Goal: Task Accomplishment & Management: Manage account settings

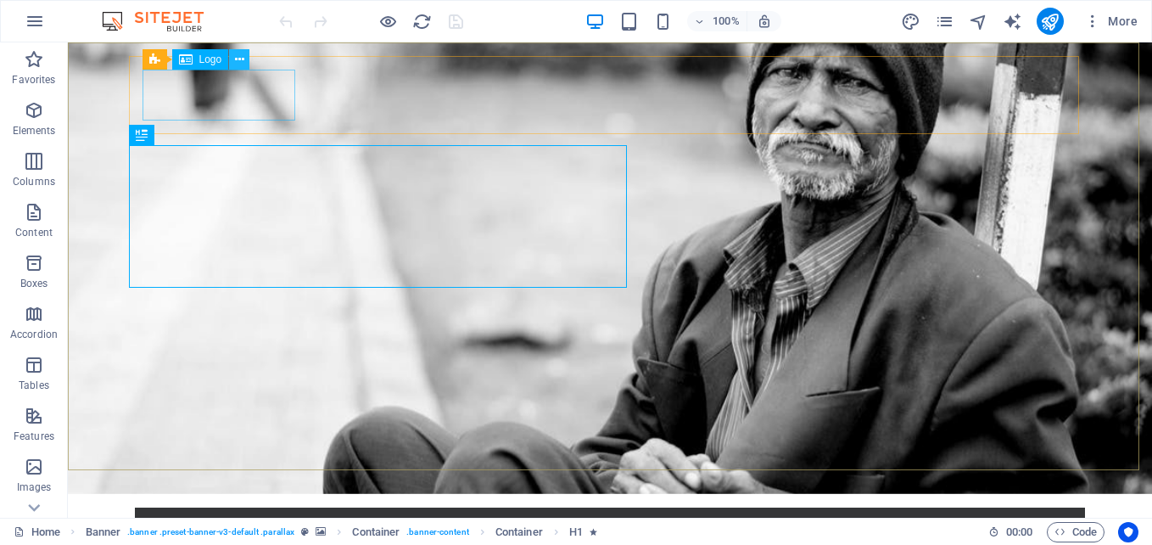
click at [235, 64] on icon at bounding box center [239, 60] width 9 height 18
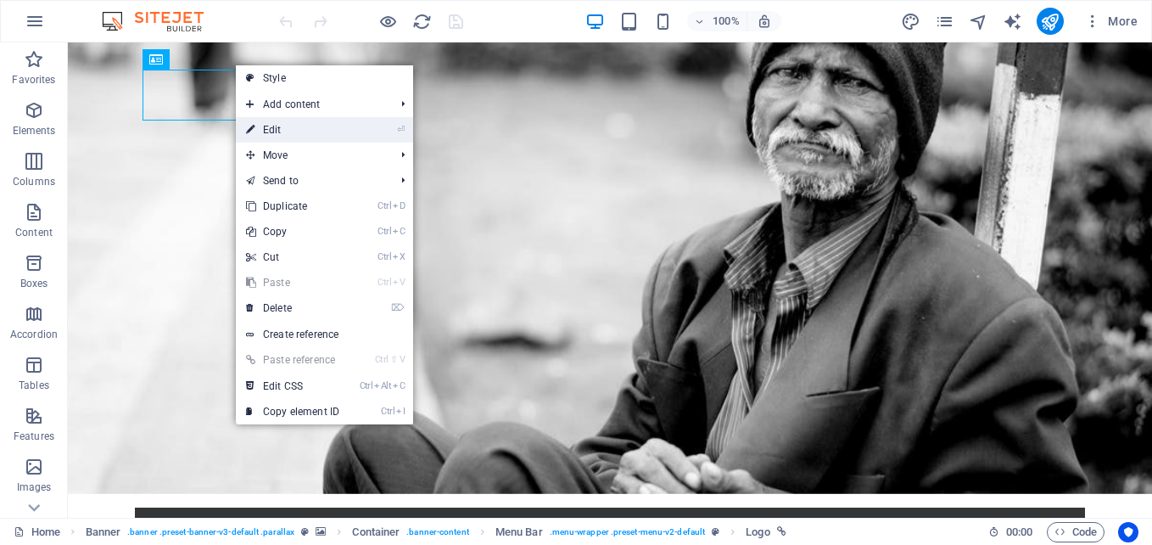
click at [275, 123] on link "⏎ Edit" at bounding box center [293, 129] width 114 height 25
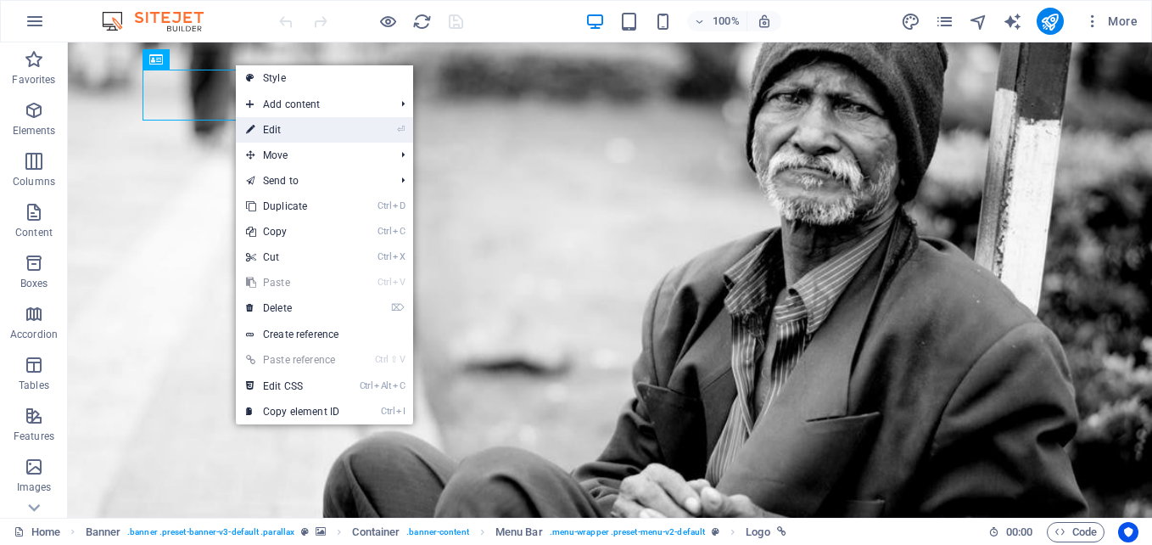
select select "px"
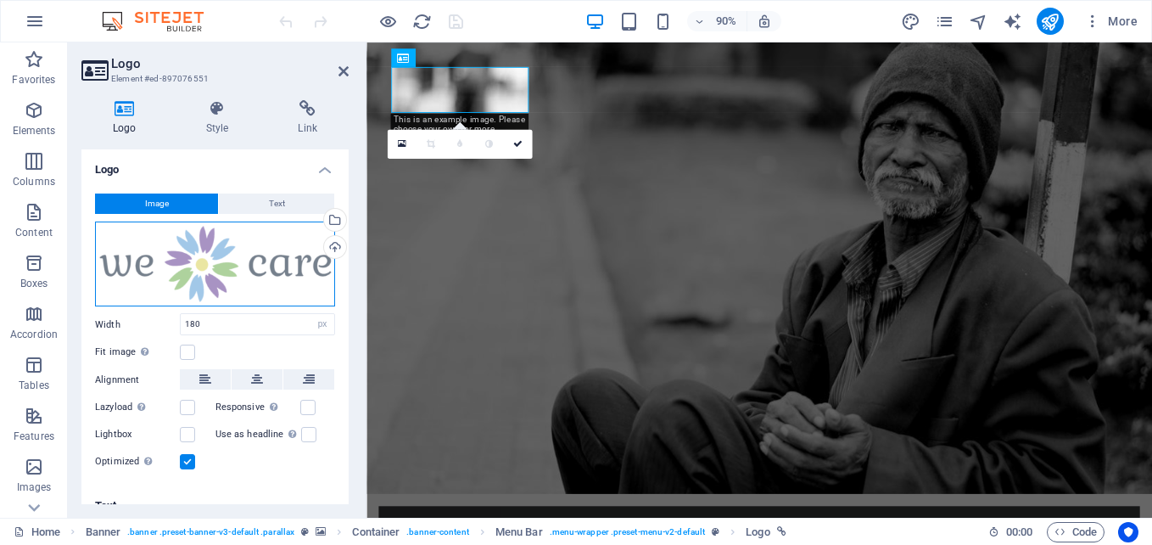
click at [201, 256] on div "Drag files here, click to choose files or select files from Files or our free s…" at bounding box center [215, 264] width 240 height 86
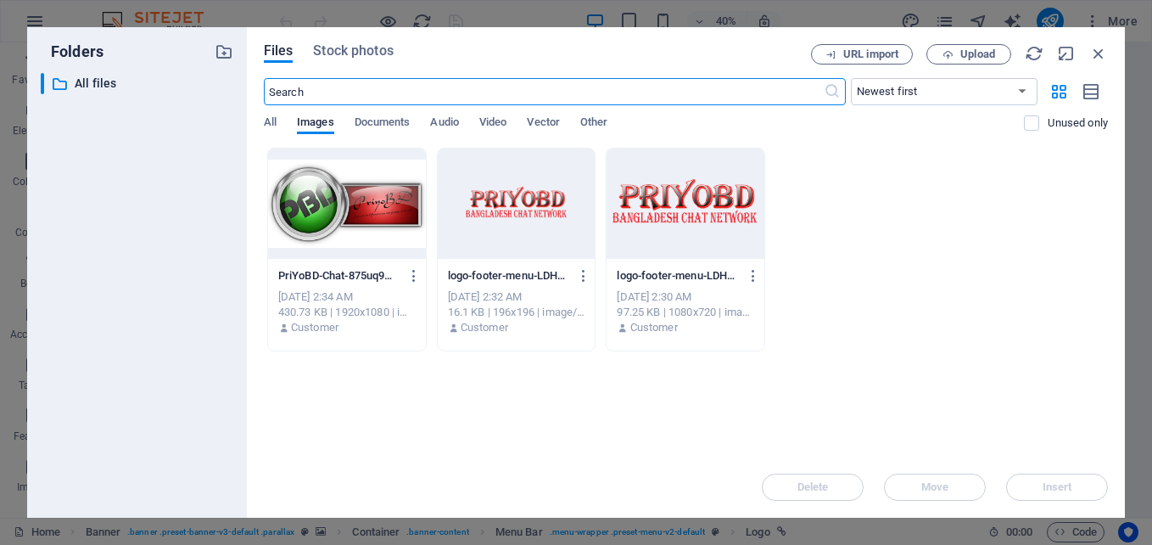
click at [636, 224] on div at bounding box center [686, 203] width 158 height 110
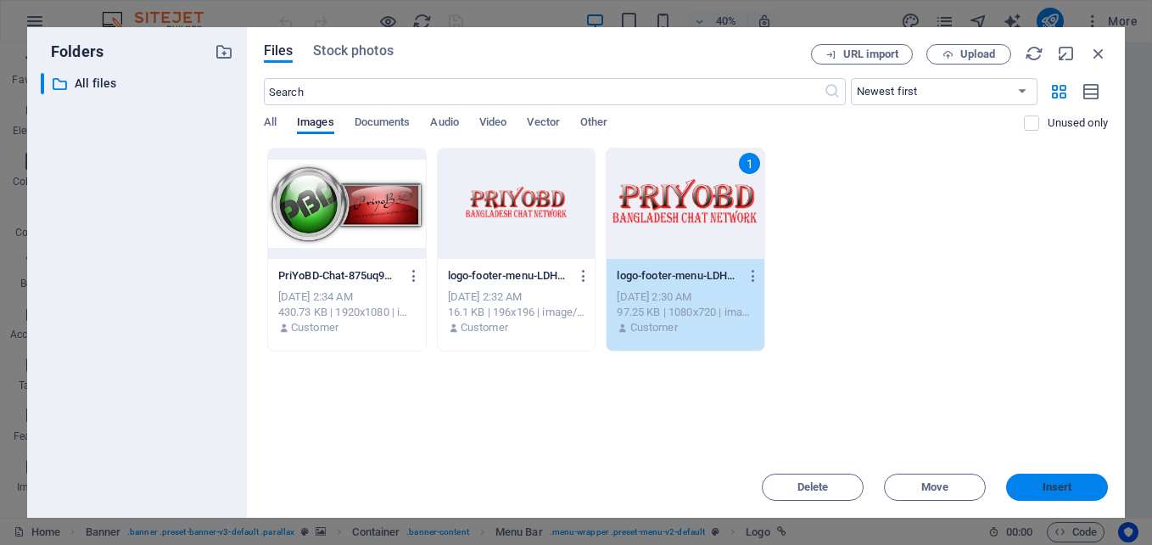
click at [1026, 478] on button "Insert" at bounding box center [1057, 486] width 102 height 27
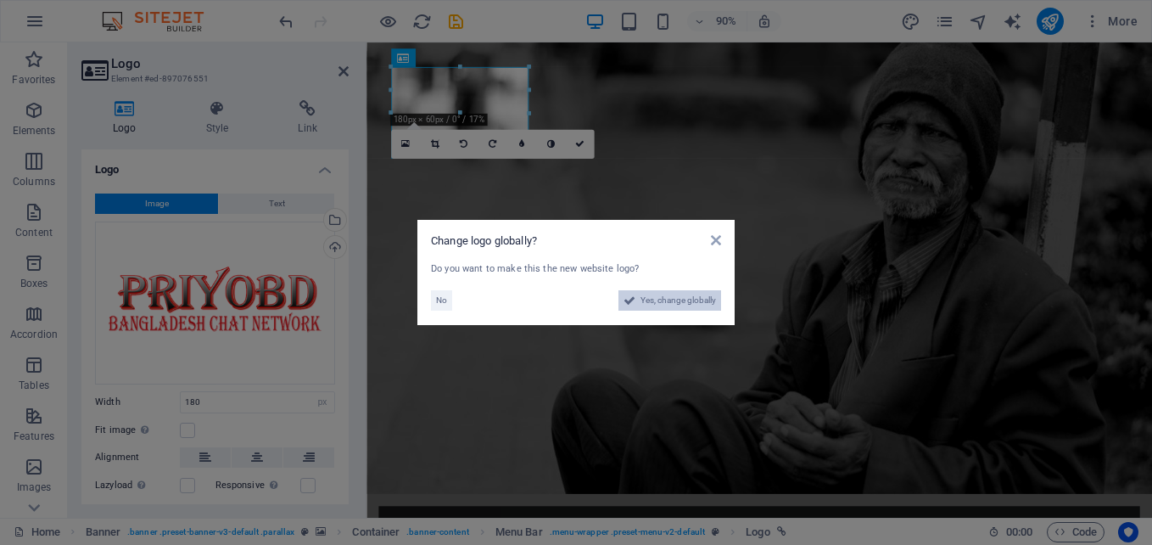
click at [672, 307] on span "Yes, change globally" at bounding box center [677, 300] width 75 height 20
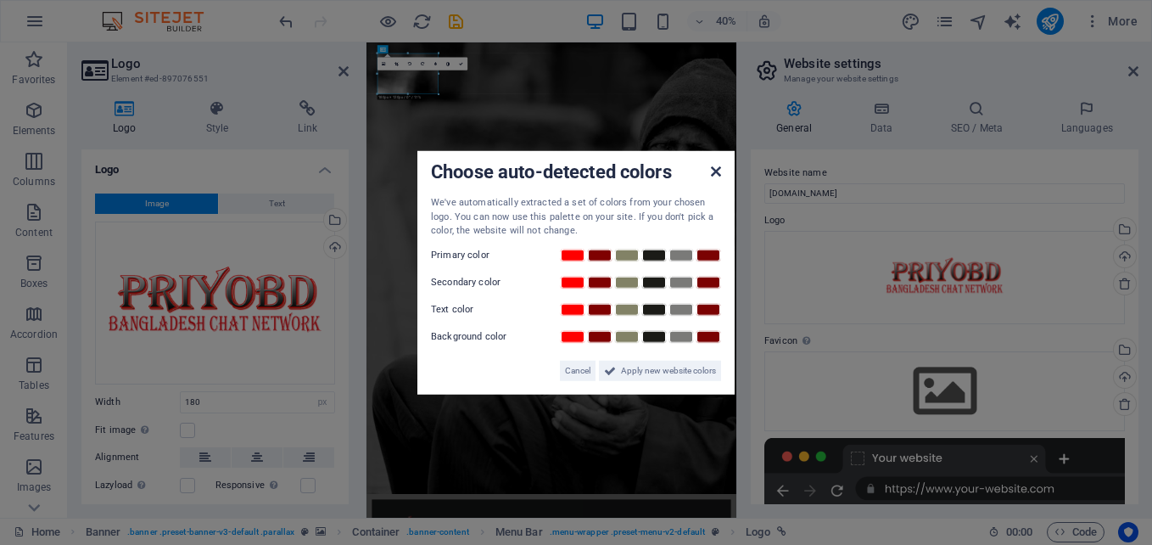
click at [715, 171] on icon at bounding box center [716, 172] width 10 height 14
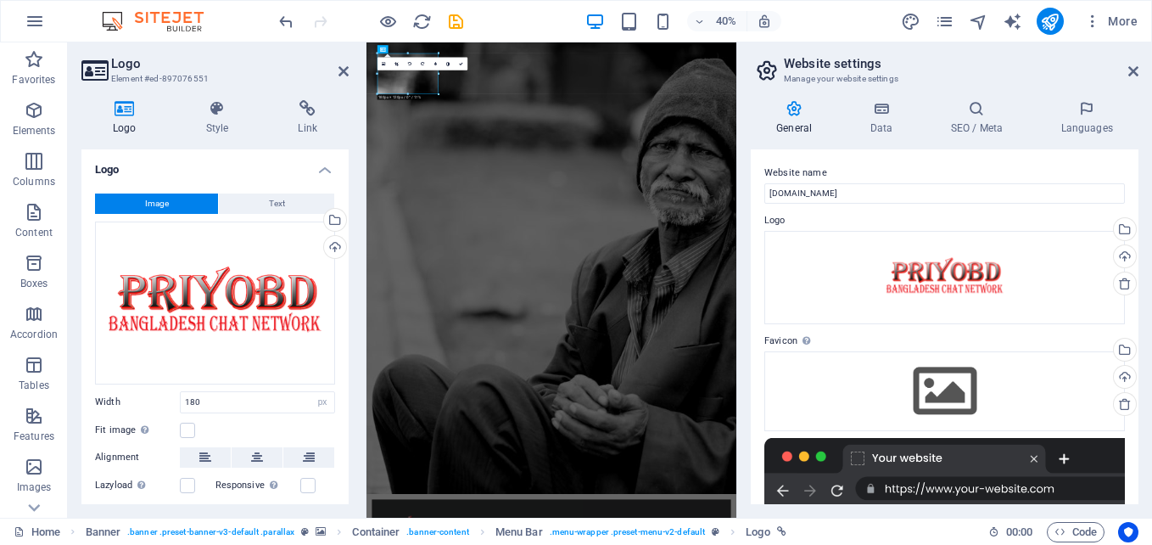
drag, startPoint x: 1138, startPoint y: 214, endPoint x: 1141, endPoint y: 266, distance: 52.7
click at [1141, 266] on div "General Data SEO / Meta Languages Website name priyobd.com Logo Drag files here…" at bounding box center [944, 302] width 415 height 431
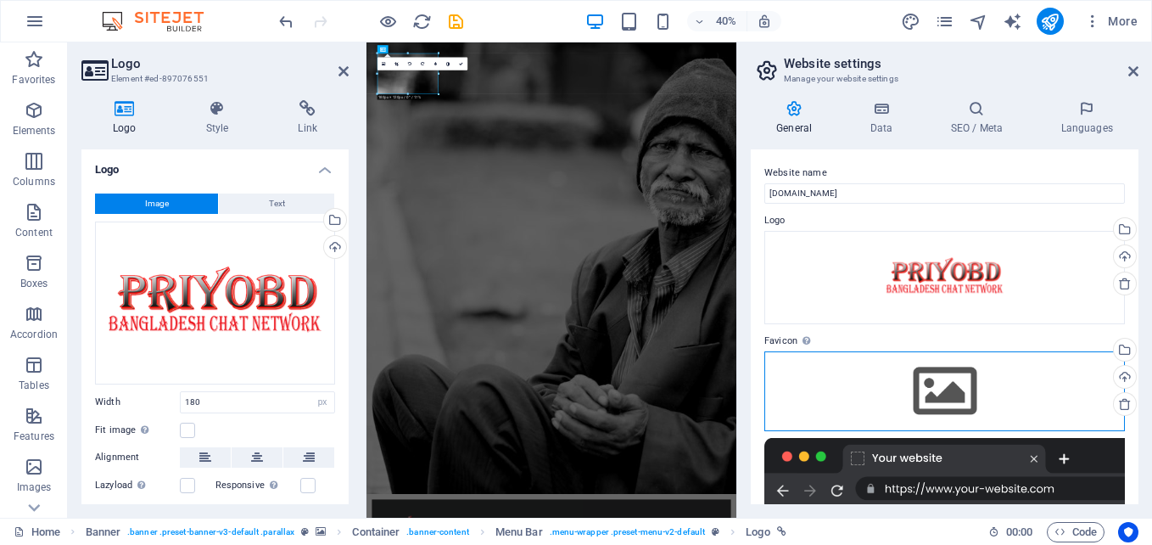
click at [937, 390] on div "Drag files here, click to choose files or select files from Files or our free s…" at bounding box center [944, 391] width 361 height 80
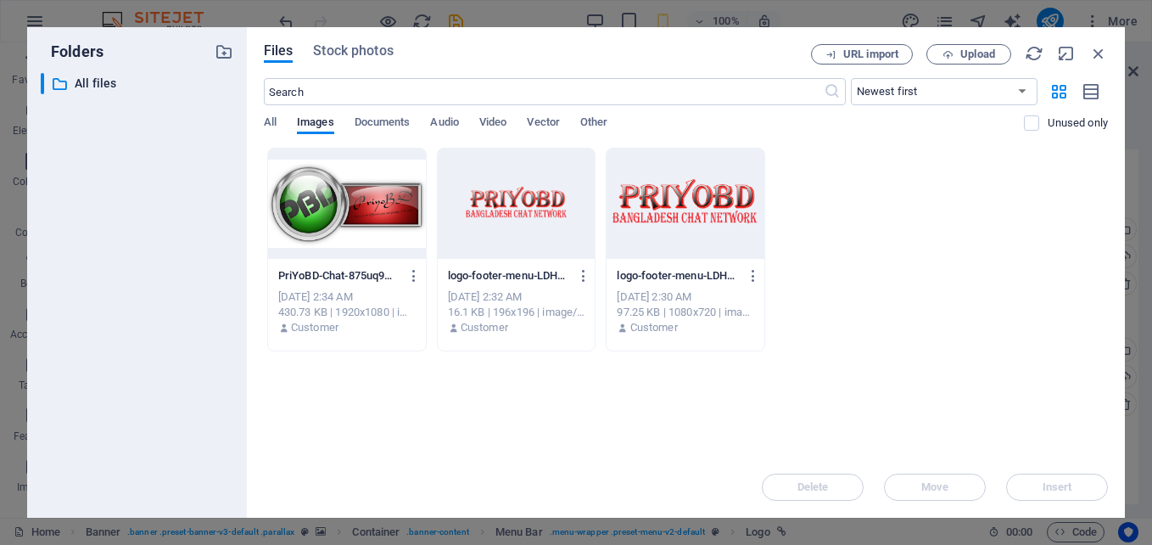
click at [489, 223] on div at bounding box center [517, 203] width 158 height 110
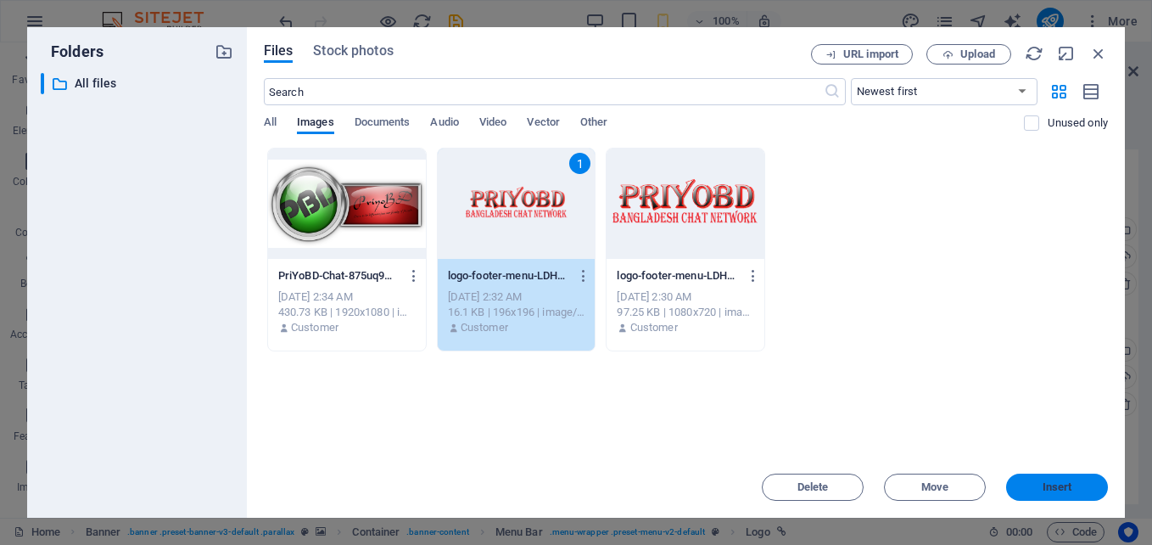
click at [1058, 492] on span "Insert" at bounding box center [1058, 487] width 30 height 10
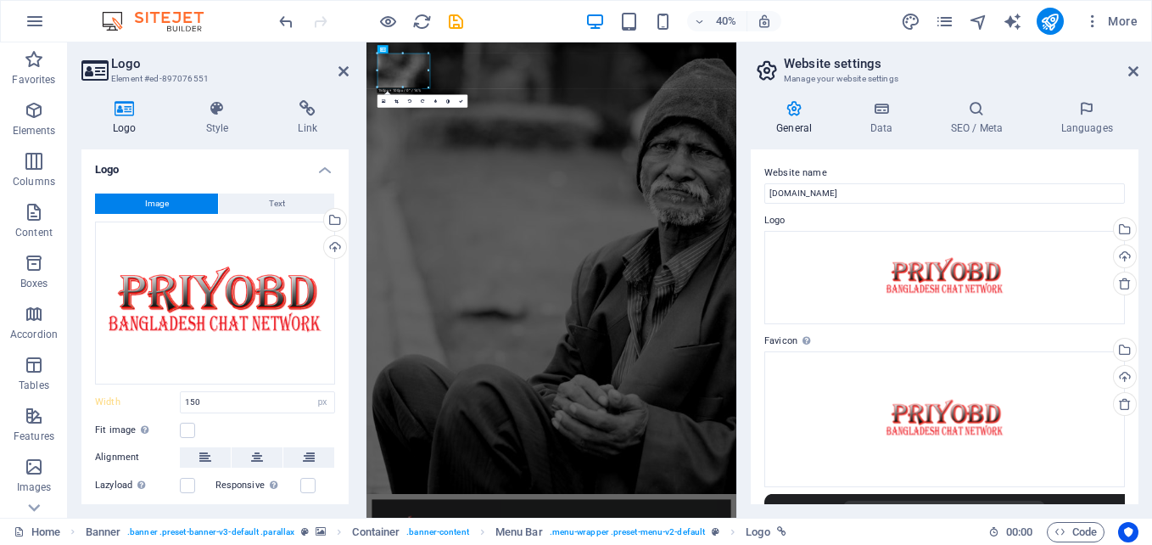
type input "180"
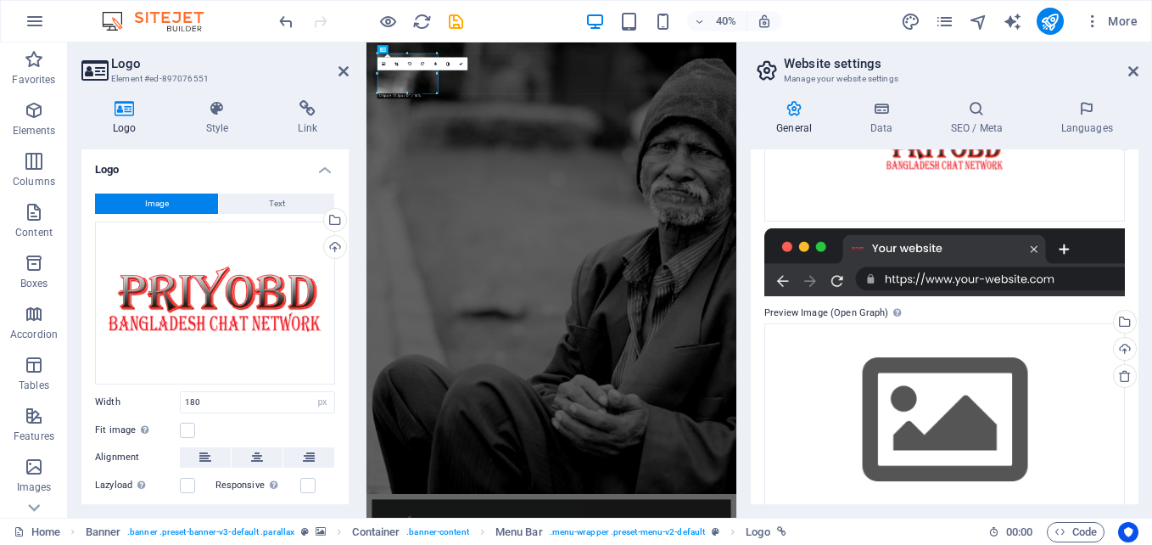
scroll to position [293, 0]
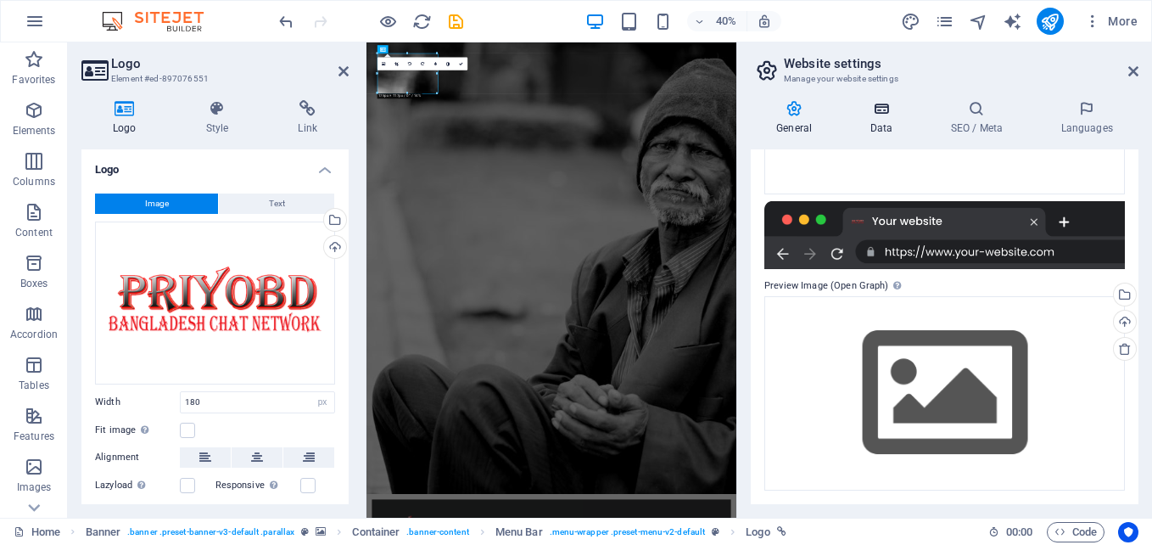
click at [885, 115] on icon at bounding box center [881, 108] width 74 height 17
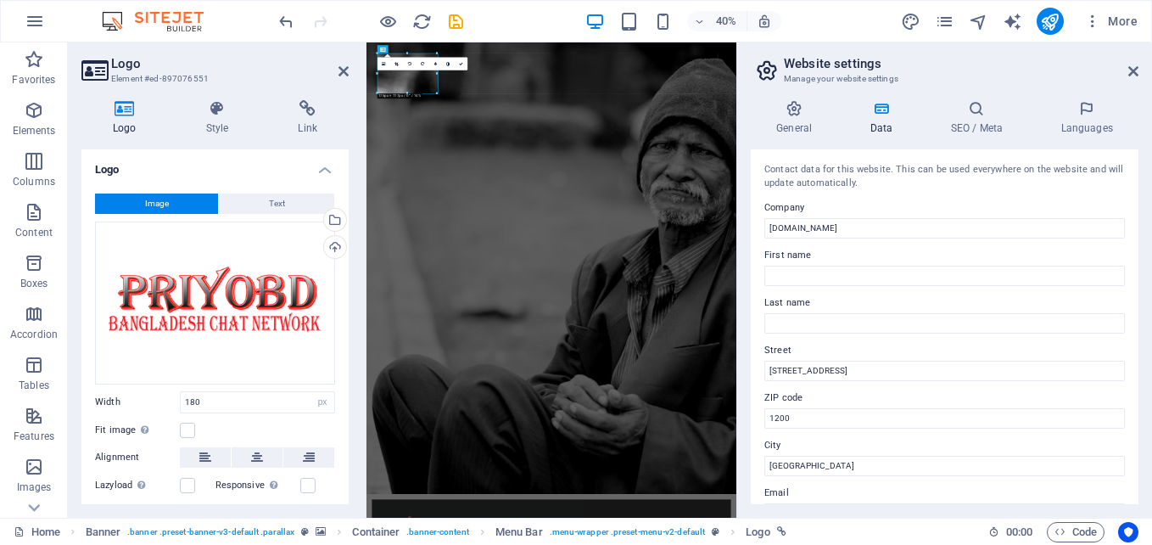
drag, startPoint x: 1134, startPoint y: 235, endPoint x: 1134, endPoint y: 261, distance: 26.3
click at [1134, 261] on div "Contact data for this website. This can be used everywhere on the website and w…" at bounding box center [945, 326] width 388 height 355
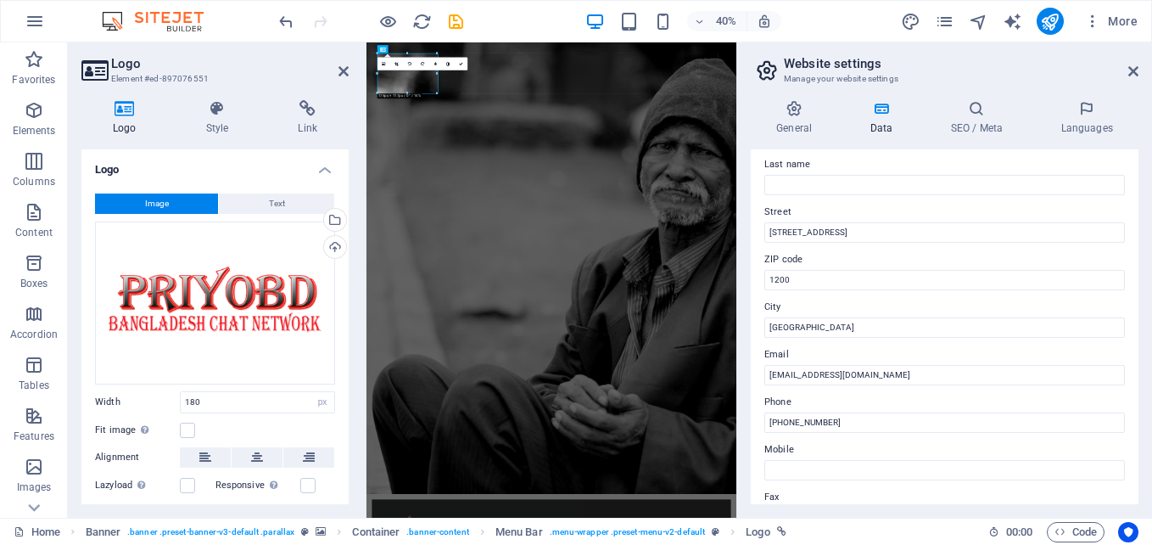
scroll to position [153, 0]
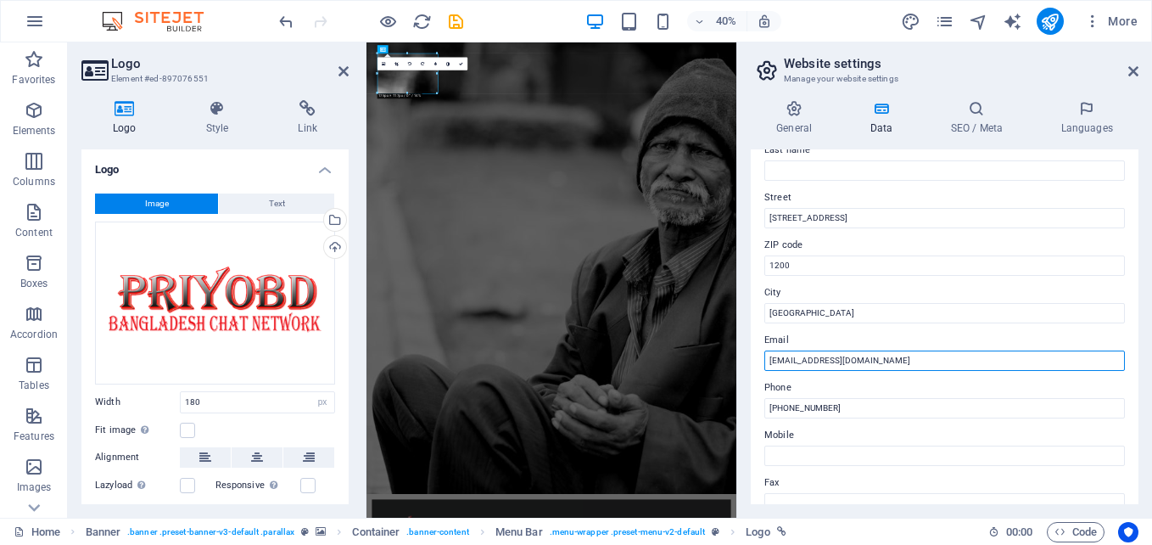
click at [801, 359] on input "[EMAIL_ADDRESS][DOMAIN_NAME]" at bounding box center [944, 360] width 361 height 20
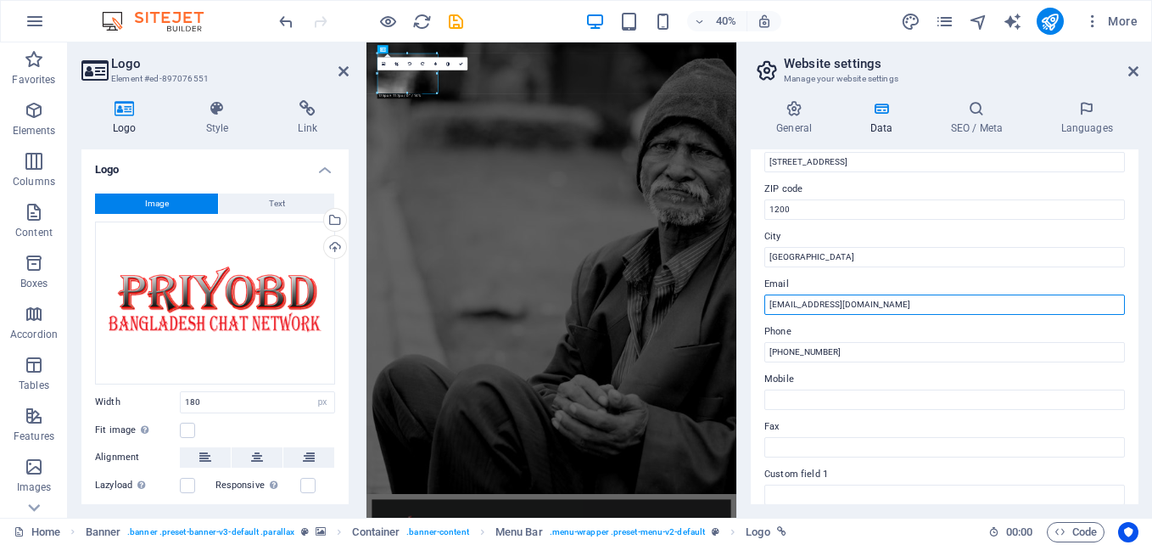
scroll to position [205, 0]
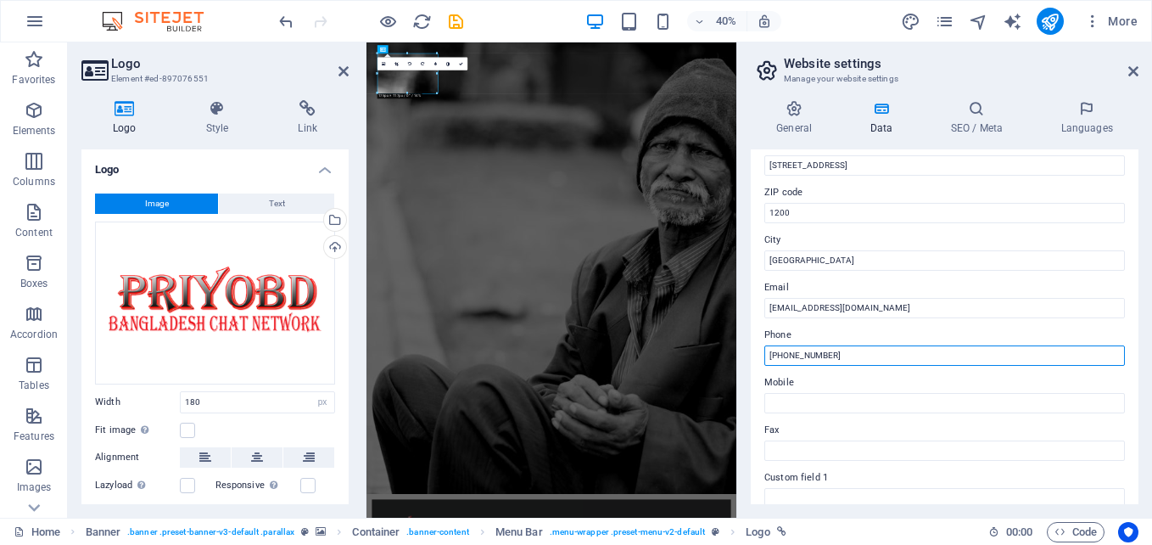
click at [891, 356] on input "[PHONE_NUMBER]" at bounding box center [944, 355] width 361 height 20
type input "+"
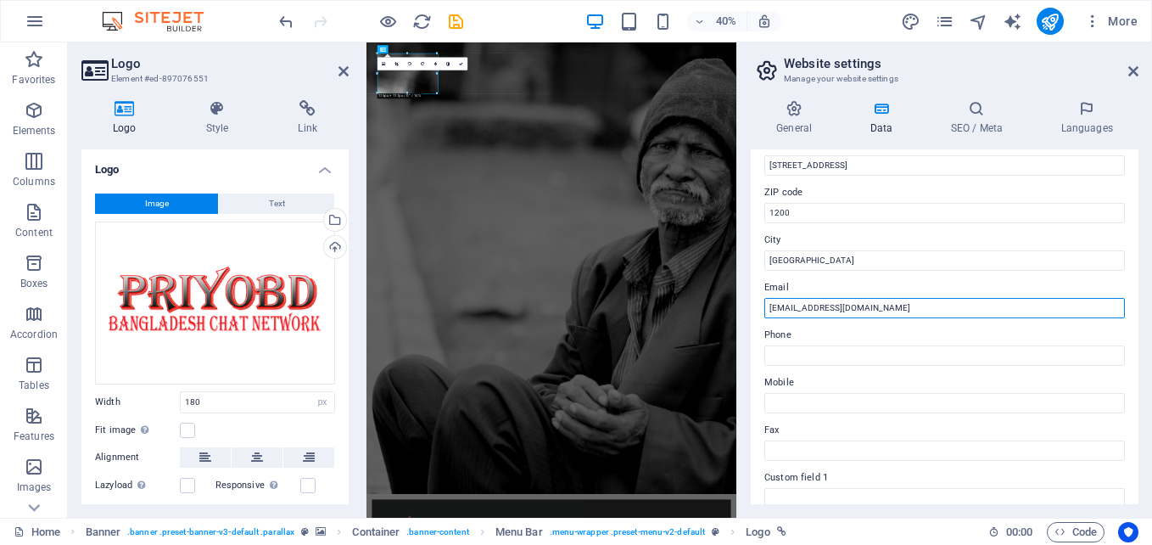
click at [799, 305] on input "[EMAIL_ADDRESS][DOMAIN_NAME]" at bounding box center [944, 308] width 361 height 20
type input "Admin@priyobd.com"
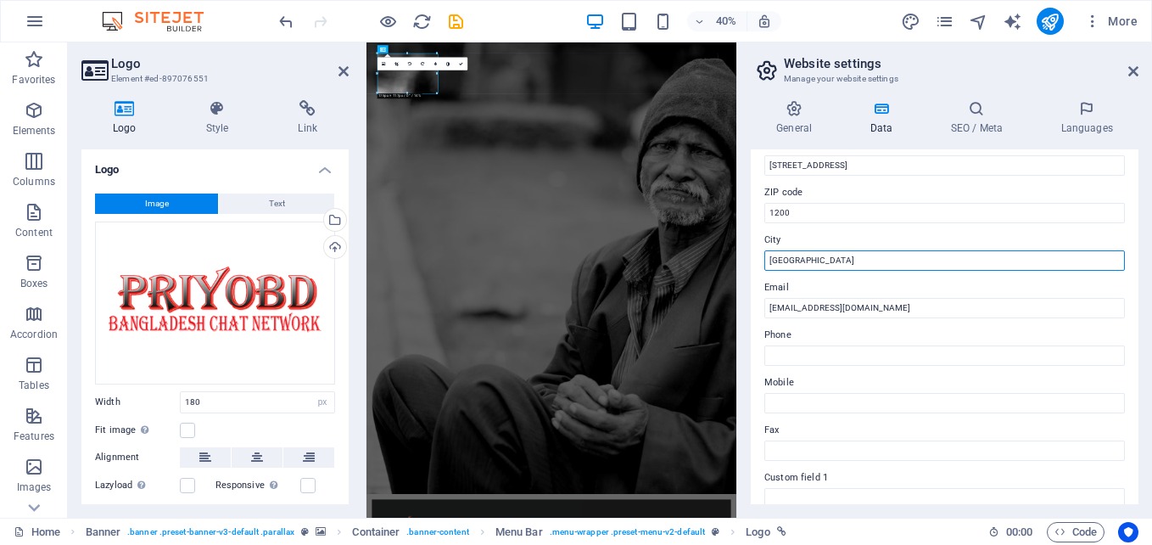
click at [886, 264] on input "[GEOGRAPHIC_DATA]" at bounding box center [944, 260] width 361 height 20
type input "D"
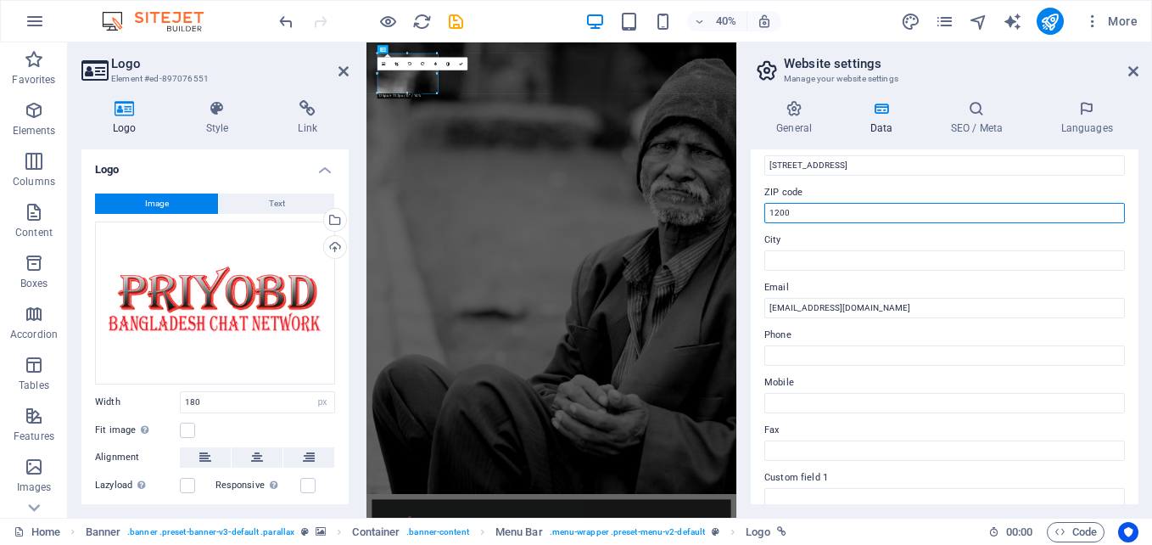
click at [855, 206] on input "1200" at bounding box center [944, 213] width 361 height 20
type input "1"
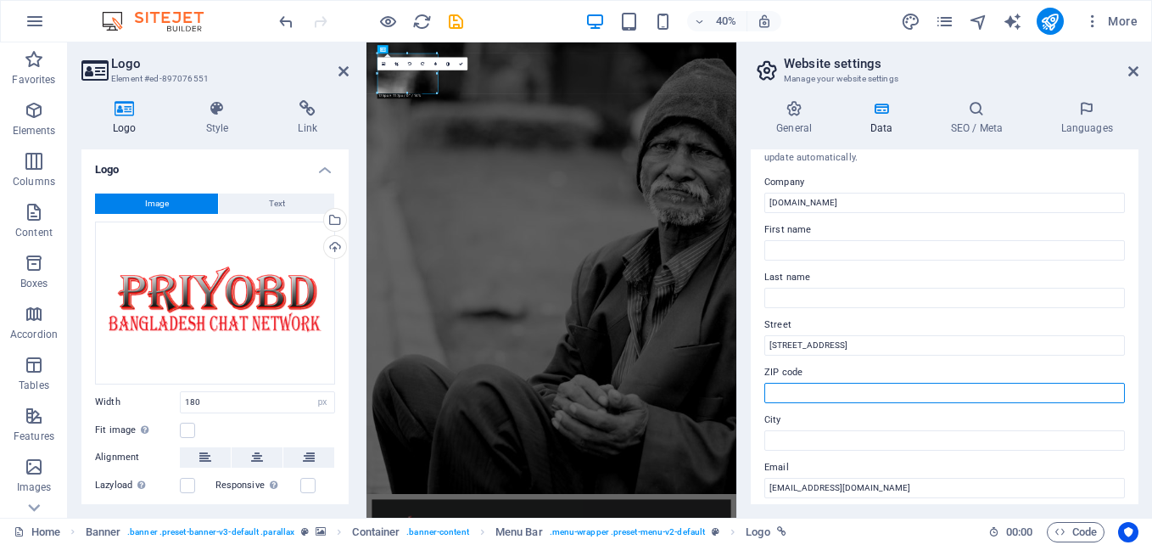
scroll to position [24, 0]
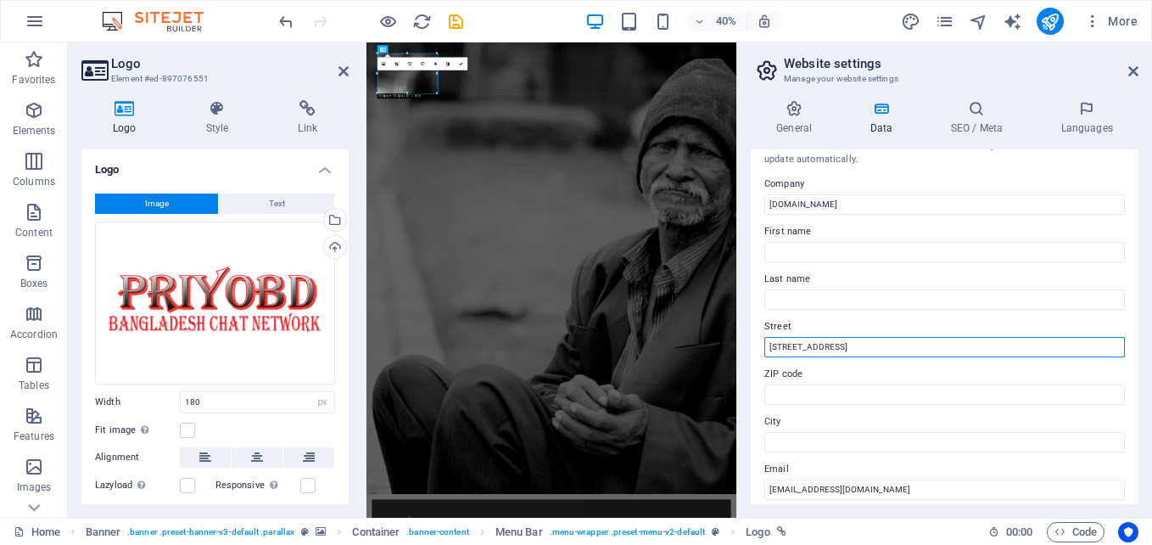
click at [870, 347] on input "[STREET_ADDRESS]" at bounding box center [944, 347] width 361 height 20
type input "1"
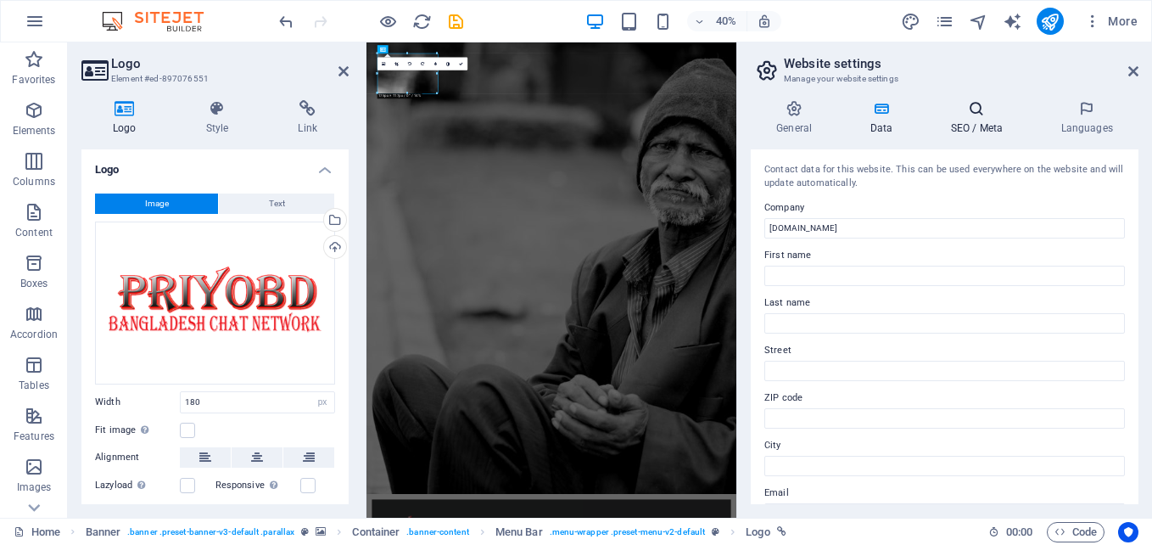
click at [971, 121] on h4 "SEO / Meta" at bounding box center [980, 118] width 110 height 36
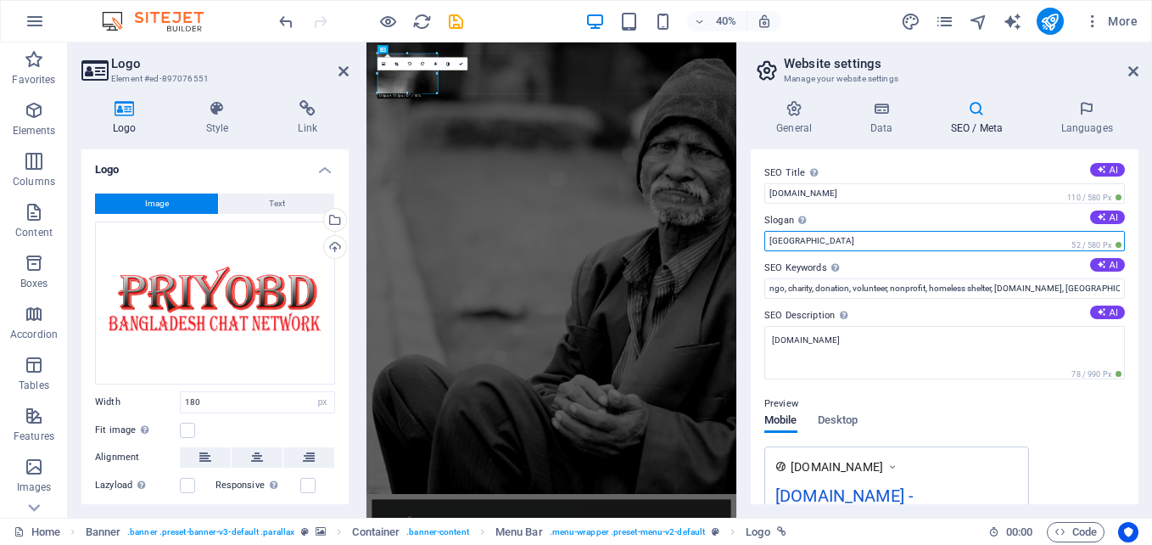
click at [870, 238] on input "Berlin" at bounding box center [944, 241] width 361 height 20
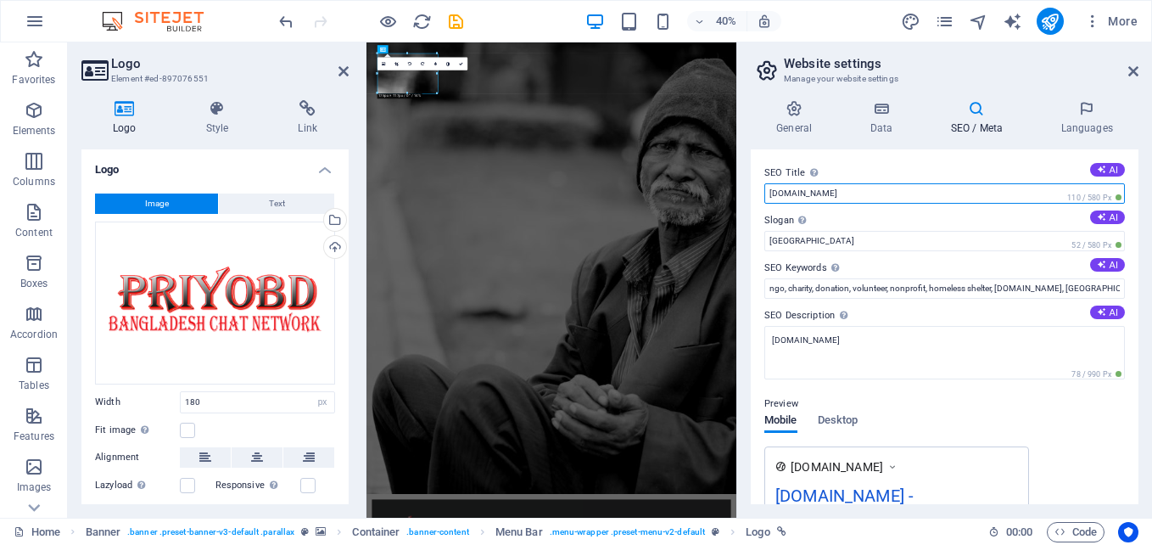
click at [1026, 195] on input "priyobd.com" at bounding box center [944, 193] width 361 height 20
type input "p"
click at [1105, 171] on button "AI" at bounding box center [1107, 170] width 35 height 14
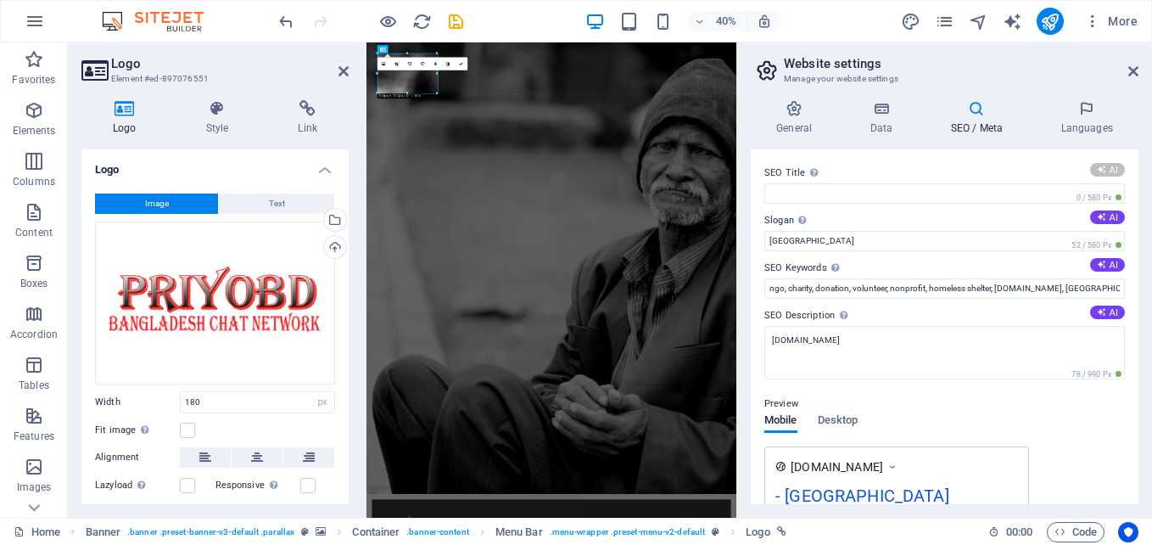
type input "Donate to Help Build a Better World"
click at [1107, 217] on button "AI" at bounding box center [1107, 217] width 35 height 14
type input "Join Us to Empower Lives and Create Change!"
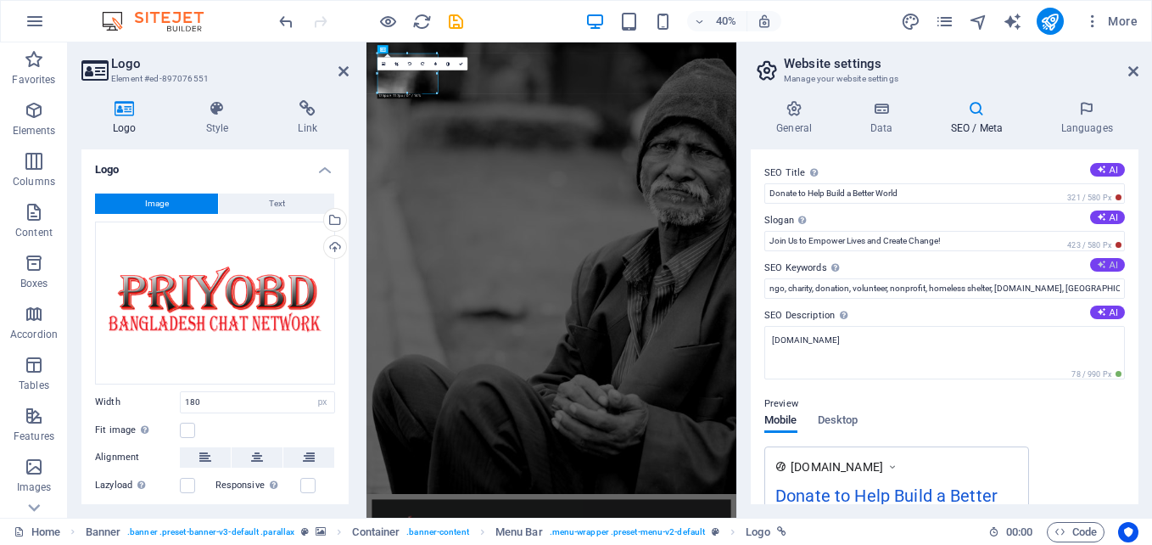
click at [1110, 261] on button "AI" at bounding box center [1107, 265] width 35 height 14
type input "donate to help, support homeless shelters, community outreach projects, charity…"
click at [1097, 108] on icon at bounding box center [1086, 108] width 103 height 17
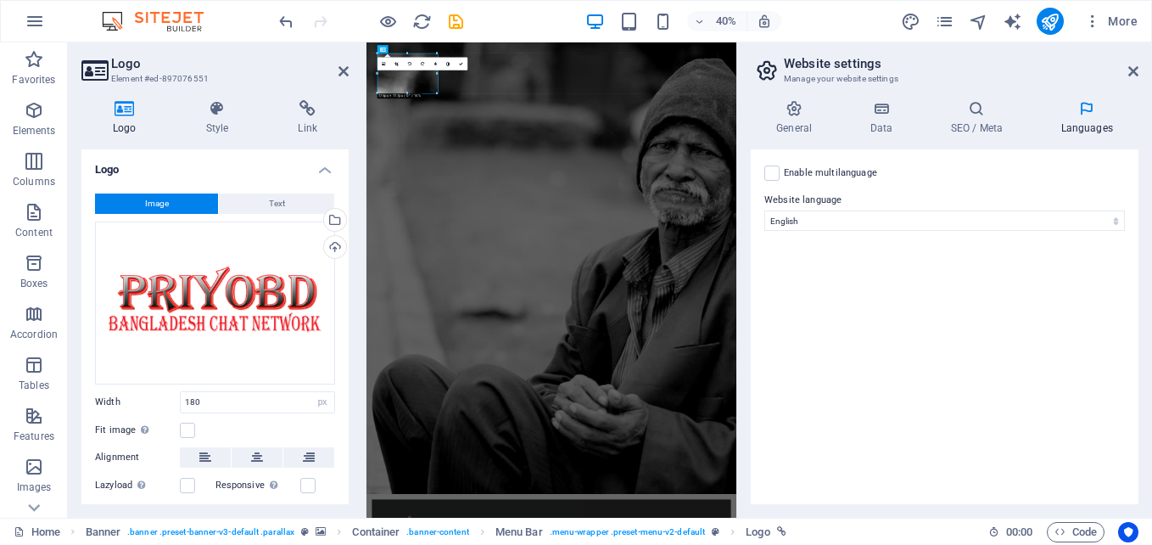
click at [847, 165] on label "Enable multilanguage To disable multilanguage delete all languages until only o…" at bounding box center [830, 173] width 93 height 20
click at [0, 0] on input "Enable multilanguage To disable multilanguage delete all languages until only o…" at bounding box center [0, 0] width 0 height 0
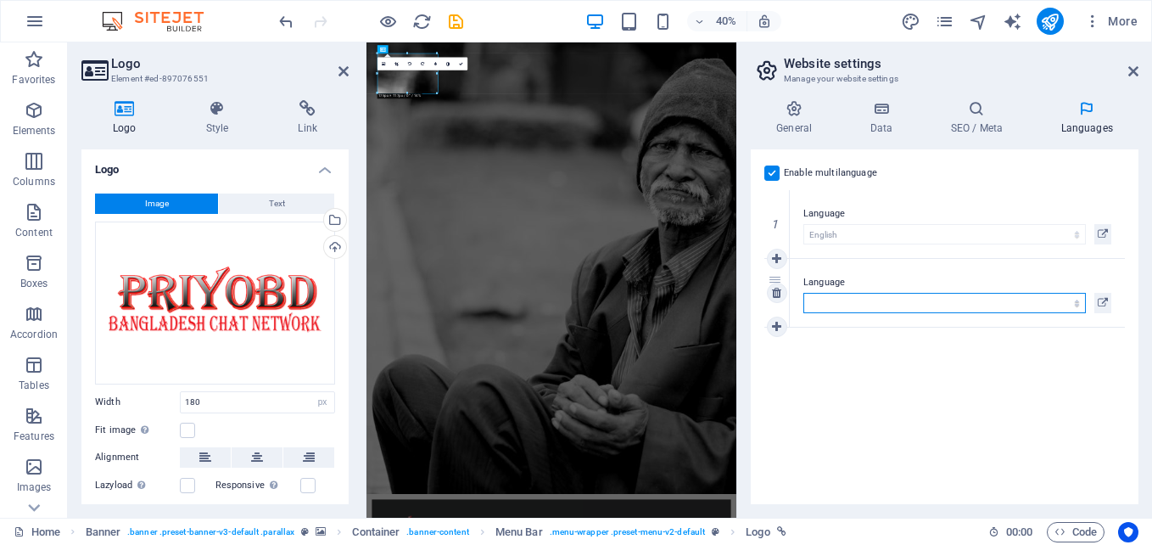
click at [1037, 304] on select "Abkhazian Afar Afrikaans Akan Albanian Amharic Arabic Aragonese Armenian Assame…" at bounding box center [944, 303] width 282 height 20
select select "18"
click at [803, 293] on select "Abkhazian Afar Afrikaans Akan Albanian Amharic Arabic Aragonese Armenian Assame…" at bounding box center [944, 303] width 282 height 20
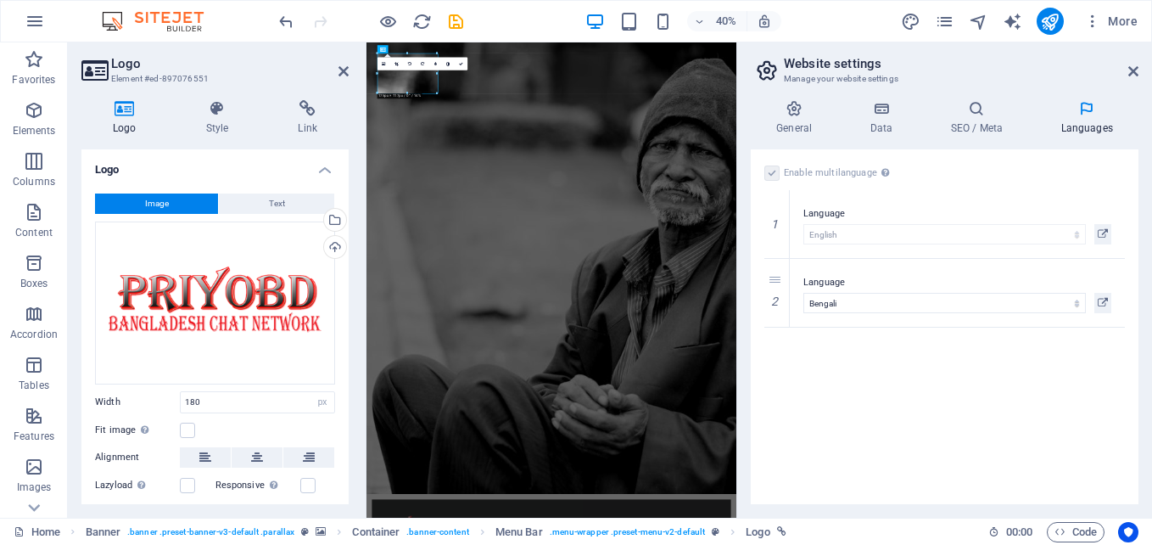
click at [1055, 395] on div "Enable multilanguage To disable multilanguage delete all languages until only o…" at bounding box center [945, 326] width 388 height 355
click at [1132, 71] on icon at bounding box center [1133, 71] width 10 height 14
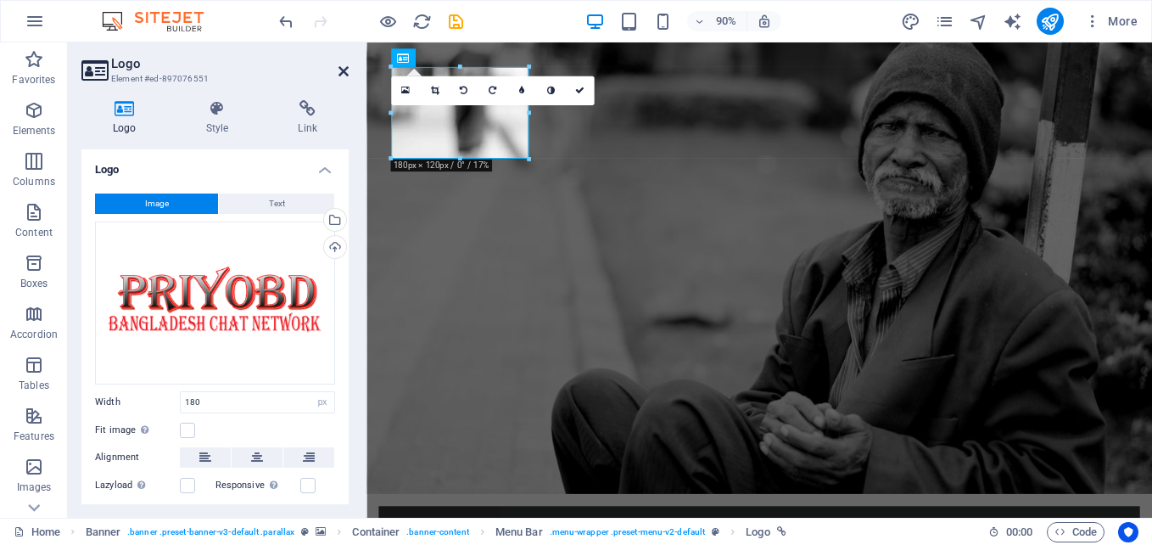
click at [344, 69] on icon at bounding box center [343, 71] width 10 height 14
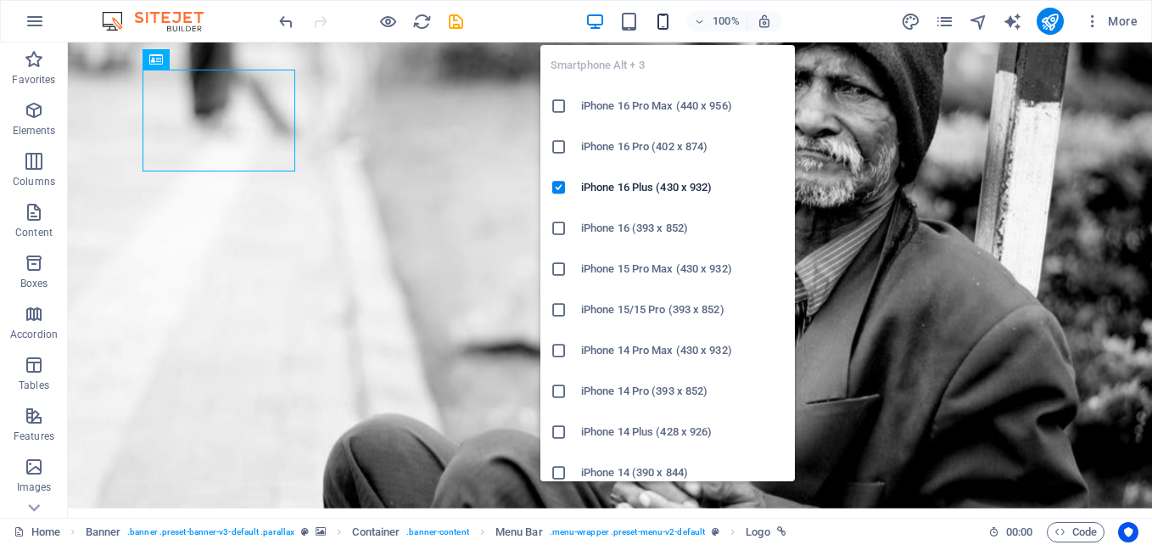
click at [669, 13] on icon "button" at bounding box center [663, 22] width 20 height 20
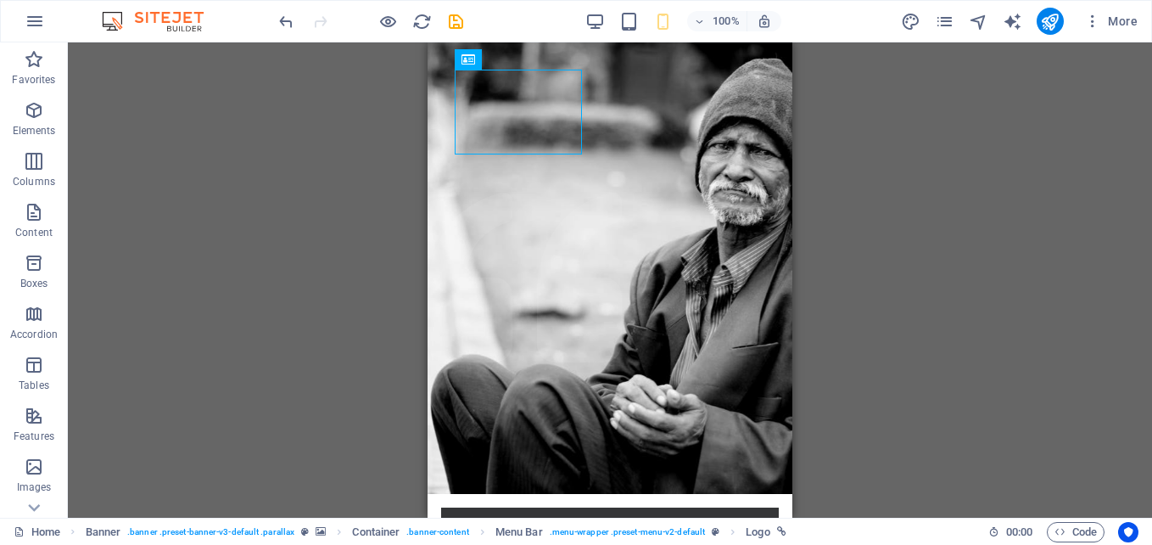
click at [948, 99] on div "H1 Banner Banner Container Container Container Menu Bar Container Menu Bar Bann…" at bounding box center [610, 279] width 1084 height 475
click at [582, 22] on div "100% More" at bounding box center [710, 21] width 869 height 27
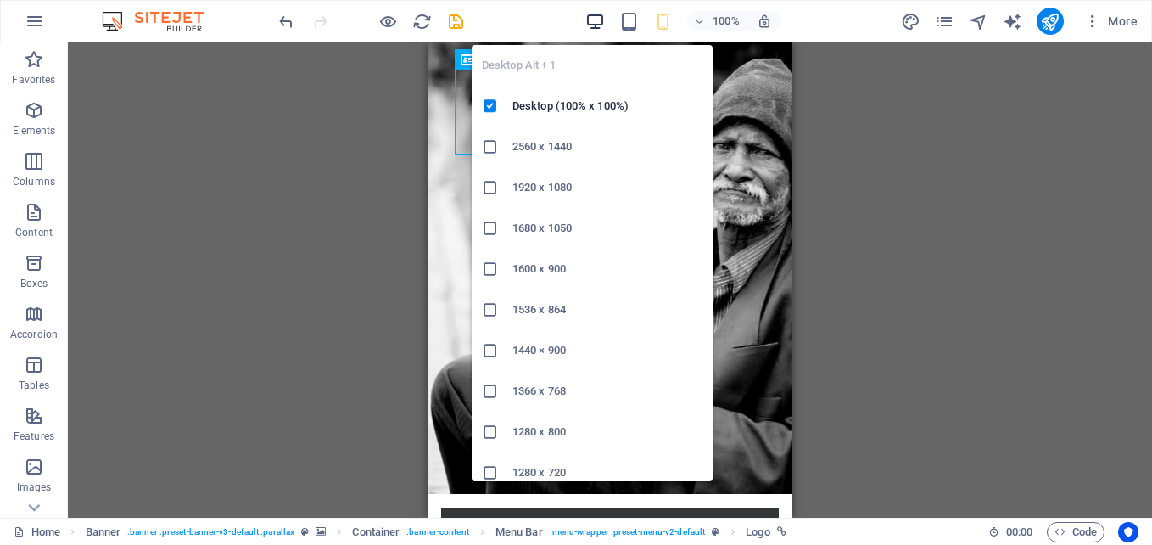
click at [600, 22] on icon "button" at bounding box center [595, 22] width 20 height 20
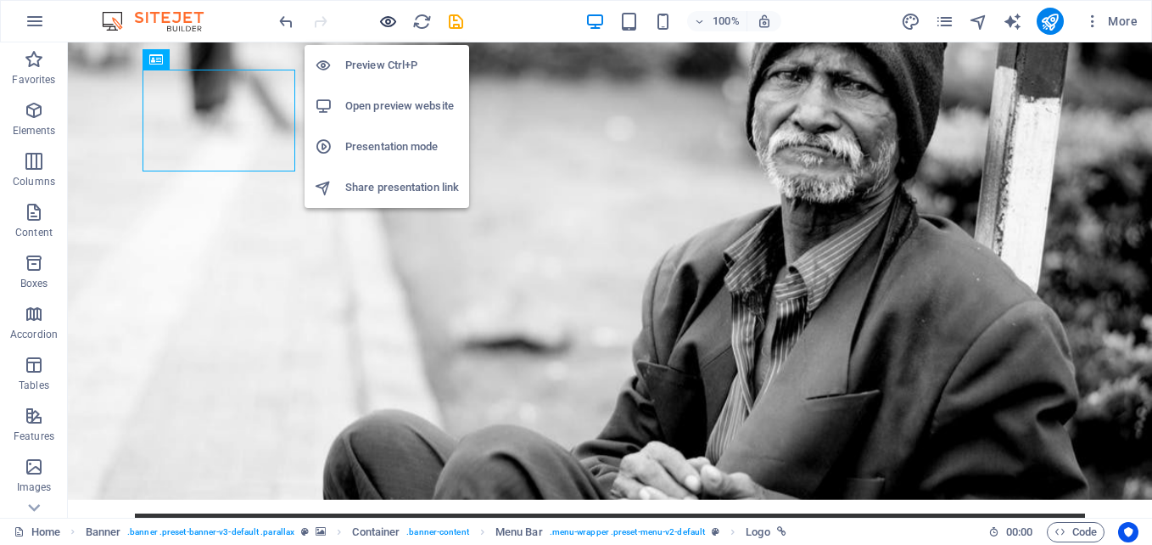
click at [383, 17] on icon "button" at bounding box center [388, 22] width 20 height 20
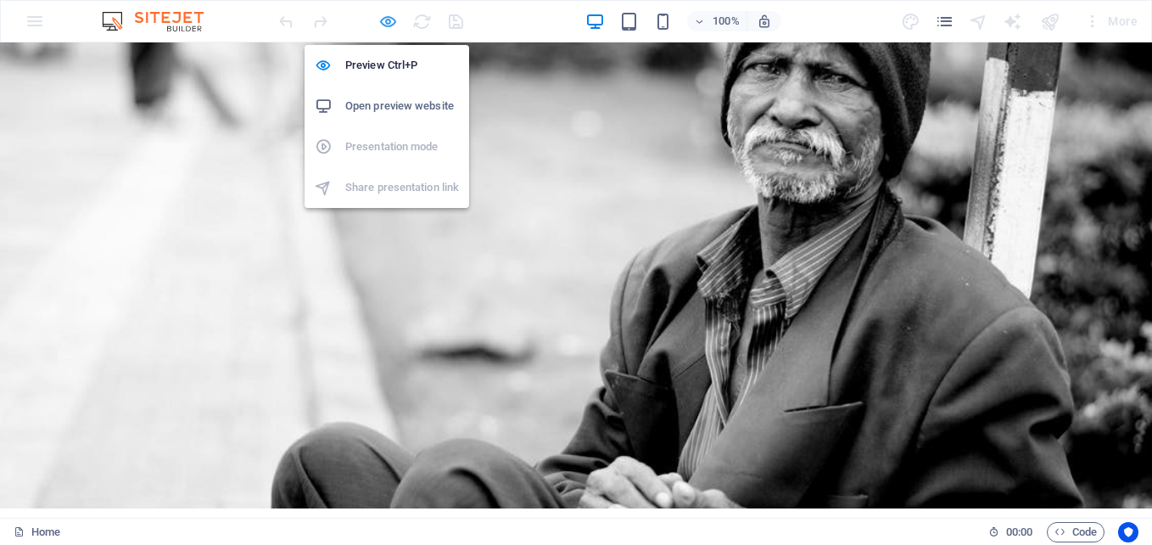
click at [385, 16] on icon "button" at bounding box center [388, 22] width 20 height 20
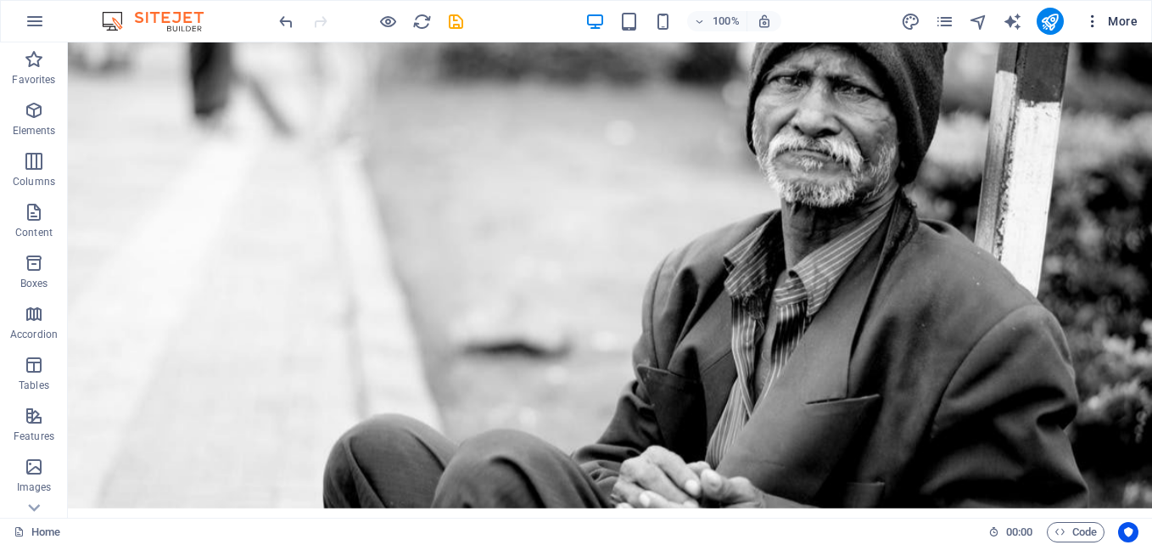
click at [1098, 23] on icon "button" at bounding box center [1092, 21] width 17 height 17
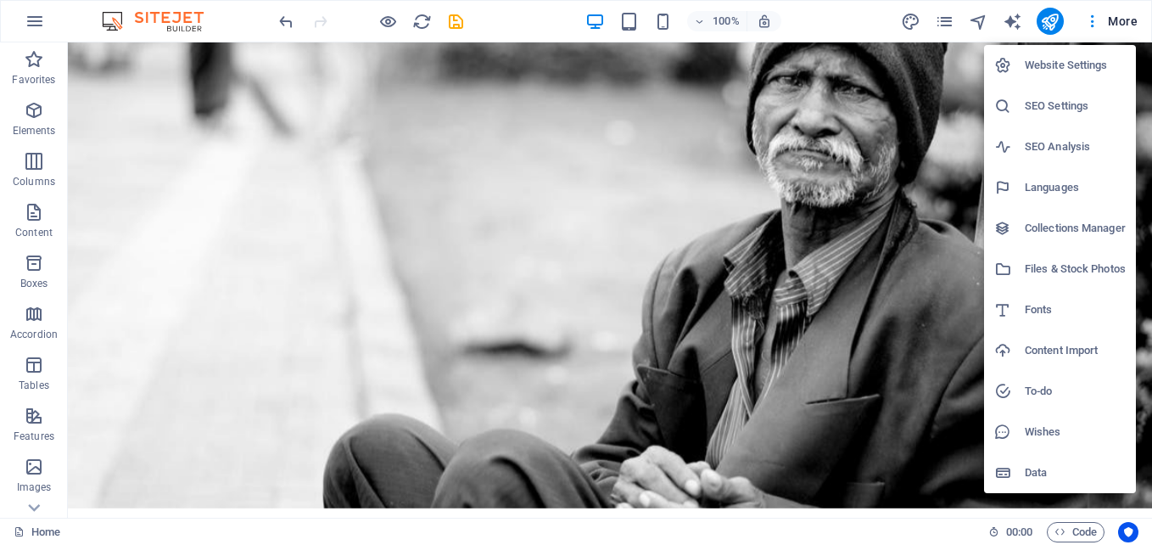
click at [30, 27] on div at bounding box center [576, 272] width 1152 height 545
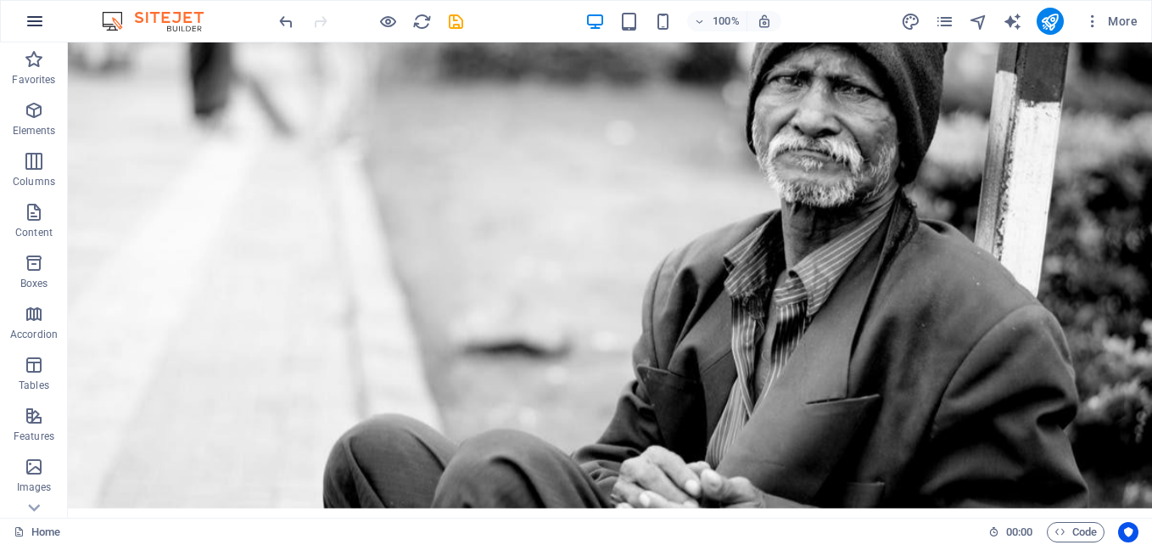
click at [39, 19] on icon "button" at bounding box center [35, 21] width 20 height 20
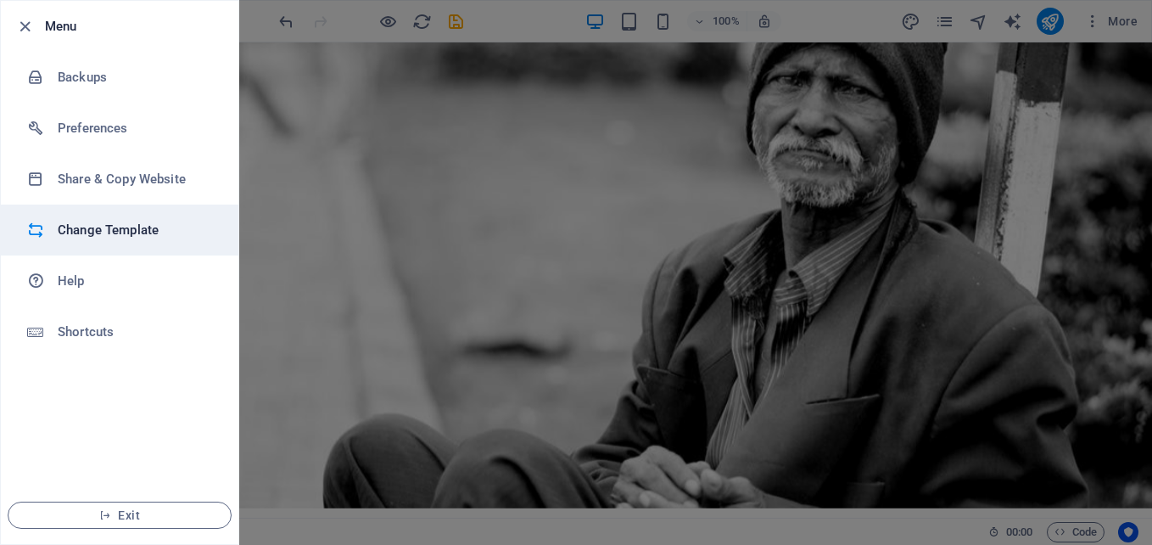
click at [131, 229] on h6 "Change Template" at bounding box center [136, 230] width 157 height 20
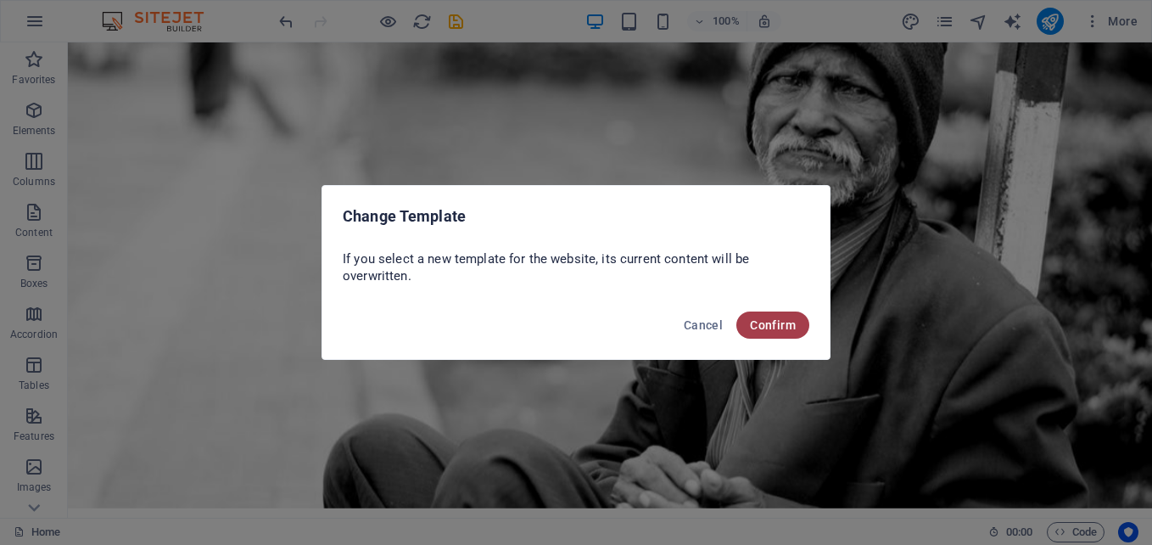
click at [782, 322] on span "Confirm" at bounding box center [773, 325] width 46 height 14
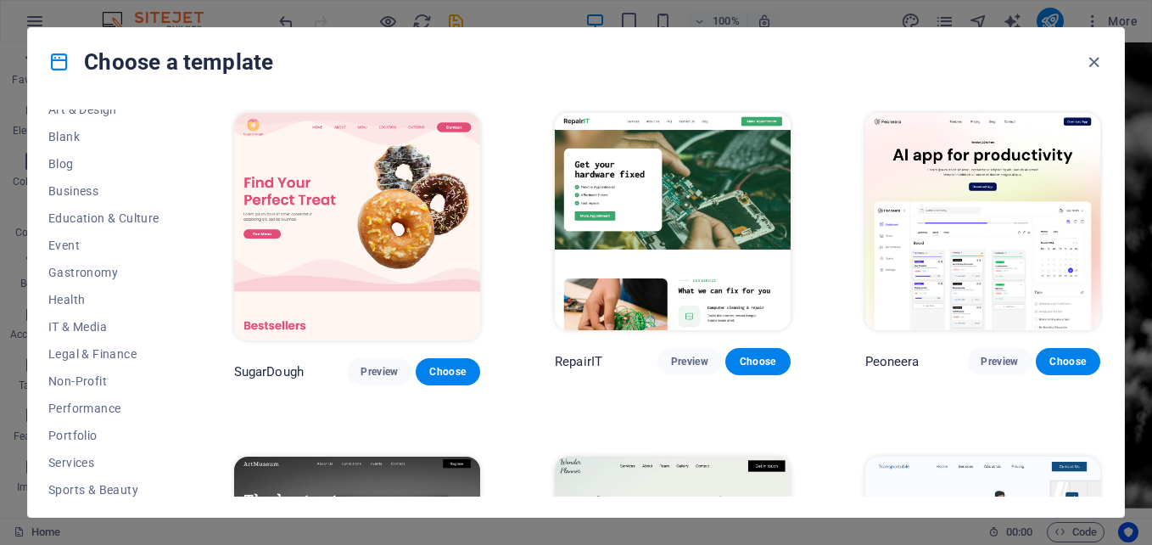
scroll to position [292, 0]
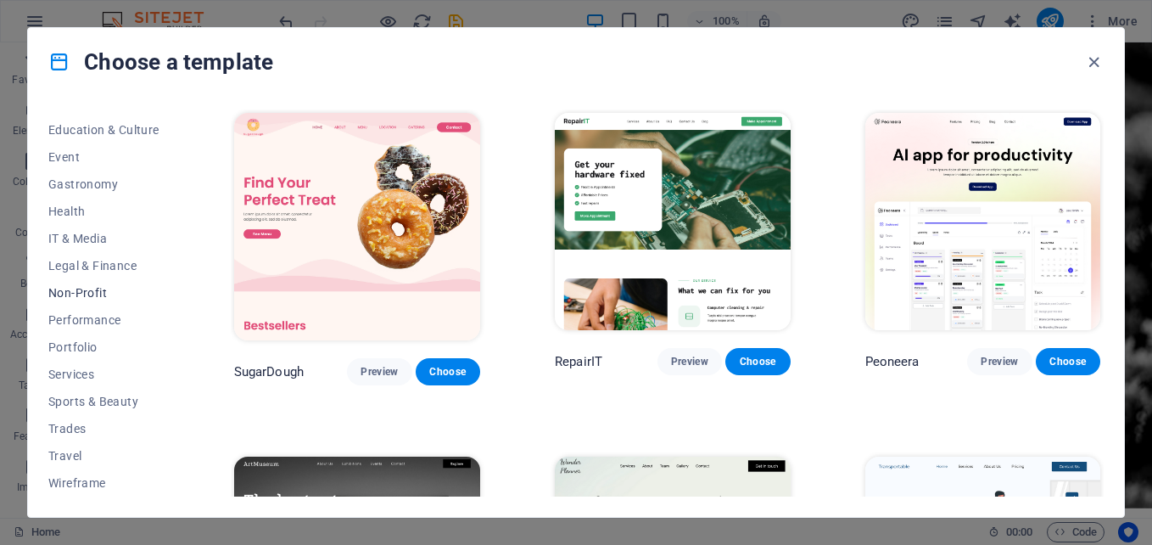
click at [90, 287] on span "Non-Profit" at bounding box center [103, 293] width 111 height 14
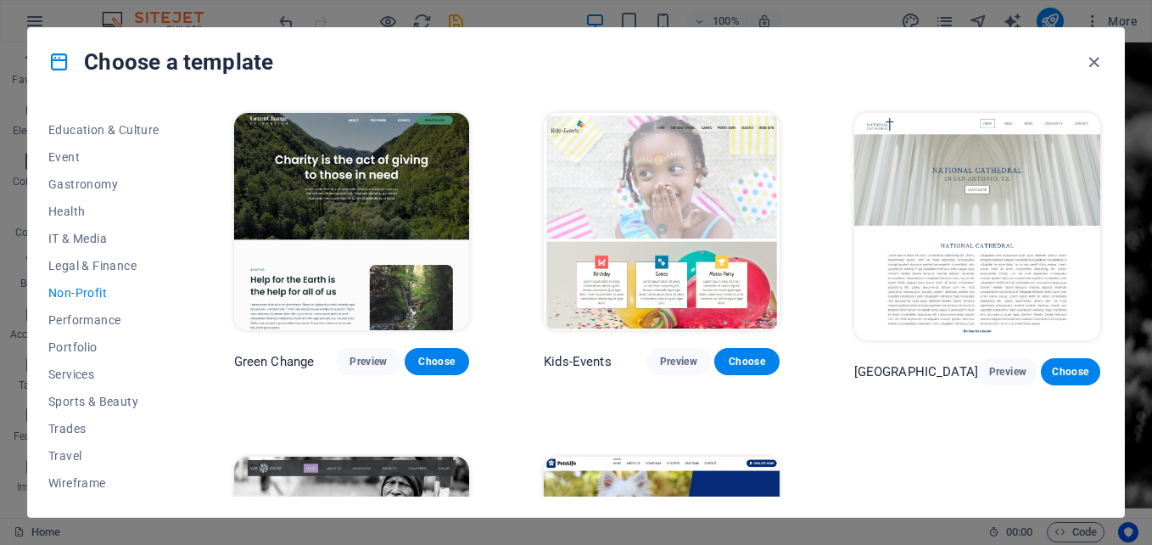
drag, startPoint x: 1099, startPoint y: 162, endPoint x: 1110, endPoint y: 281, distance: 119.3
click at [1110, 281] on div "All Templates My Templates New Trending Landingpage Multipager Onepager Art & D…" at bounding box center [576, 306] width 1096 height 421
drag, startPoint x: 1104, startPoint y: 279, endPoint x: 1110, endPoint y: 335, distance: 56.3
click at [1110, 335] on div "All Templates My Templates New Trending Landingpage Multipager Onepager Art & D…" at bounding box center [576, 306] width 1096 height 421
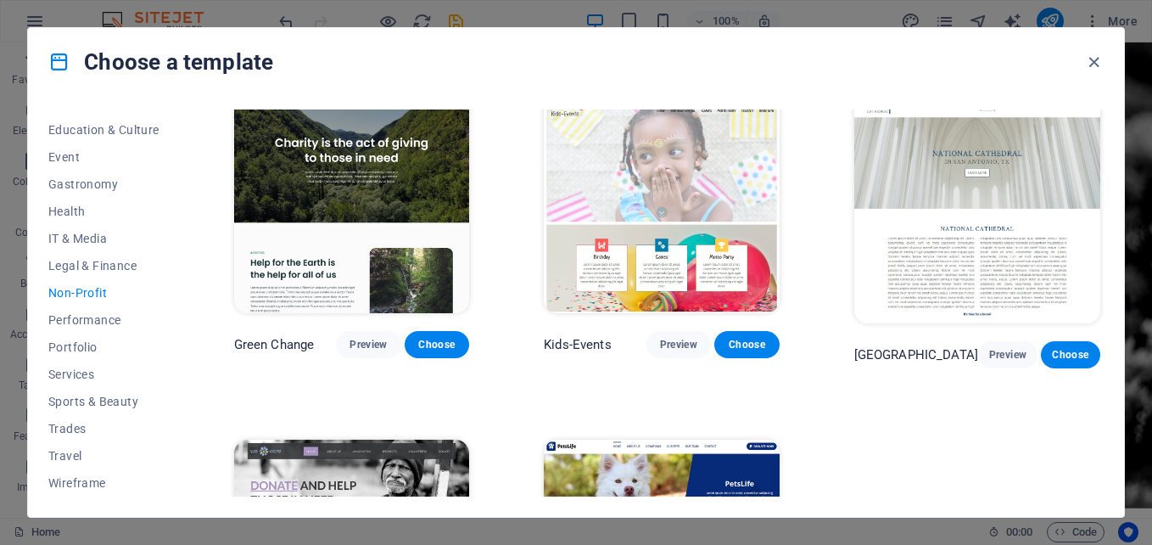
scroll to position [0, 0]
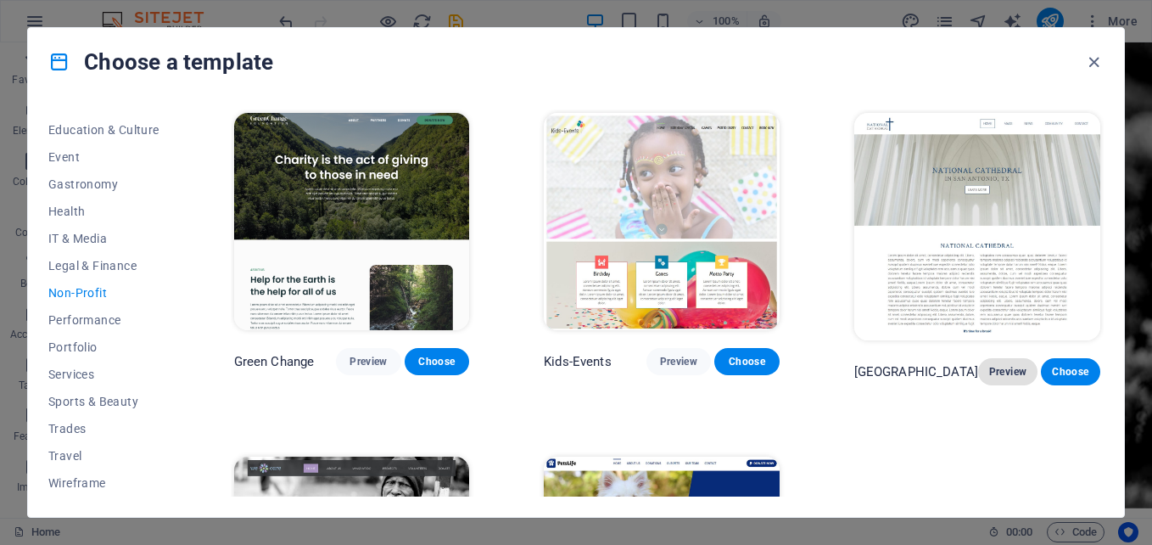
click at [996, 366] on span "Preview" at bounding box center [1008, 372] width 32 height 14
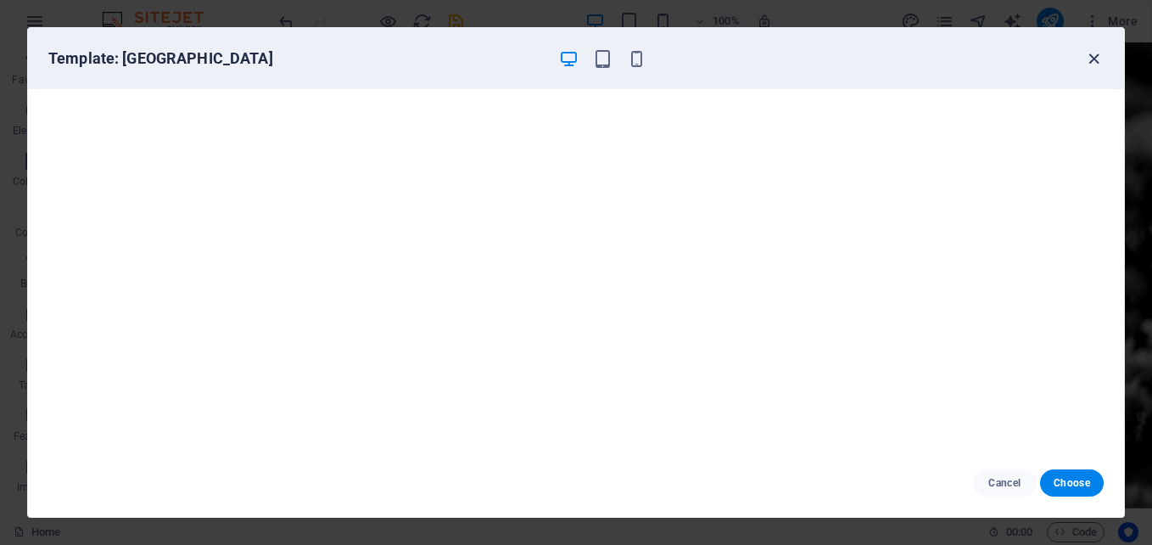
click at [1092, 60] on icon "button" at bounding box center [1094, 59] width 20 height 20
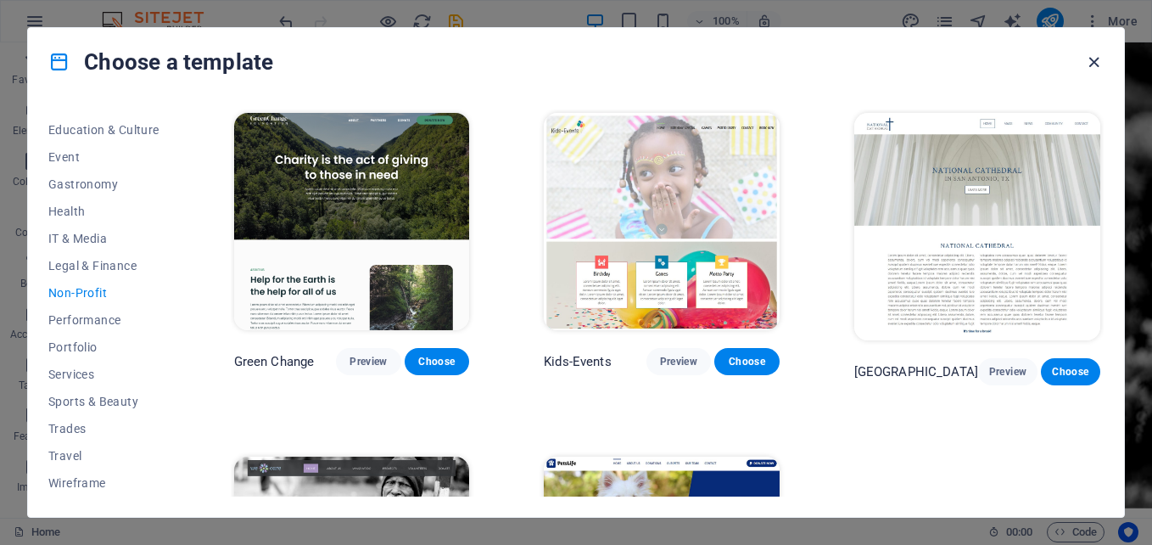
click at [1096, 64] on icon "button" at bounding box center [1094, 63] width 20 height 20
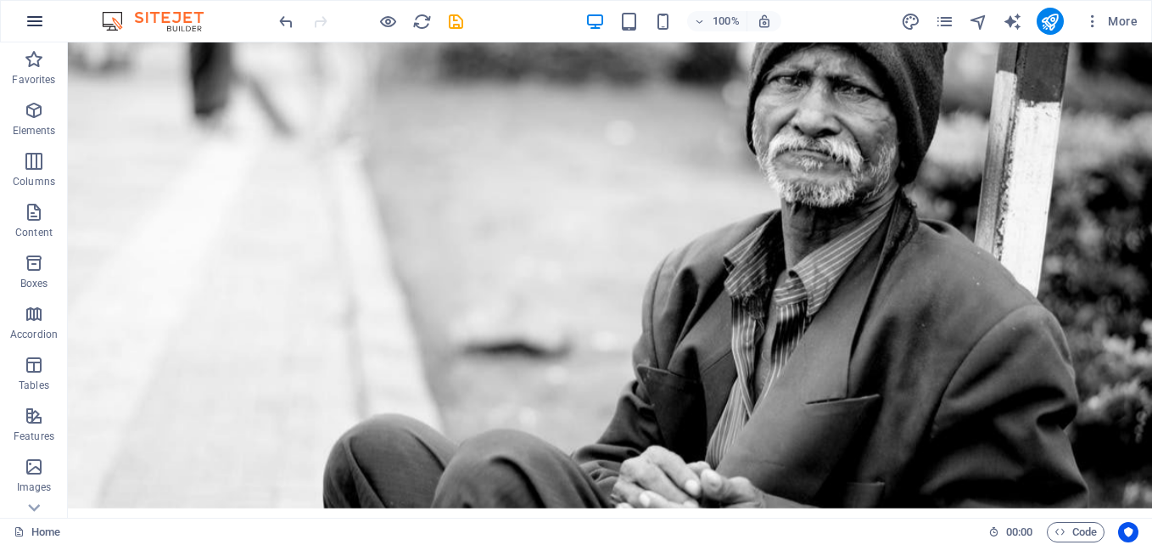
click at [31, 32] on button "button" at bounding box center [34, 21] width 41 height 41
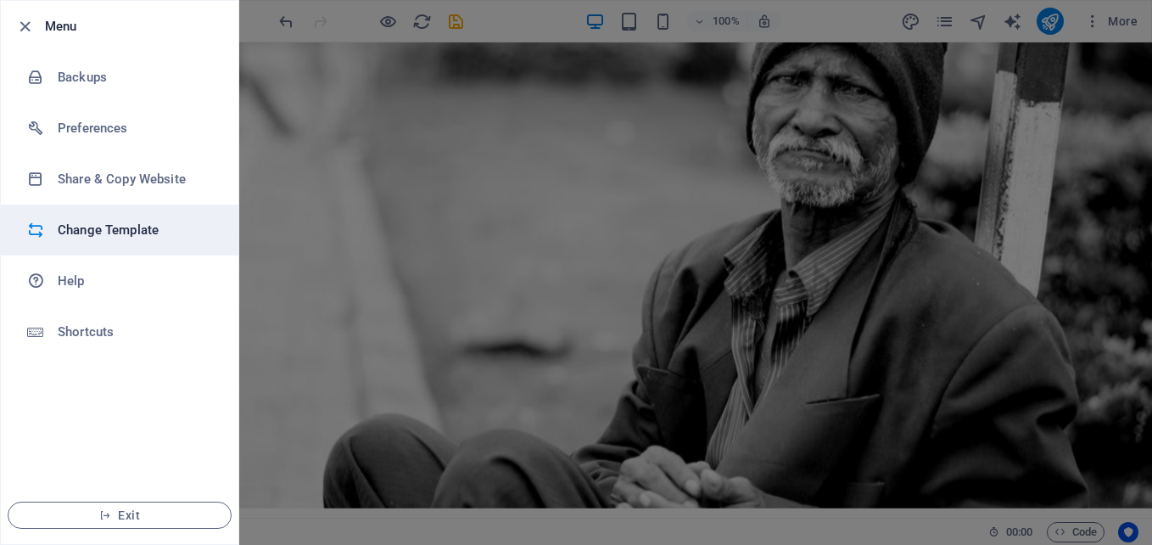
click at [118, 226] on h6 "Change Template" at bounding box center [136, 230] width 157 height 20
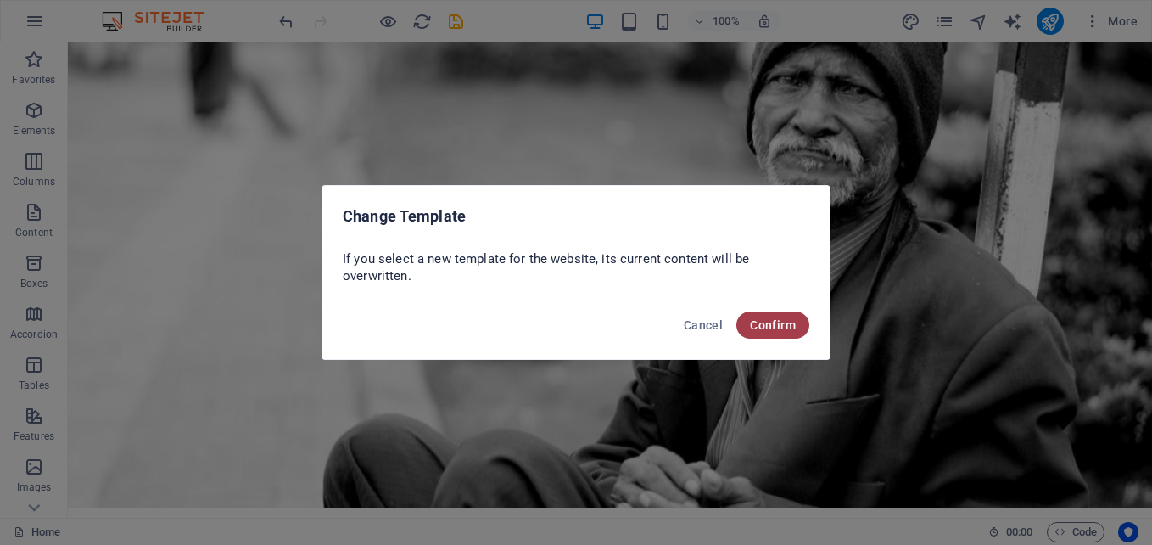
click at [768, 323] on span "Confirm" at bounding box center [773, 325] width 46 height 14
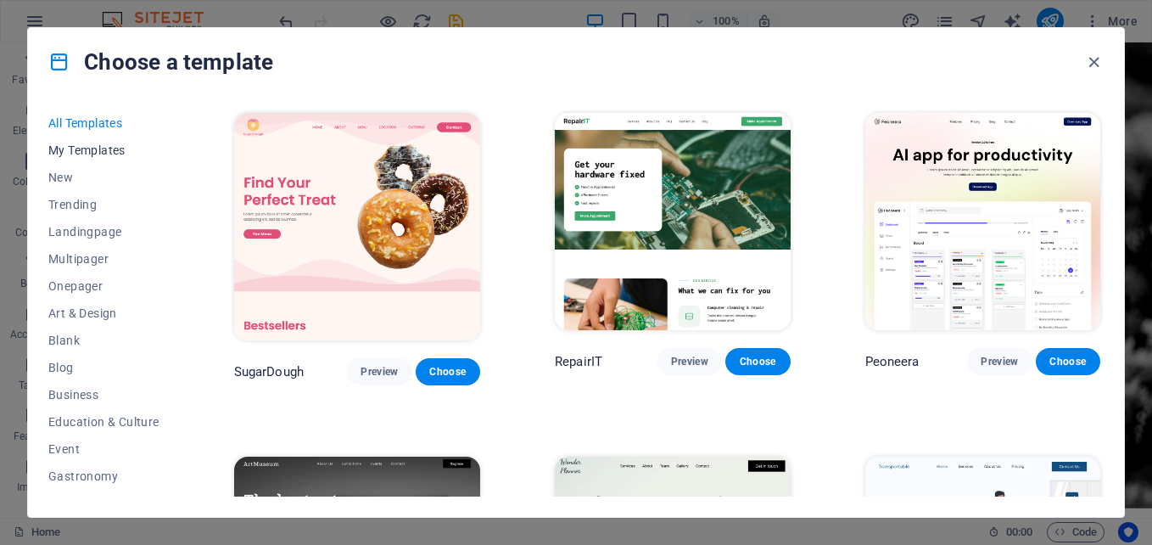
click at [111, 145] on span "My Templates" at bounding box center [103, 150] width 111 height 14
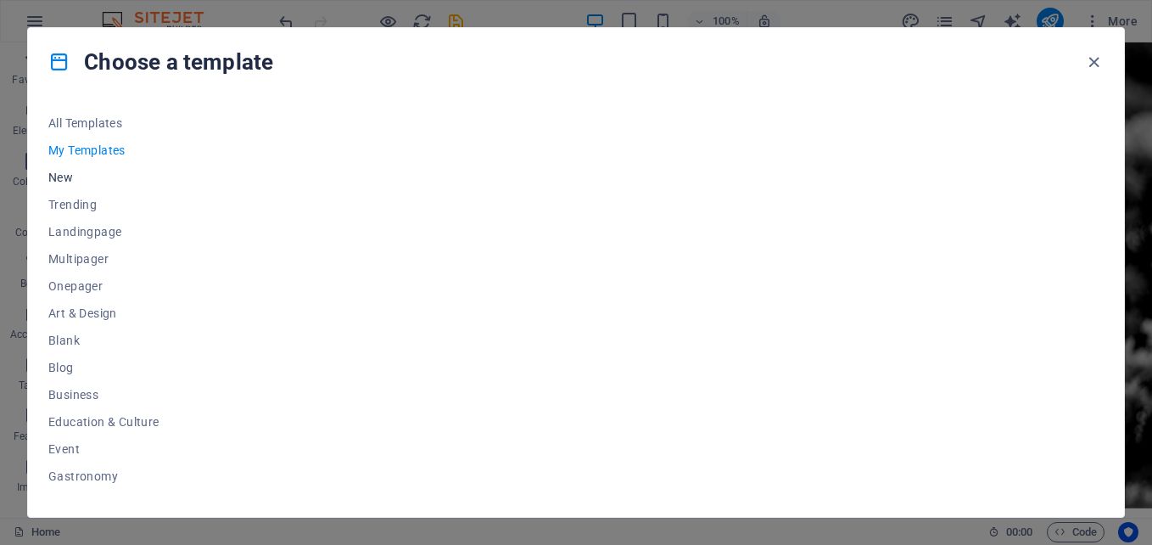
click at [62, 172] on span "New" at bounding box center [103, 178] width 111 height 14
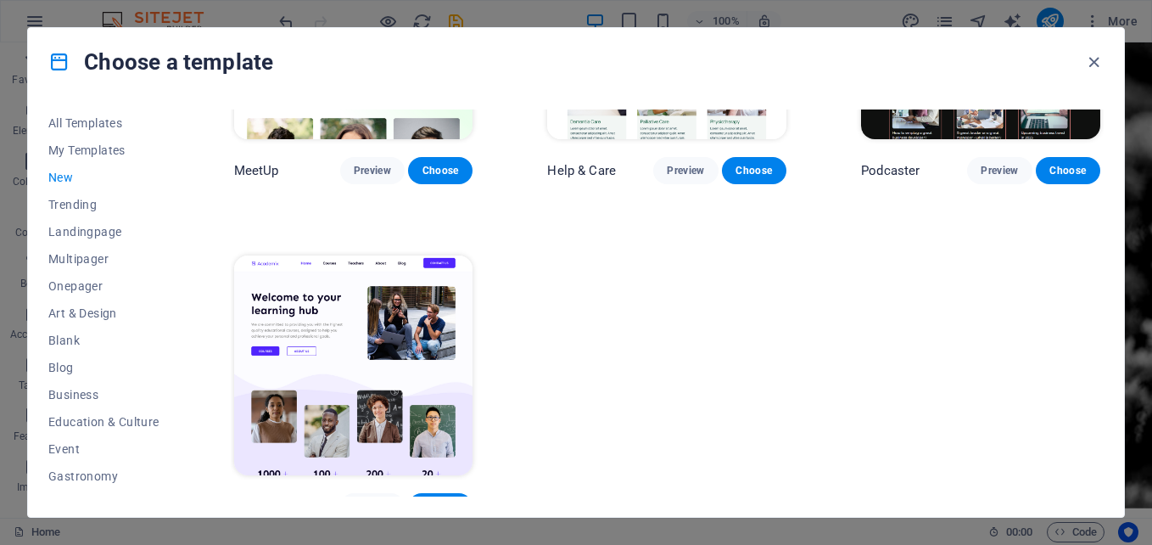
scroll to position [1218, 0]
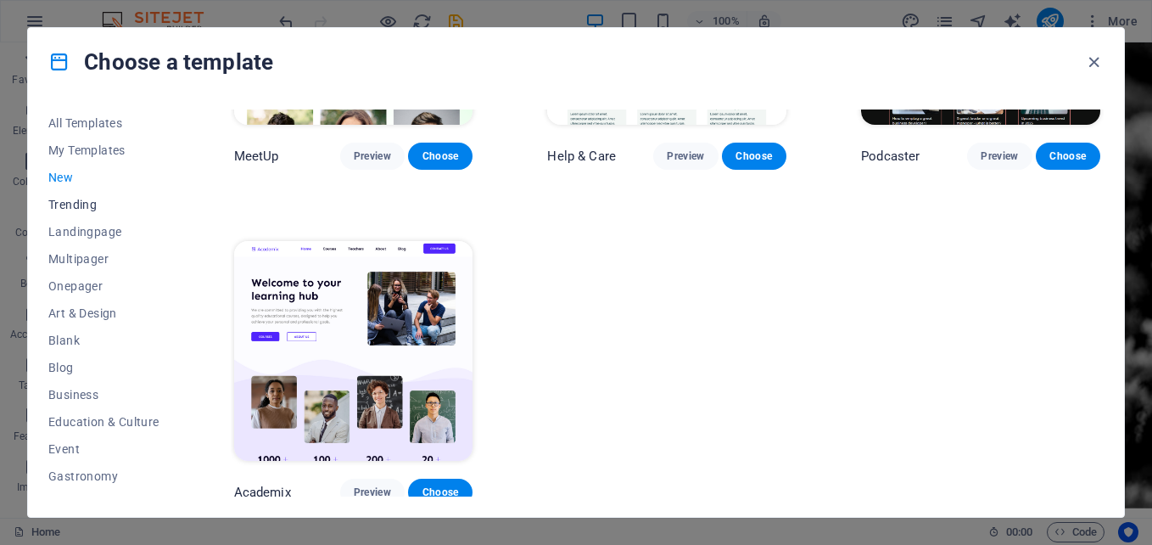
click at [86, 199] on span "Trending" at bounding box center [103, 205] width 111 height 14
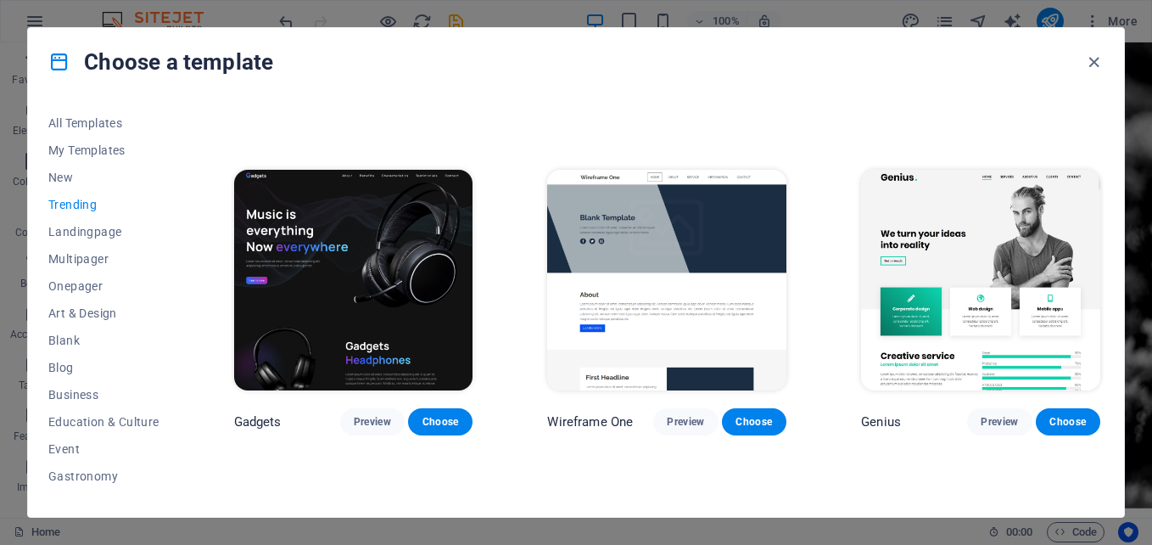
scroll to position [961, 0]
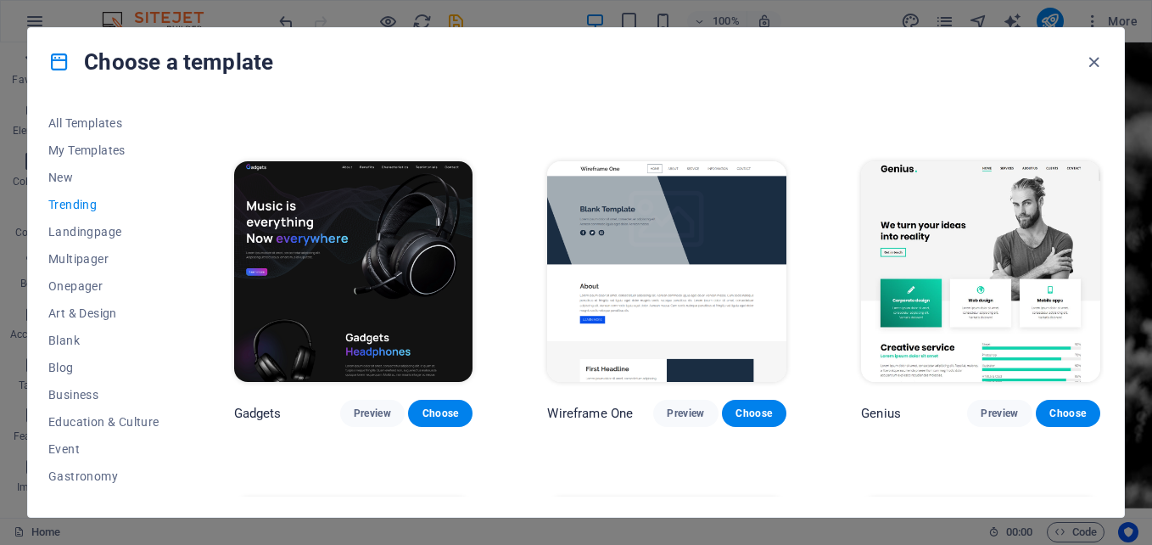
click at [722, 217] on img at bounding box center [666, 271] width 239 height 221
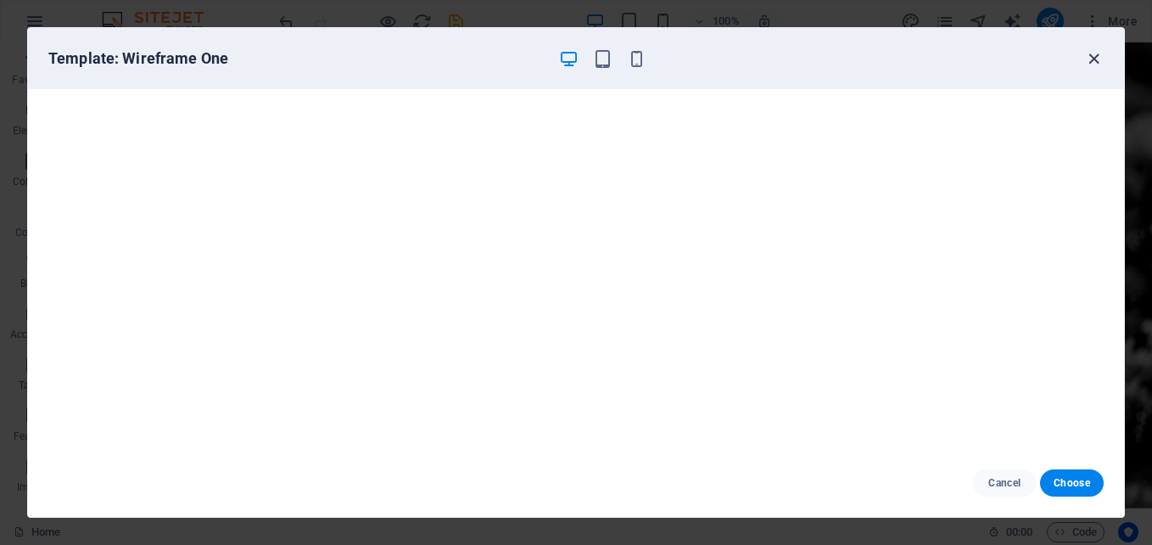
click at [1093, 55] on icon "button" at bounding box center [1094, 59] width 20 height 20
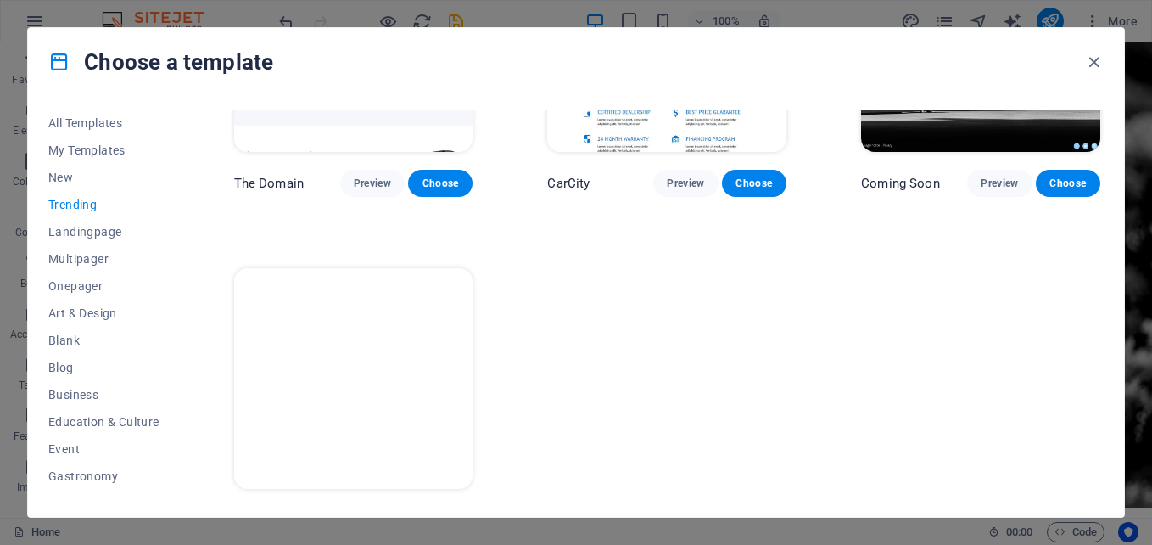
scroll to position [1552, 0]
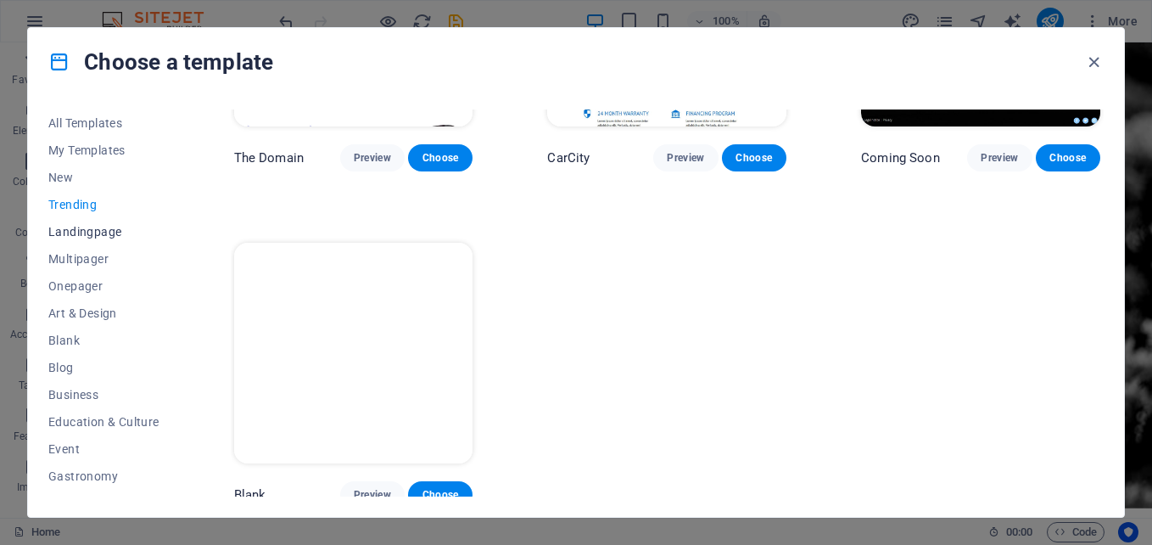
click at [104, 234] on span "Landingpage" at bounding box center [103, 232] width 111 height 14
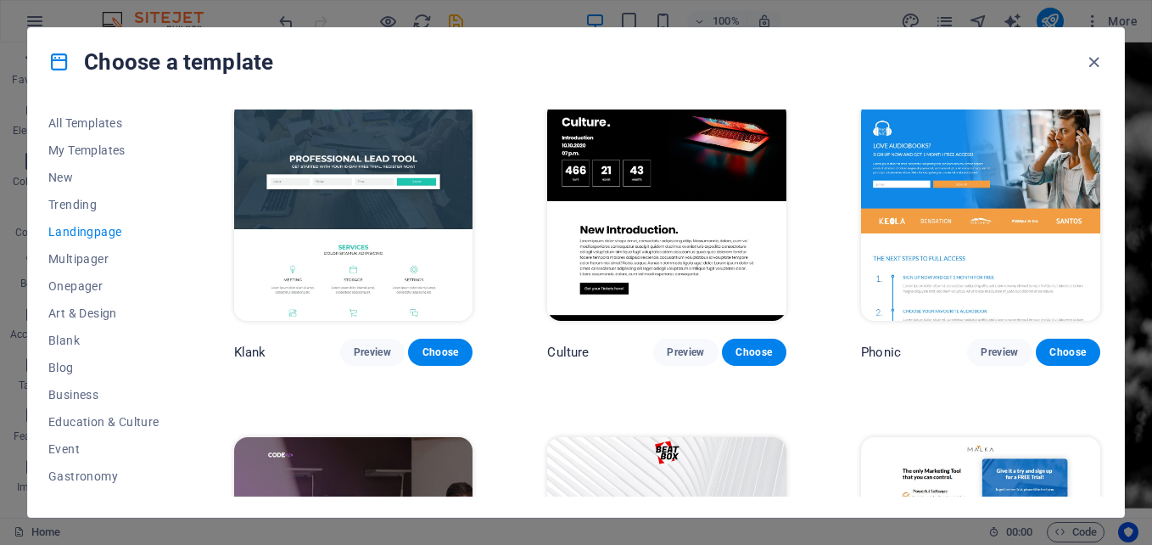
scroll to position [0, 0]
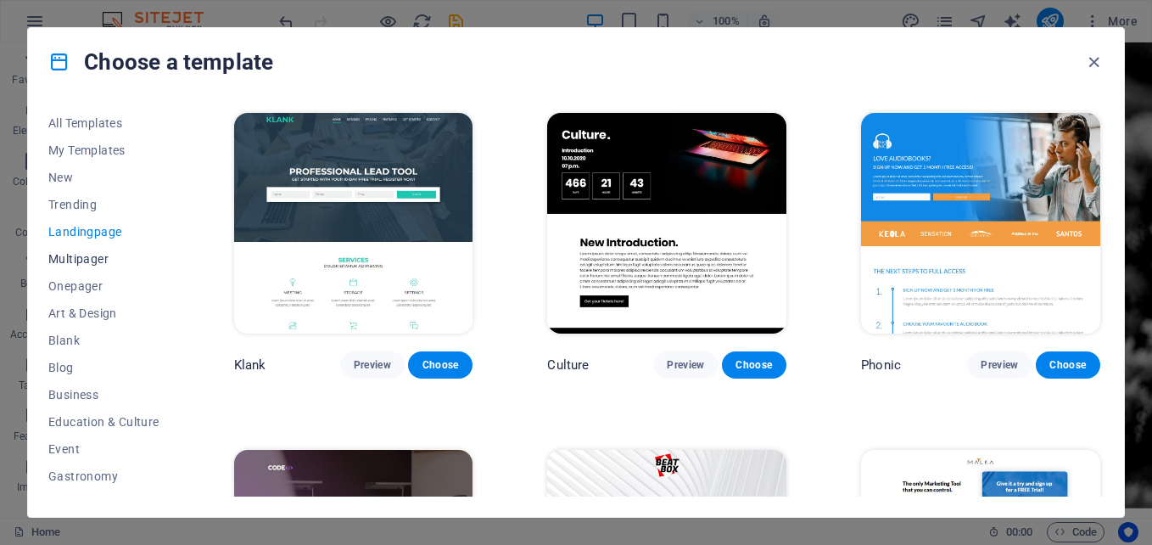
click at [102, 256] on span "Multipager" at bounding box center [103, 259] width 111 height 14
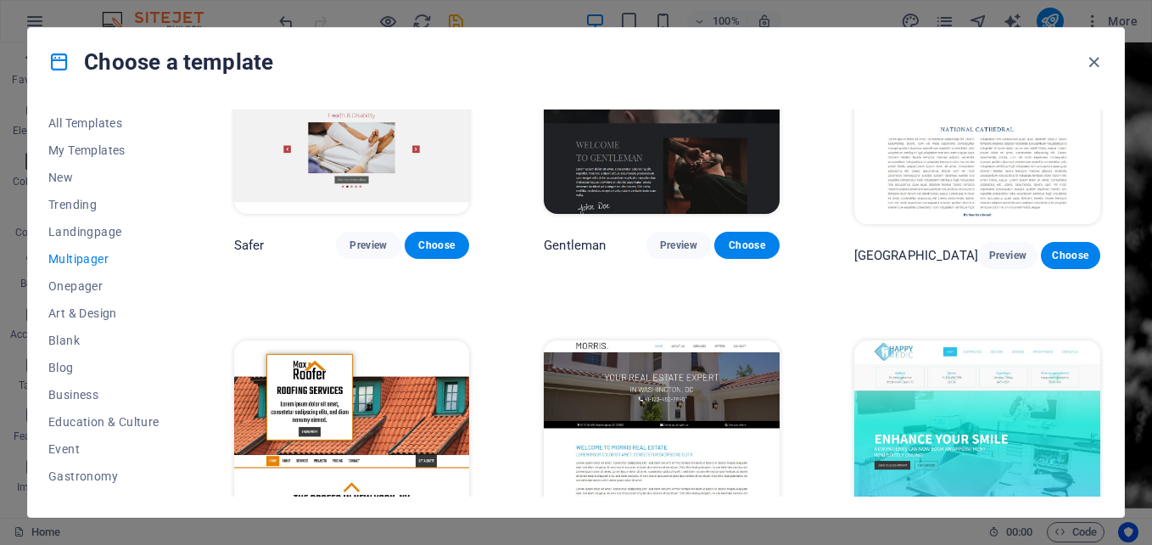
scroll to position [3939, 0]
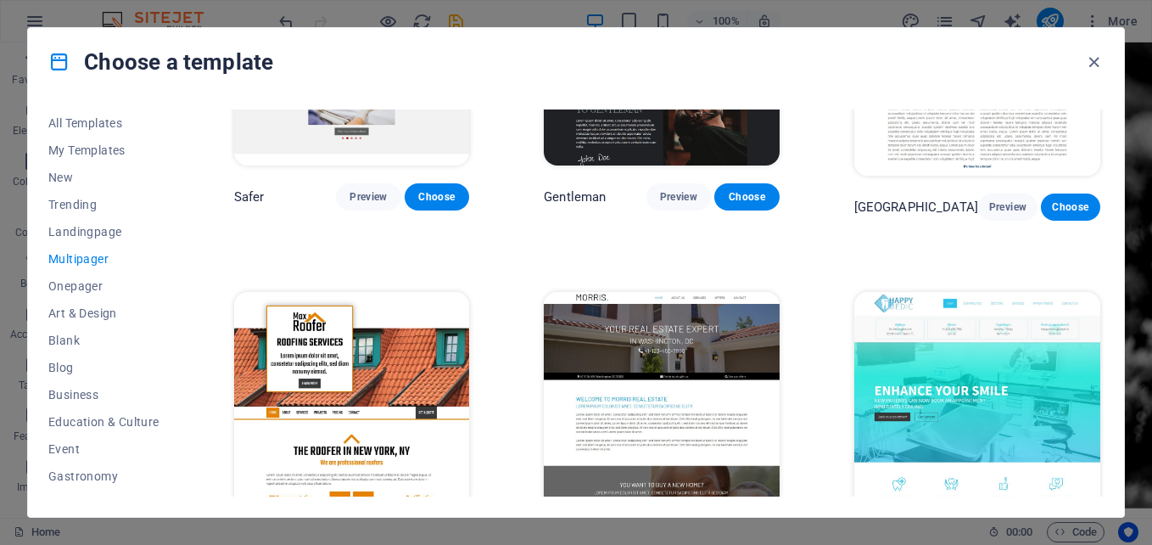
click at [689, 536] on span "Preview" at bounding box center [681, 543] width 36 height 14
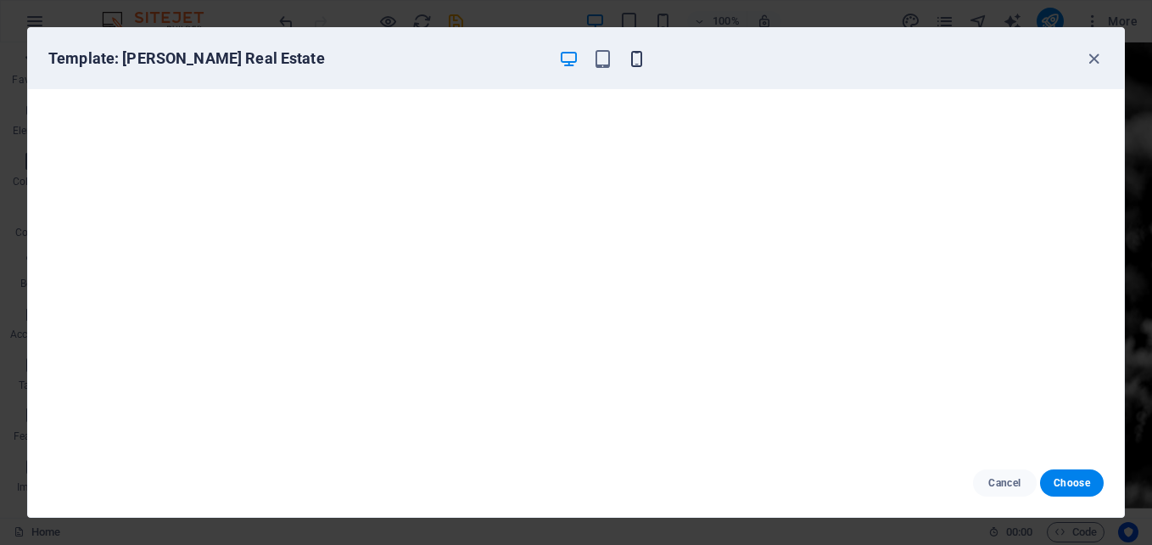
click at [646, 59] on icon "button" at bounding box center [637, 59] width 20 height 20
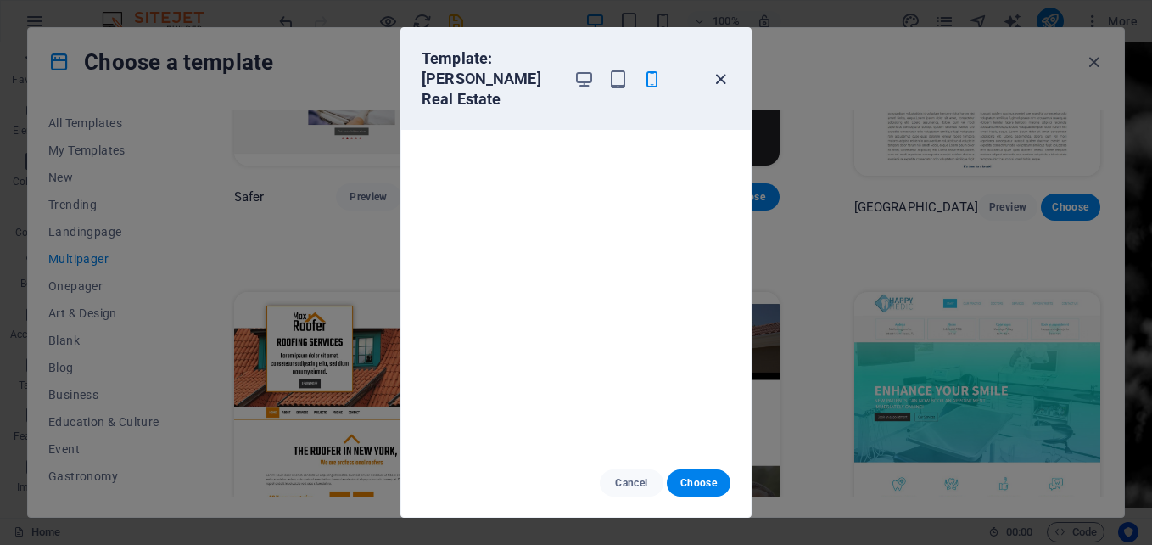
click at [714, 70] on icon "button" at bounding box center [721, 80] width 20 height 20
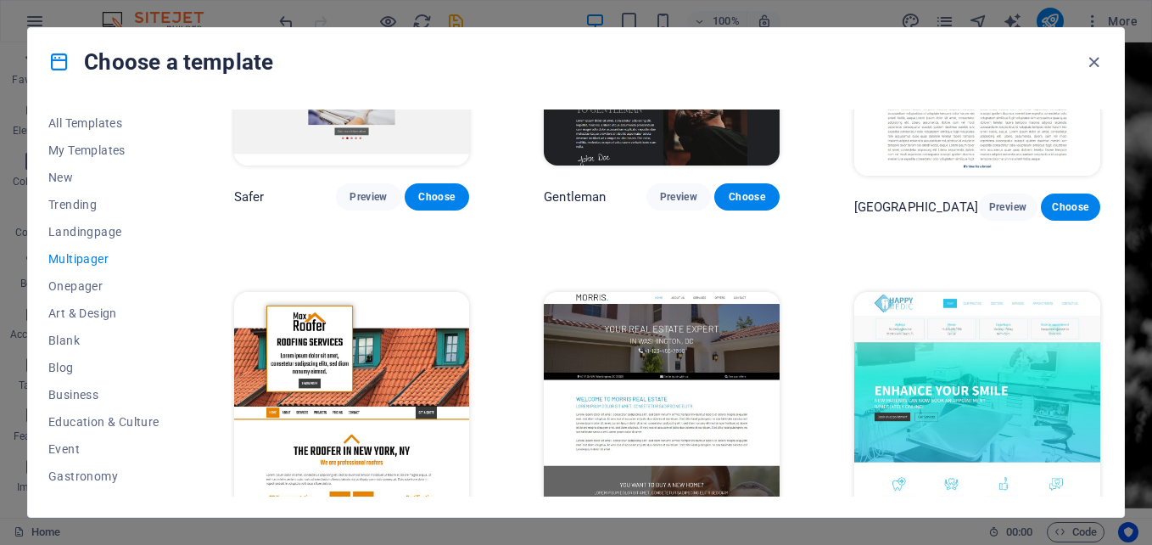
click at [746, 536] on span "Choose" at bounding box center [748, 543] width 36 height 14
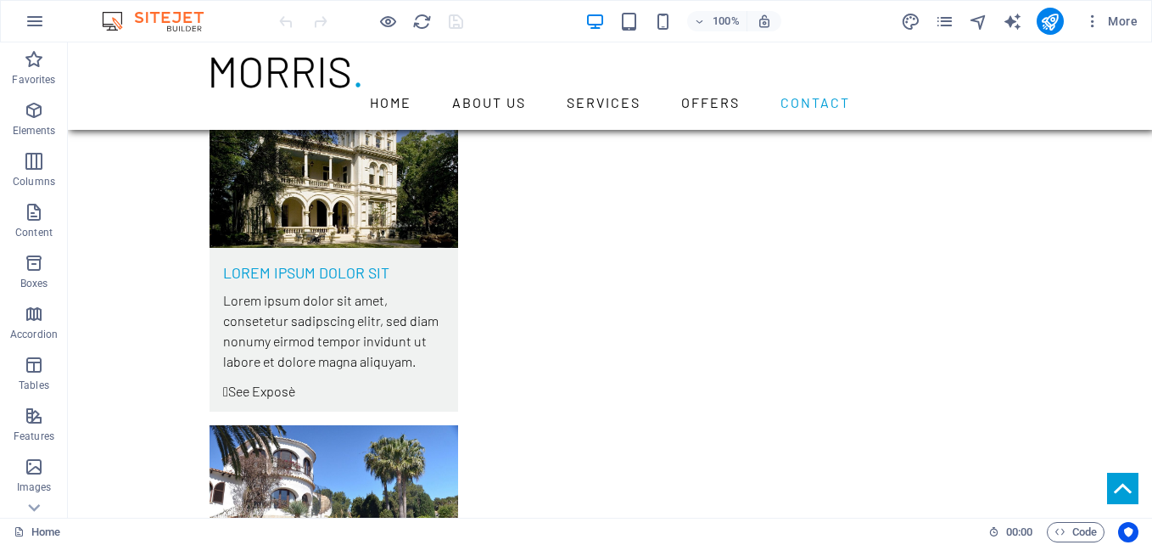
scroll to position [5350, 0]
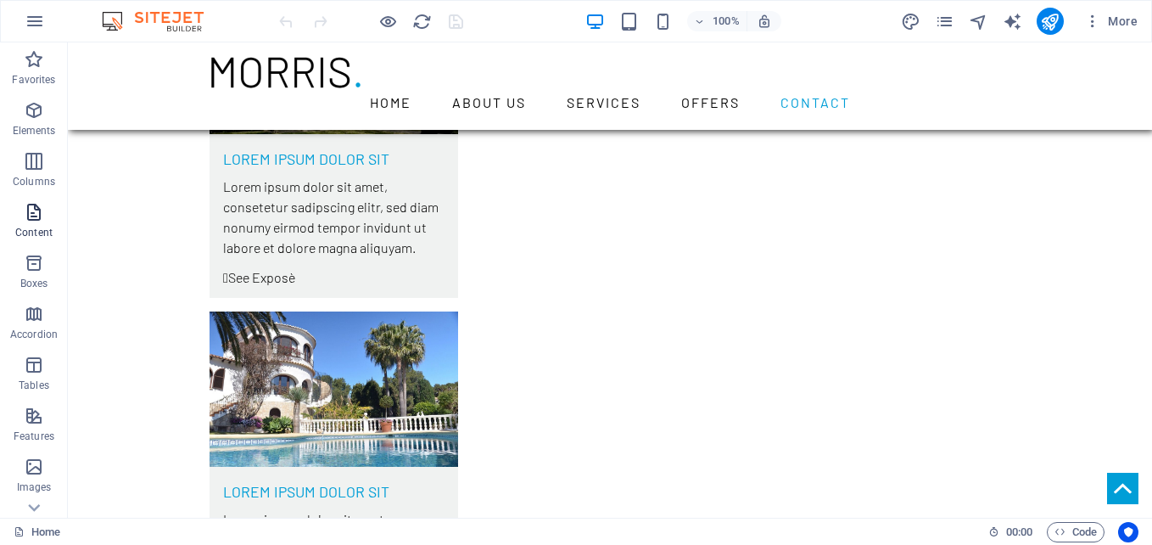
click at [48, 214] on span "Content" at bounding box center [34, 222] width 68 height 41
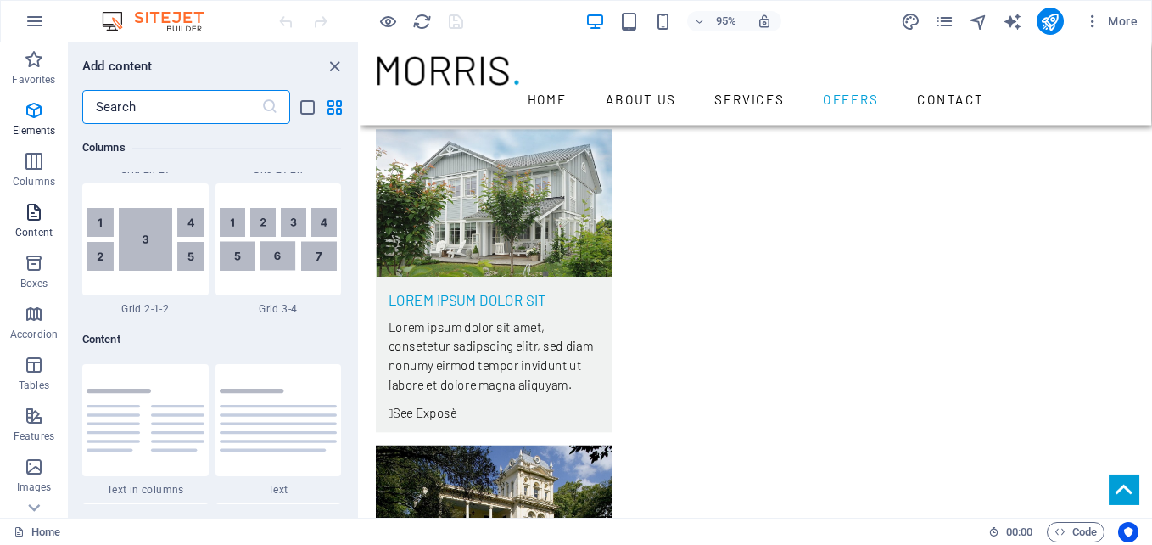
scroll to position [2968, 0]
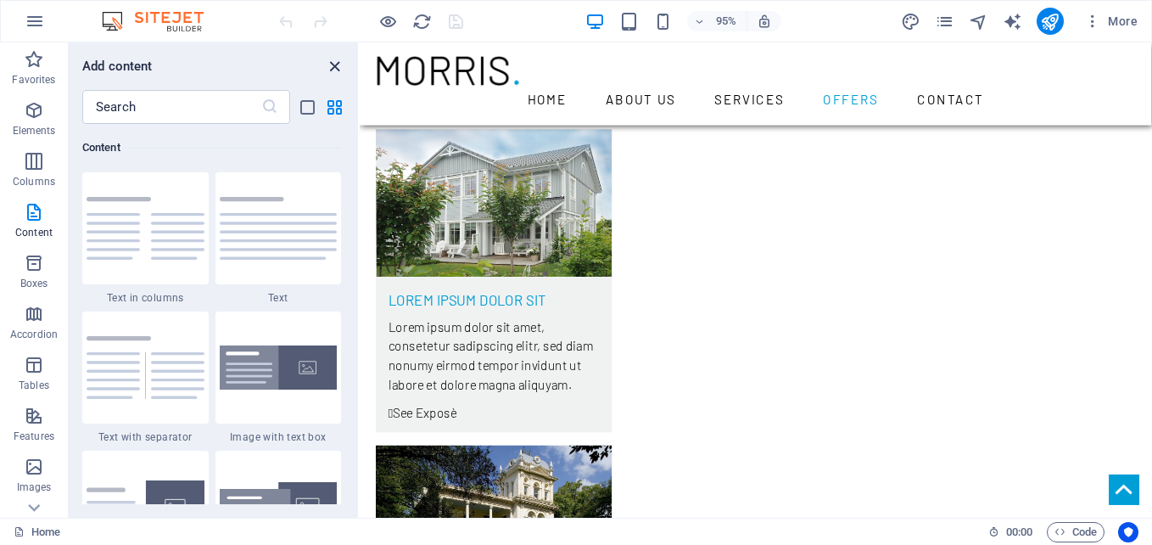
click at [338, 64] on icon "close panel" at bounding box center [335, 67] width 20 height 20
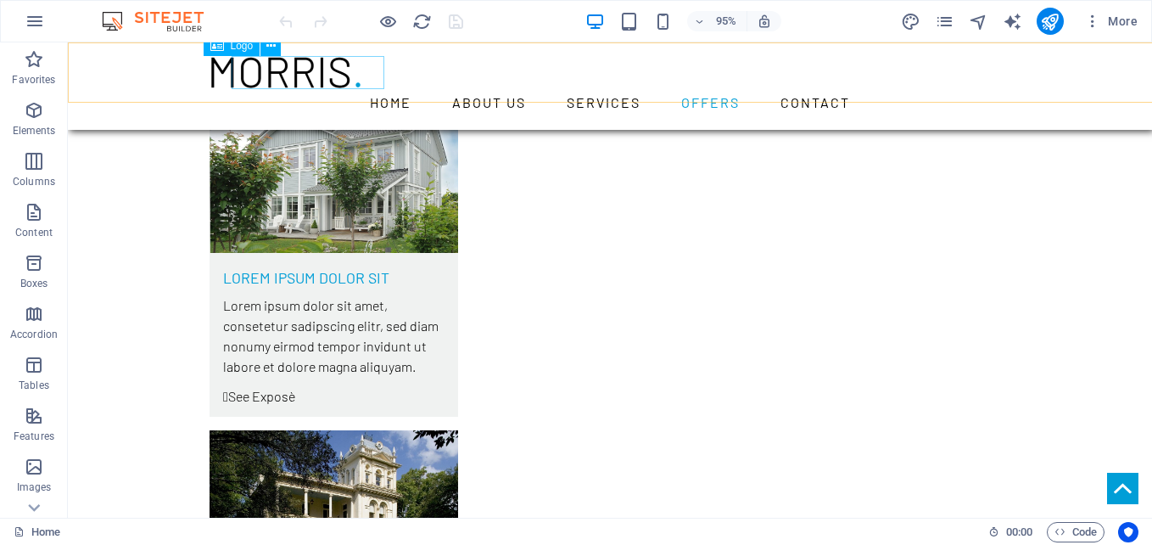
scroll to position [4932, 0]
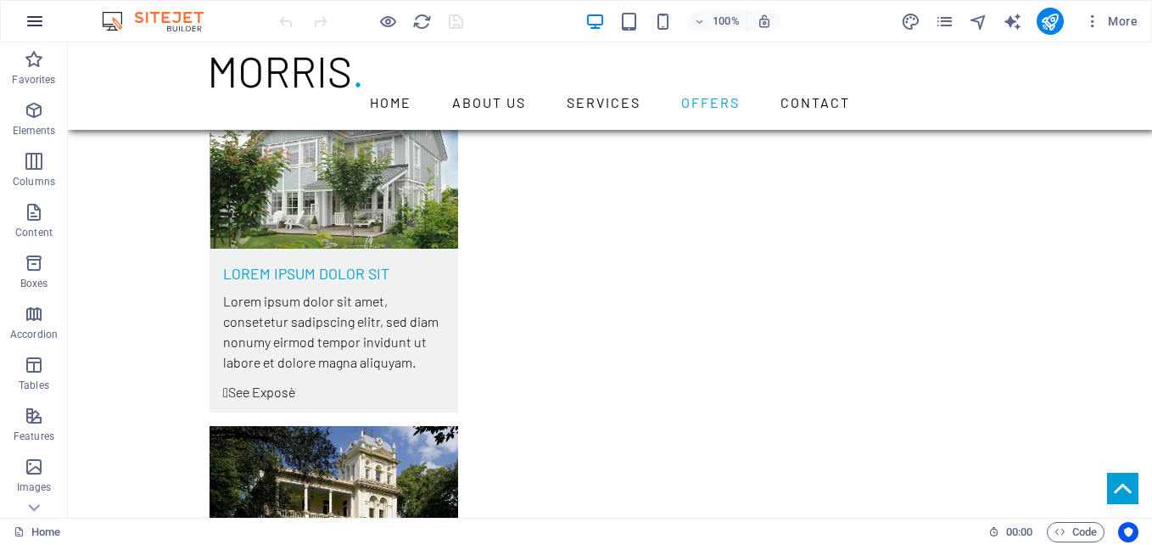
click at [34, 21] on icon "button" at bounding box center [35, 21] width 20 height 20
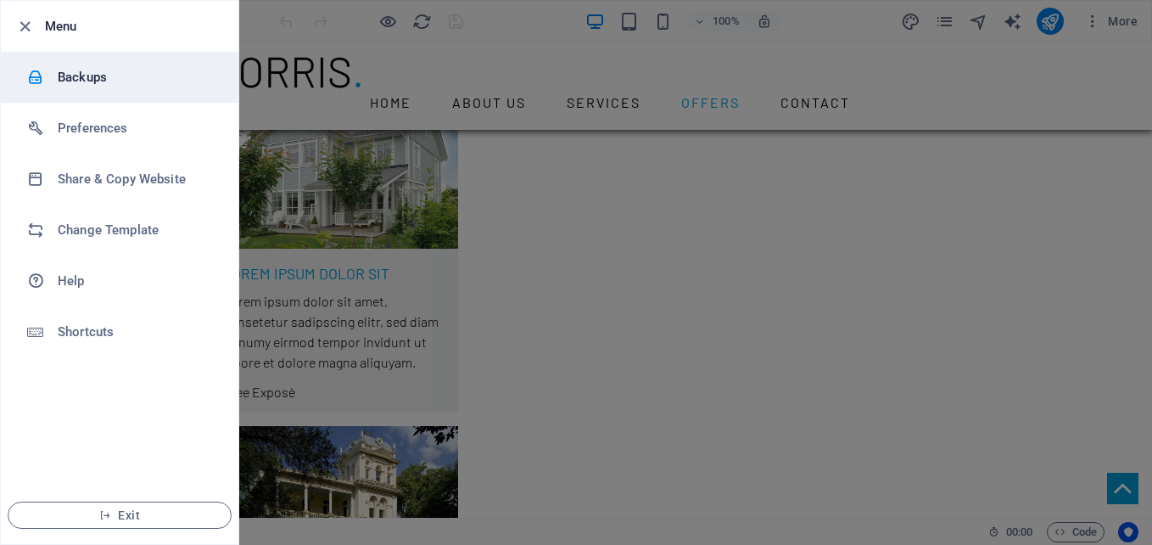
click at [54, 72] on div at bounding box center [42, 77] width 31 height 17
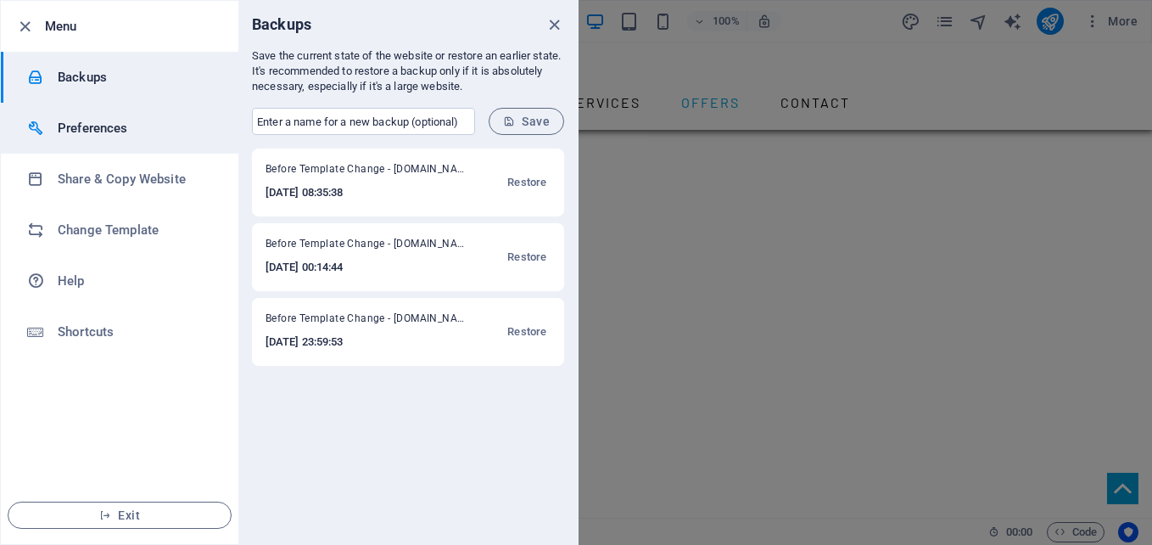
click at [120, 124] on h6 "Preferences" at bounding box center [136, 128] width 157 height 20
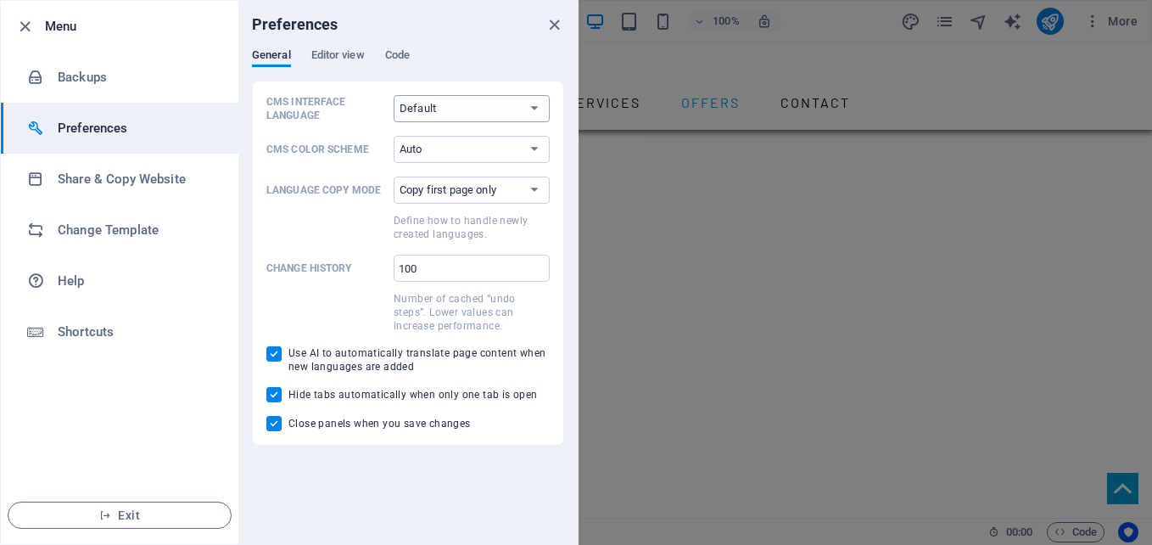
click at [489, 104] on select "Default Deutsch English Español Français Magyar Italiano Nederlands Polski Port…" at bounding box center [472, 108] width 156 height 27
select select "en"
click at [394, 95] on select "Default Deutsch English Español Français Magyar Italiano Nederlands Polski Port…" at bounding box center [472, 108] width 156 height 27
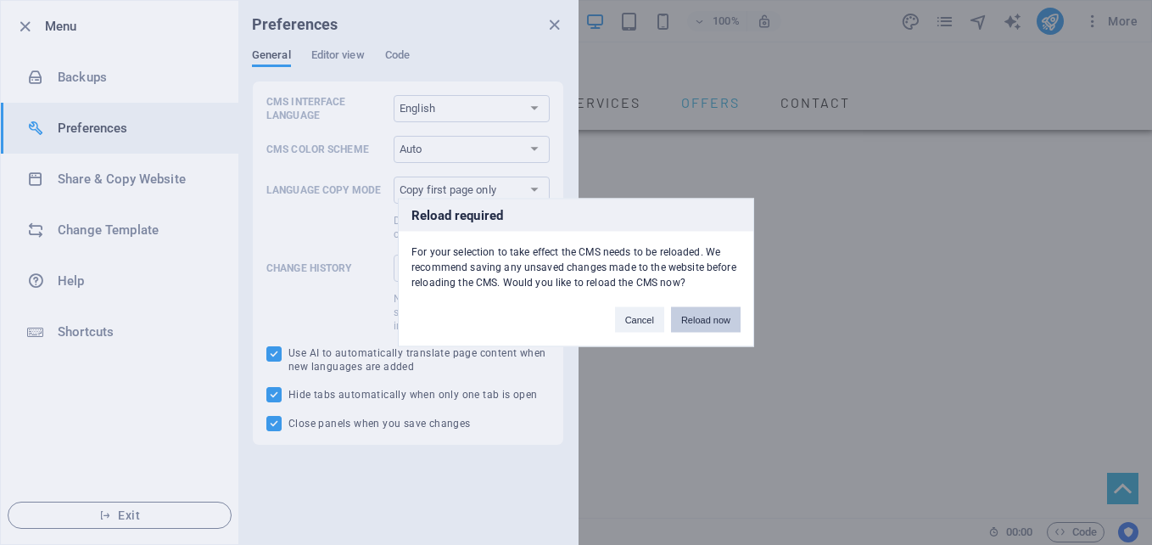
click at [704, 319] on button "Reload now" at bounding box center [706, 319] width 70 height 25
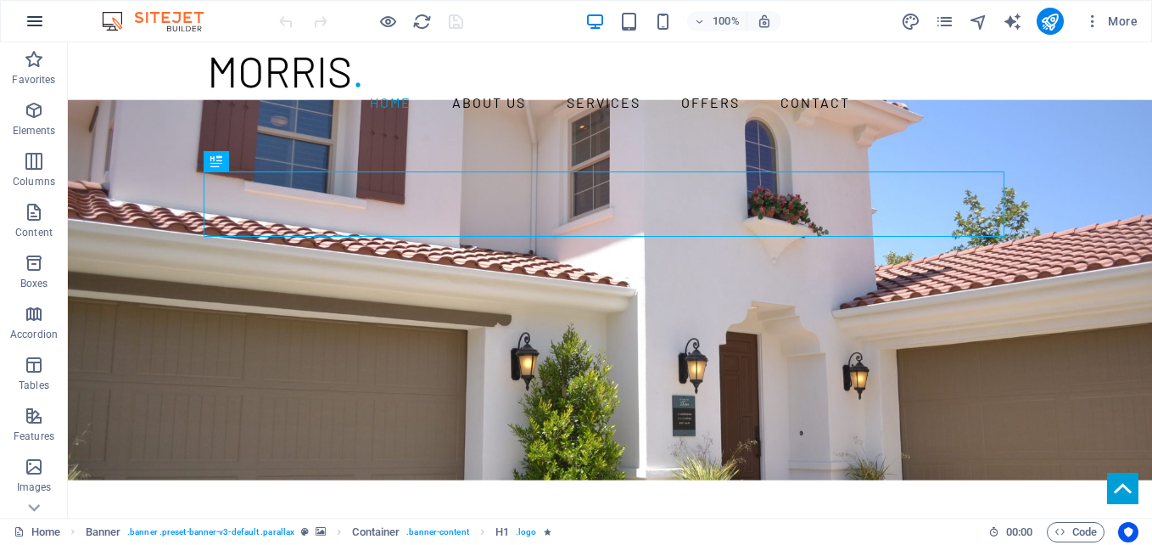
click at [31, 20] on icon "button" at bounding box center [35, 21] width 20 height 20
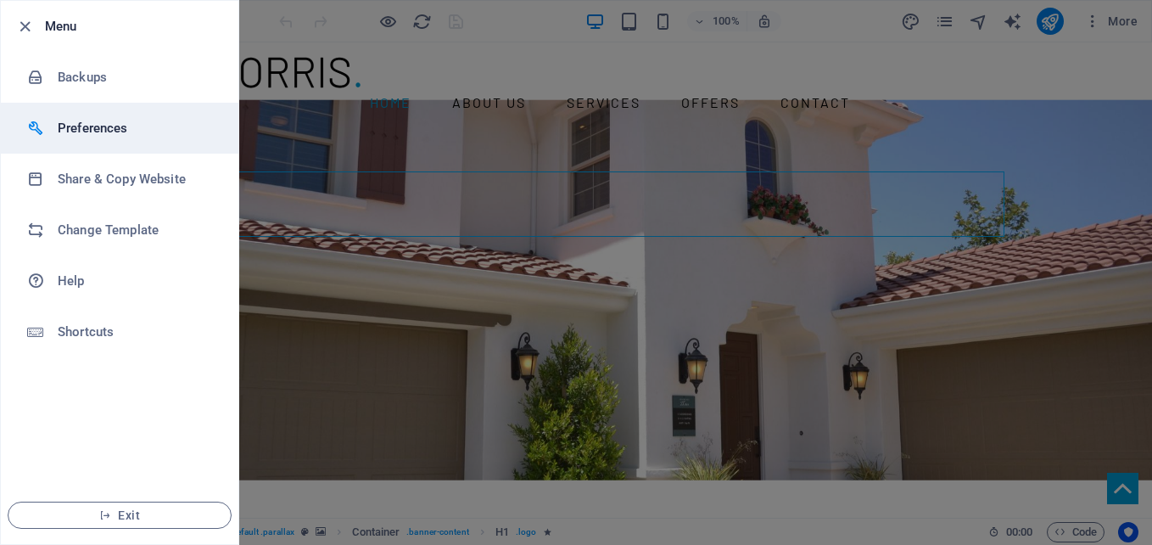
click at [110, 130] on h6 "Preferences" at bounding box center [136, 128] width 157 height 20
select select "en"
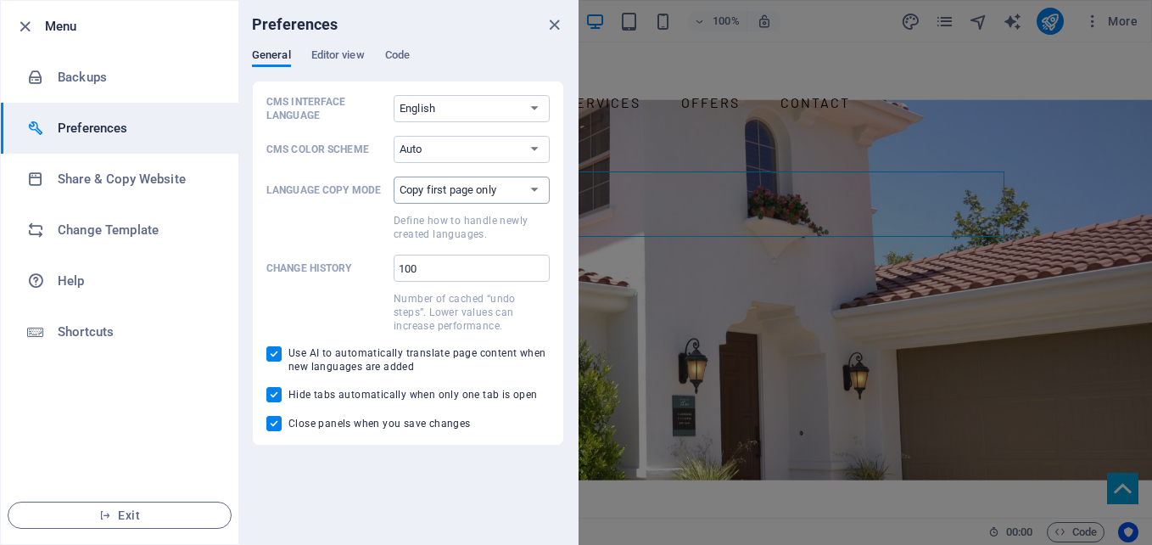
click at [517, 201] on select "Copy first page only Copy all pages" at bounding box center [472, 189] width 156 height 27
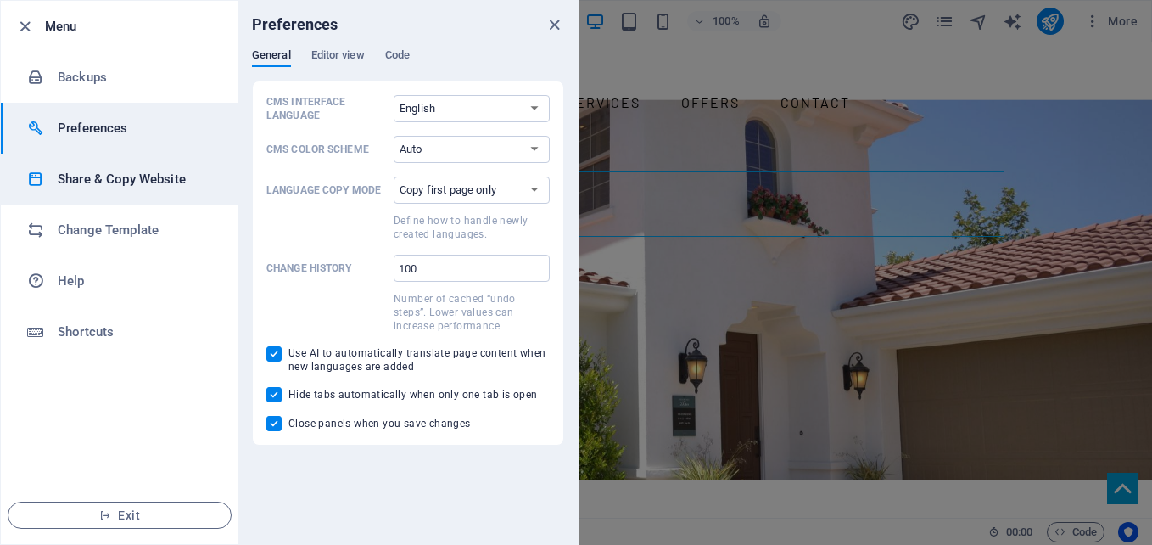
click at [125, 177] on h6 "Share & Copy Website" at bounding box center [136, 179] width 157 height 20
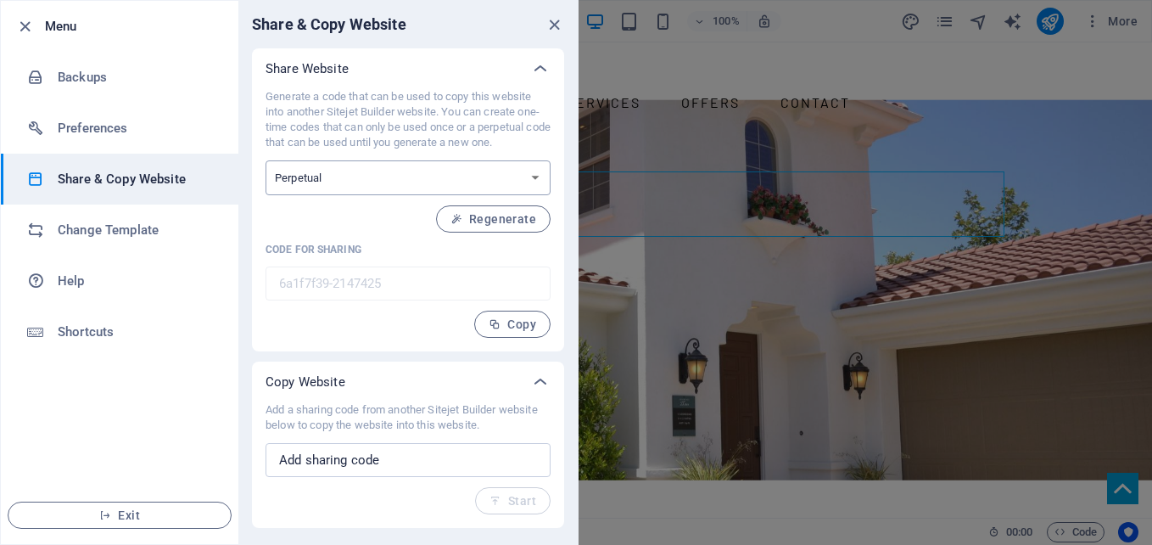
click at [539, 174] on select "One-time Perpetual" at bounding box center [408, 177] width 285 height 35
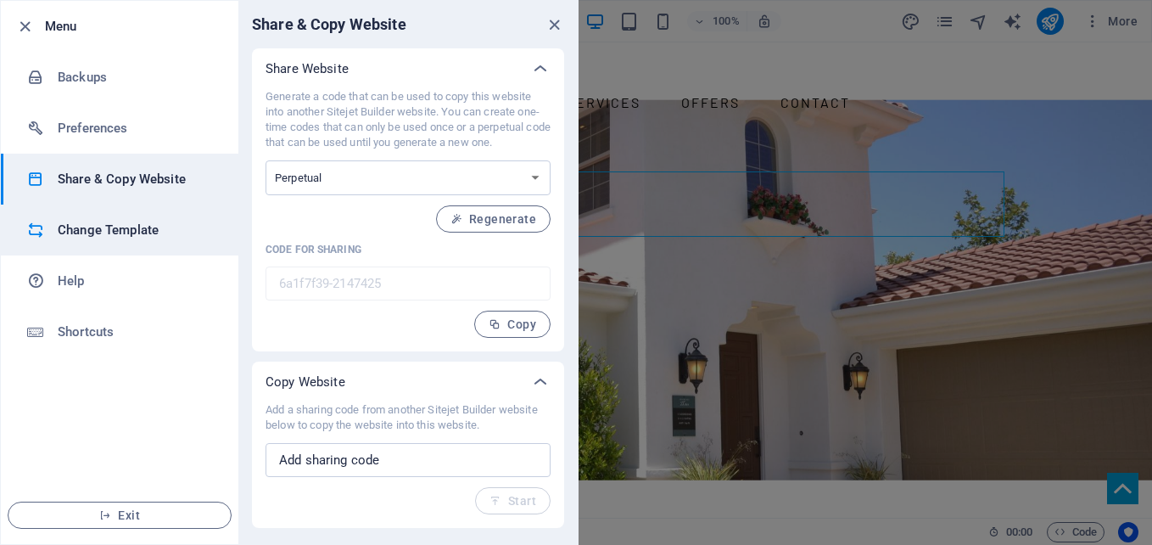
click at [116, 234] on h6 "Change Template" at bounding box center [136, 230] width 157 height 20
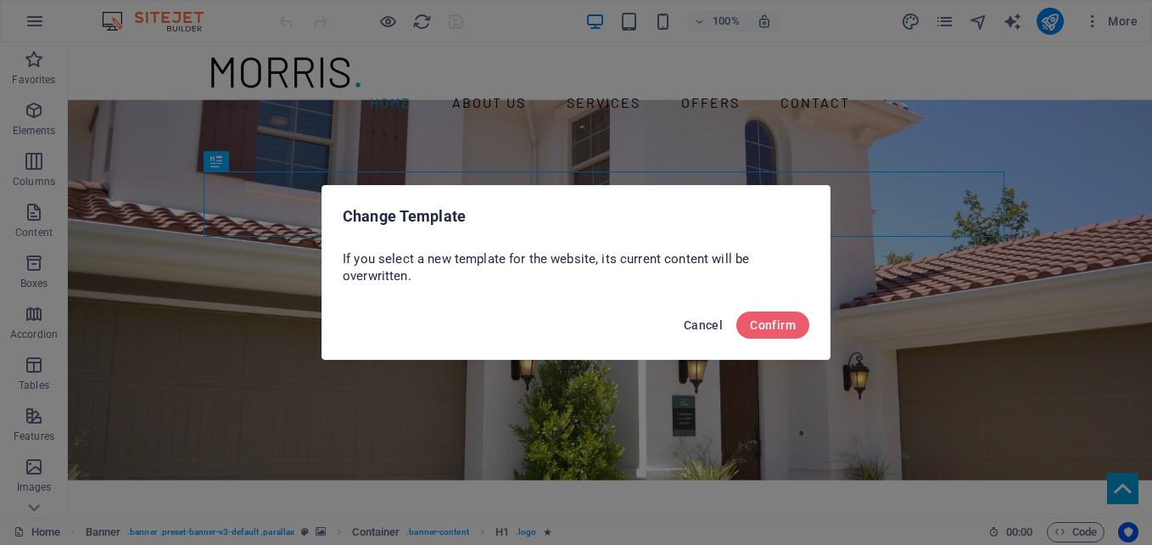
click at [696, 322] on span "Cancel" at bounding box center [703, 325] width 39 height 14
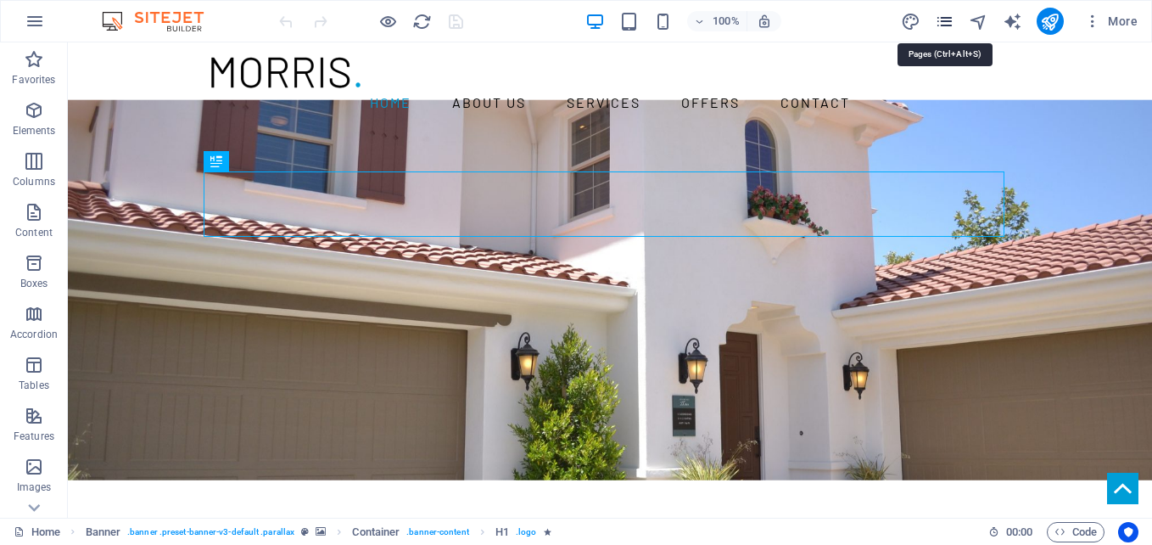
click at [939, 28] on icon "pages" at bounding box center [945, 22] width 20 height 20
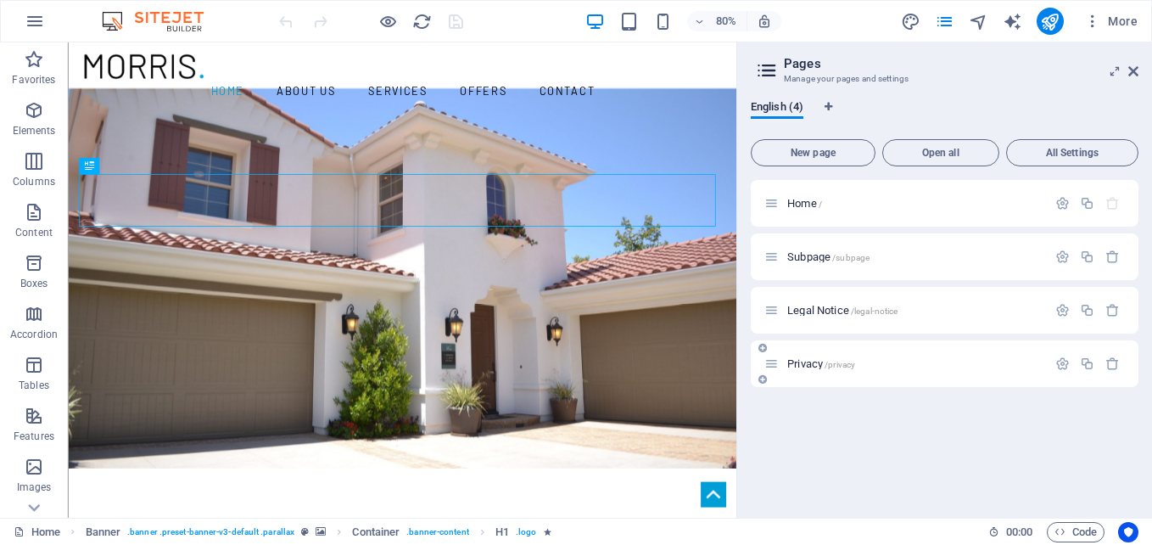
click at [825, 360] on span "Privacy /privacy" at bounding box center [821, 363] width 68 height 13
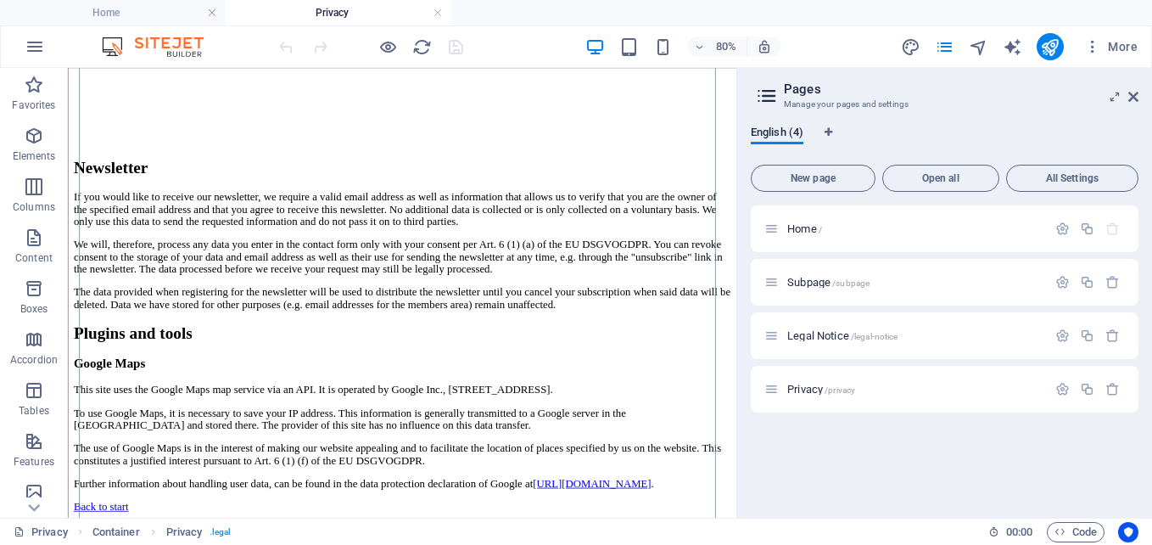
scroll to position [4269, 0]
drag, startPoint x: 897, startPoint y: 121, endPoint x: 821, endPoint y: 578, distance: 462.7
click at [813, 338] on span "Legal Notice /legal-notice" at bounding box center [842, 335] width 110 height 13
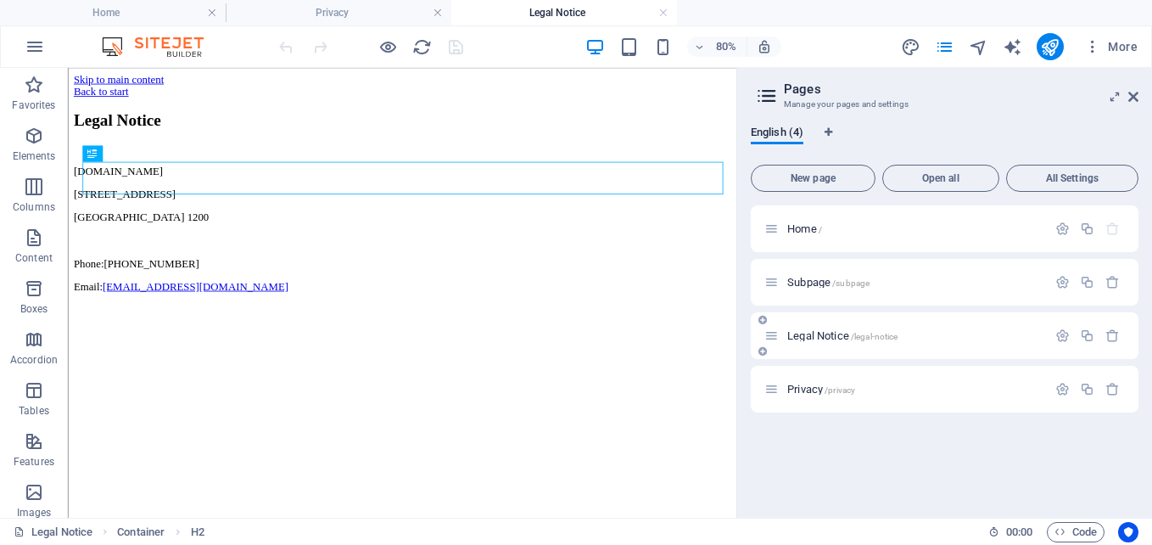
scroll to position [0, 0]
click at [807, 283] on span "Subpage /subpage" at bounding box center [828, 282] width 82 height 13
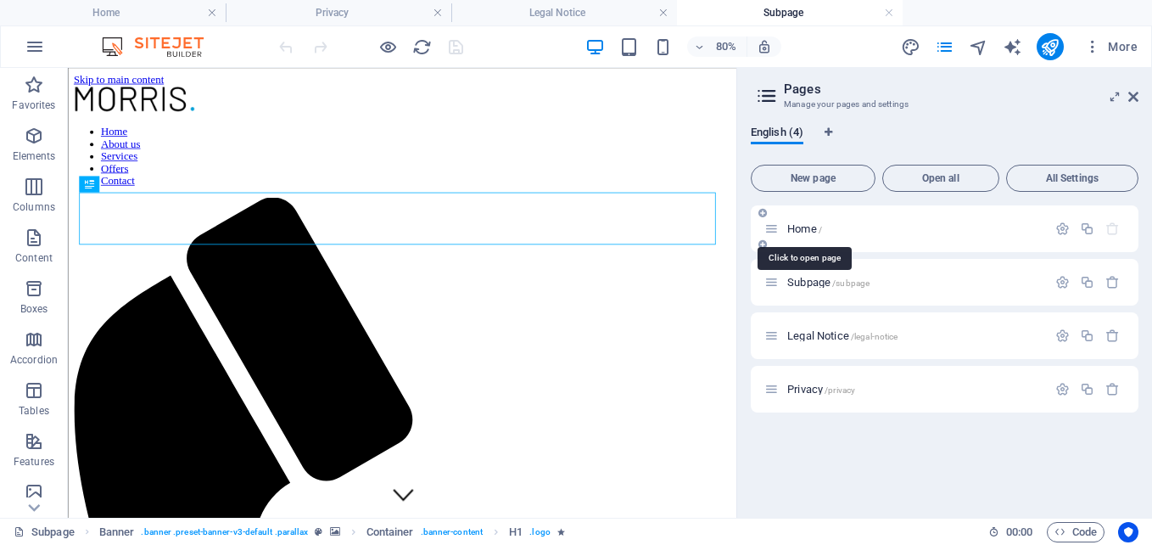
click at [805, 226] on span "Home /" at bounding box center [804, 228] width 35 height 13
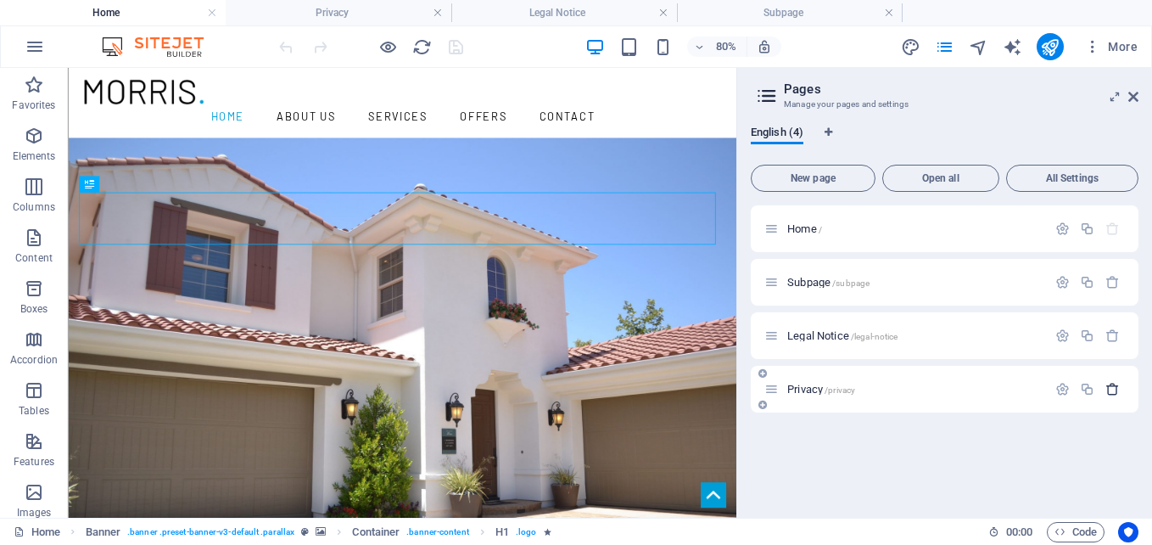
click at [1113, 386] on icon "button" at bounding box center [1112, 389] width 14 height 14
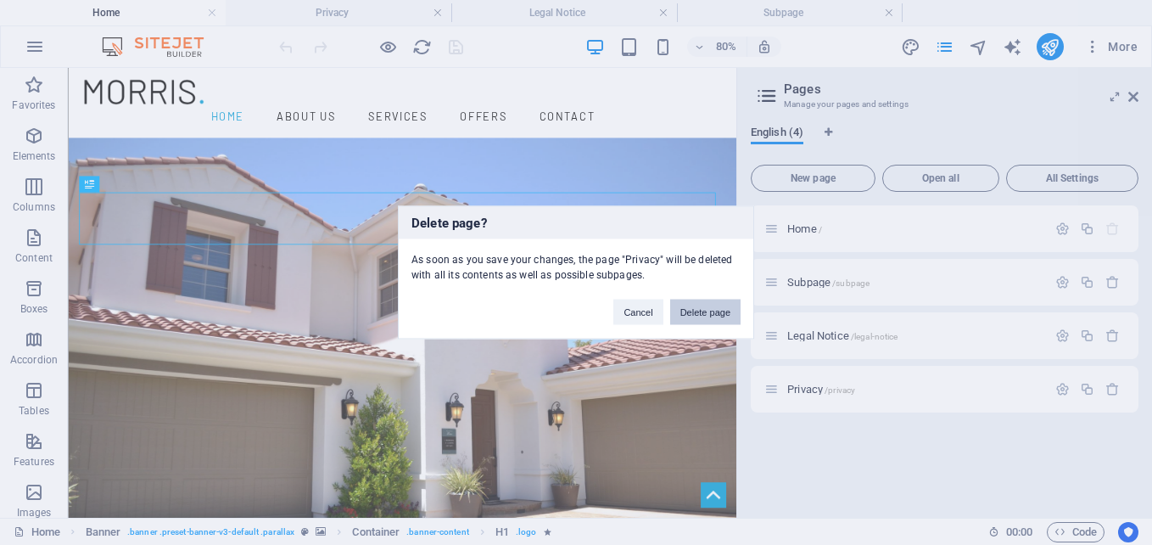
click at [716, 310] on button "Delete page" at bounding box center [705, 311] width 70 height 25
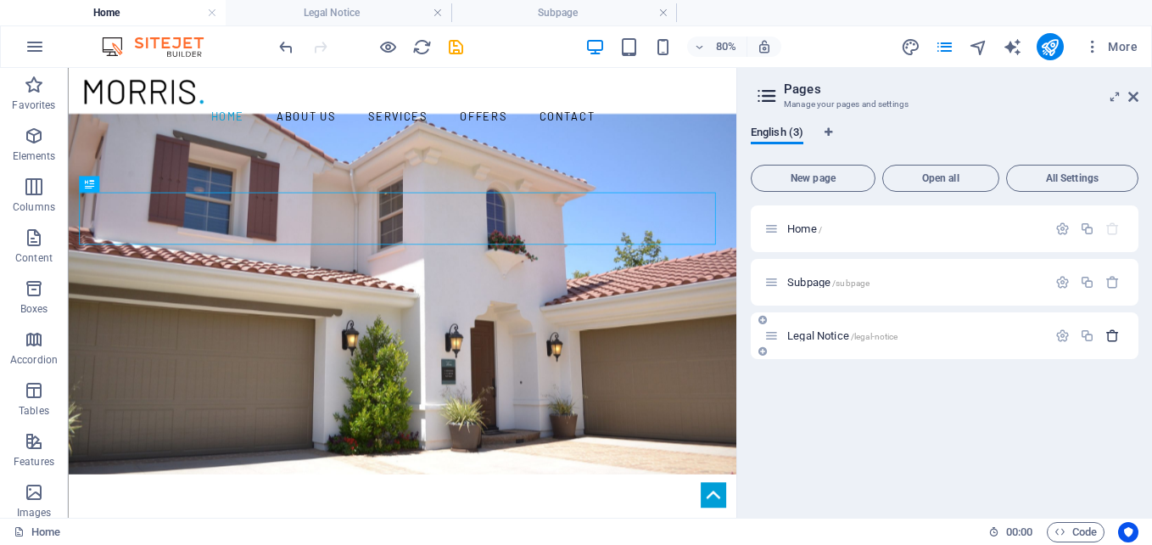
click at [1109, 336] on icon "button" at bounding box center [1112, 335] width 14 height 14
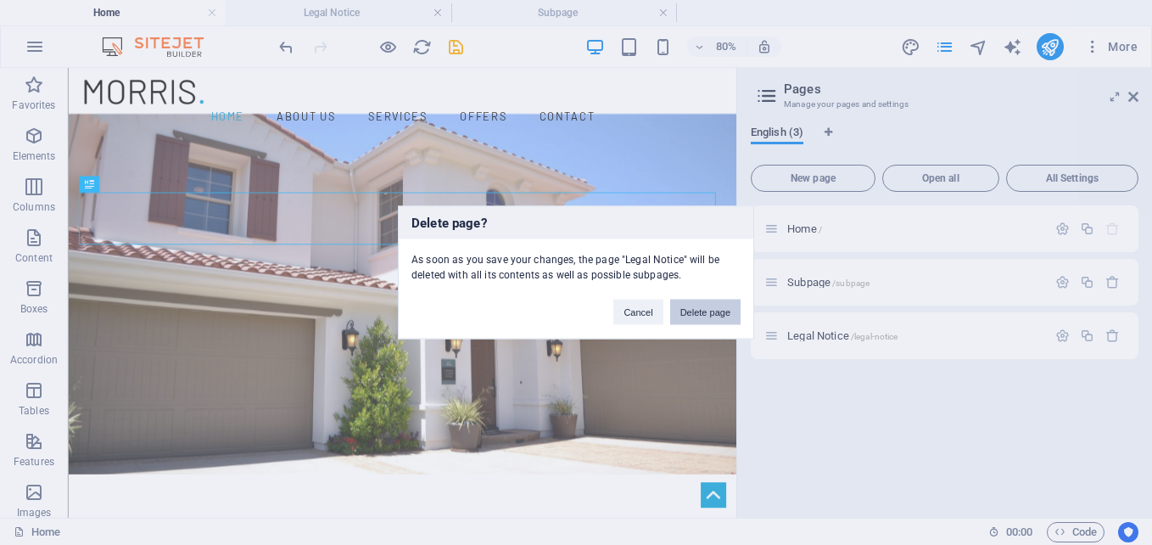
click at [722, 309] on button "Delete page" at bounding box center [705, 311] width 70 height 25
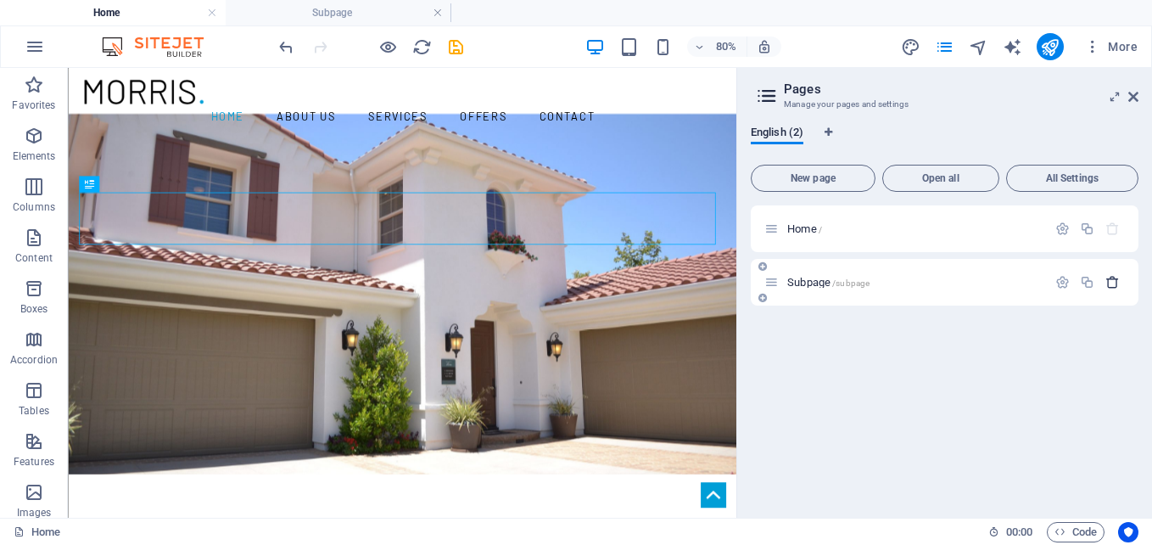
click at [1112, 279] on icon "button" at bounding box center [1112, 282] width 14 height 14
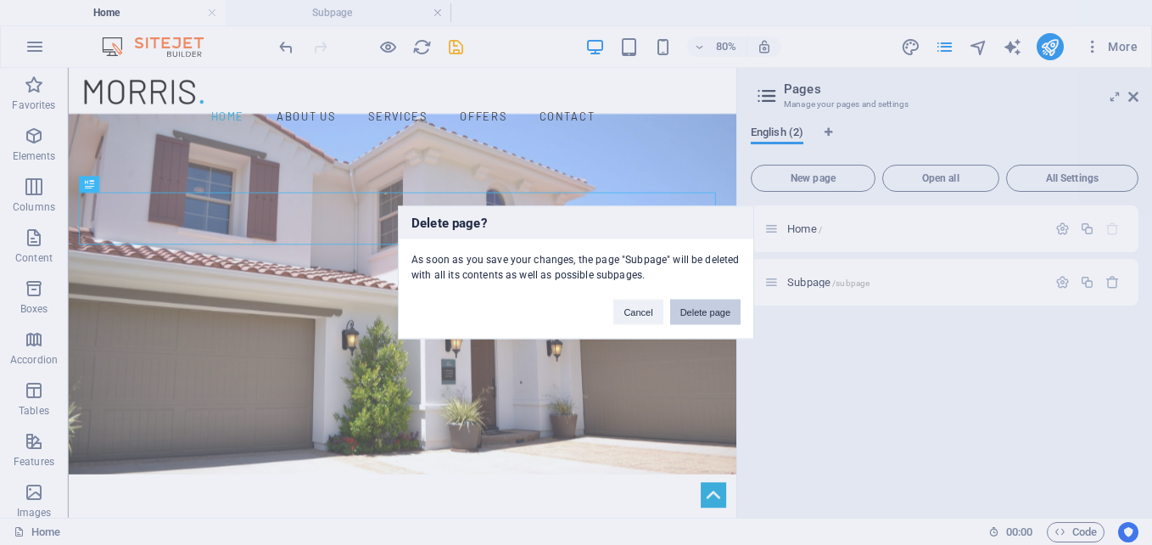
click at [724, 306] on button "Delete page" at bounding box center [705, 311] width 70 height 25
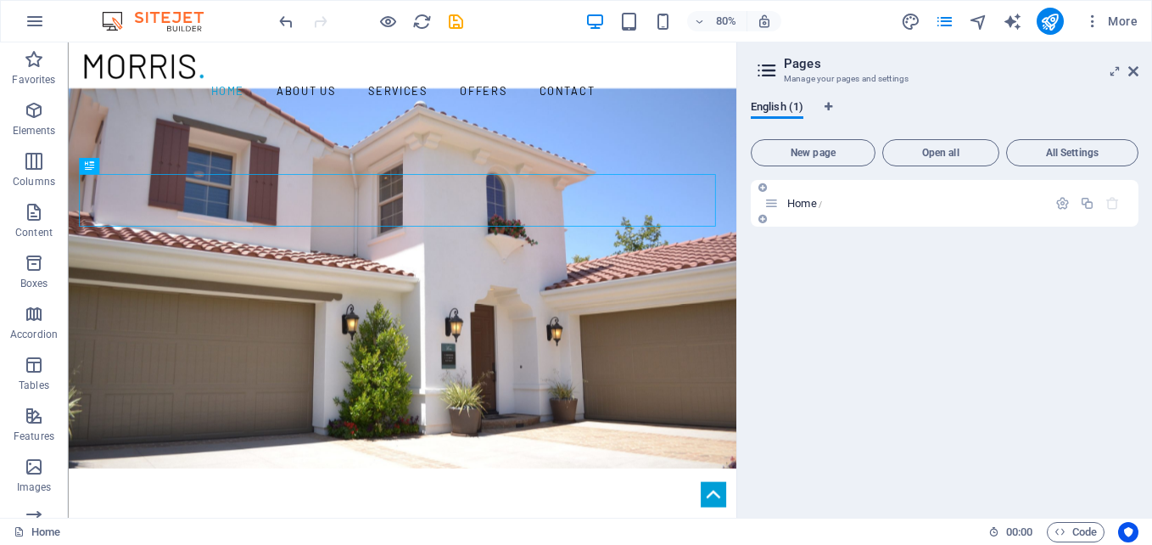
click at [1112, 207] on icon "button" at bounding box center [1112, 203] width 14 height 14
click at [1058, 207] on icon "button" at bounding box center [1062, 203] width 14 height 14
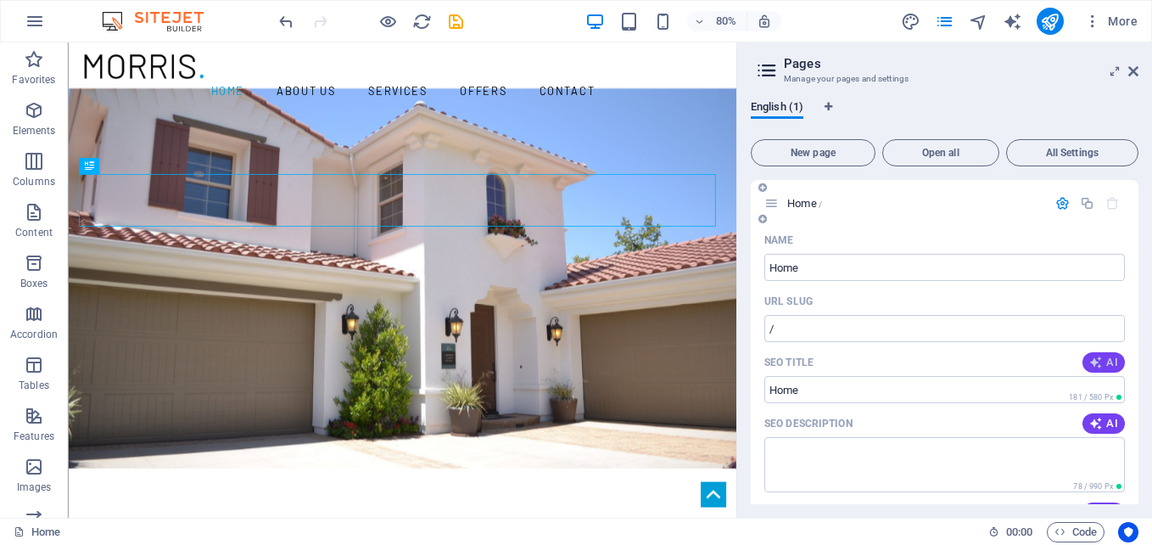
click at [1101, 357] on span "AI" at bounding box center [1103, 362] width 29 height 14
type input "Washington, DC Real Estate Pro"
click at [945, 156] on span "Open all" at bounding box center [941, 153] width 102 height 10
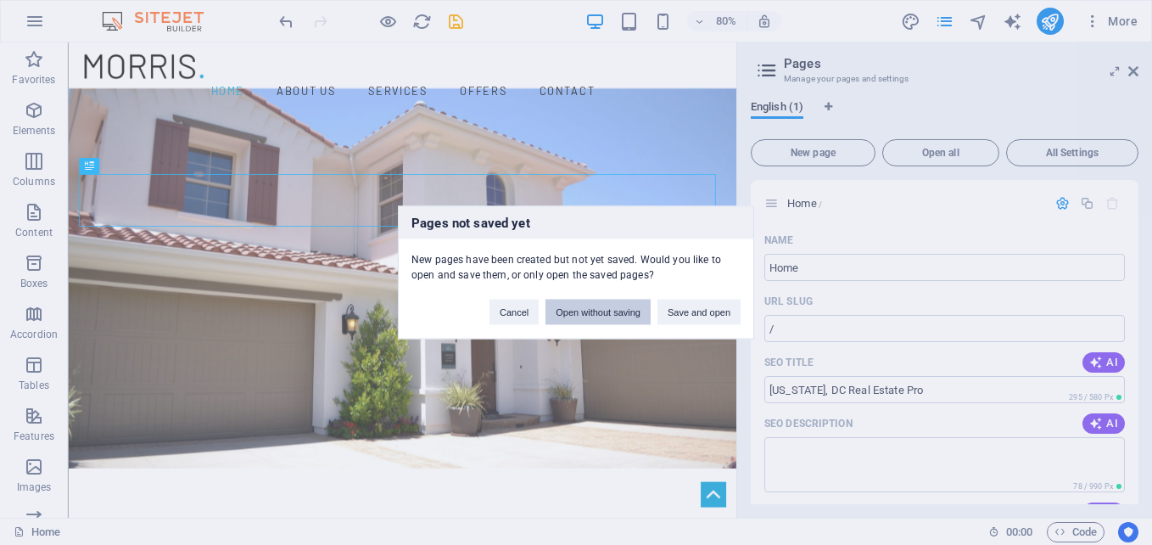
click at [611, 318] on button "Open without saving" at bounding box center [597, 311] width 105 height 25
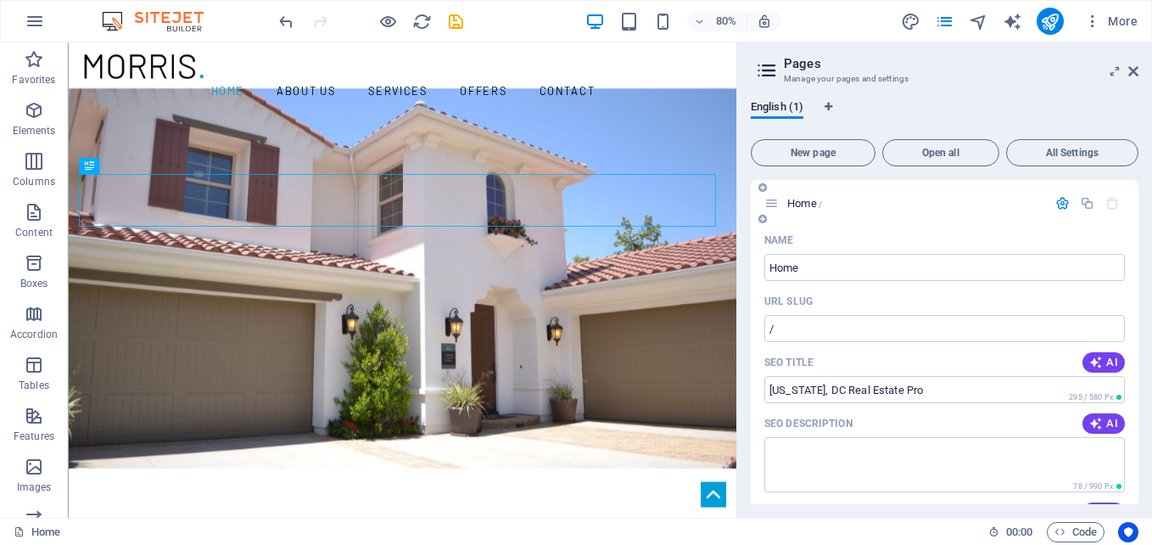
click at [1061, 203] on icon "button" at bounding box center [1062, 203] width 14 height 14
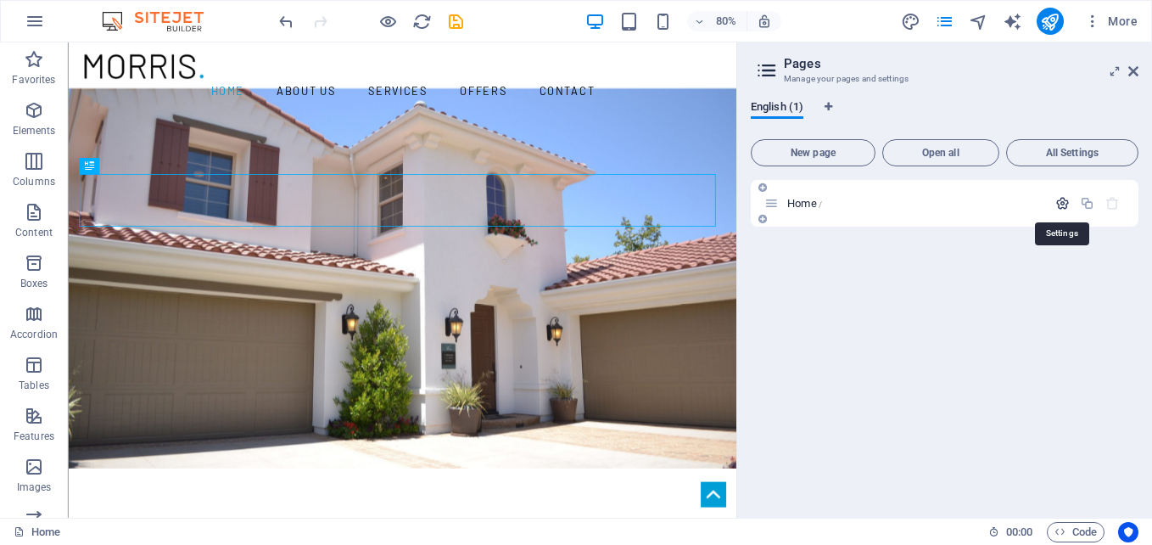
click at [1061, 203] on icon "button" at bounding box center [1062, 203] width 14 height 14
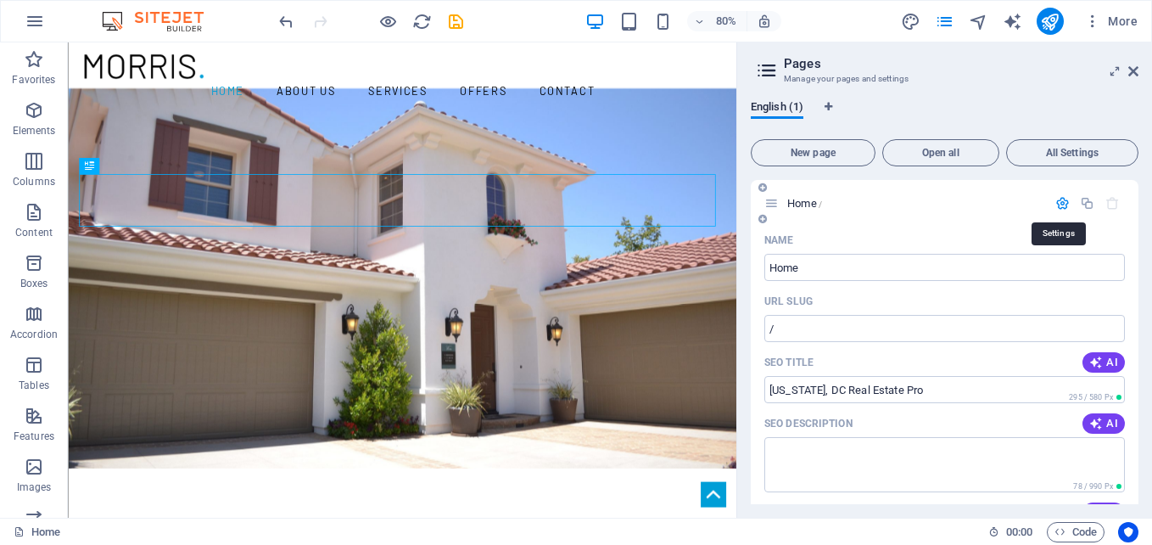
click at [1061, 203] on icon "button" at bounding box center [1062, 203] width 14 height 14
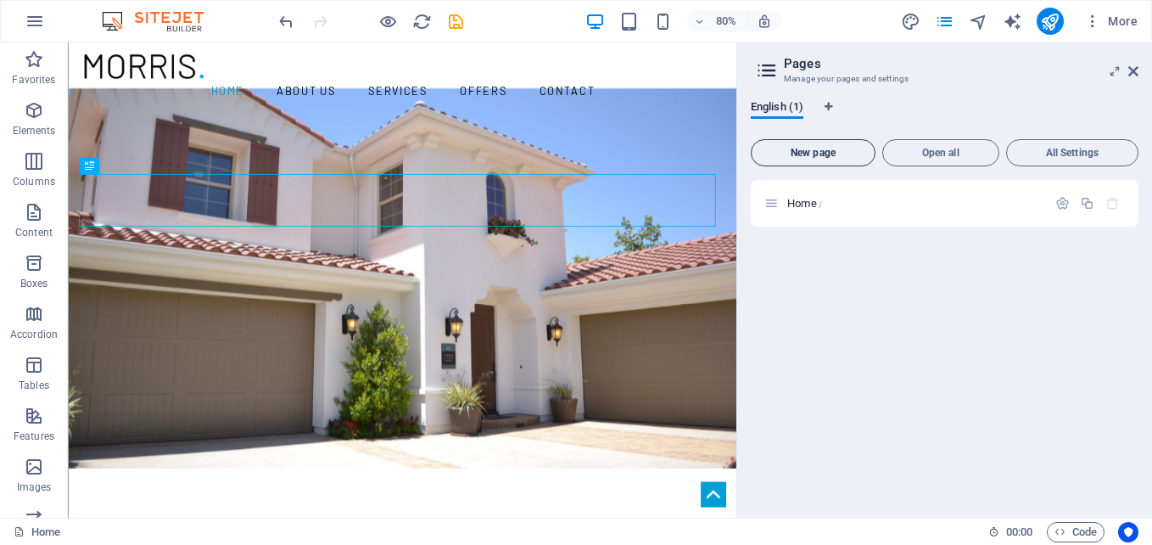
click at [801, 159] on button "New page" at bounding box center [813, 152] width 125 height 27
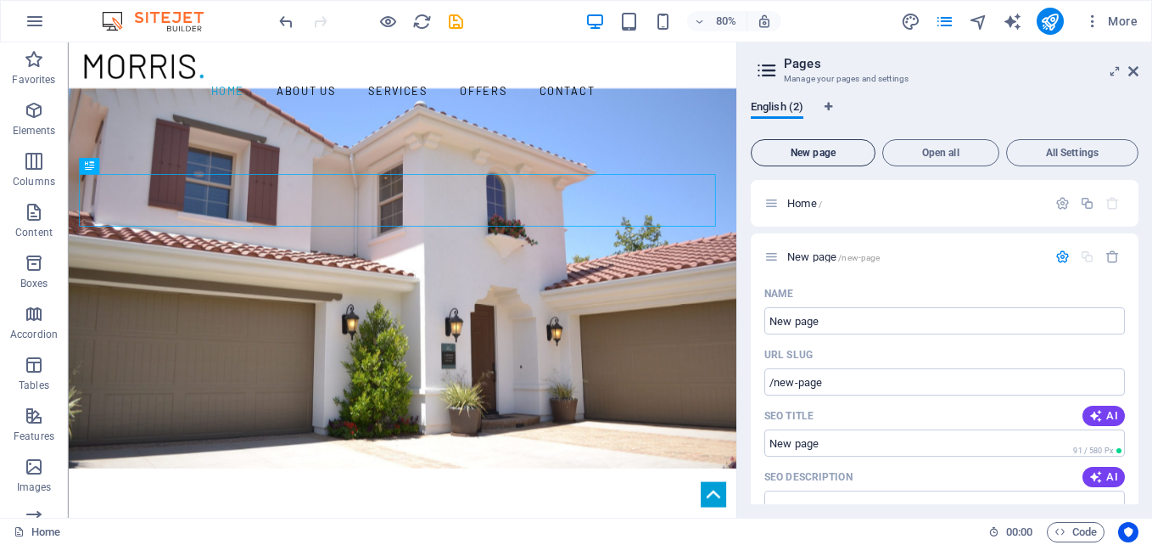
click at [801, 159] on button "New page" at bounding box center [813, 152] width 125 height 27
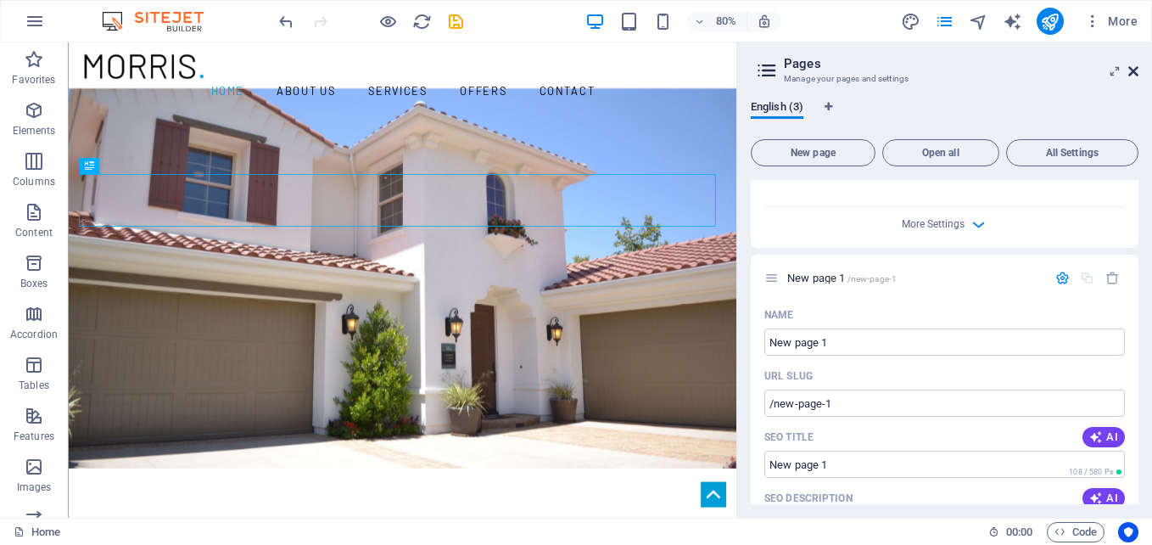
click at [1128, 71] on icon at bounding box center [1133, 71] width 10 height 14
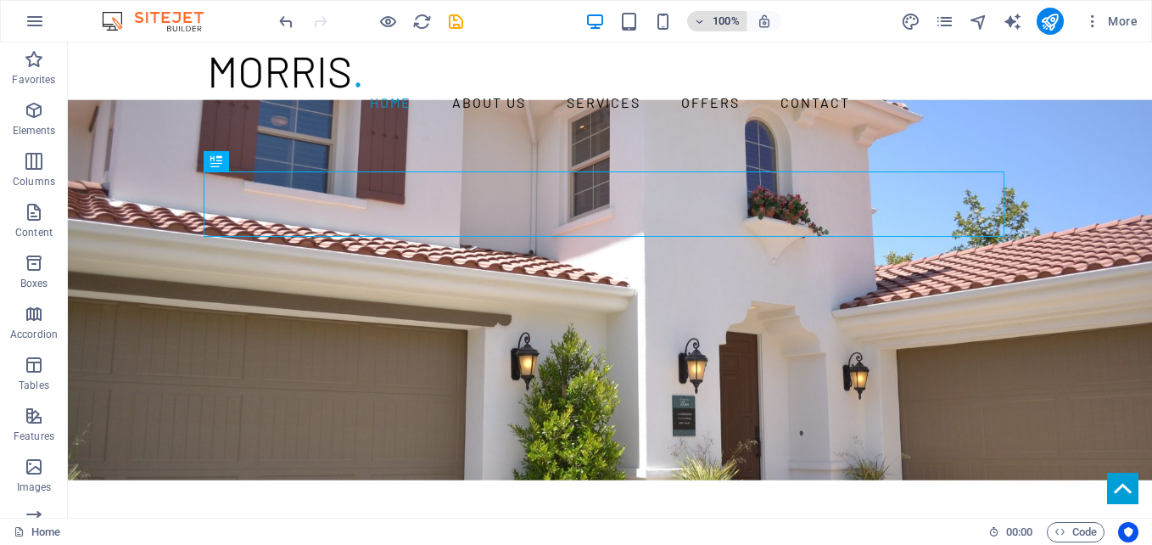
click at [692, 23] on button "100%" at bounding box center [717, 21] width 60 height 20
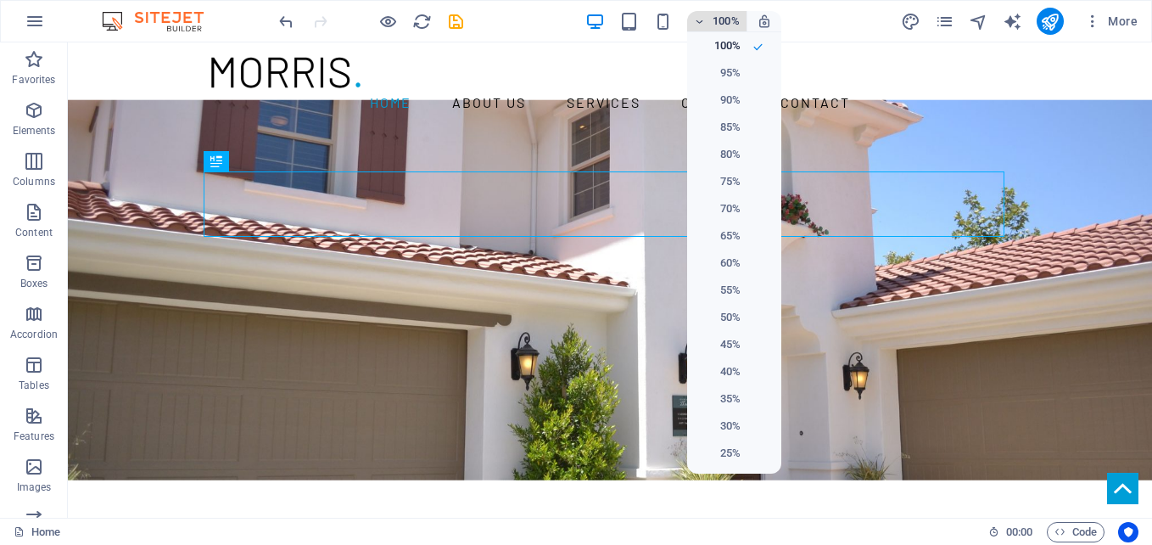
click at [692, 23] on div at bounding box center [576, 272] width 1152 height 545
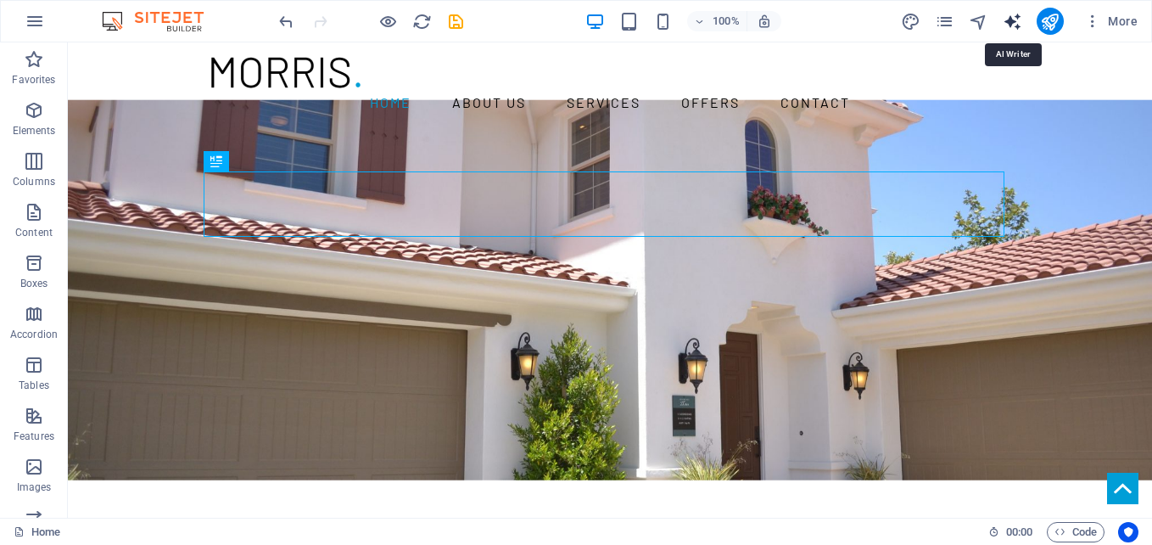
click at [1011, 22] on icon "text_generator" at bounding box center [1013, 22] width 20 height 20
select select "English"
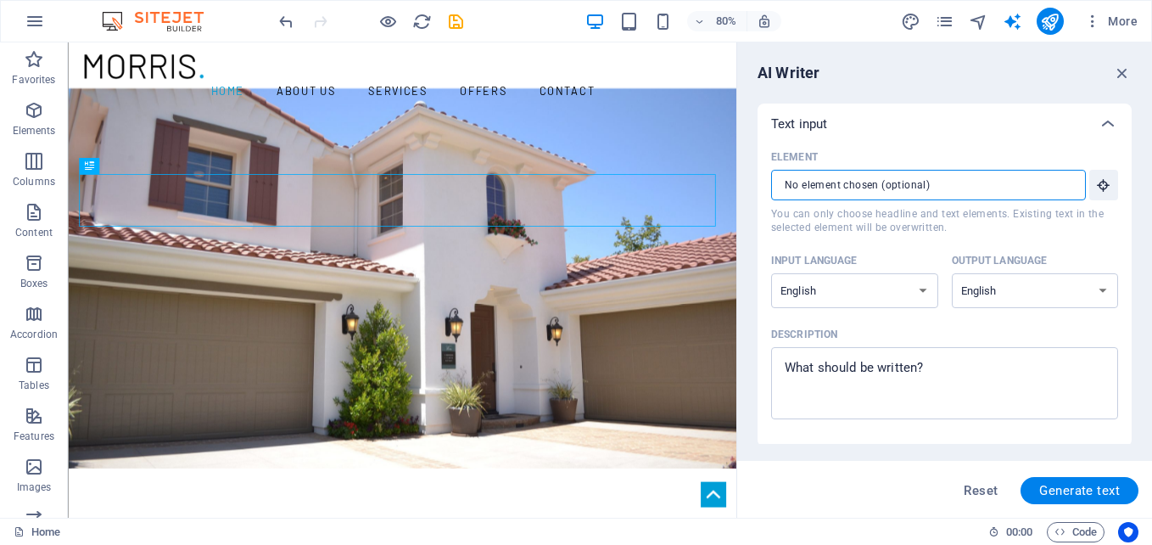
click at [1068, 182] on input "Element ​ You can only choose headline and text elements. Existing text in the …" at bounding box center [922, 185] width 303 height 31
click at [1123, 74] on icon "button" at bounding box center [1122, 73] width 19 height 19
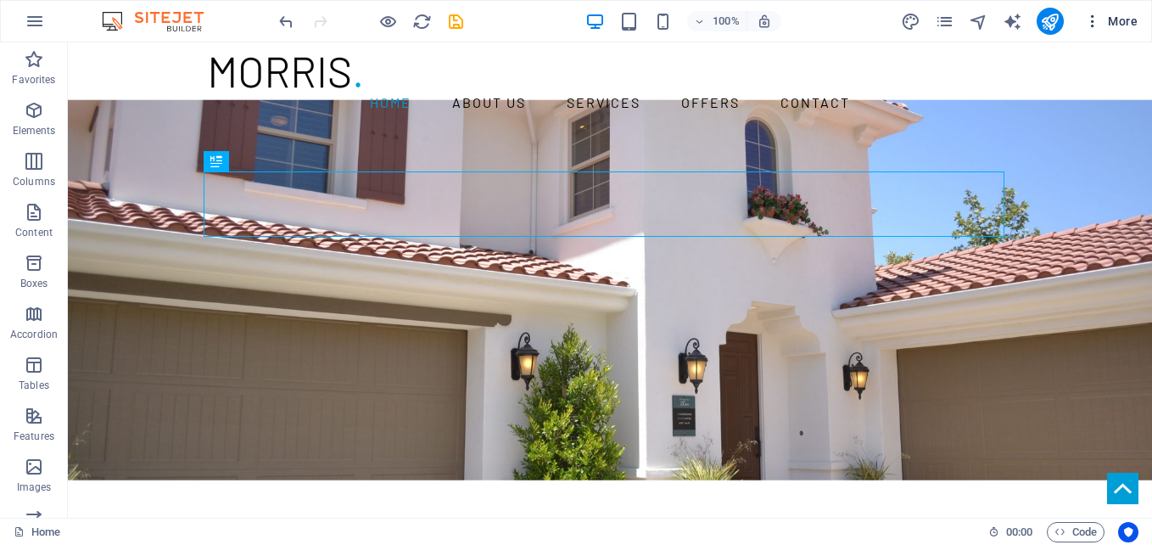
click at [1095, 22] on icon "button" at bounding box center [1092, 21] width 17 height 17
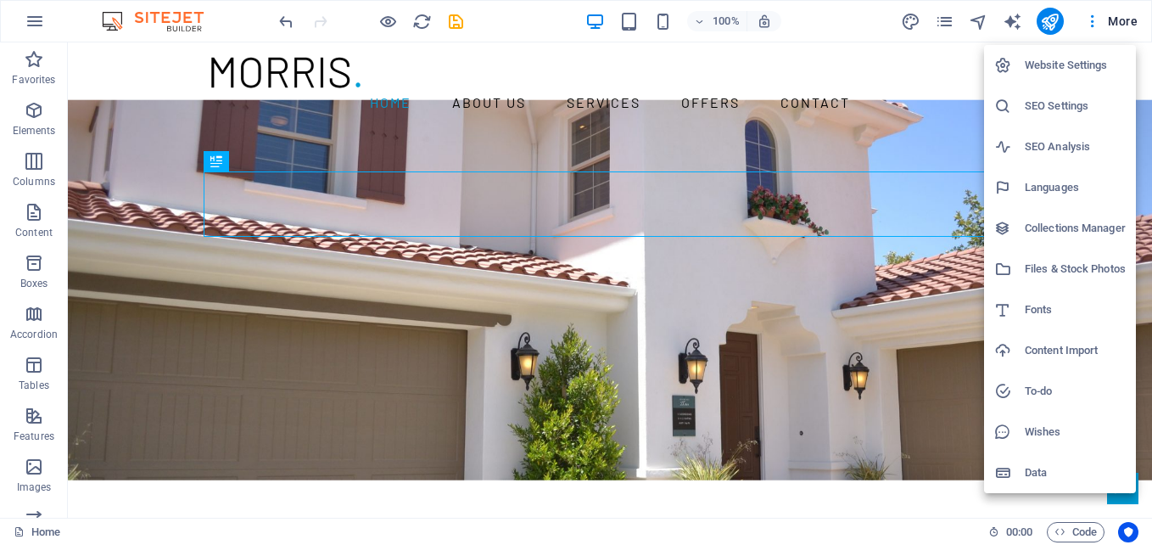
click at [1059, 109] on h6 "SEO Settings" at bounding box center [1075, 106] width 101 height 20
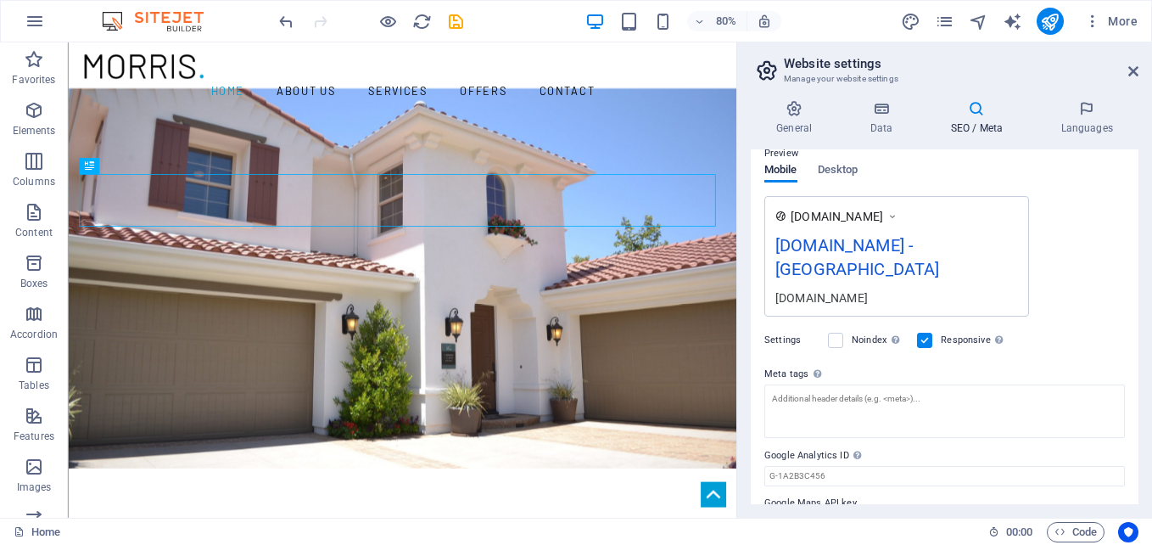
scroll to position [270, 0]
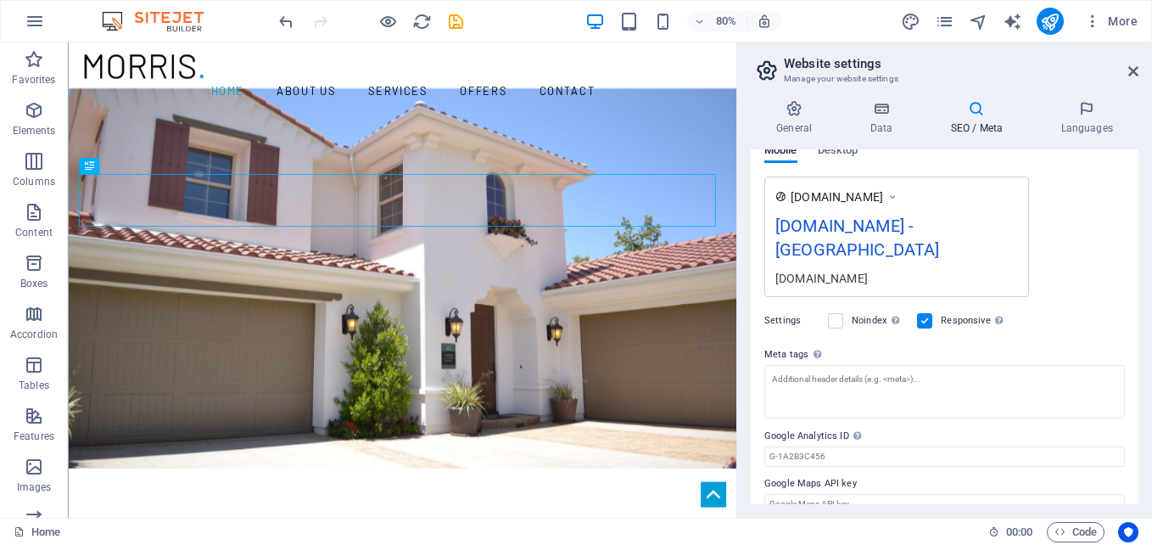
click at [1127, 71] on header "Website settings Manage your website settings" at bounding box center [946, 64] width 384 height 44
click at [1137, 71] on icon at bounding box center [1133, 71] width 10 height 14
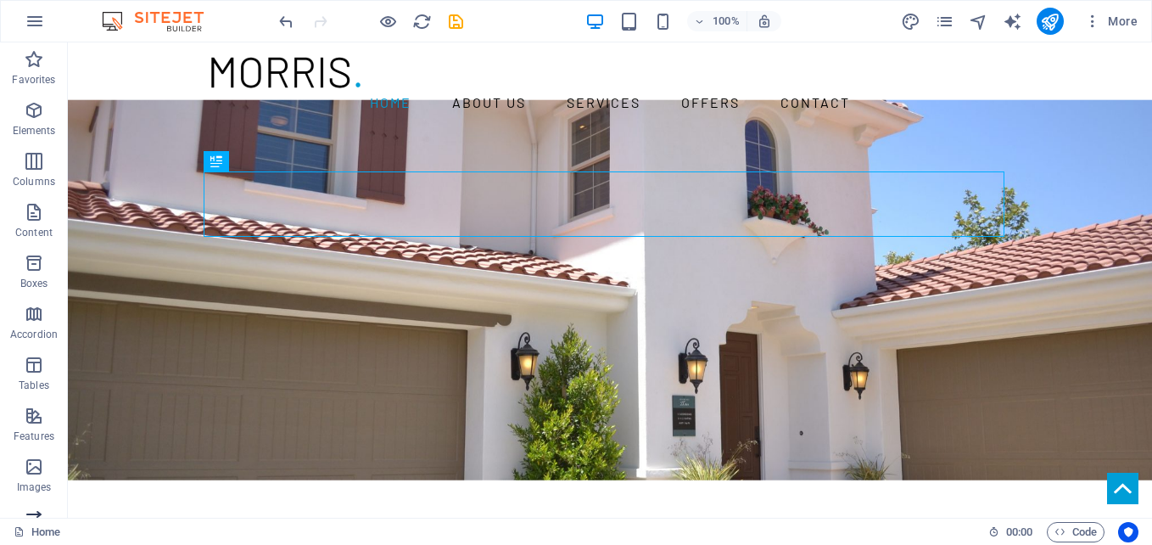
click at [41, 514] on icon "button" at bounding box center [34, 517] width 20 height 20
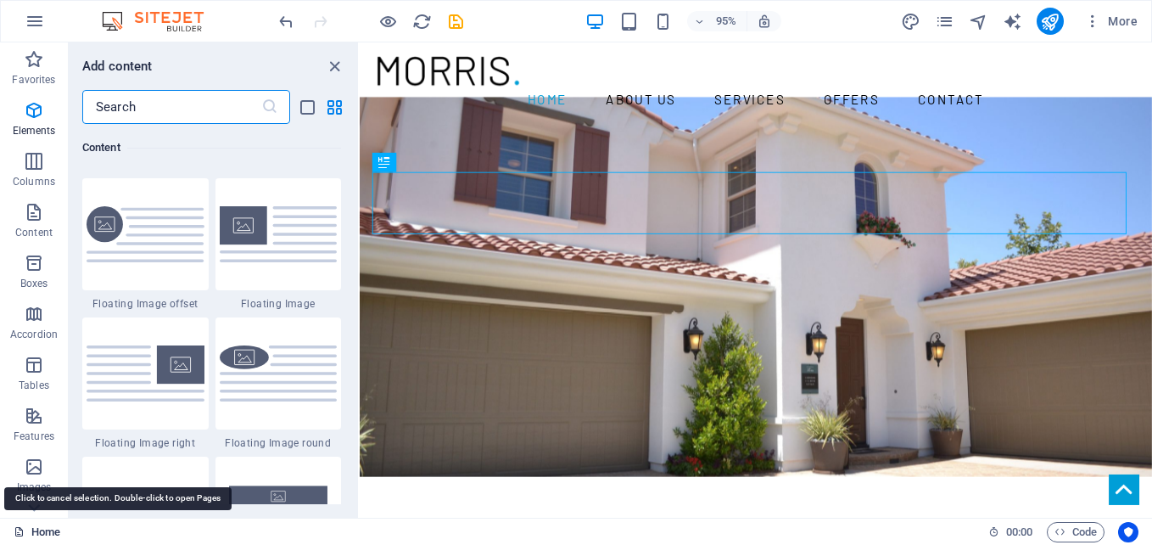
scroll to position [9617, 0]
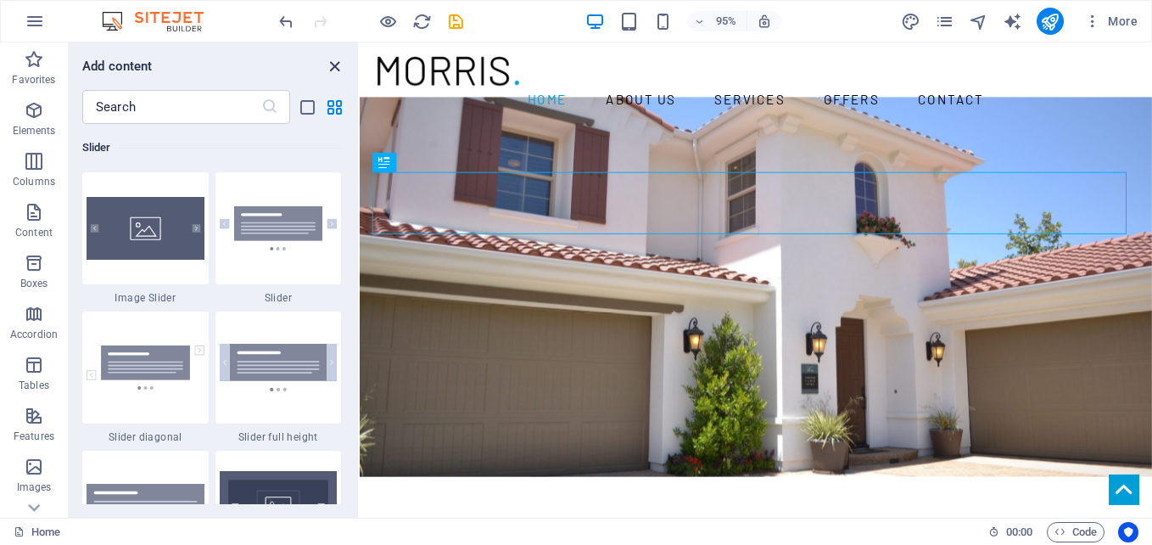
click at [333, 65] on icon "close panel" at bounding box center [335, 67] width 20 height 20
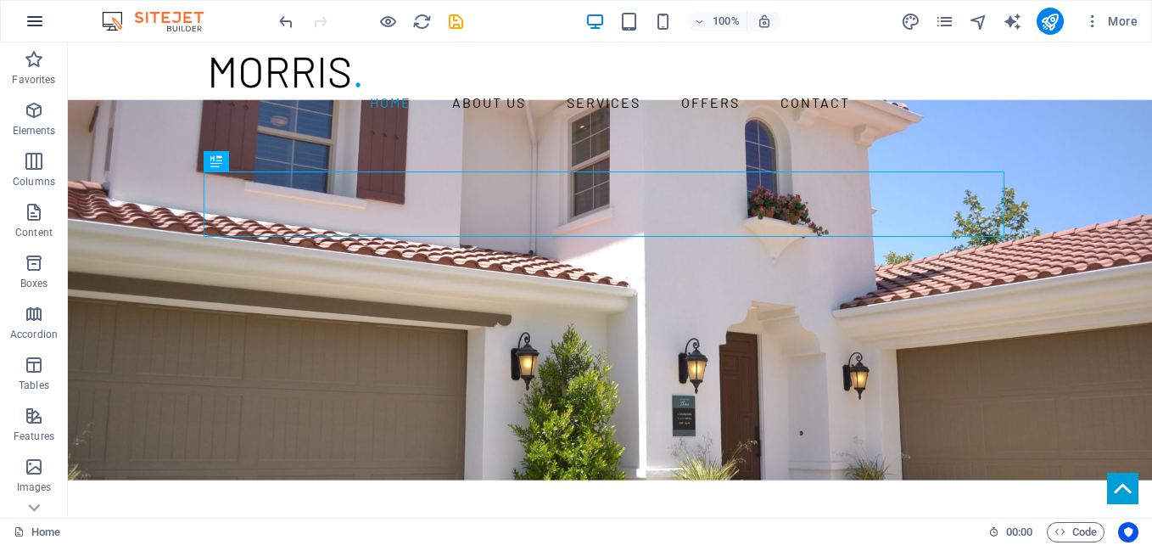
click at [33, 20] on icon "button" at bounding box center [35, 21] width 20 height 20
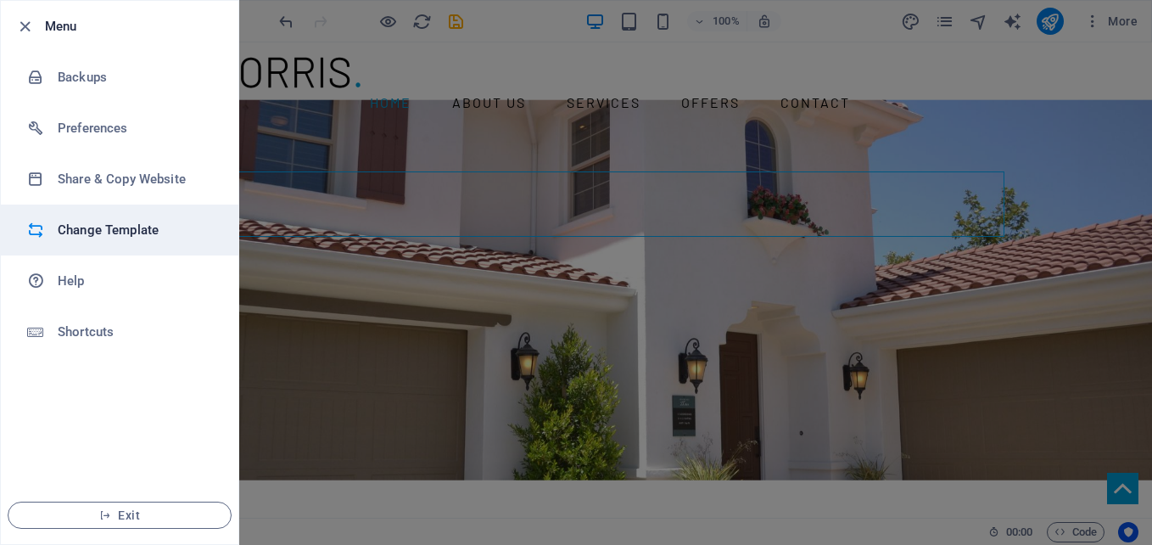
click at [124, 228] on h6 "Change Template" at bounding box center [136, 230] width 157 height 20
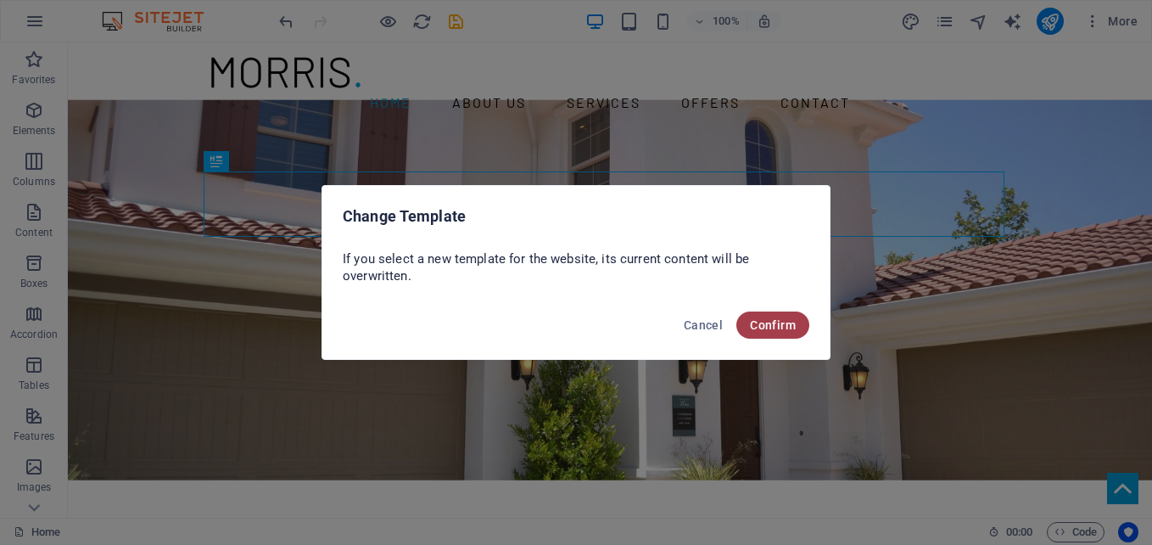
click at [780, 322] on span "Confirm" at bounding box center [773, 325] width 46 height 14
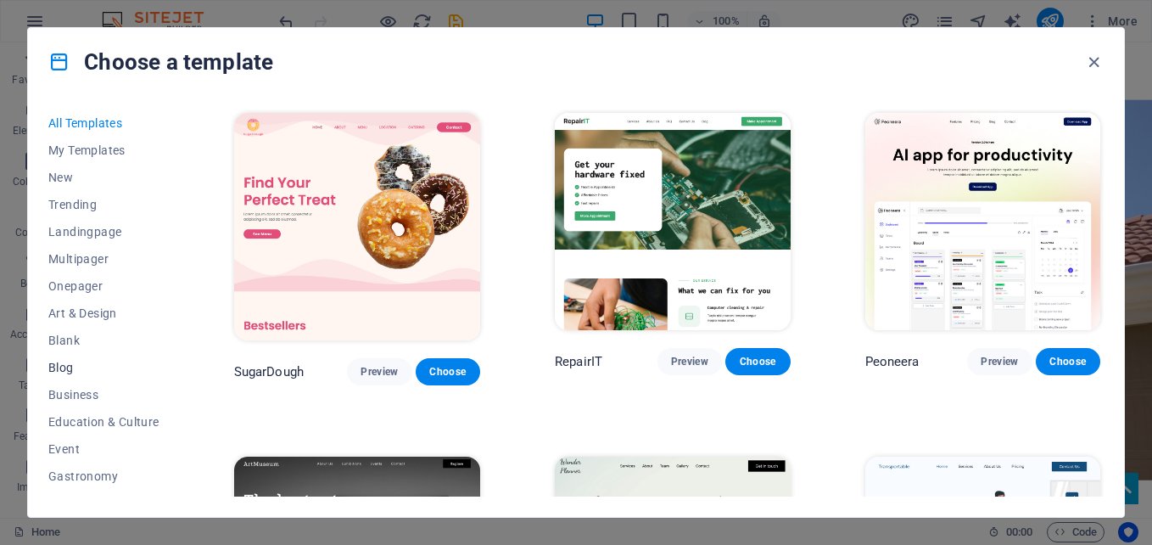
click at [65, 370] on span "Blog" at bounding box center [103, 368] width 111 height 14
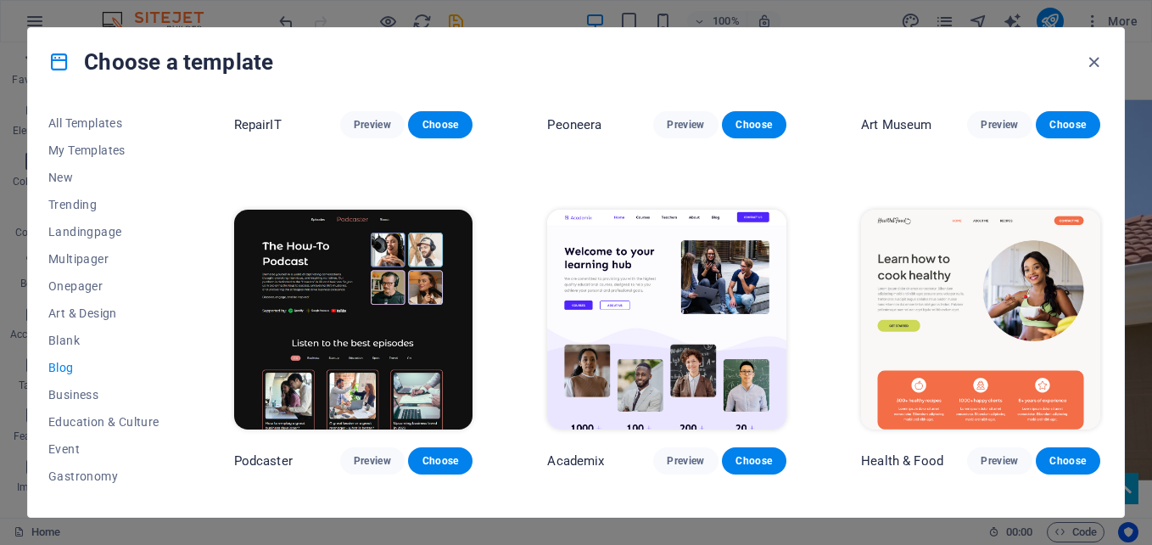
scroll to position [333, 0]
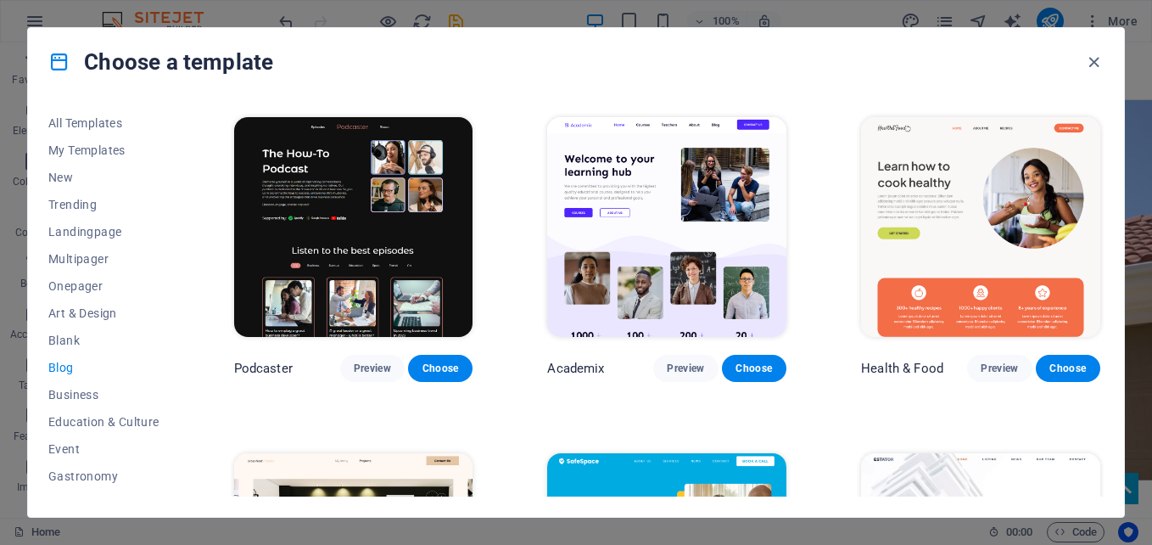
drag, startPoint x: 1104, startPoint y: 195, endPoint x: 1117, endPoint y: 247, distance: 53.5
click at [1117, 247] on div "All Templates My Templates New Trending Landingpage Multipager Onepager Art & D…" at bounding box center [576, 306] width 1096 height 421
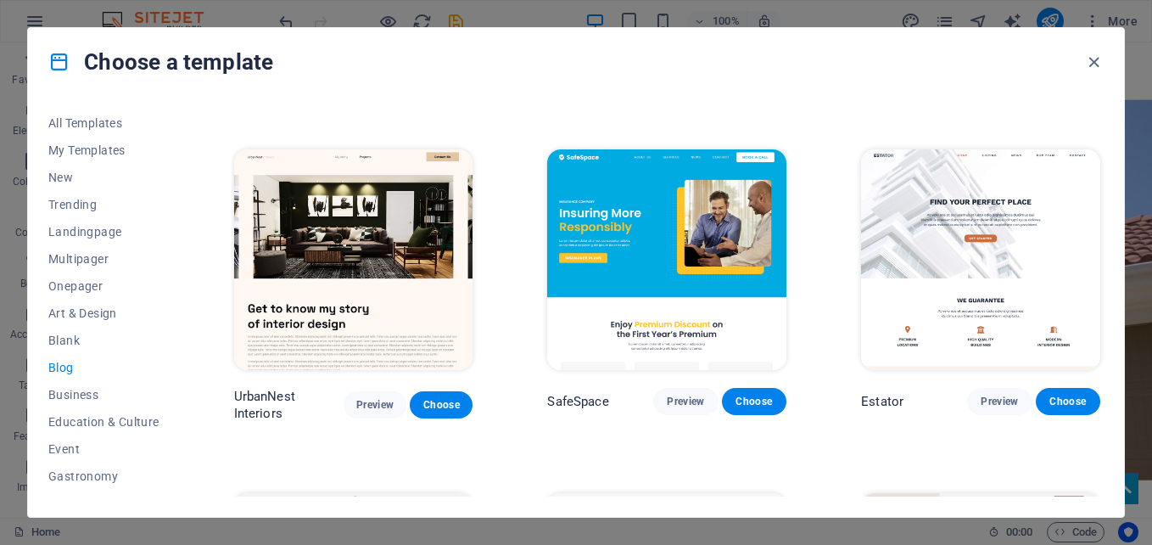
scroll to position [653, 0]
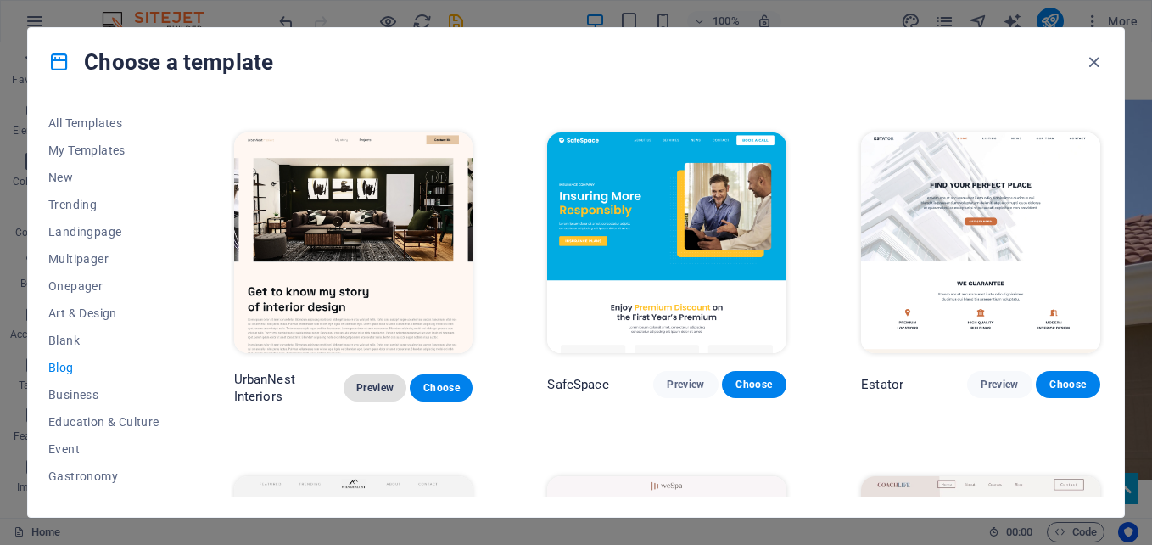
click at [383, 384] on span "Preview" at bounding box center [375, 388] width 36 height 14
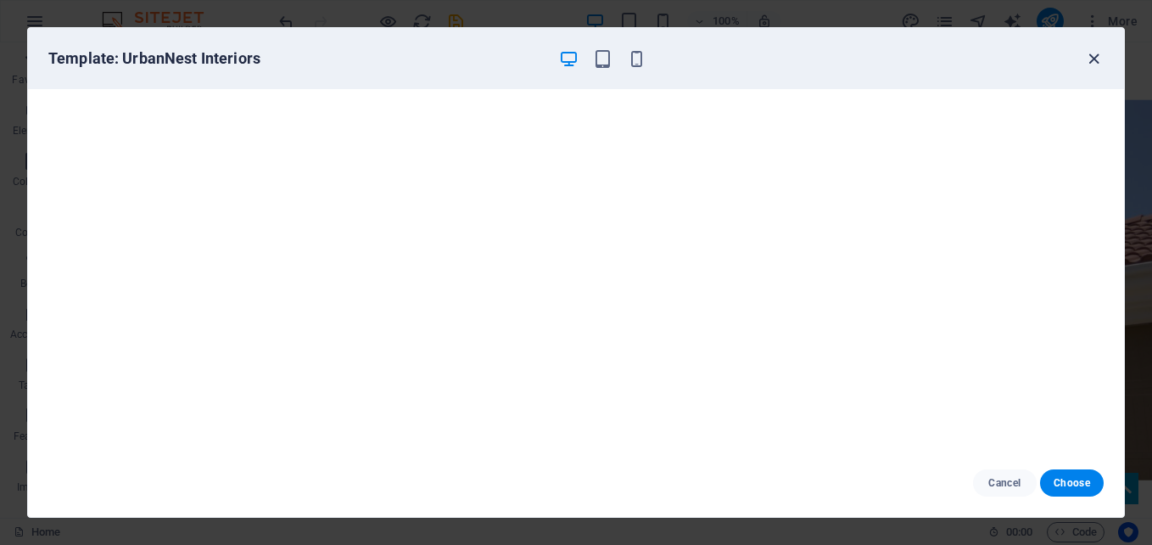
click at [1094, 64] on icon "button" at bounding box center [1094, 59] width 20 height 20
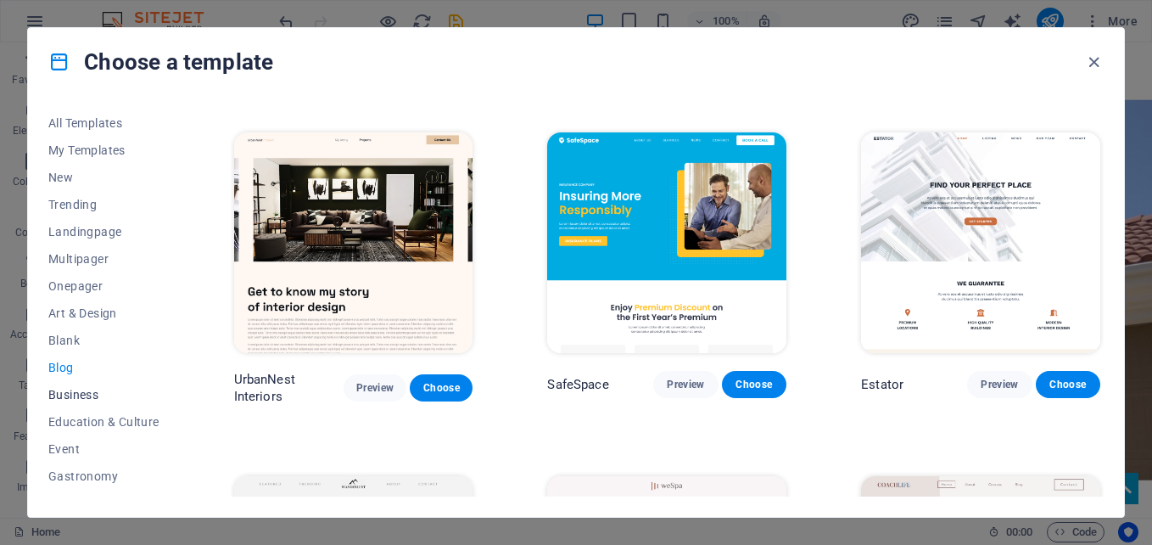
click at [85, 390] on span "Business" at bounding box center [103, 395] width 111 height 14
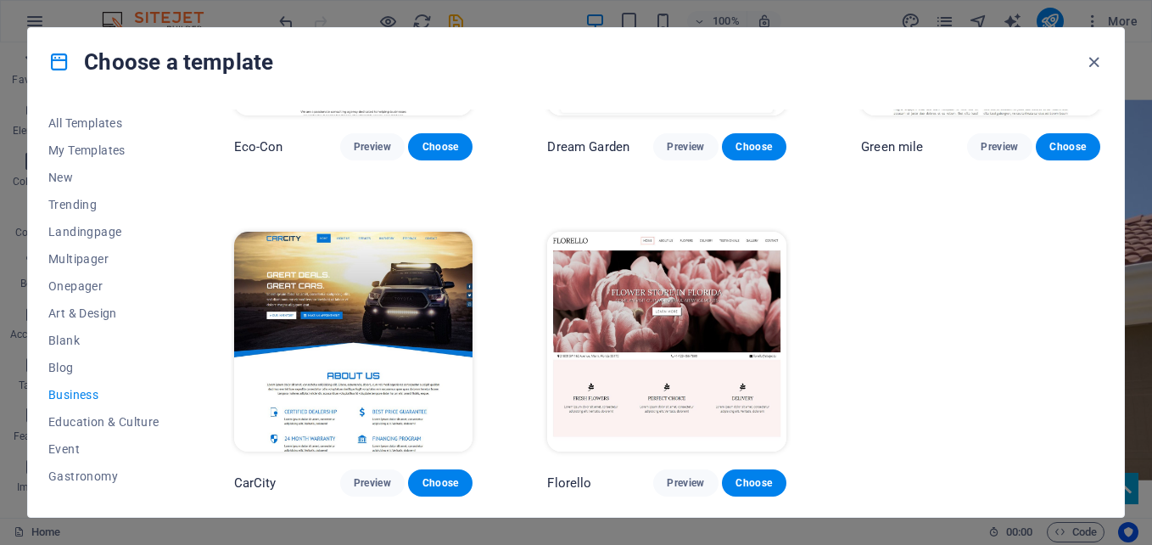
scroll to position [0, 0]
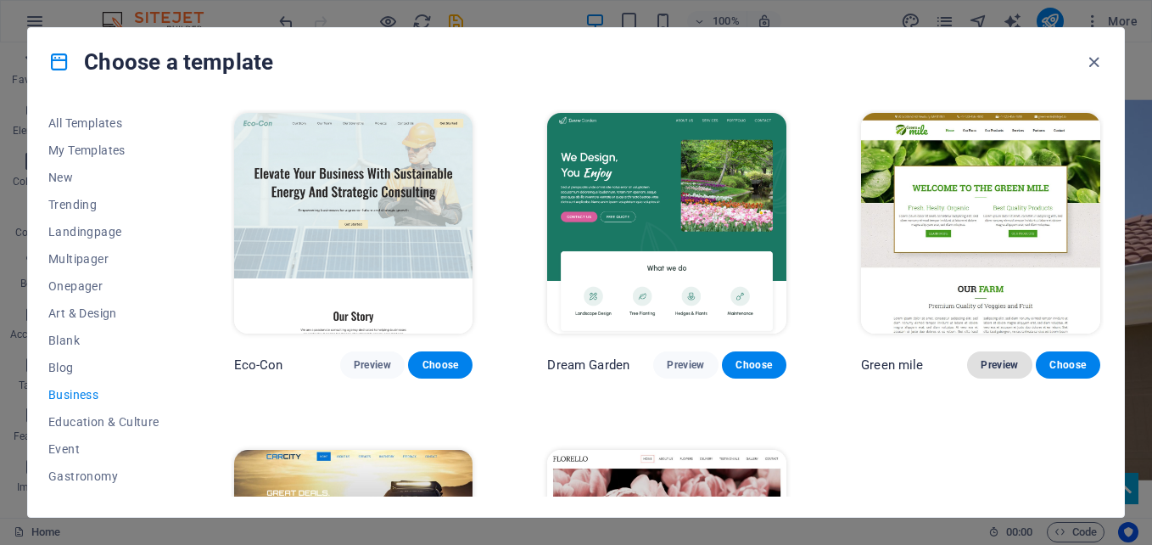
click at [987, 358] on span "Preview" at bounding box center [999, 365] width 37 height 14
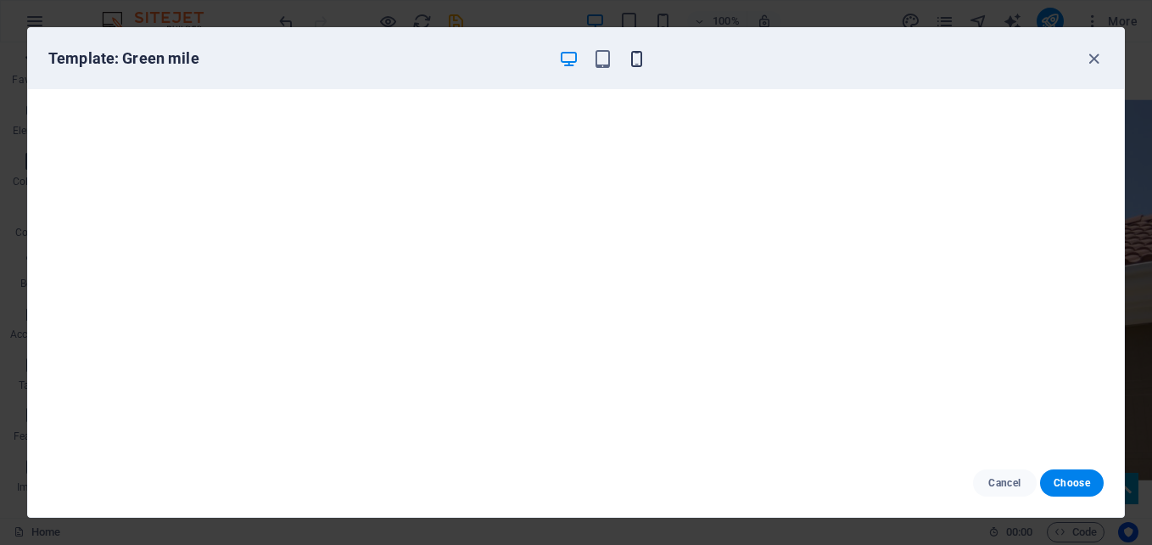
click at [637, 49] on icon "button" at bounding box center [637, 59] width 20 height 20
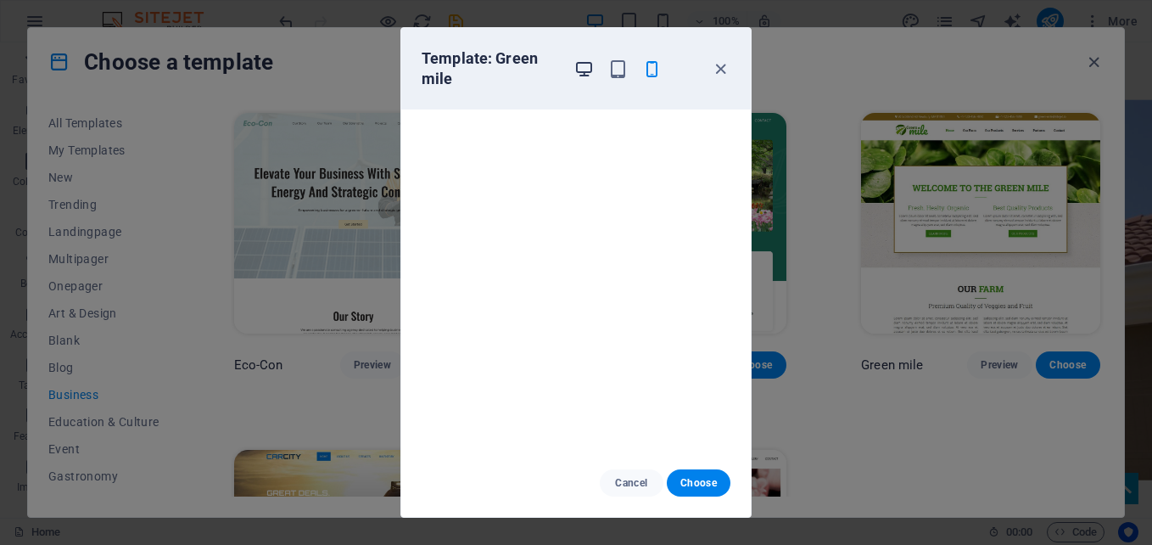
click at [578, 73] on icon "button" at bounding box center [584, 69] width 20 height 20
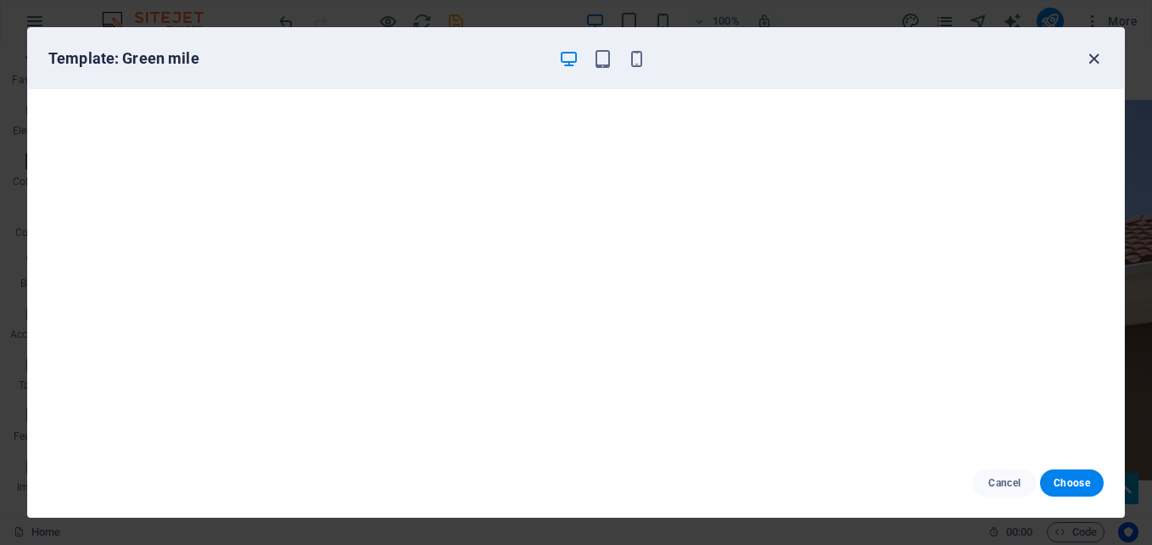
click at [1091, 59] on icon "button" at bounding box center [1094, 59] width 20 height 20
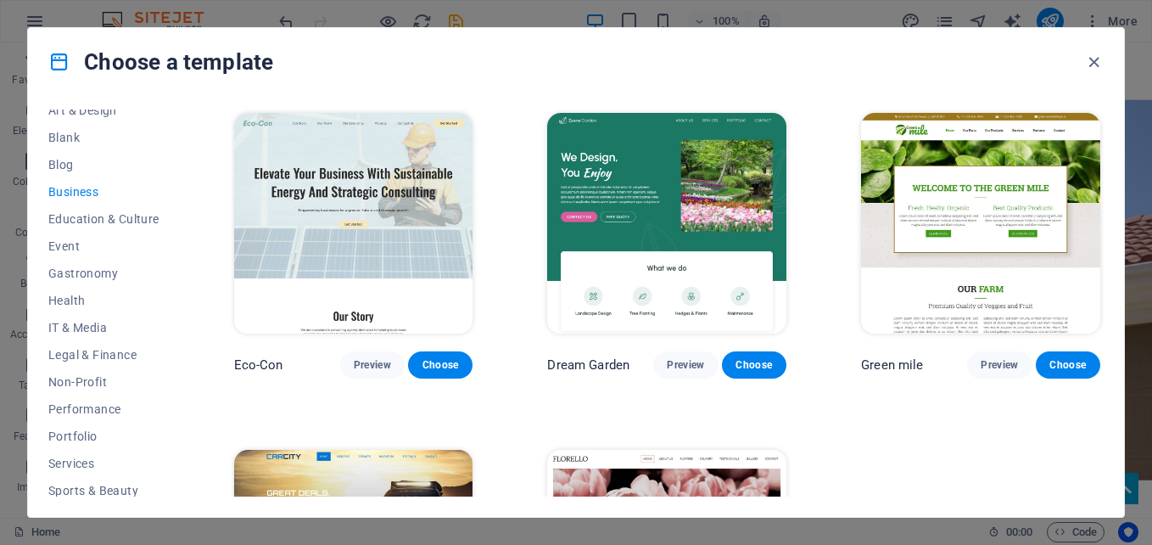
scroll to position [204, 0]
click at [101, 270] on span "Gastronomy" at bounding box center [103, 273] width 111 height 14
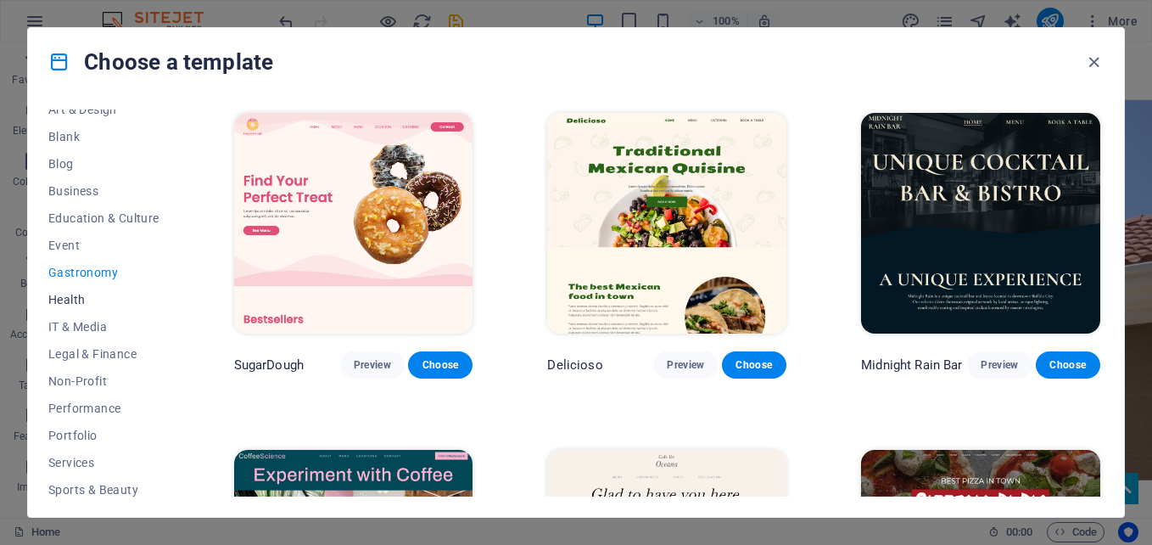
click at [75, 297] on span "Health" at bounding box center [103, 300] width 111 height 14
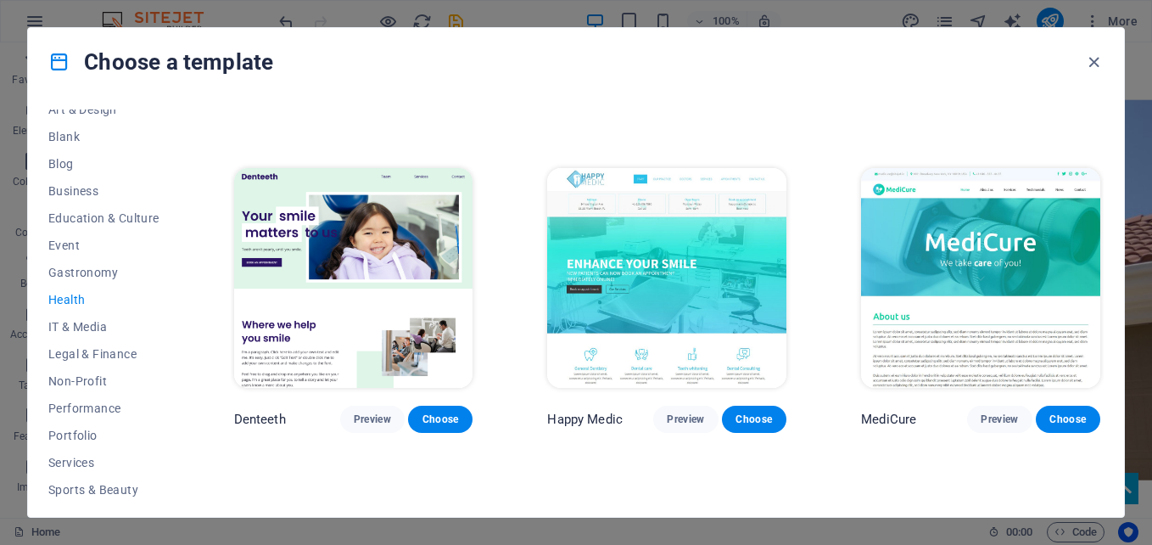
scroll to position [284, 0]
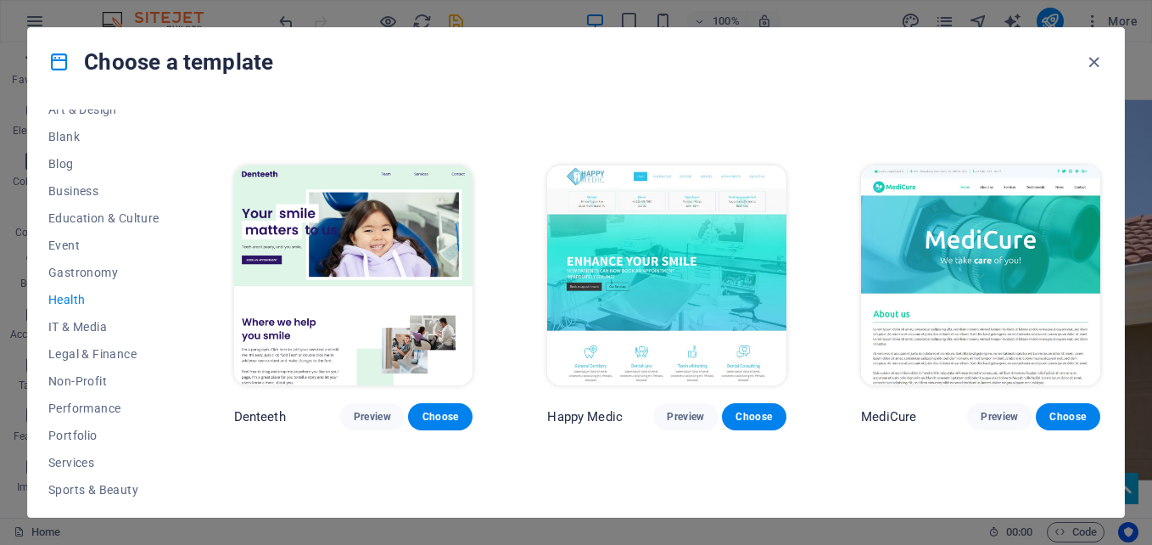
click at [1045, 289] on img at bounding box center [980, 275] width 239 height 221
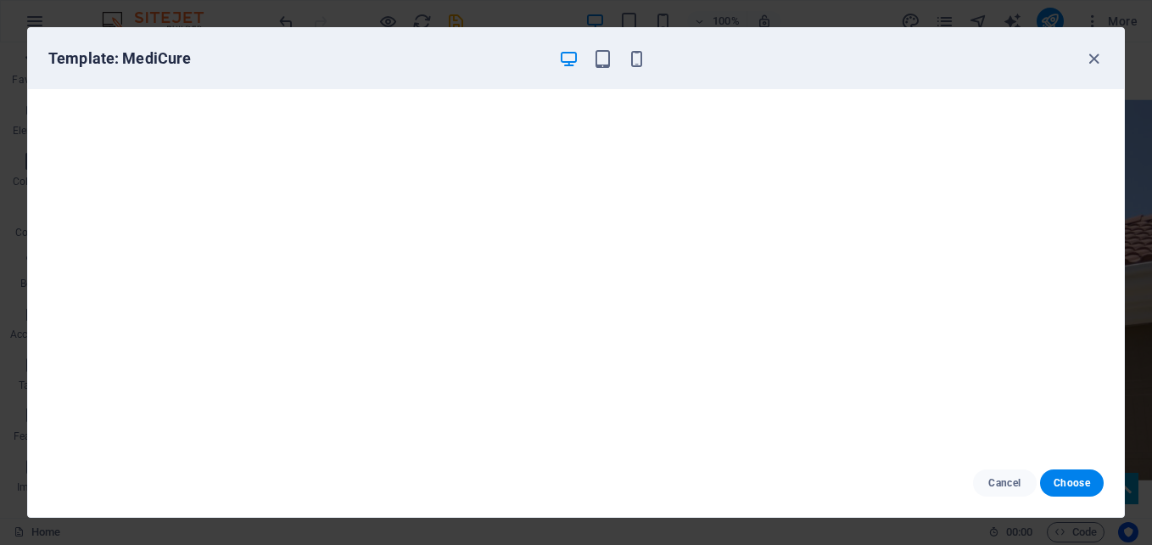
scroll to position [4, 0]
click at [1094, 64] on icon "button" at bounding box center [1094, 59] width 20 height 20
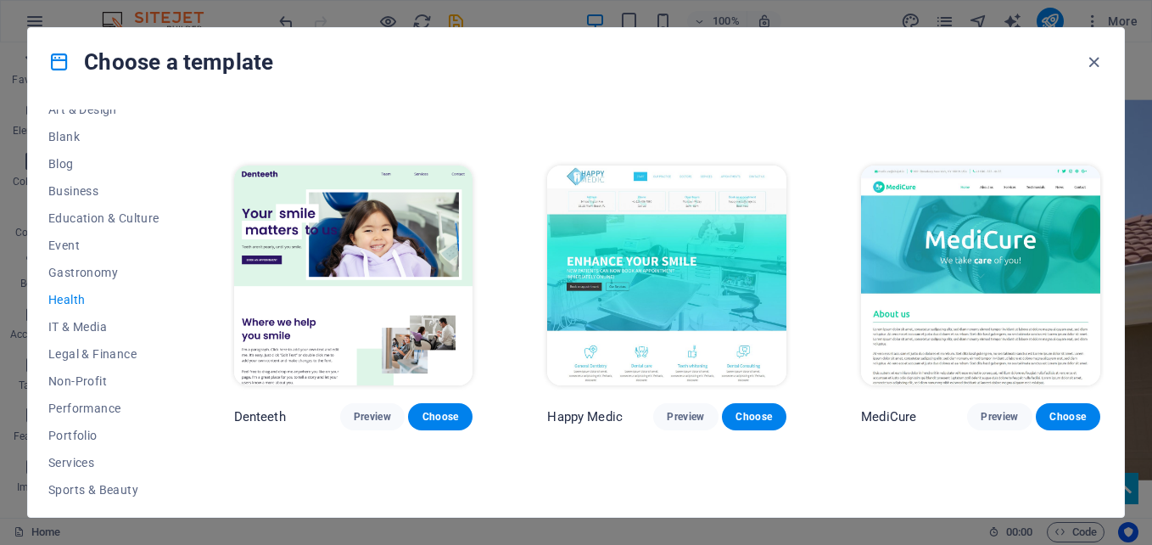
drag, startPoint x: 178, startPoint y: 286, endPoint x: 183, endPoint y: 327, distance: 41.0
click at [183, 327] on div "All Templates My Templates New Trending Landingpage Multipager Onepager Art & D…" at bounding box center [576, 306] width 1096 height 421
click at [111, 344] on button "Legal & Finance" at bounding box center [103, 353] width 111 height 27
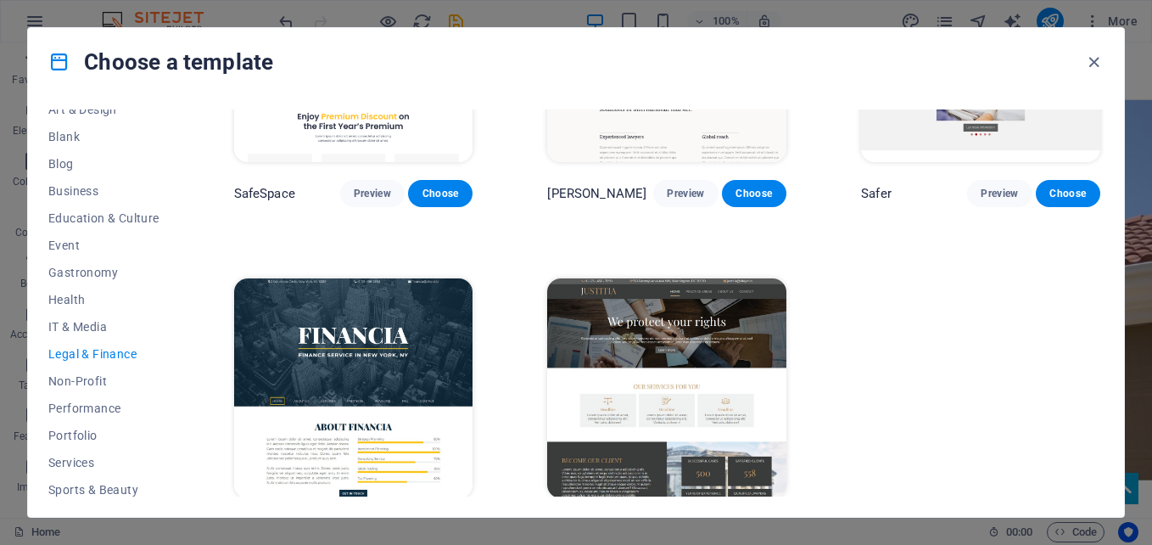
scroll to position [215, 0]
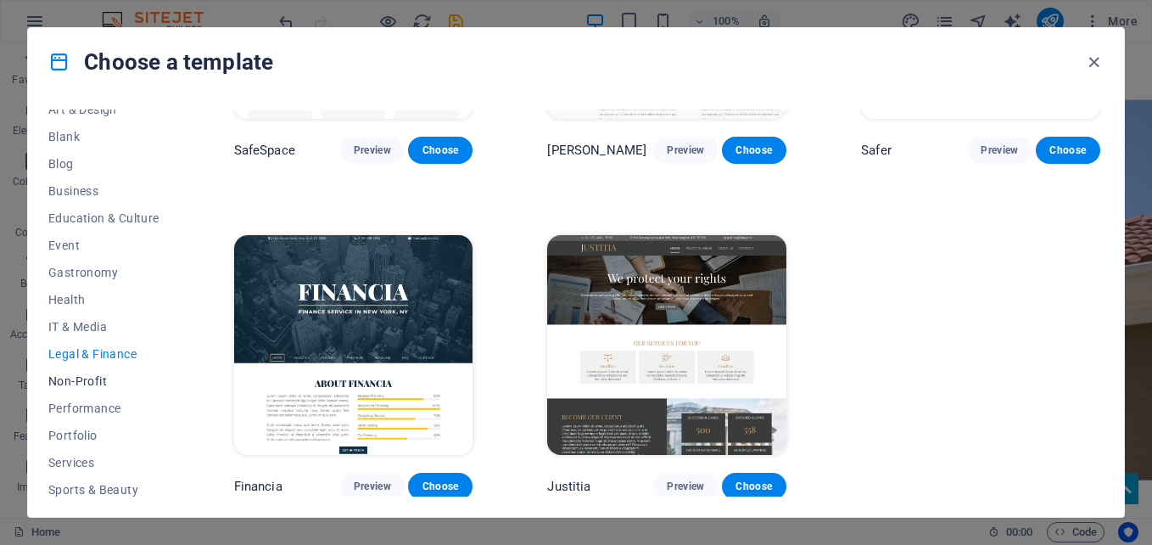
click at [88, 376] on span "Non-Profit" at bounding box center [103, 381] width 111 height 14
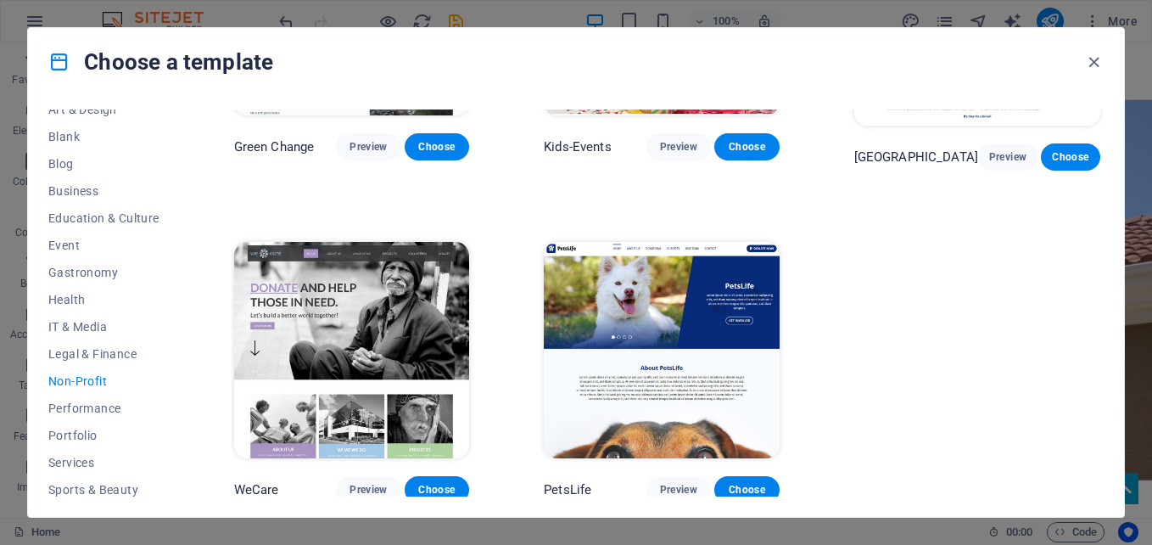
scroll to position [0, 0]
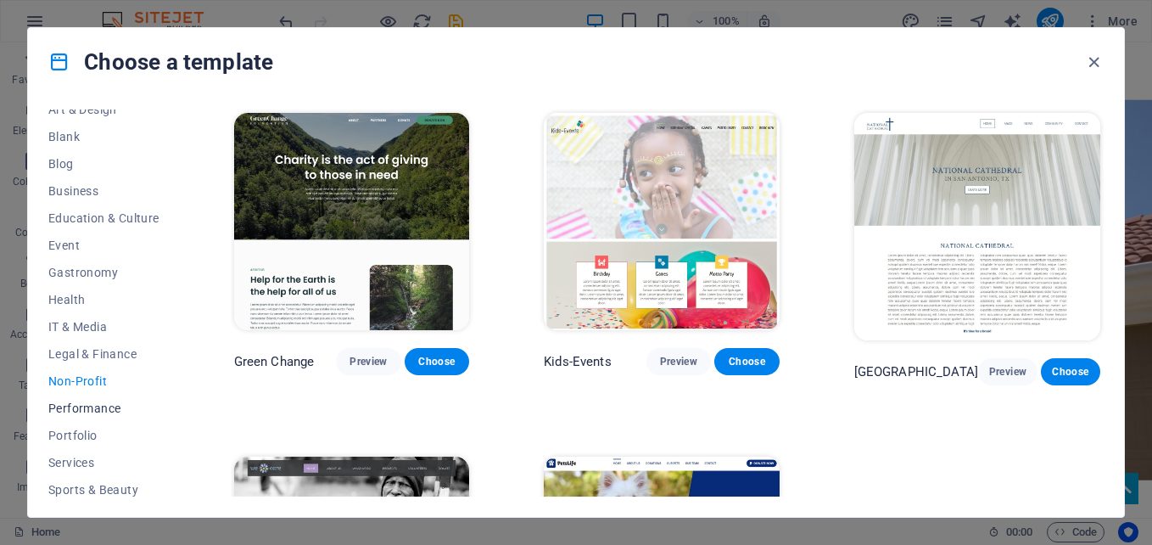
click at [91, 415] on button "Performance" at bounding box center [103, 407] width 111 height 27
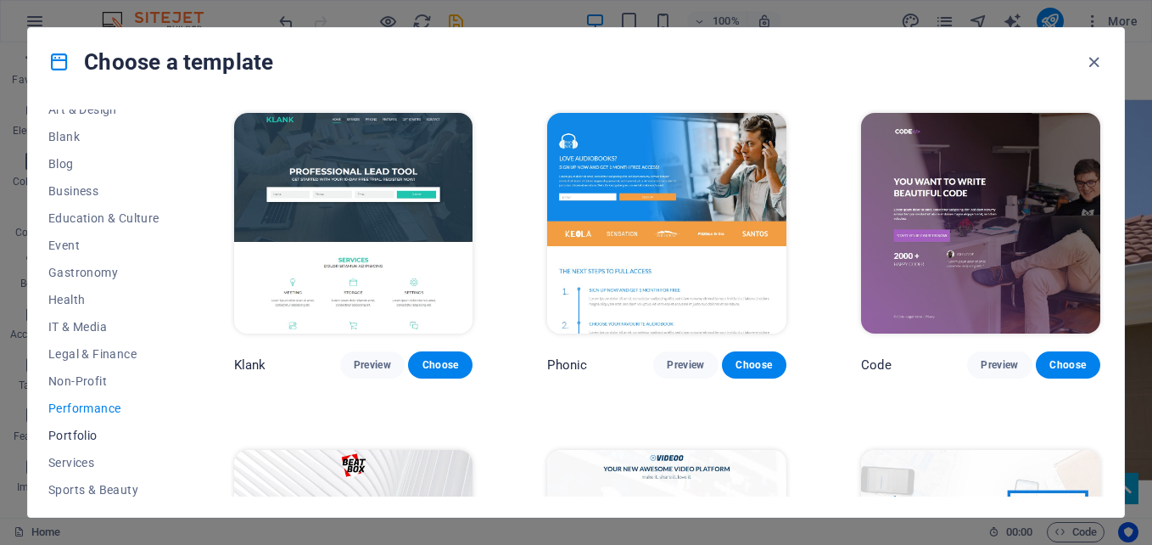
click at [78, 434] on span "Portfolio" at bounding box center [103, 435] width 111 height 14
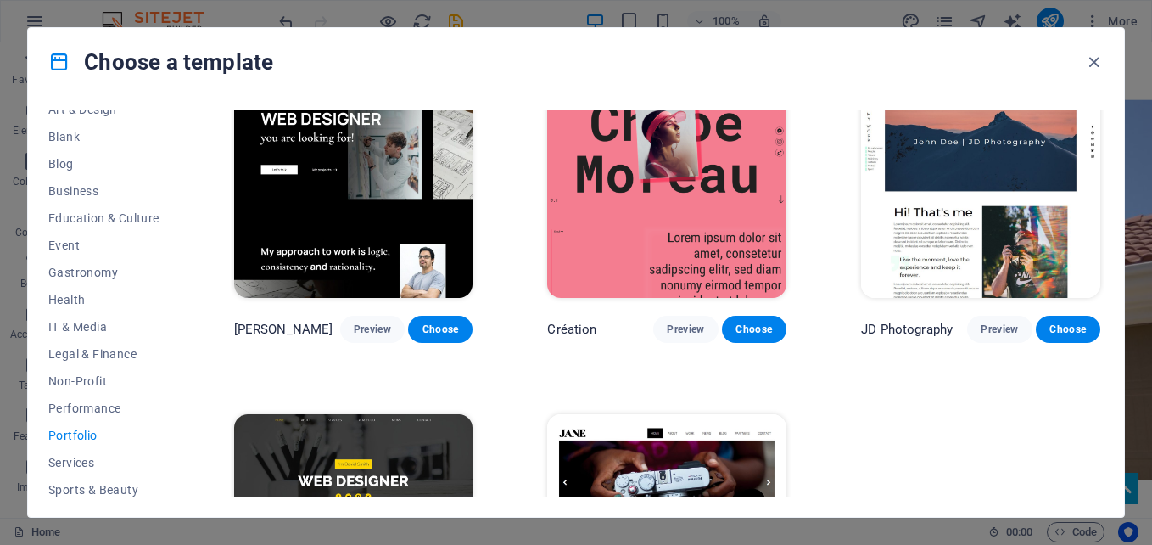
scroll to position [556, 0]
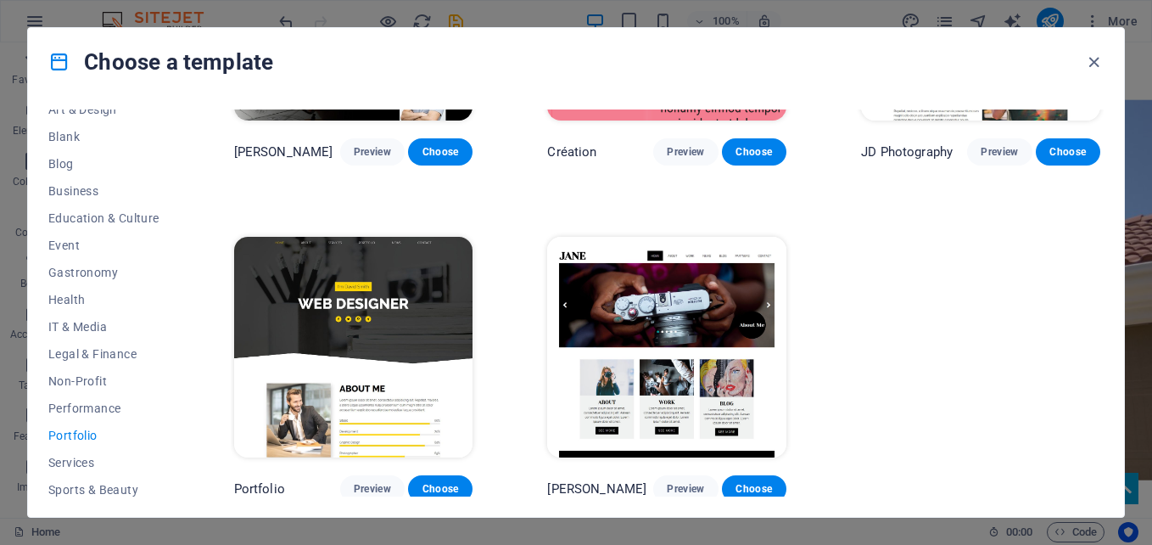
click at [718, 422] on img at bounding box center [666, 347] width 239 height 221
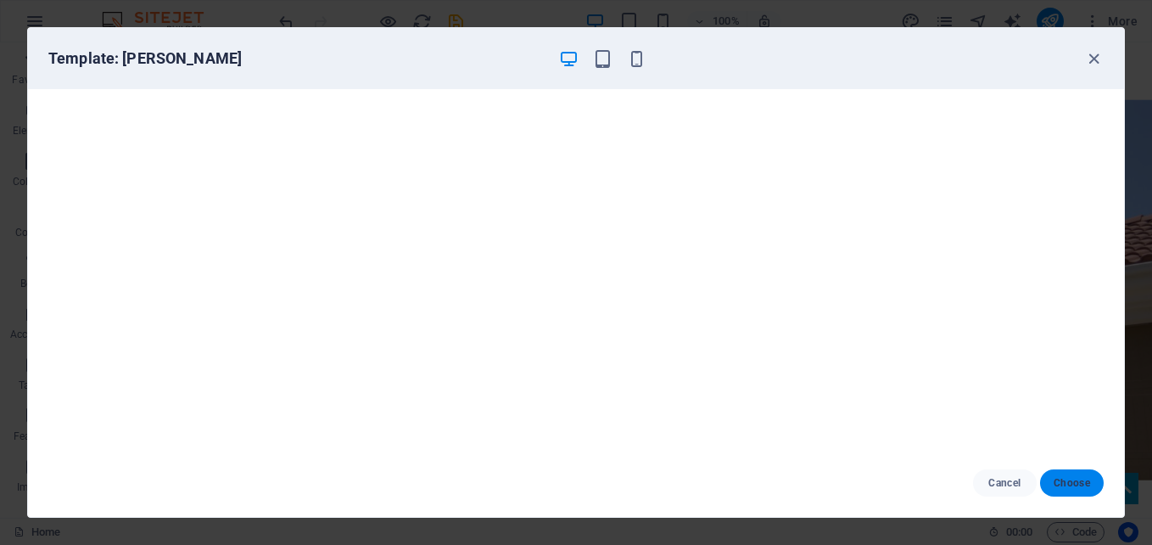
click at [1082, 478] on span "Choose" at bounding box center [1072, 483] width 36 height 14
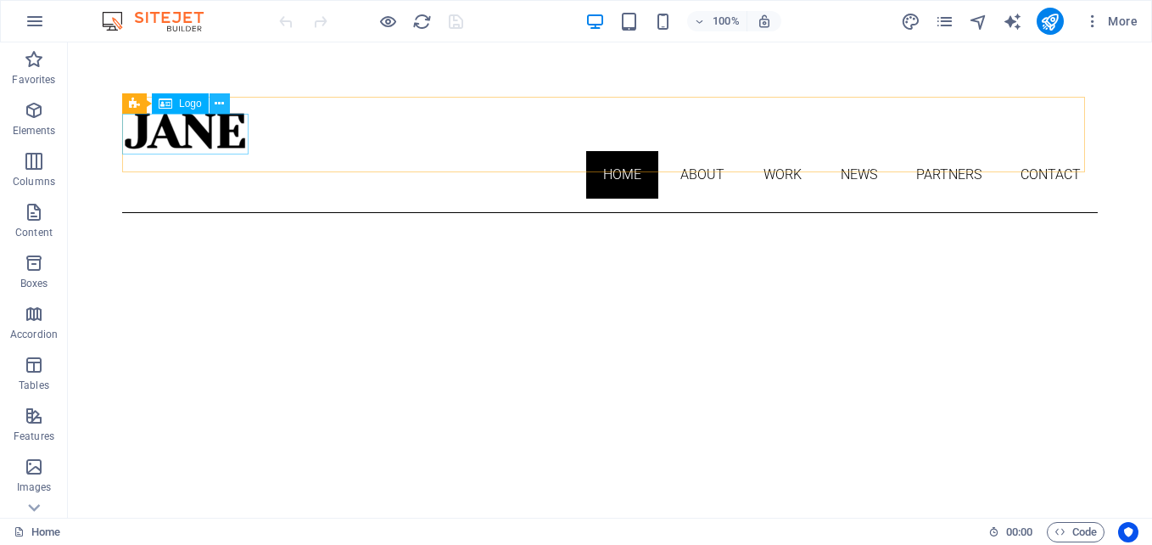
click at [225, 101] on button at bounding box center [220, 103] width 20 height 20
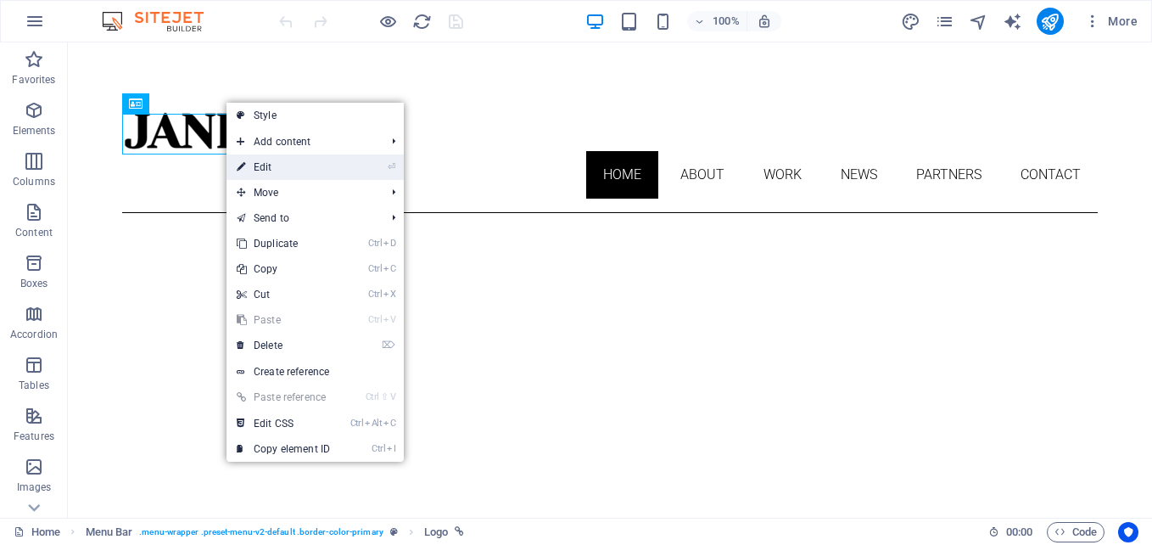
click at [277, 172] on link "⏎ Edit" at bounding box center [283, 166] width 114 height 25
select select "px"
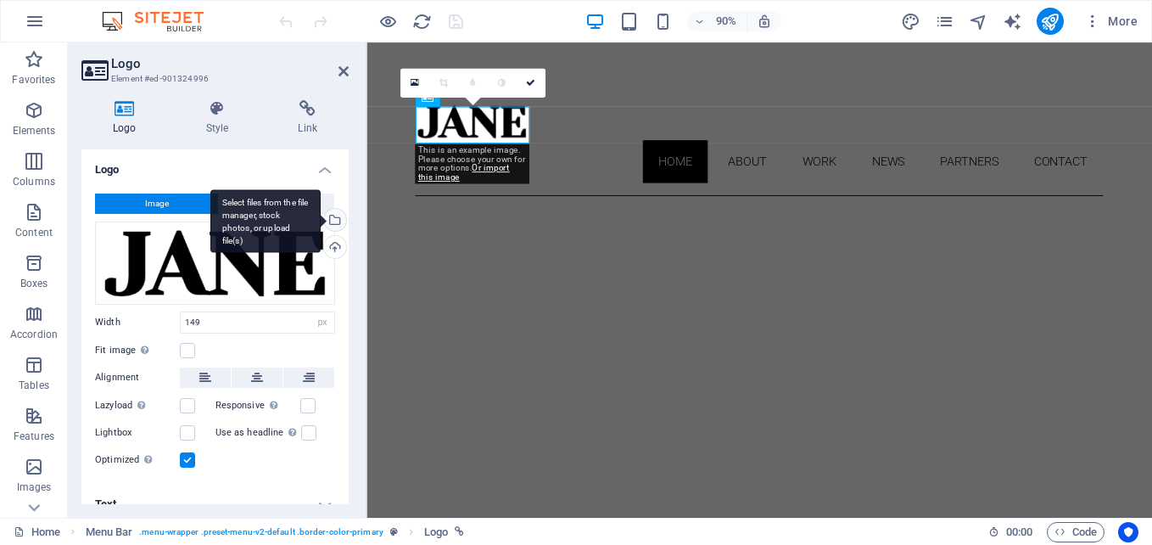
click at [330, 215] on div "Select files from the file manager, stock photos, or upload file(s)" at bounding box center [333, 221] width 25 height 25
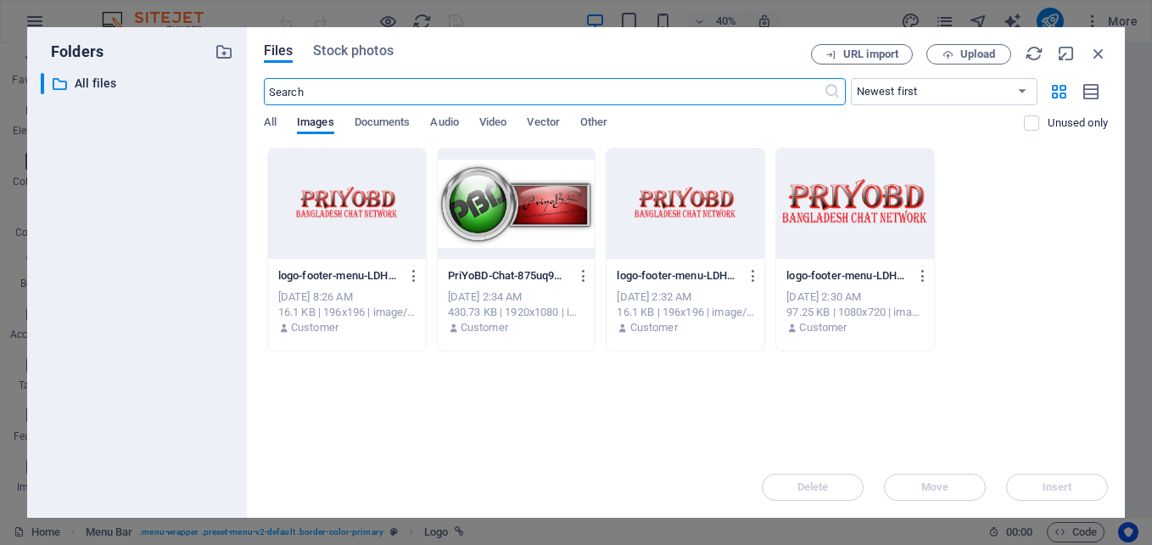
click at [523, 218] on div at bounding box center [517, 203] width 158 height 110
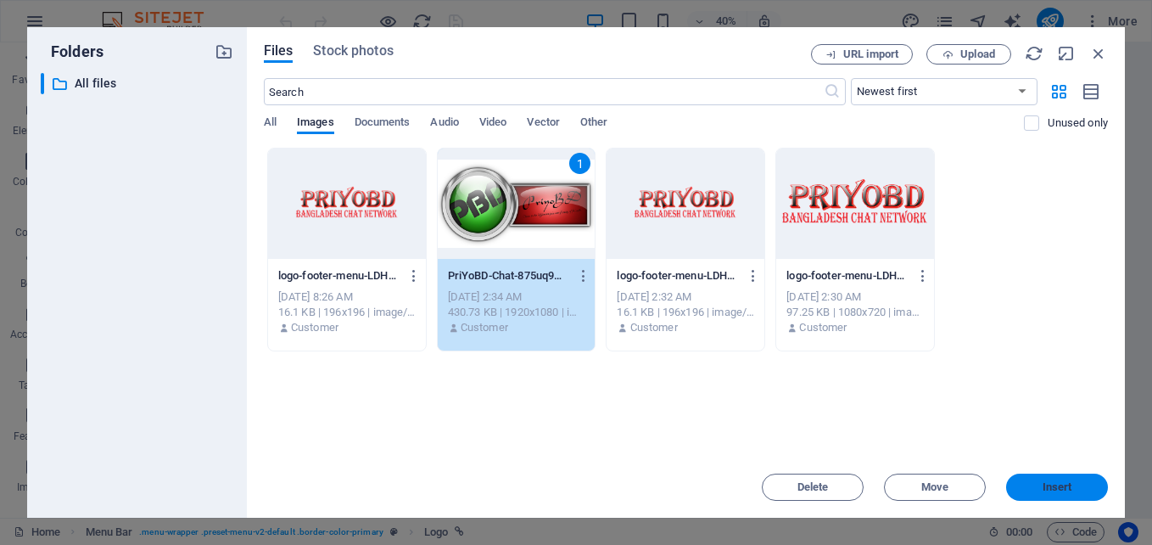
click at [1043, 487] on span "Insert" at bounding box center [1058, 487] width 30 height 10
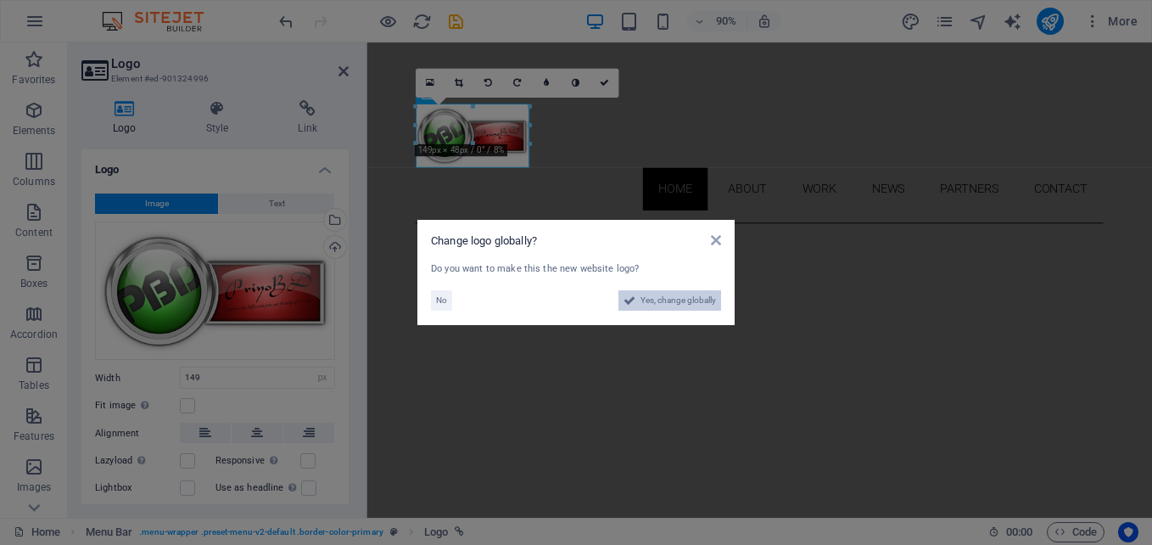
click at [675, 301] on span "Yes, change globally" at bounding box center [677, 300] width 75 height 20
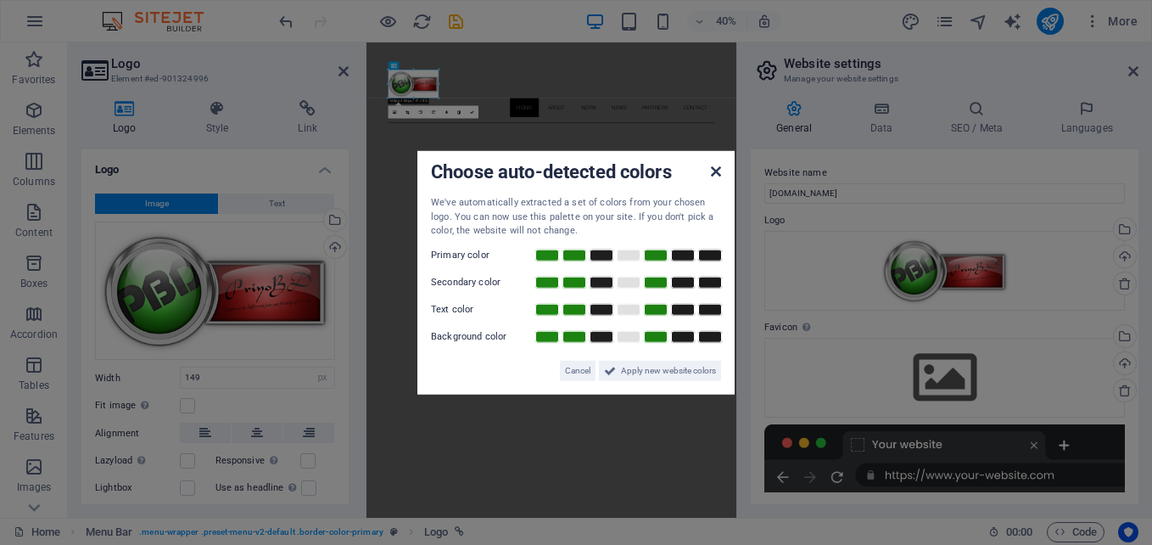
click at [717, 173] on icon at bounding box center [716, 172] width 10 height 14
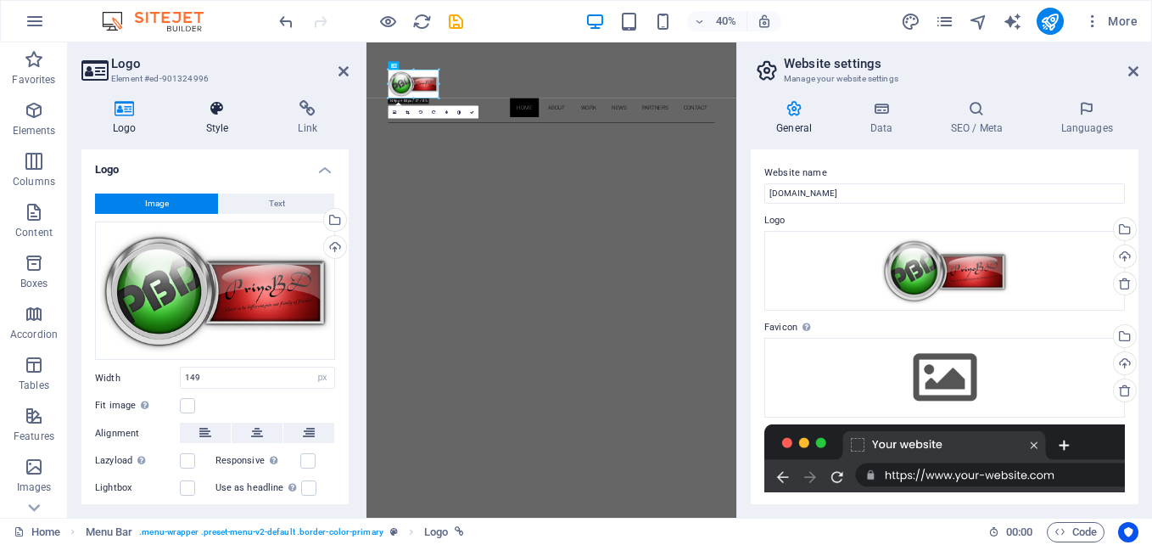
click at [216, 123] on h4 "Style" at bounding box center [221, 118] width 92 height 36
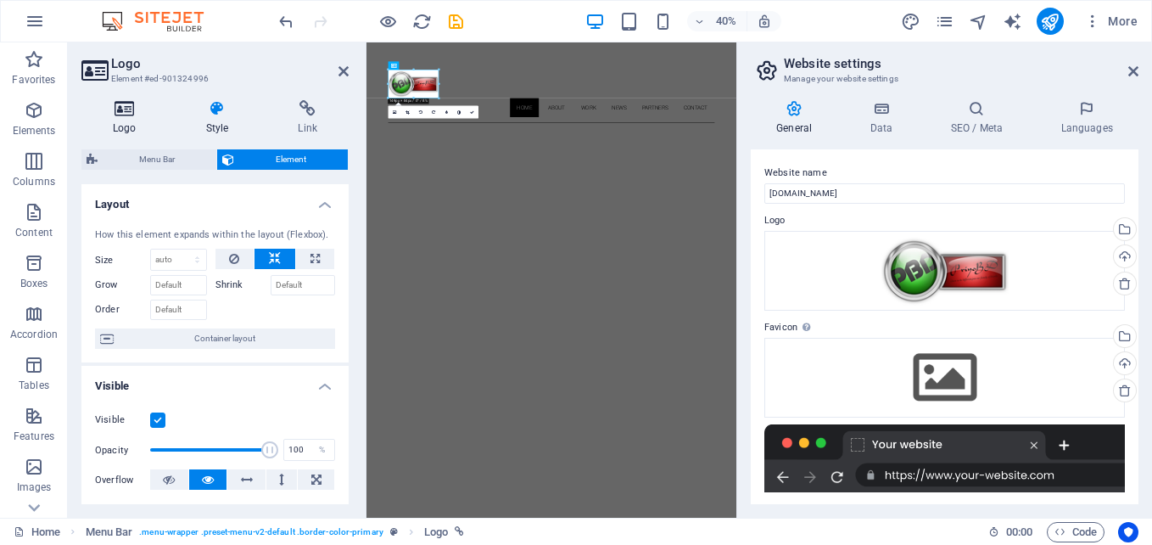
click at [135, 111] on icon at bounding box center [124, 108] width 87 height 17
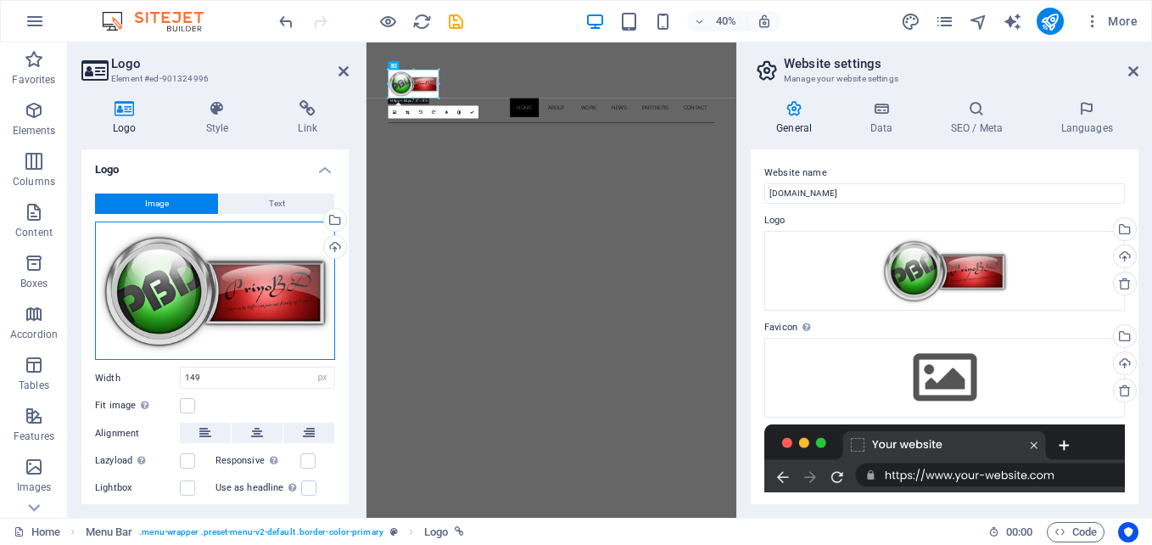
click at [277, 272] on div "Drag files here, click to choose files or select files from Files or our free s…" at bounding box center [215, 290] width 240 height 139
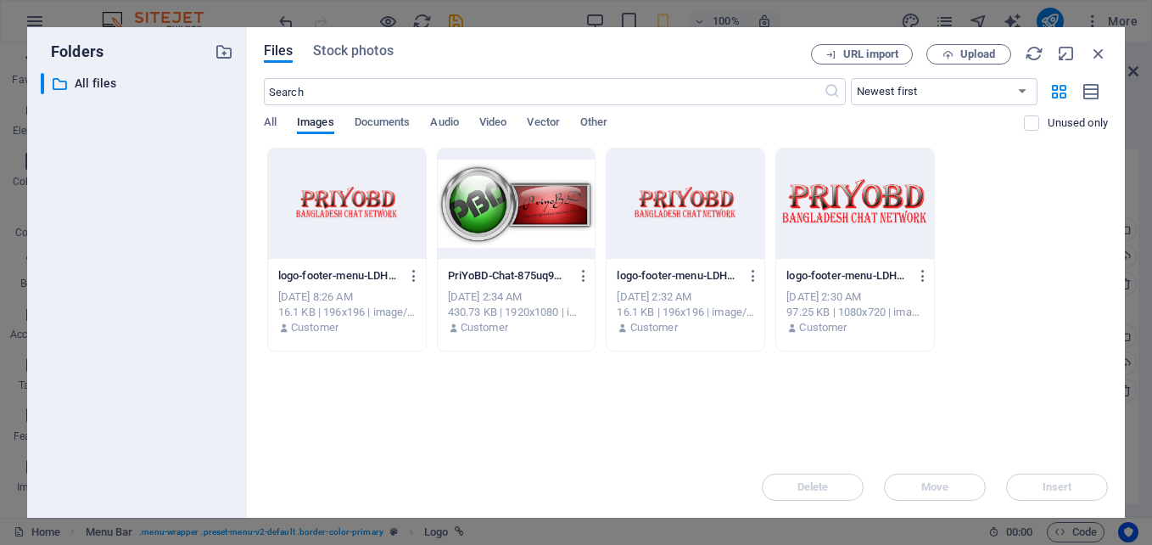
click at [699, 219] on div at bounding box center [686, 203] width 158 height 110
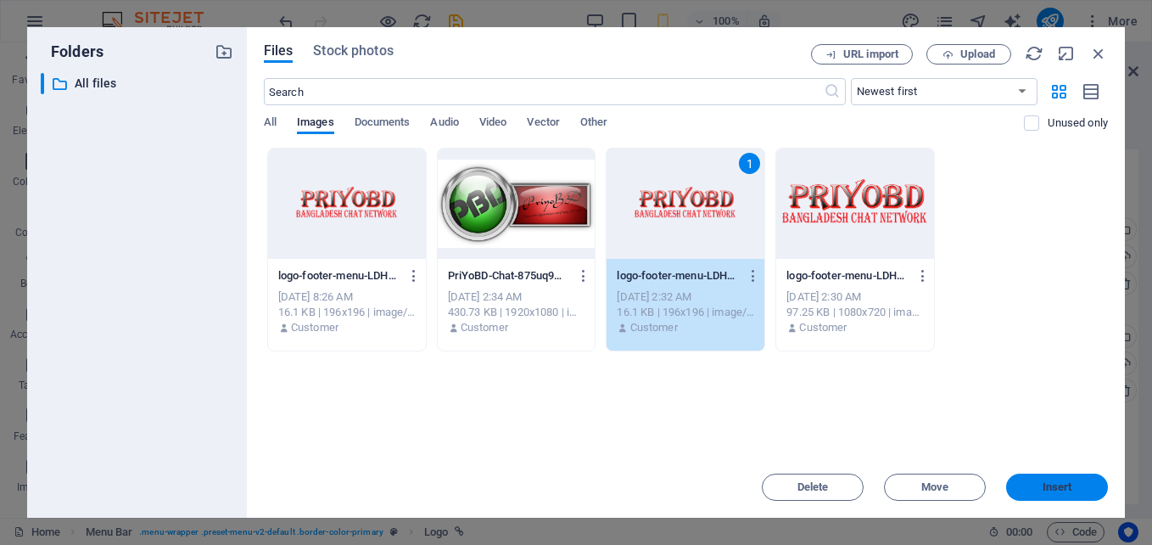
click at [1048, 483] on span "Insert" at bounding box center [1058, 487] width 30 height 10
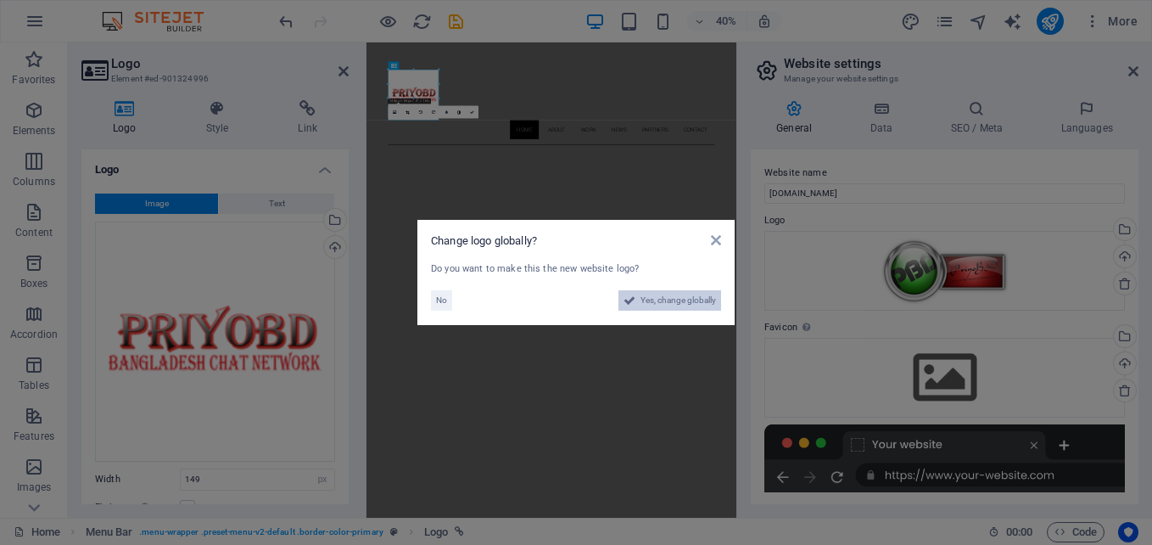
click at [656, 303] on span "Yes, change globally" at bounding box center [677, 300] width 75 height 20
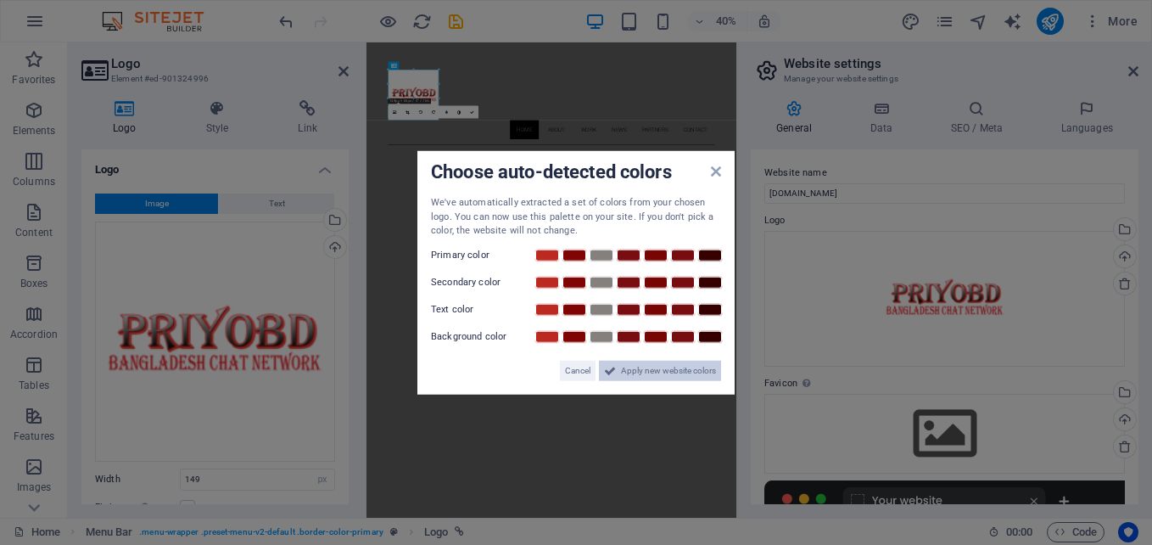
click at [651, 376] on span "Apply new website colors" at bounding box center [668, 370] width 95 height 20
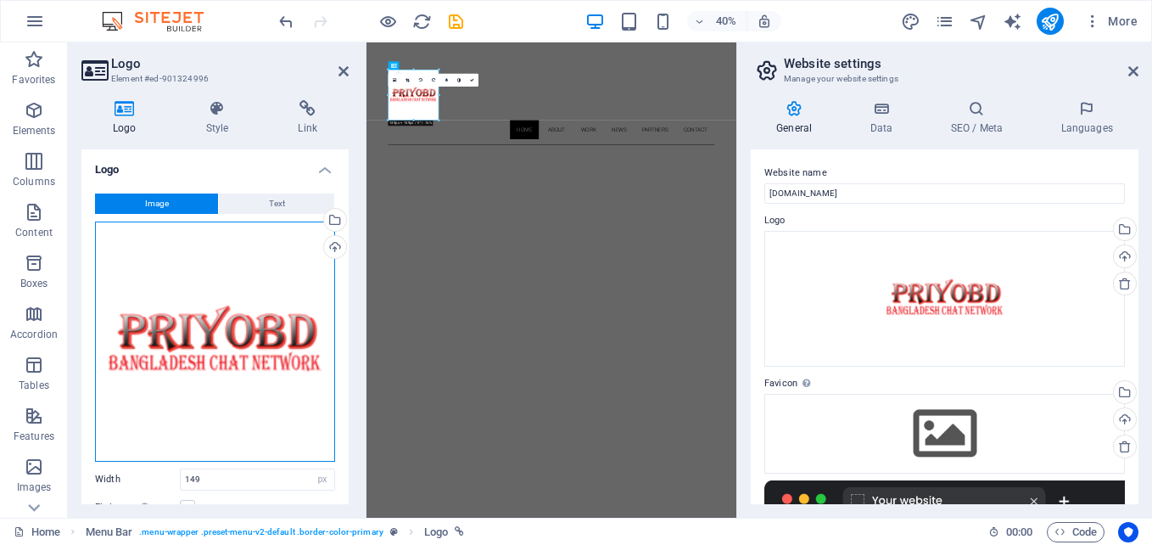
click at [250, 341] on div "Drag files here, click to choose files or select files from Files or our free s…" at bounding box center [215, 341] width 240 height 240
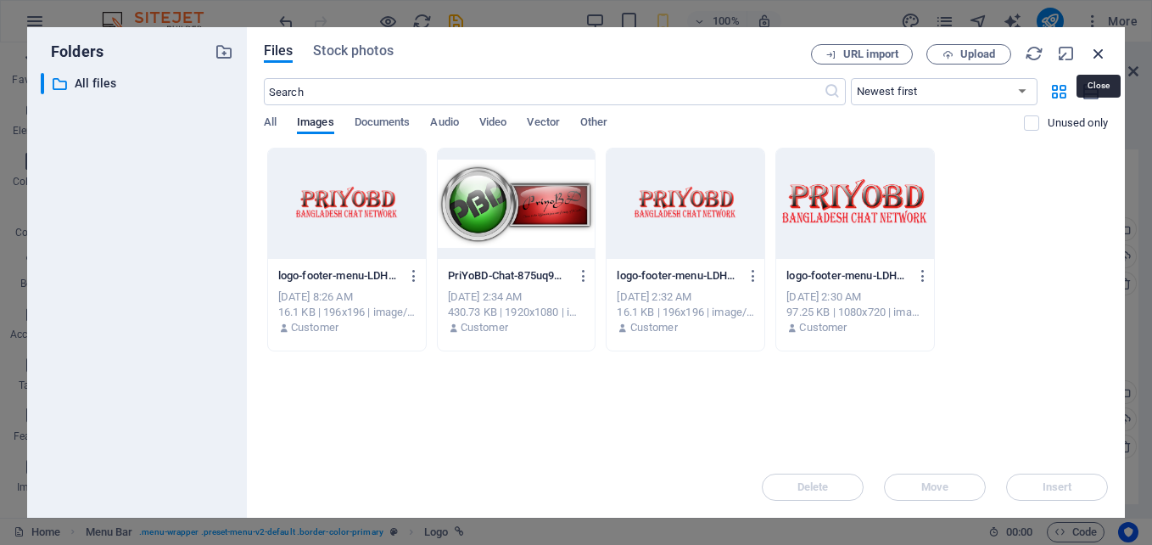
click at [1097, 53] on icon "button" at bounding box center [1098, 53] width 19 height 19
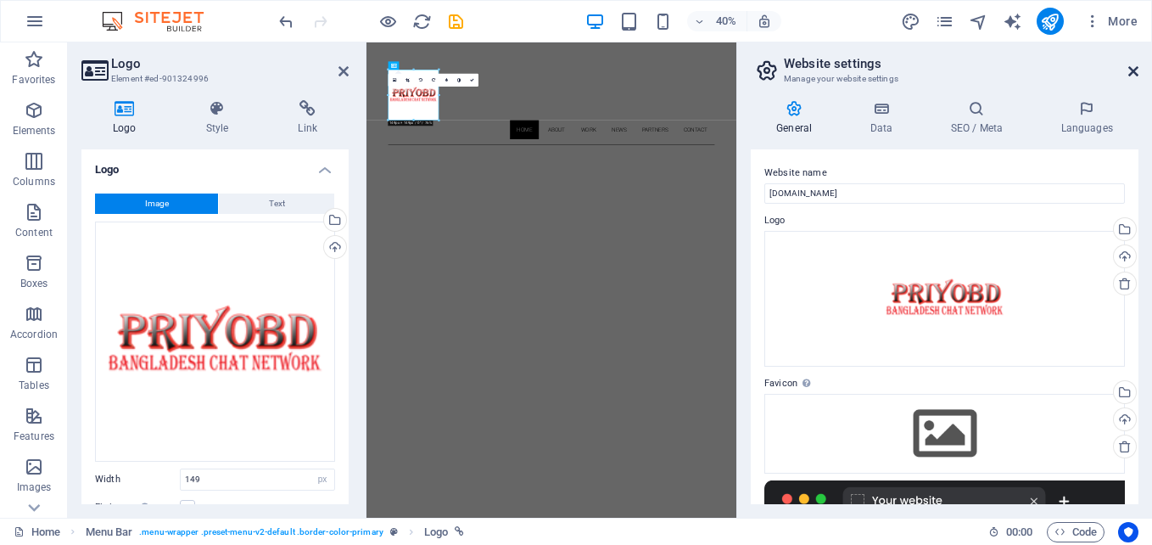
click at [1135, 64] on icon at bounding box center [1133, 71] width 10 height 14
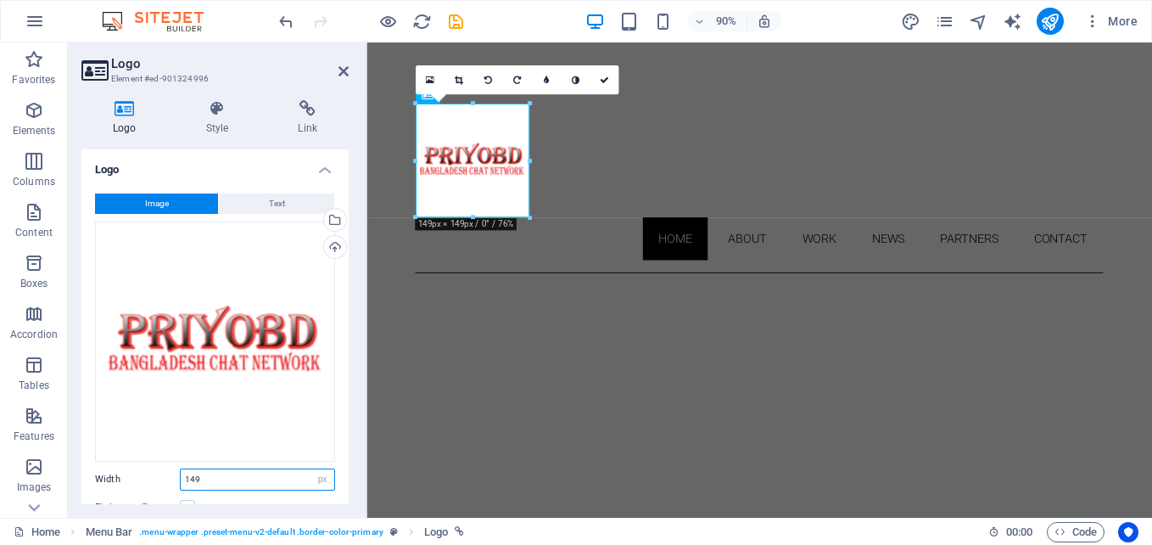
click at [290, 483] on input "149" at bounding box center [258, 479] width 154 height 20
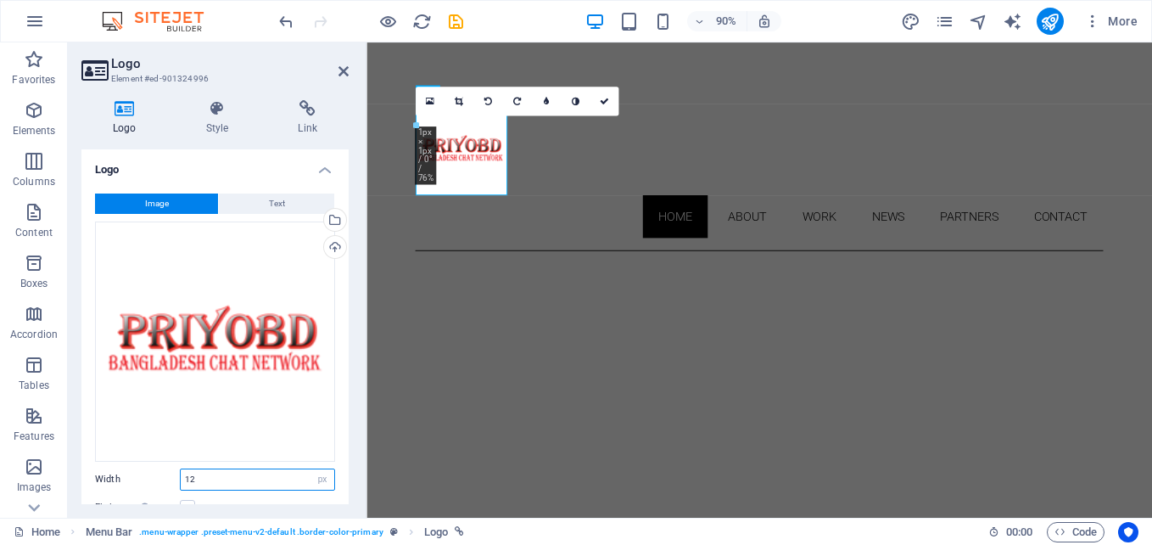
type input "1"
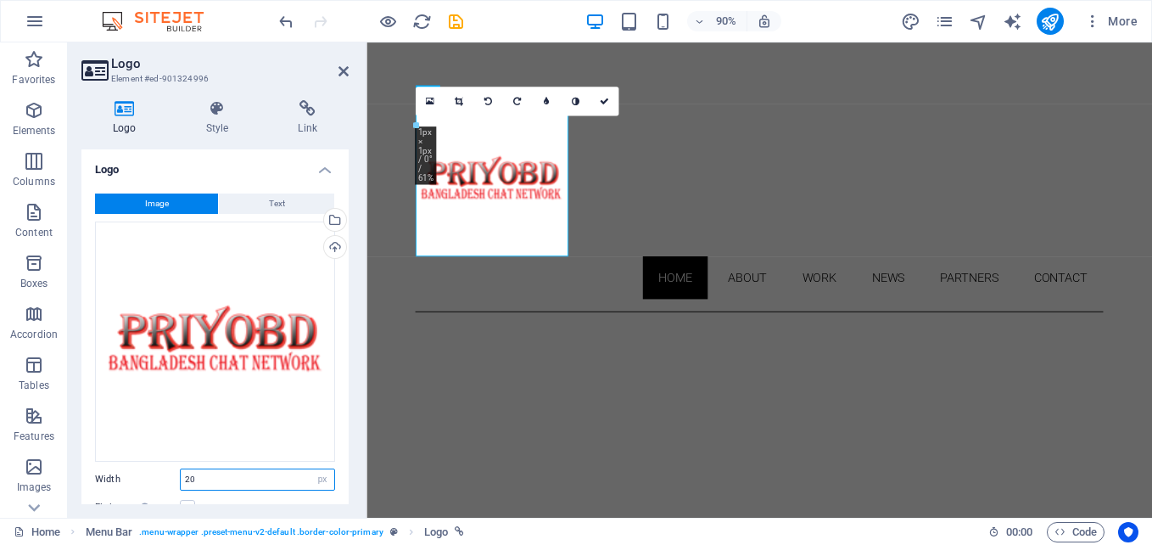
type input "2"
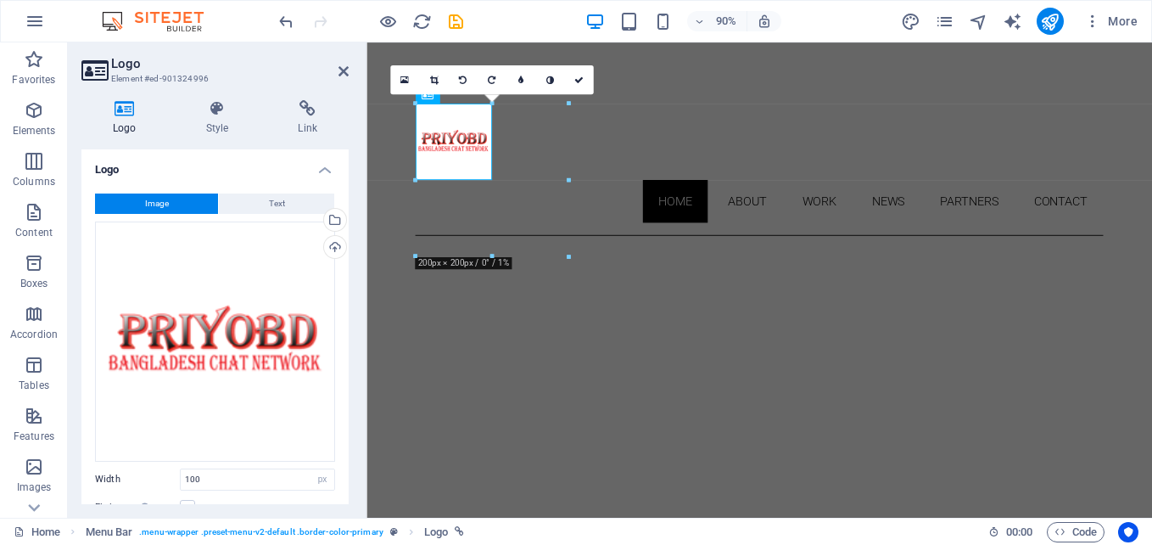
drag, startPoint x: 344, startPoint y: 360, endPoint x: 344, endPoint y: 390, distance: 30.5
click at [344, 390] on div "Image Text Drag files here, click to choose files or select files from Files or…" at bounding box center [214, 410] width 267 height 461
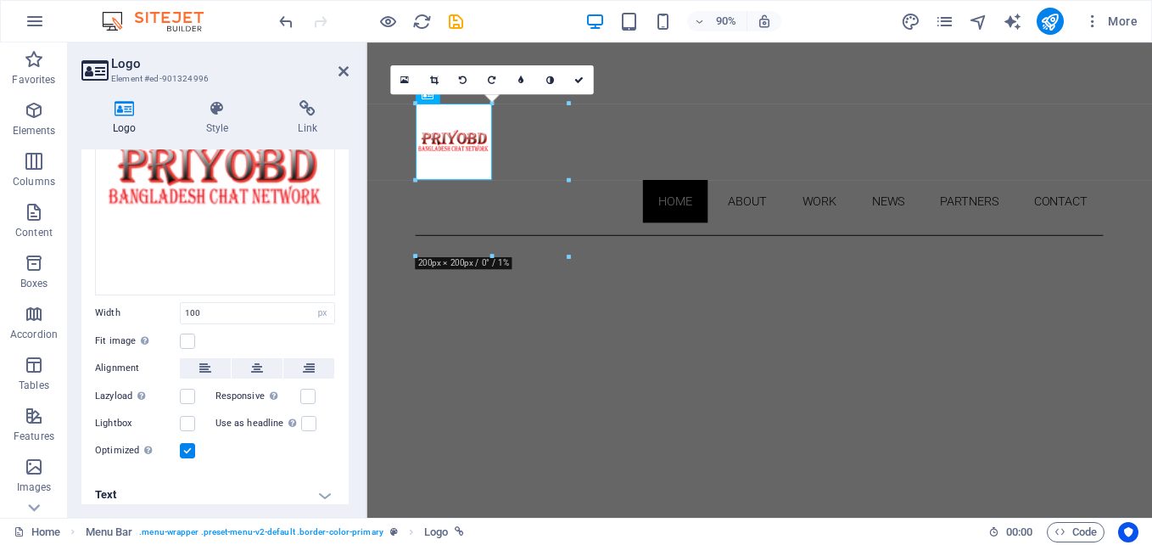
scroll to position [174, 0]
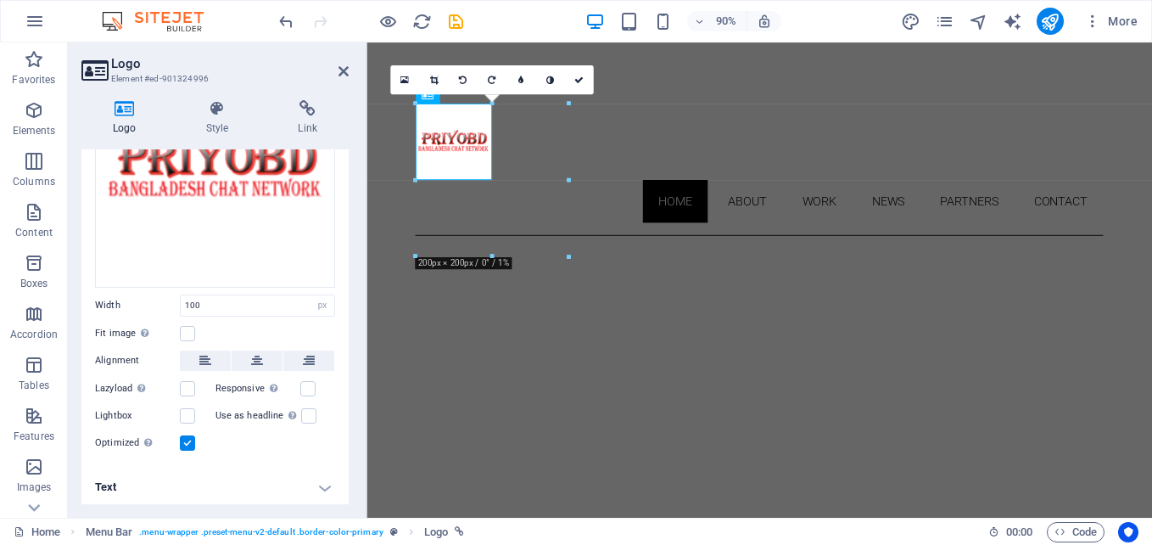
click at [344, 389] on div "Image Text Drag files here, click to choose files or select files from Files or…" at bounding box center [214, 236] width 267 height 461
click at [190, 329] on label at bounding box center [187, 333] width 15 height 15
click at [0, 0] on input "Fit image Automatically fit image to a fixed width and height" at bounding box center [0, 0] width 0 height 0
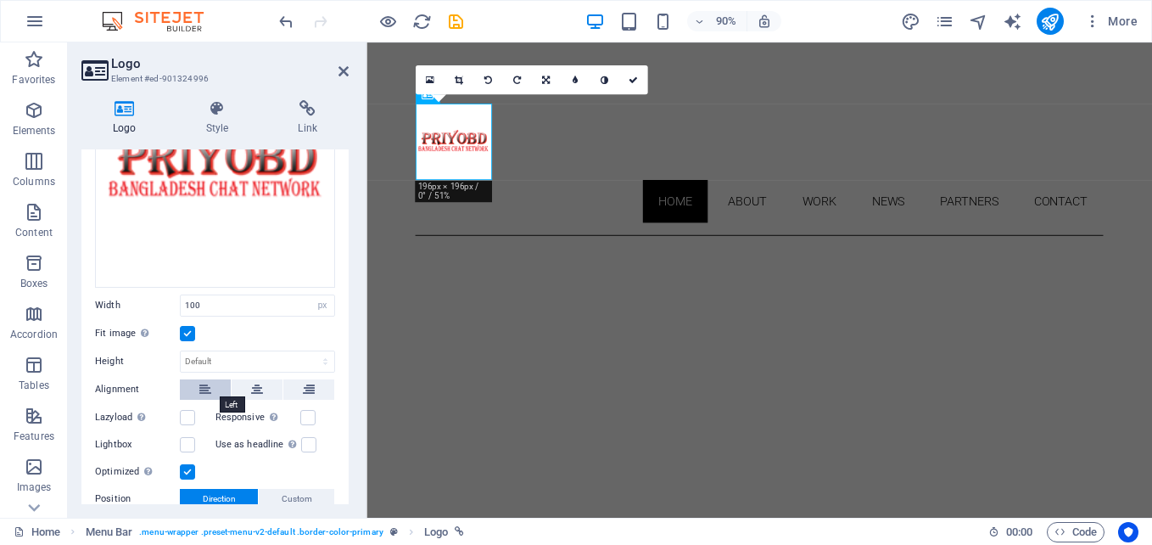
click at [206, 387] on icon at bounding box center [205, 389] width 12 height 20
click at [252, 387] on icon at bounding box center [257, 389] width 12 height 20
click at [305, 412] on label at bounding box center [307, 417] width 15 height 15
click at [0, 0] on input "Responsive Automatically load retina image and smartphone optimized sizes." at bounding box center [0, 0] width 0 height 0
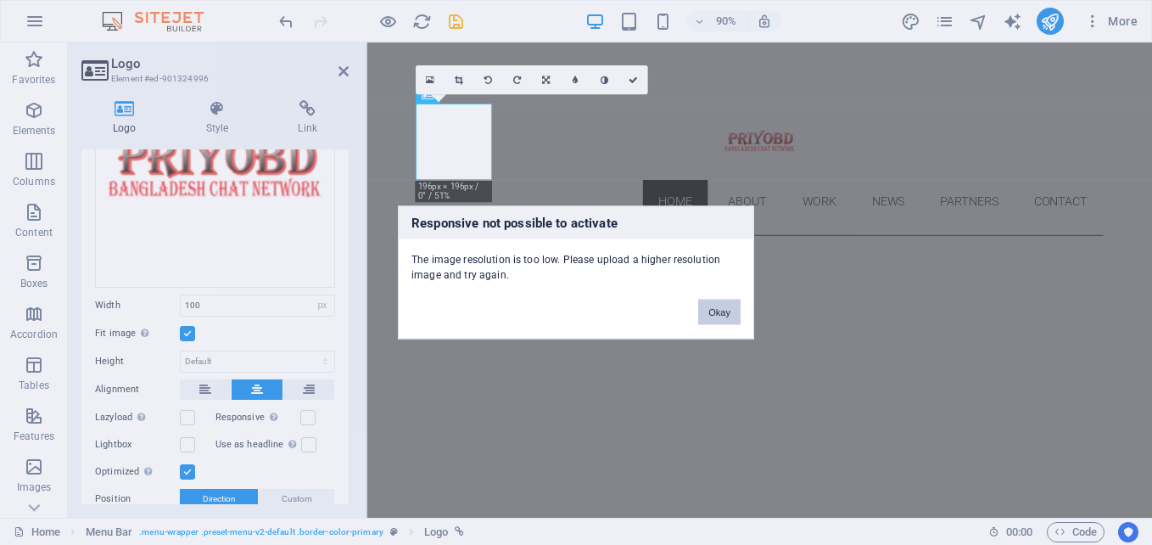
click at [716, 316] on button "Okay" at bounding box center [719, 311] width 42 height 25
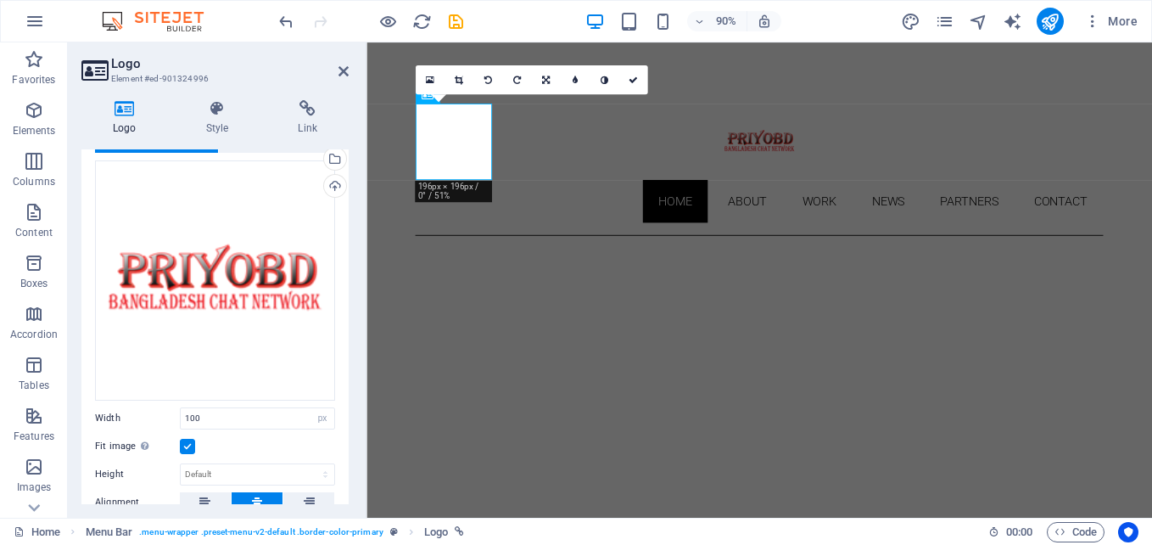
scroll to position [44, 0]
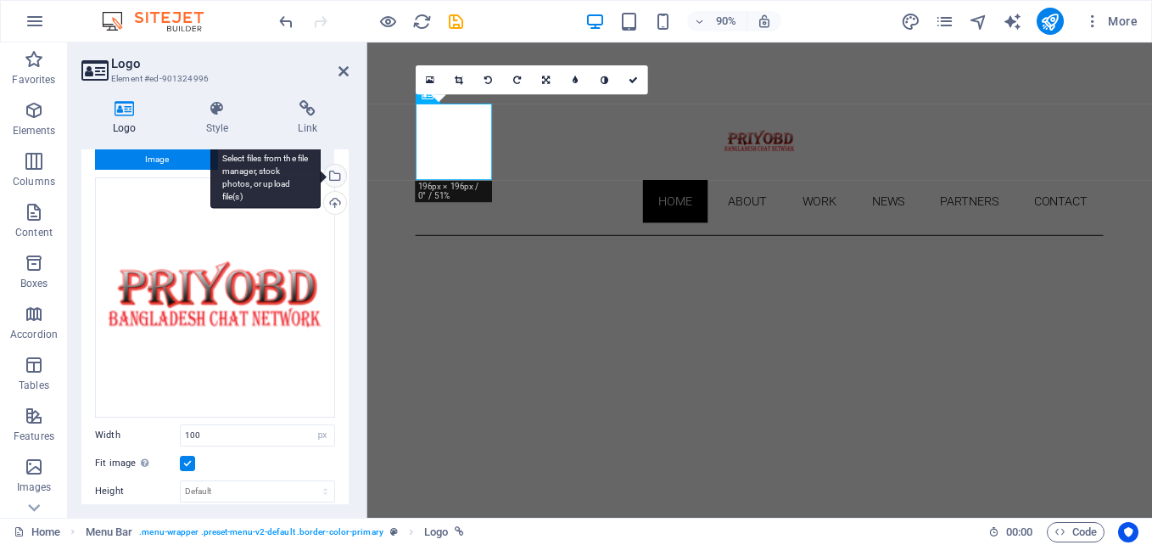
click at [321, 175] on div "Select files from the file manager, stock photos, or upload file(s)" at bounding box center [265, 177] width 110 height 64
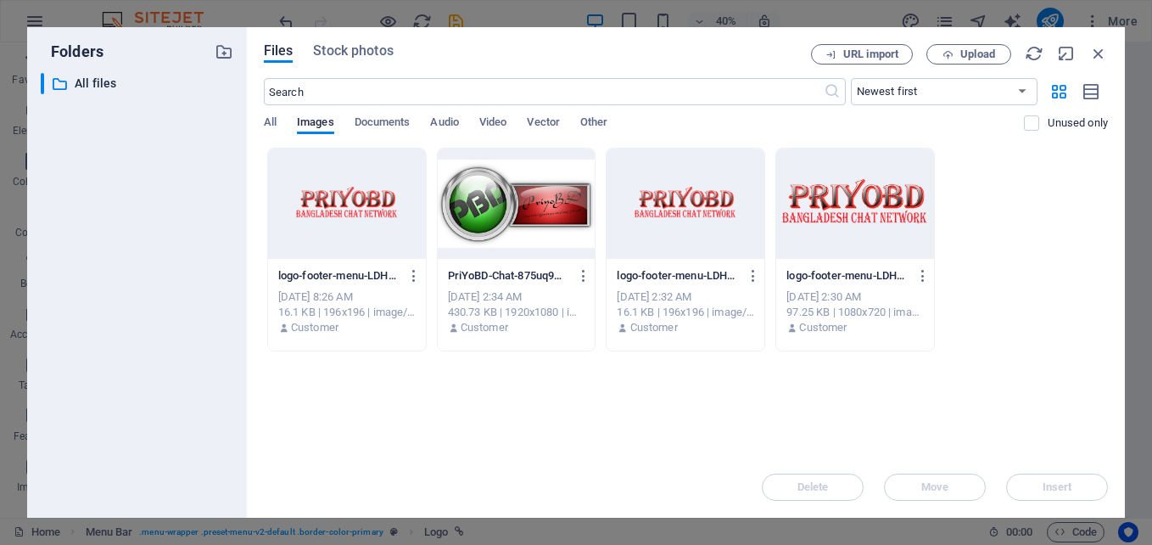
click at [568, 205] on div at bounding box center [517, 203] width 158 height 110
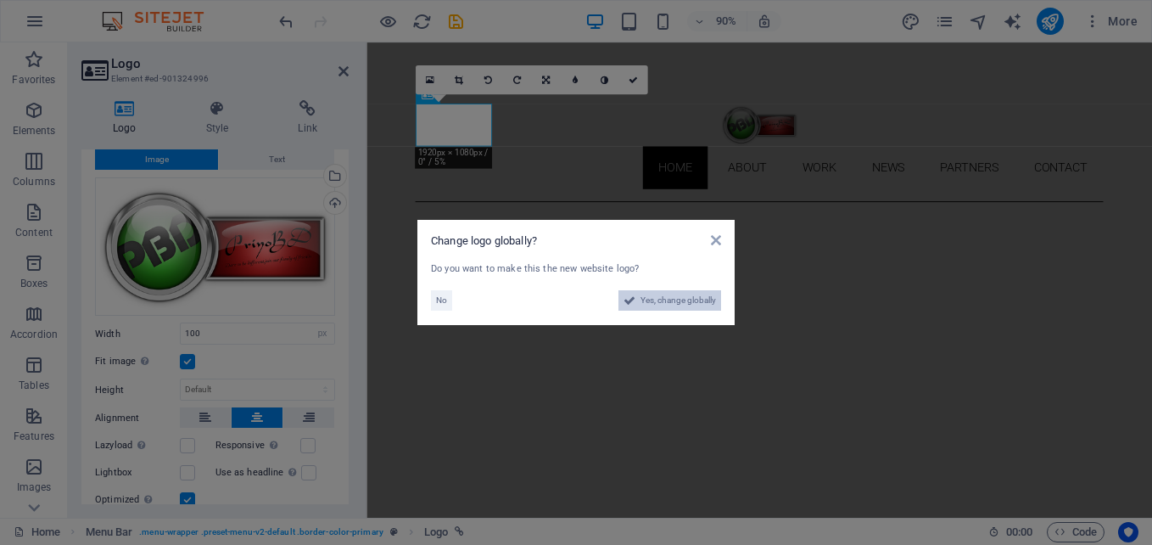
click at [668, 295] on span "Yes, change globally" at bounding box center [677, 300] width 75 height 20
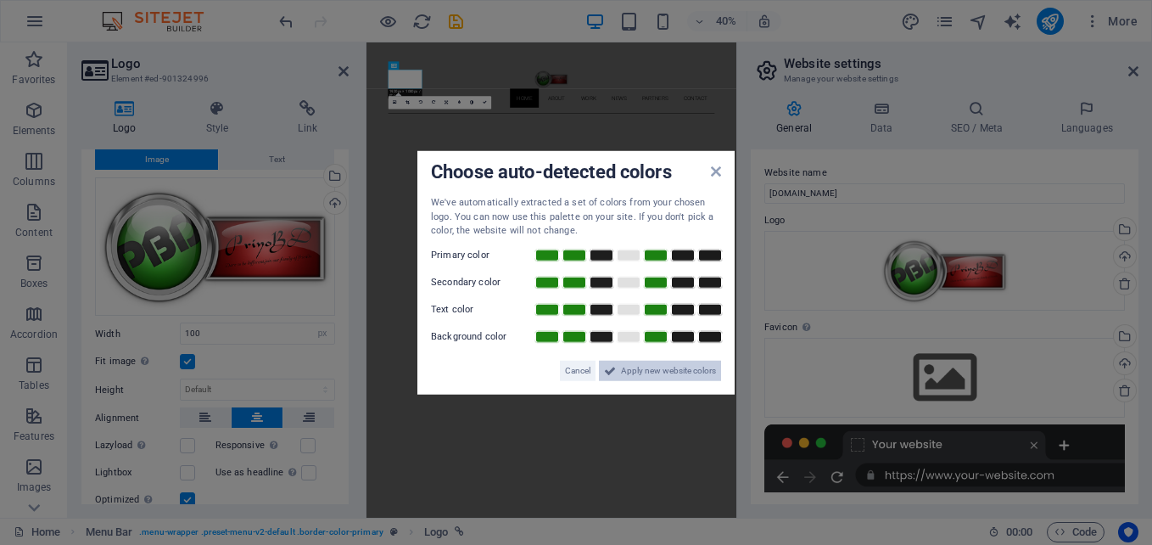
click at [671, 371] on span "Apply new website colors" at bounding box center [668, 370] width 95 height 20
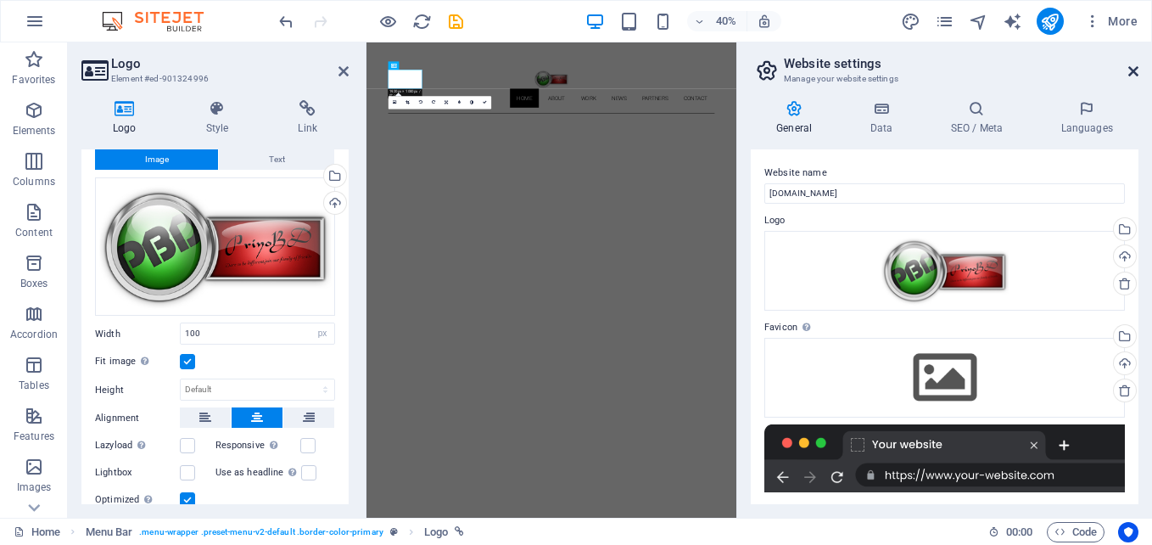
click at [1129, 75] on icon at bounding box center [1133, 71] width 10 height 14
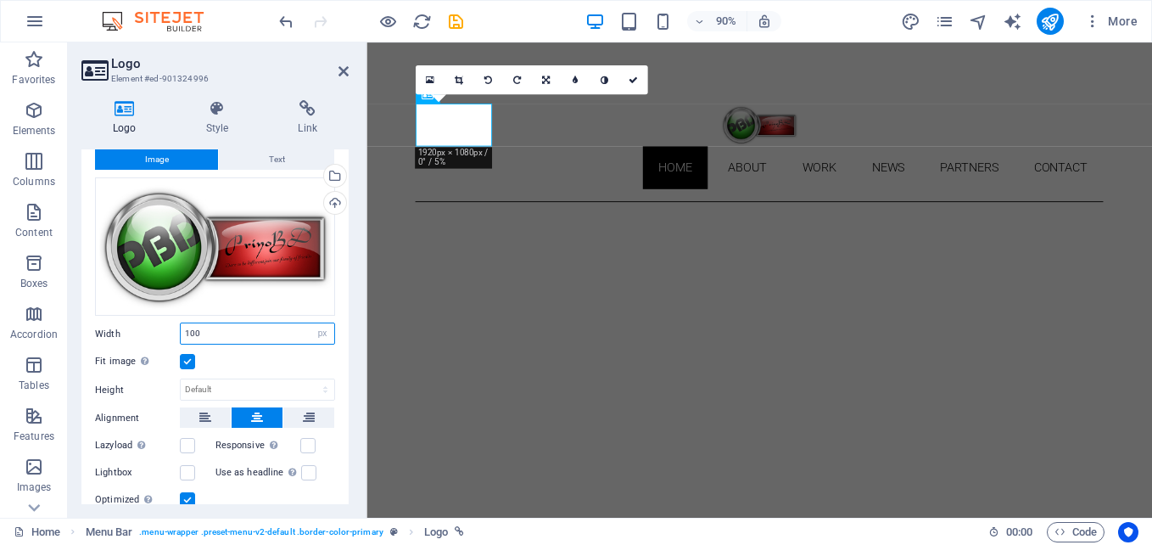
click at [226, 333] on input "100" at bounding box center [258, 333] width 154 height 20
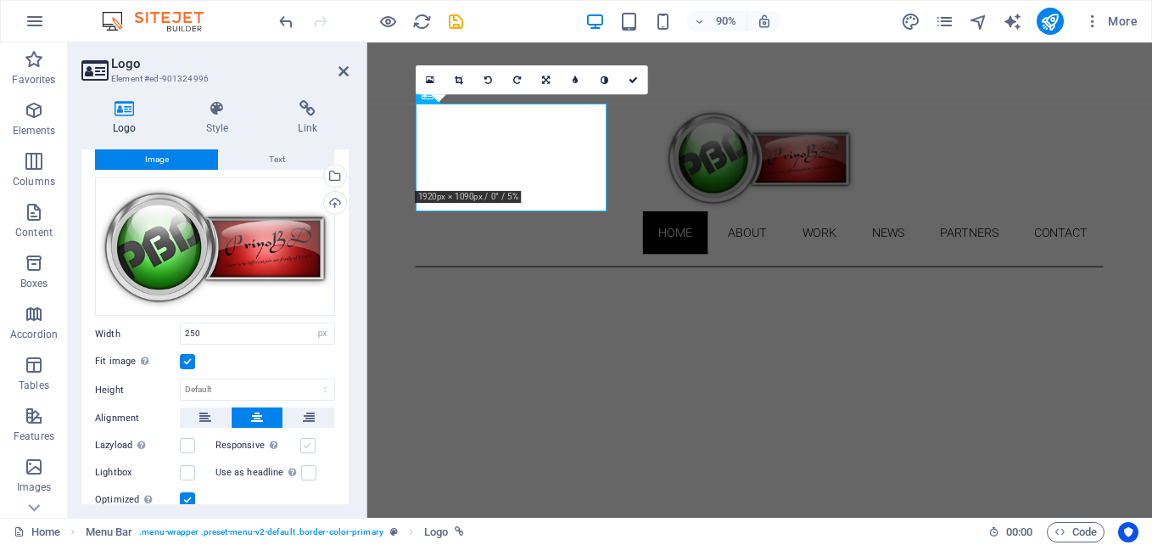
click at [305, 447] on label at bounding box center [307, 445] width 15 height 15
click at [0, 0] on input "Responsive Automatically load retina image and smartphone optimized sizes." at bounding box center [0, 0] width 0 height 0
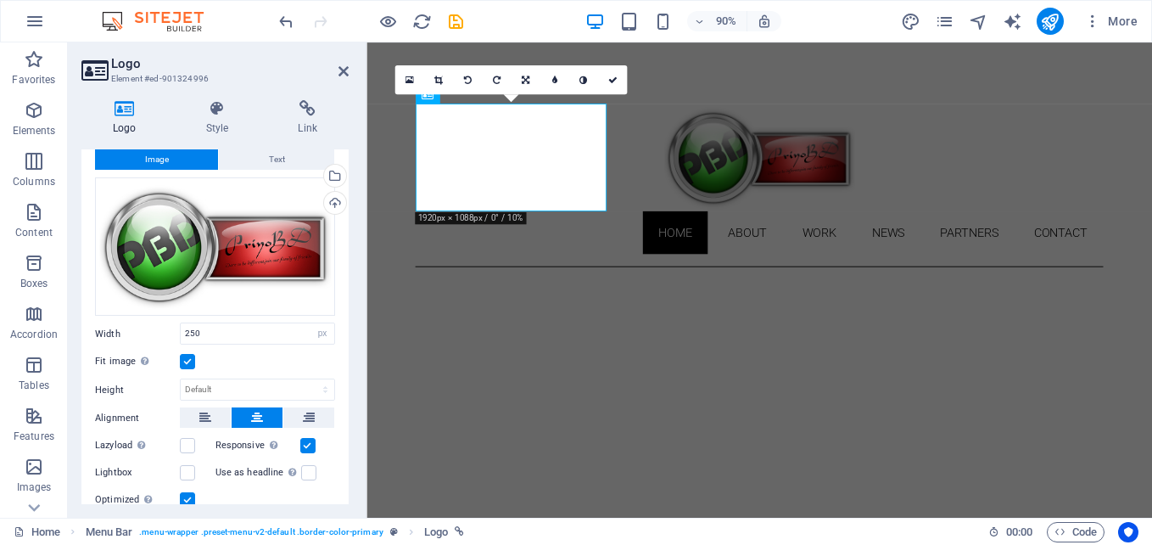
click at [187, 356] on label at bounding box center [187, 361] width 15 height 15
click at [0, 0] on input "Fit image Automatically fit image to a fixed width and height" at bounding box center [0, 0] width 0 height 0
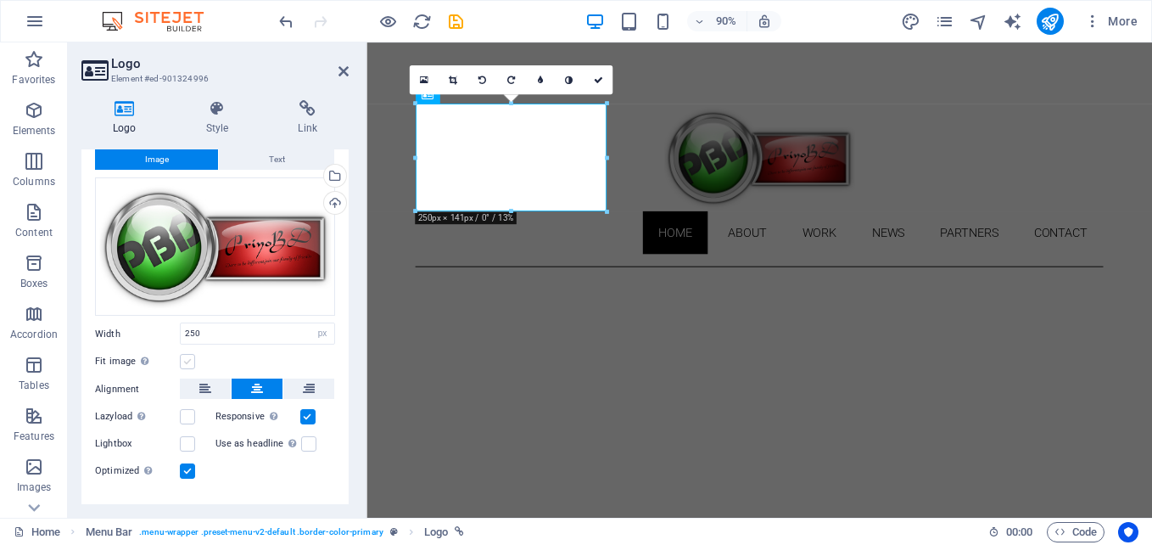
click at [187, 356] on label at bounding box center [187, 361] width 15 height 15
click at [0, 0] on input "Fit image Automatically fit image to a fixed width and height" at bounding box center [0, 0] width 0 height 0
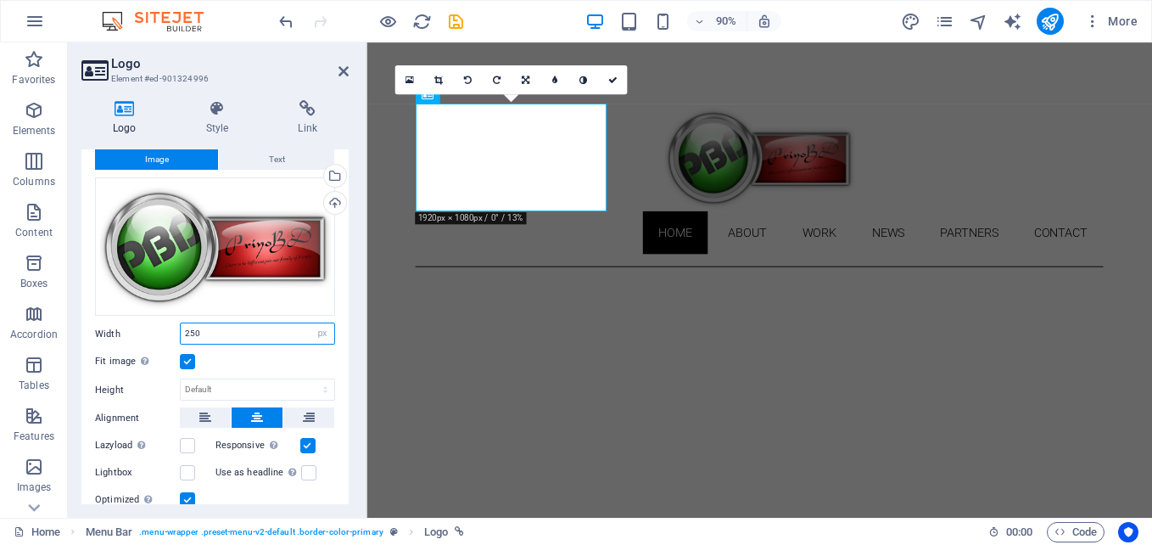
click at [292, 331] on input "250" at bounding box center [258, 333] width 154 height 20
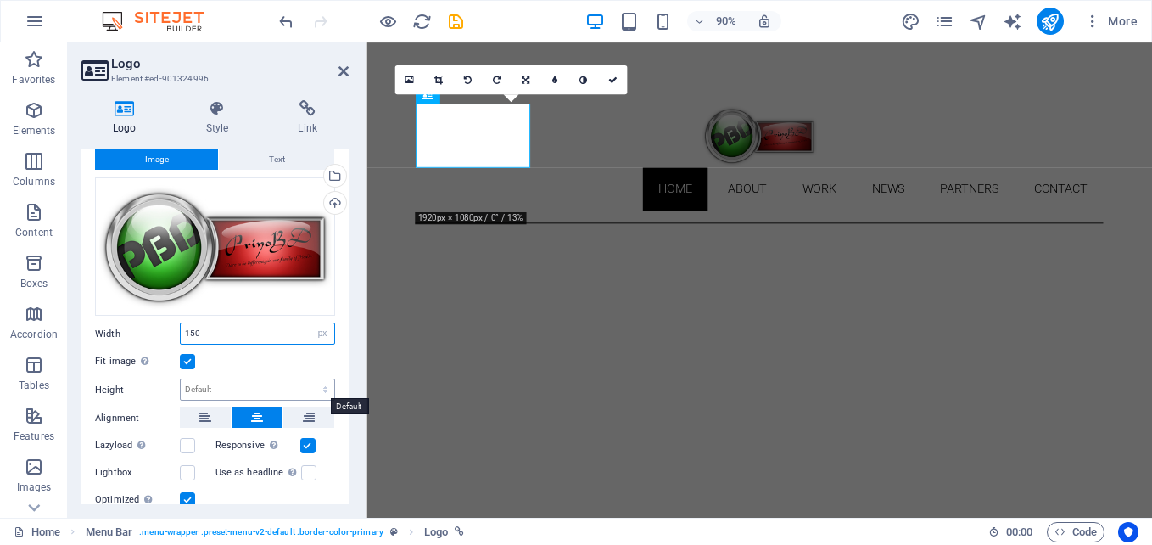
type input "150"
click at [288, 379] on select "Default auto px" at bounding box center [258, 389] width 154 height 20
click at [181, 379] on select "Default auto px" at bounding box center [258, 389] width 154 height 20
select select "DISABLED_OPTION_VALUE"
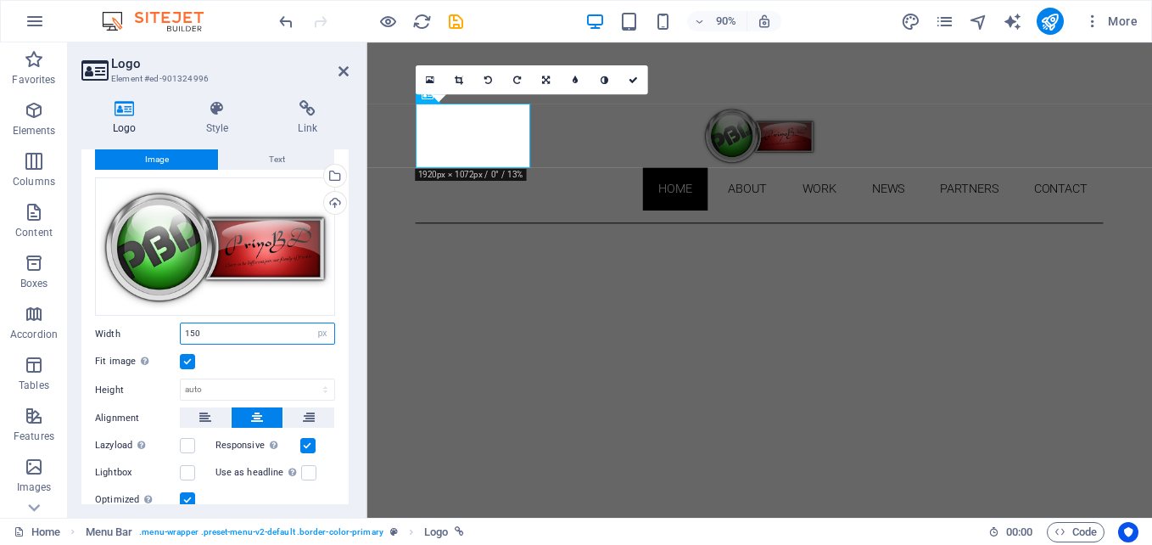
click at [277, 328] on input "150" at bounding box center [258, 333] width 154 height 20
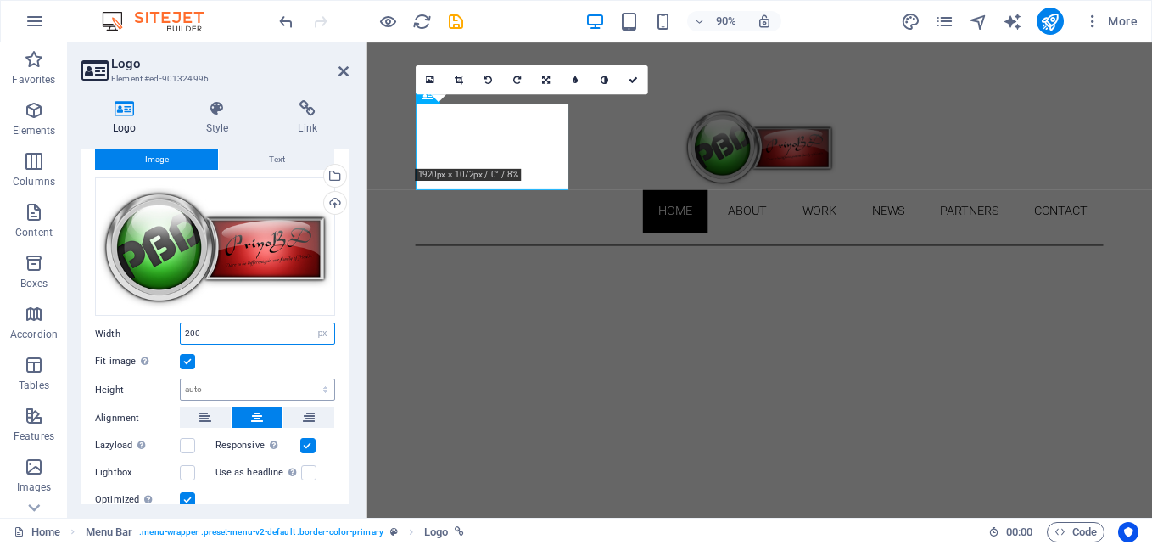
type input "200"
click at [277, 383] on select "Default auto px" at bounding box center [258, 389] width 154 height 20
click at [181, 379] on select "Default auto px" at bounding box center [258, 389] width 154 height 20
click at [284, 383] on select "Default auto px" at bounding box center [258, 389] width 154 height 20
select select "px"
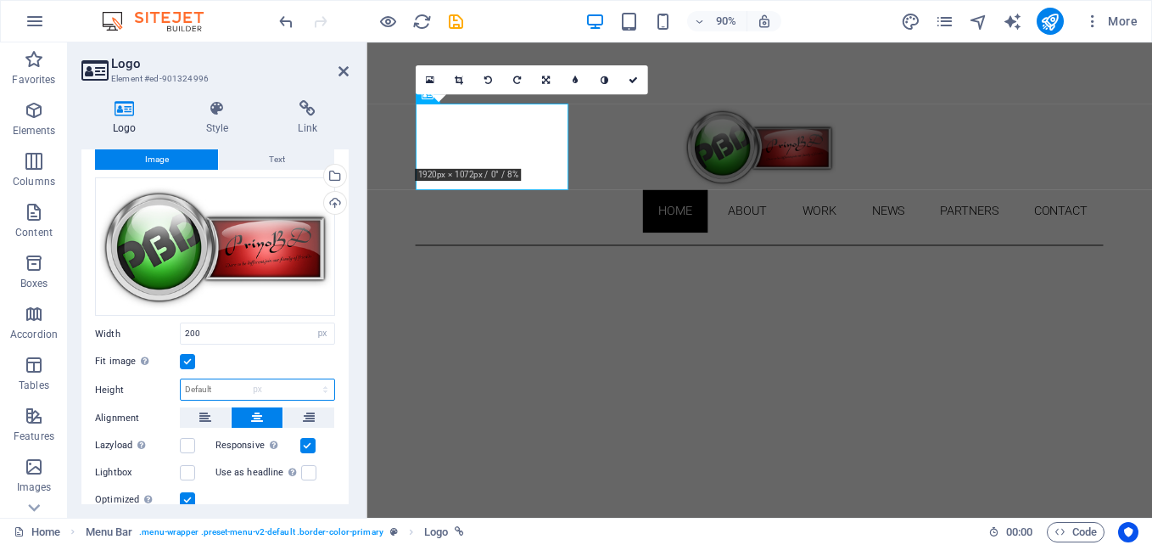
click at [307, 379] on select "Default auto px" at bounding box center [258, 389] width 154 height 20
type input "113"
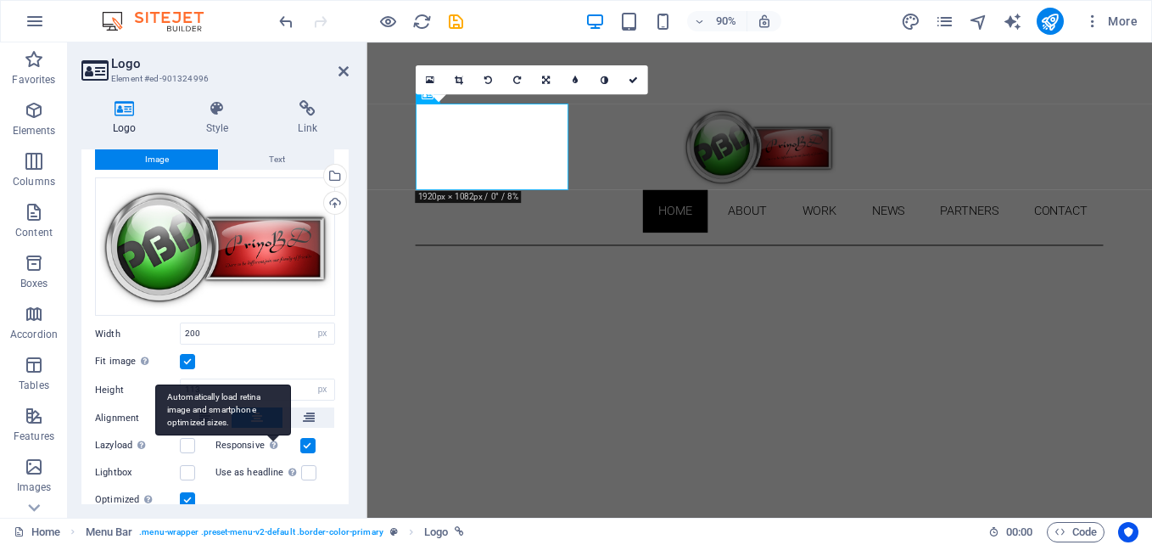
click at [288, 390] on div "Automatically load retina image and smartphone optimized sizes." at bounding box center [223, 409] width 136 height 51
click at [0, 0] on input "Responsive Automatically load retina image and smartphone optimized sizes." at bounding box center [0, 0] width 0 height 0
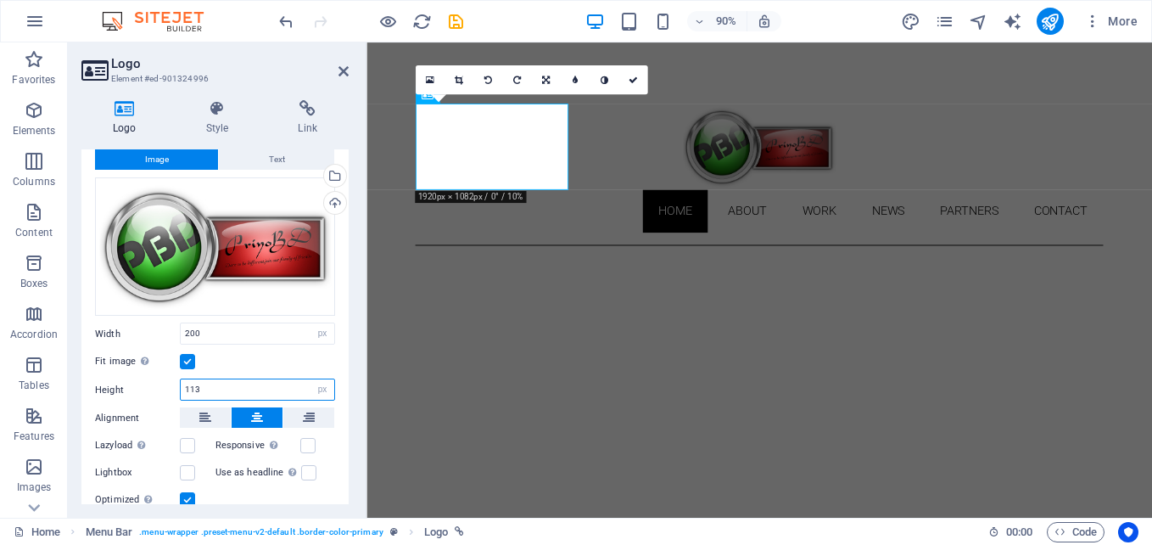
click at [281, 382] on input "113" at bounding box center [258, 389] width 154 height 20
click at [321, 391] on select "Default auto px" at bounding box center [322, 389] width 24 height 20
select select "auto"
click at [310, 379] on select "Default auto px" at bounding box center [322, 389] width 24 height 20
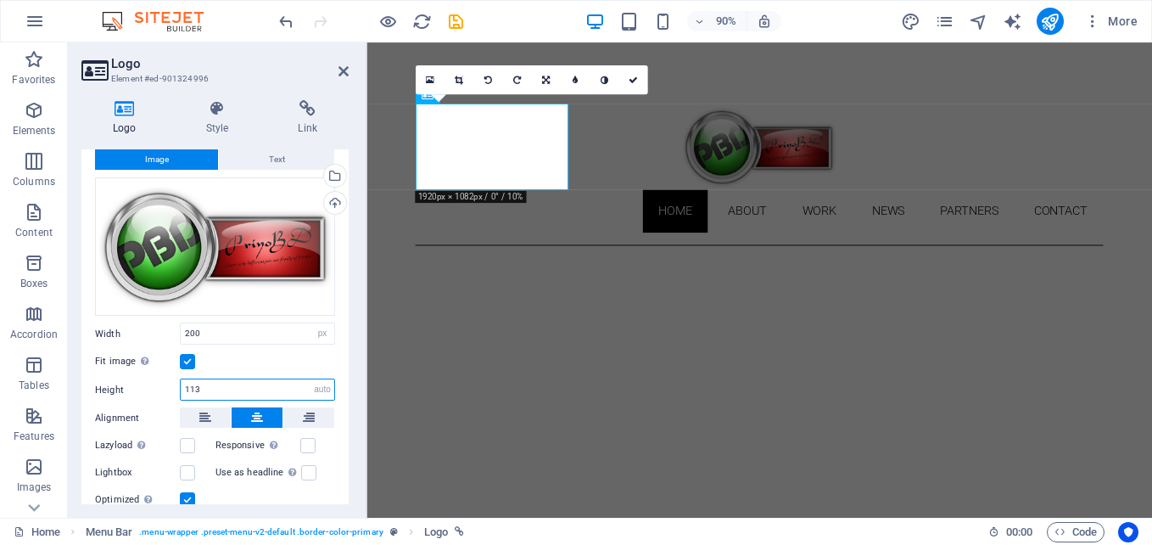
select select "DISABLED_OPTION_VALUE"
click at [311, 352] on div "Fit image Automatically fit image to a fixed width and height" at bounding box center [215, 361] width 240 height 20
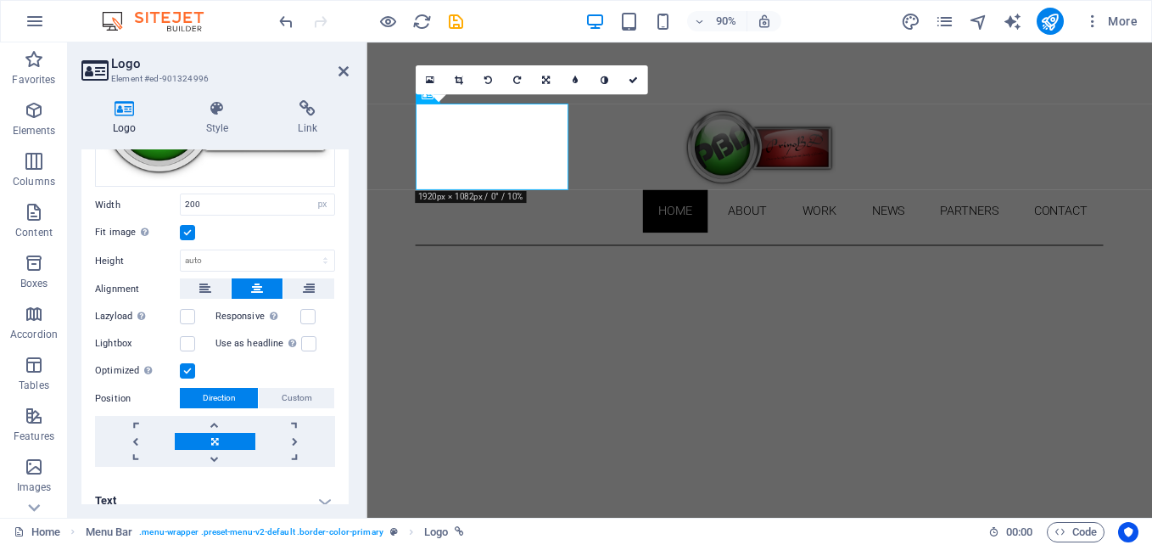
scroll to position [188, 0]
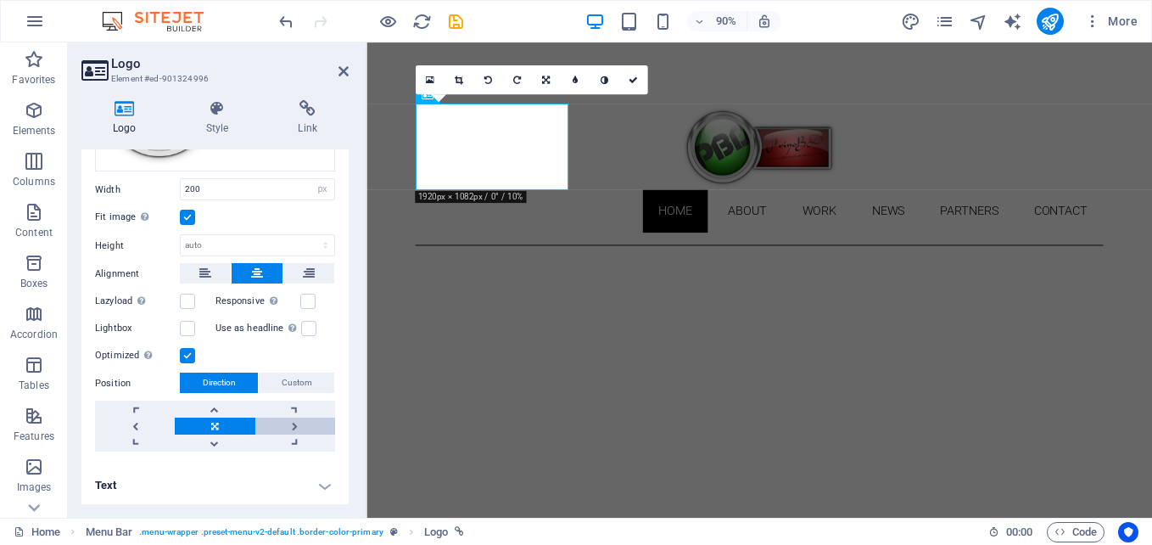
click at [294, 422] on link at bounding box center [295, 425] width 80 height 17
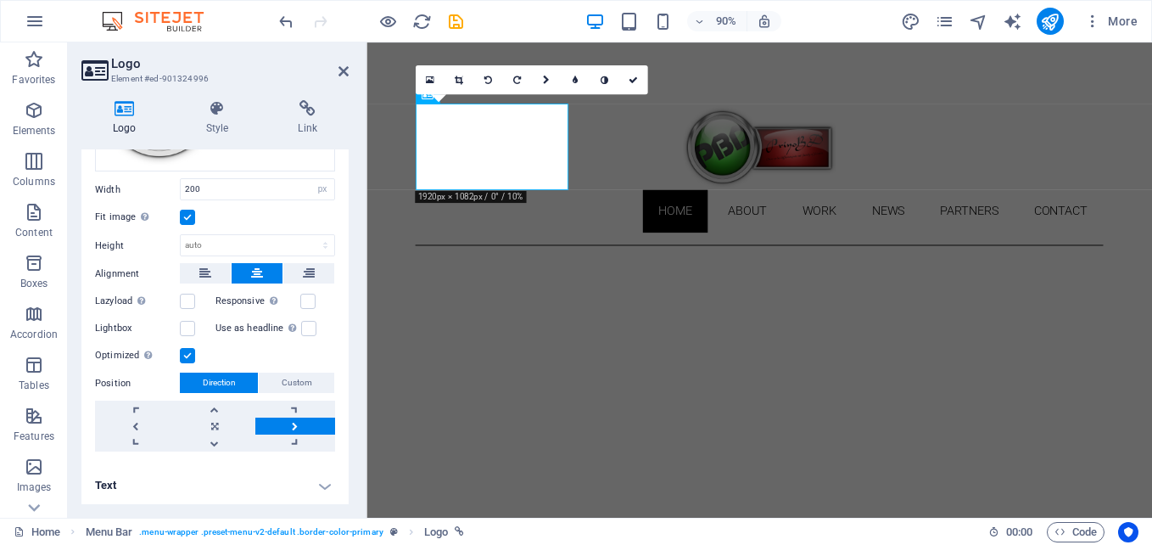
click at [294, 422] on link at bounding box center [295, 425] width 80 height 17
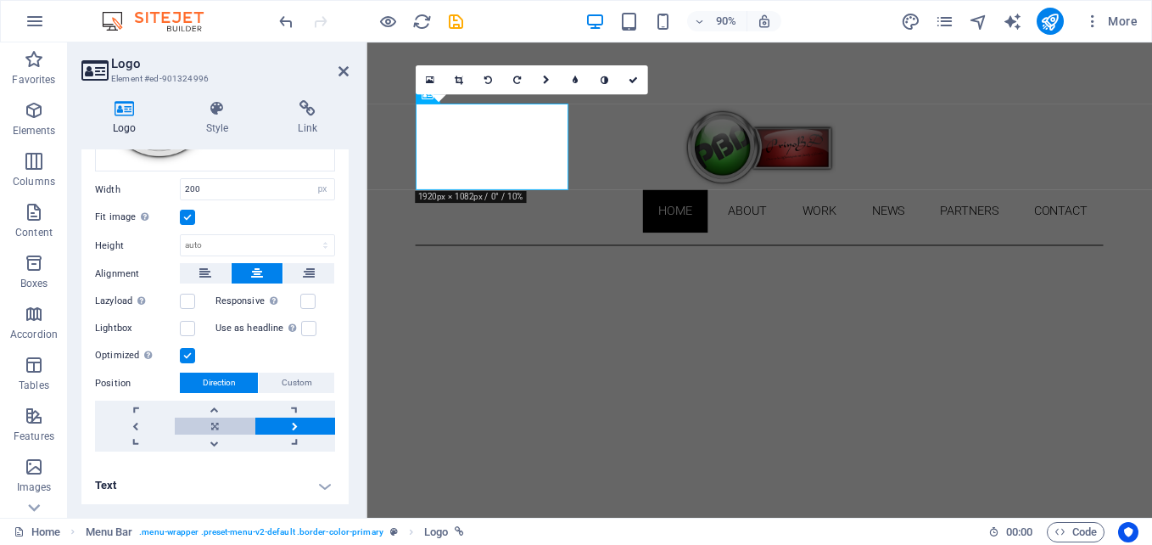
click at [215, 422] on link at bounding box center [215, 425] width 80 height 17
click at [290, 380] on span "Custom" at bounding box center [297, 382] width 31 height 20
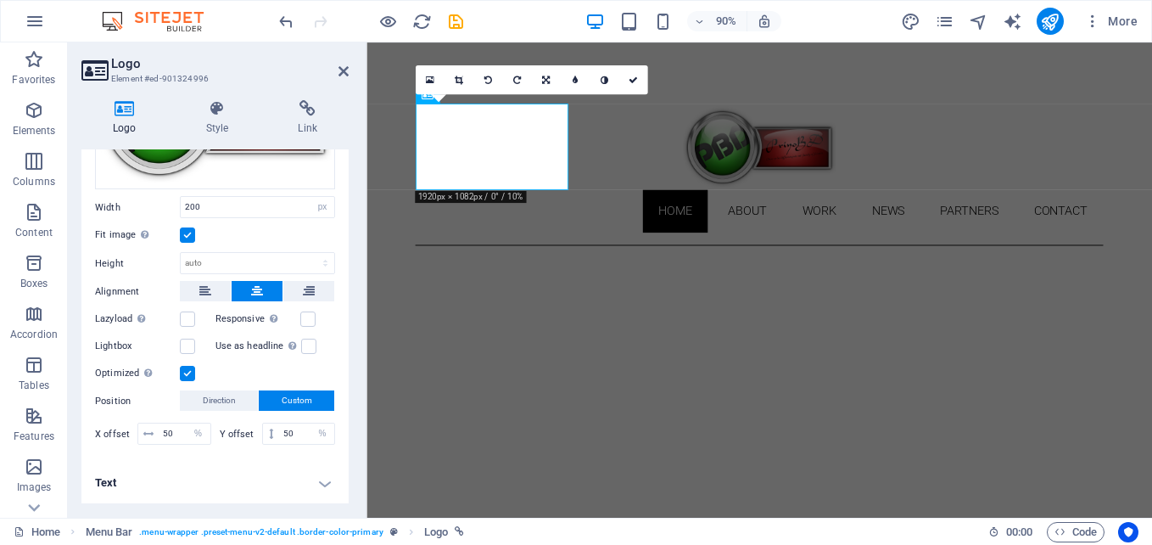
scroll to position [168, 0]
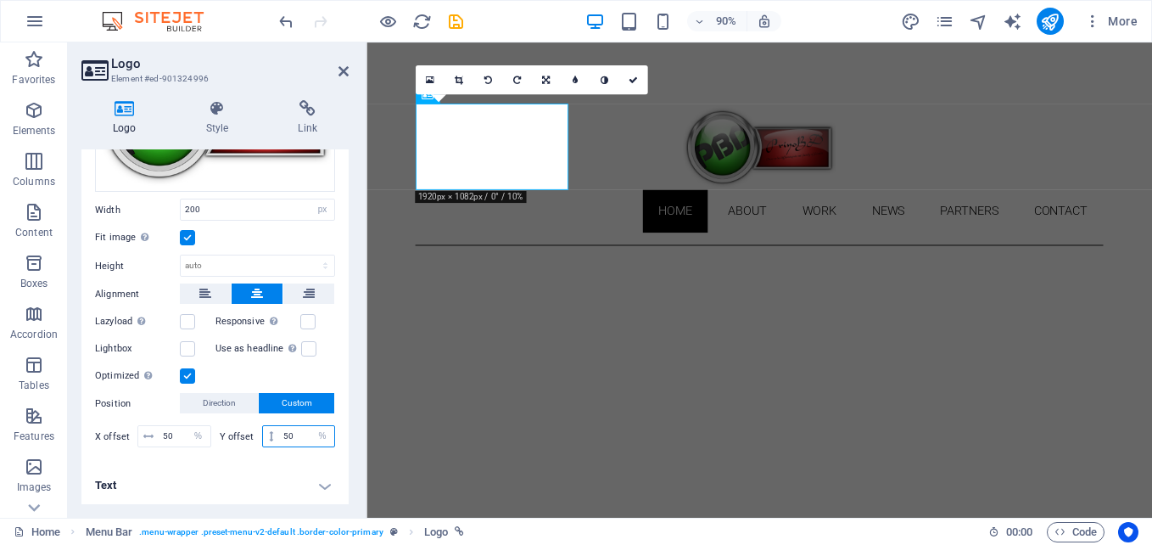
click at [296, 434] on input "50" at bounding box center [306, 436] width 55 height 20
click at [280, 465] on h4 "Text" at bounding box center [214, 485] width 267 height 41
click at [296, 436] on input "10" at bounding box center [306, 436] width 55 height 20
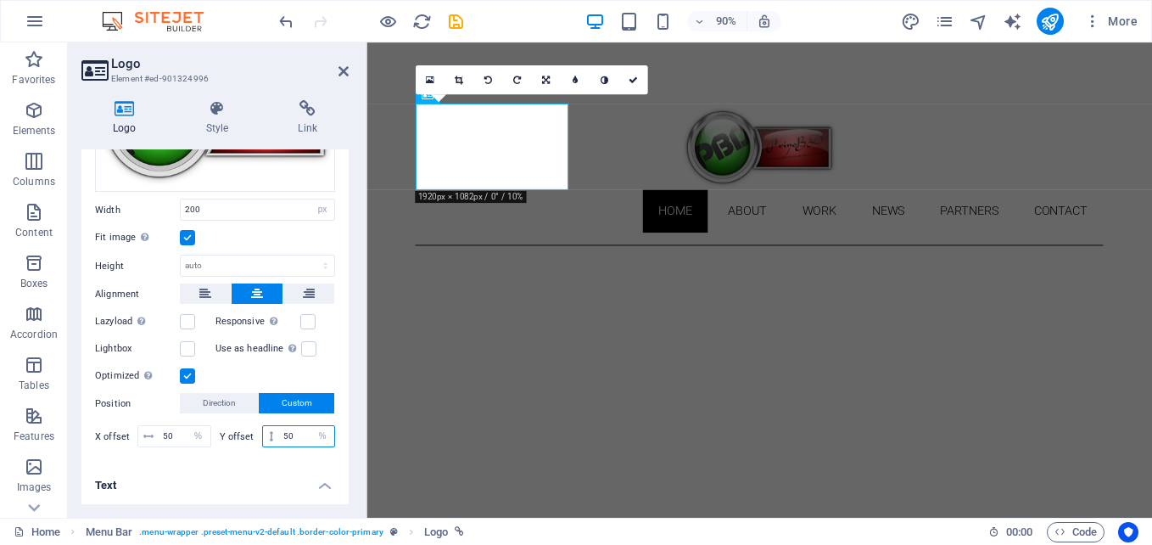
type input "50"
click at [275, 474] on h4 "Text" at bounding box center [214, 480] width 267 height 31
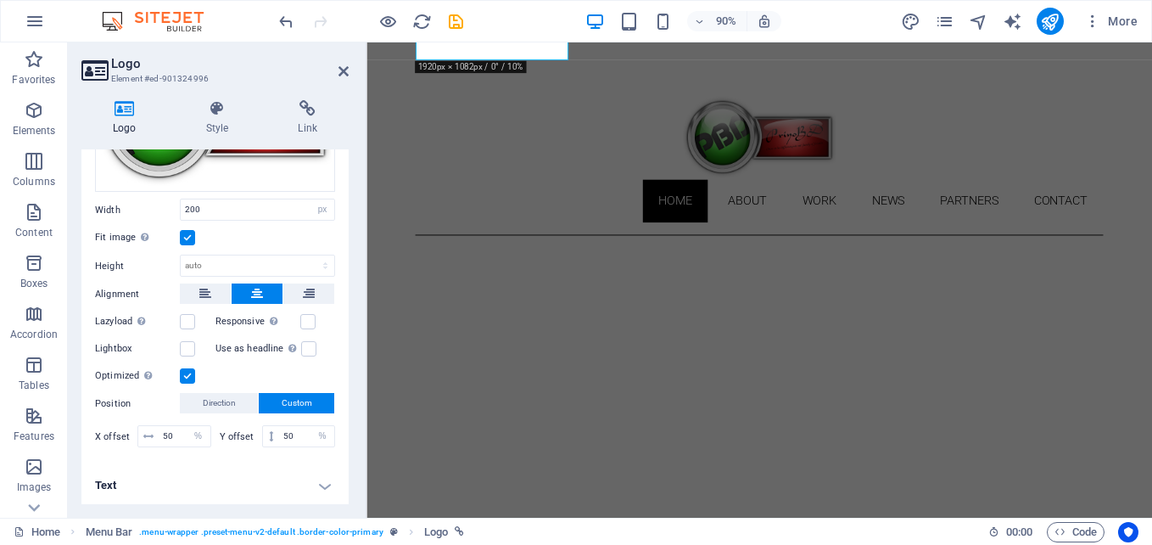
scroll to position [0, 0]
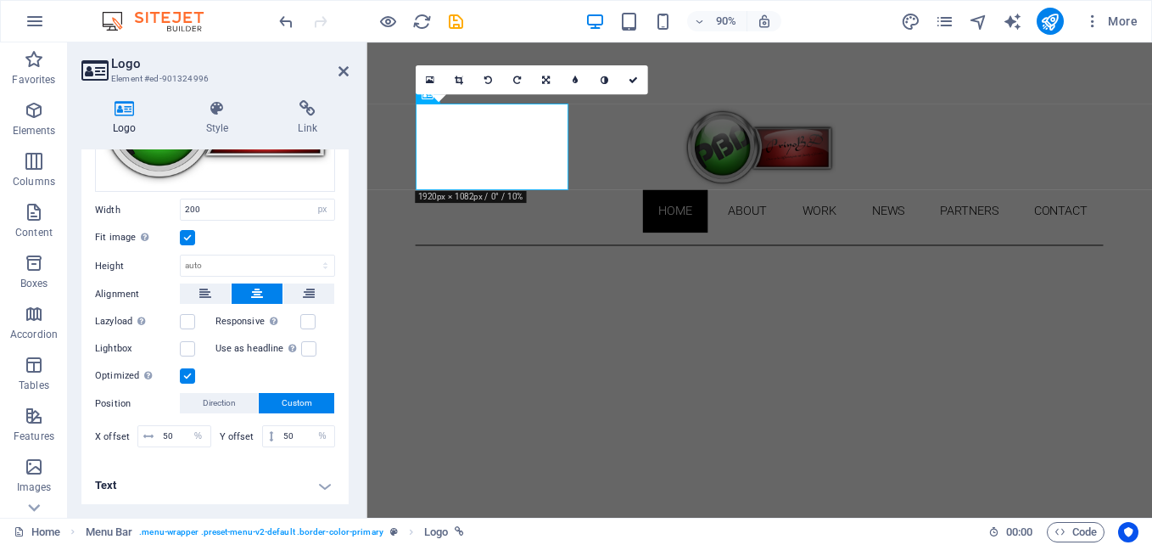
drag, startPoint x: 339, startPoint y: 390, endPoint x: 340, endPoint y: 439, distance: 49.2
click at [340, 439] on div "Image Text Drag files here, click to choose files or select files from Files or…" at bounding box center [214, 239] width 267 height 454
click at [301, 349] on label at bounding box center [308, 348] width 15 height 15
click at [0, 0] on input "Use as headline The image will be wrapped in an H1 headline tag. Useful for giv…" at bounding box center [0, 0] width 0 height 0
click at [187, 344] on label at bounding box center [187, 348] width 15 height 15
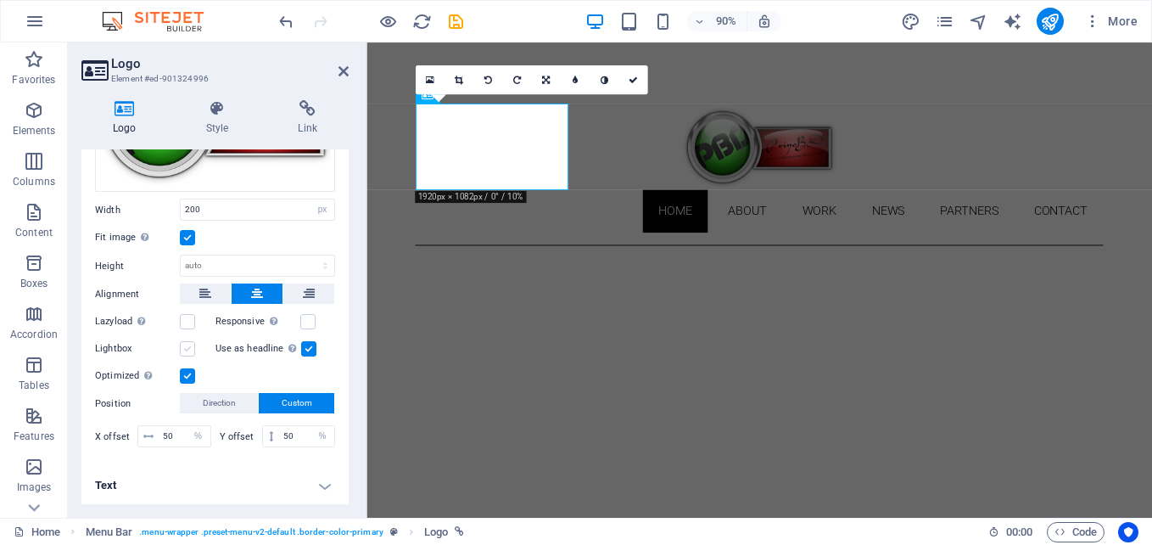
click at [0, 0] on input "Lightbox" at bounding box center [0, 0] width 0 height 0
click at [188, 316] on label at bounding box center [187, 321] width 15 height 15
click at [0, 0] on input "Lazyload Loading images after the page loads improves page speed." at bounding box center [0, 0] width 0 height 0
click at [311, 320] on label at bounding box center [307, 321] width 15 height 15
click at [0, 0] on input "Responsive Automatically load retina image and smartphone optimized sizes." at bounding box center [0, 0] width 0 height 0
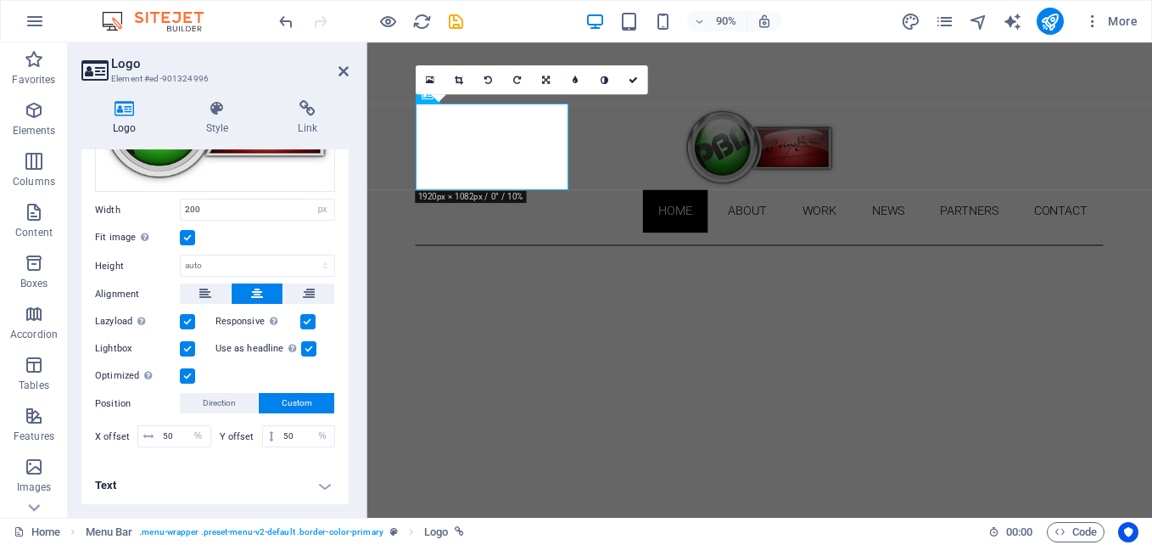
drag, startPoint x: 343, startPoint y: 355, endPoint x: 353, endPoint y: 423, distance: 68.6
click at [353, 423] on div "Logo Style Link Logo Image Text Drag files here, click to choose files or selec…" at bounding box center [215, 302] width 294 height 431
click at [110, 434] on label "X offset" at bounding box center [116, 436] width 42 height 9
click at [224, 397] on span "Direction" at bounding box center [219, 403] width 33 height 20
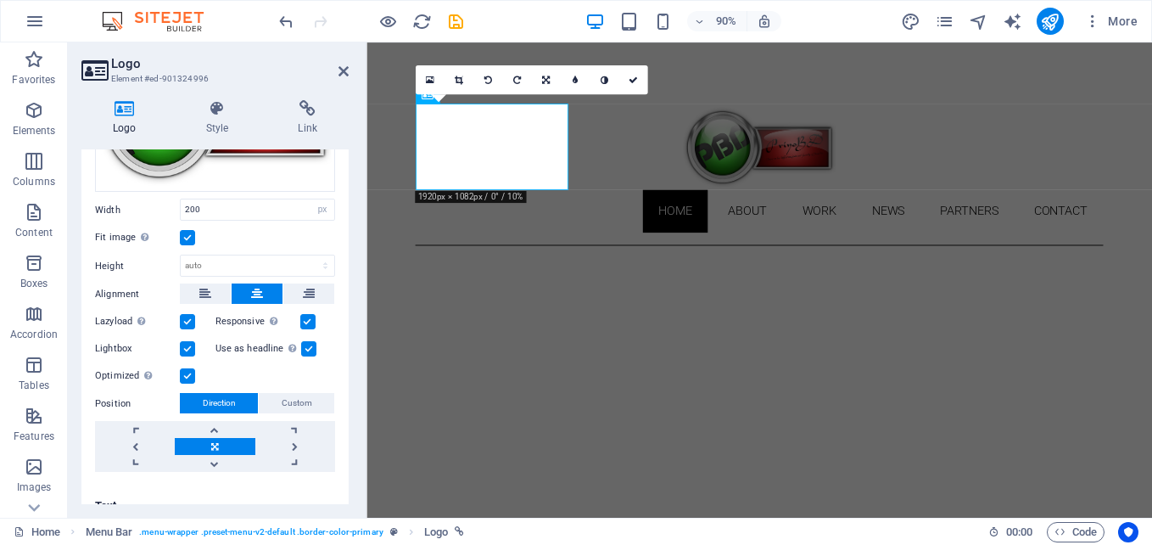
scroll to position [188, 0]
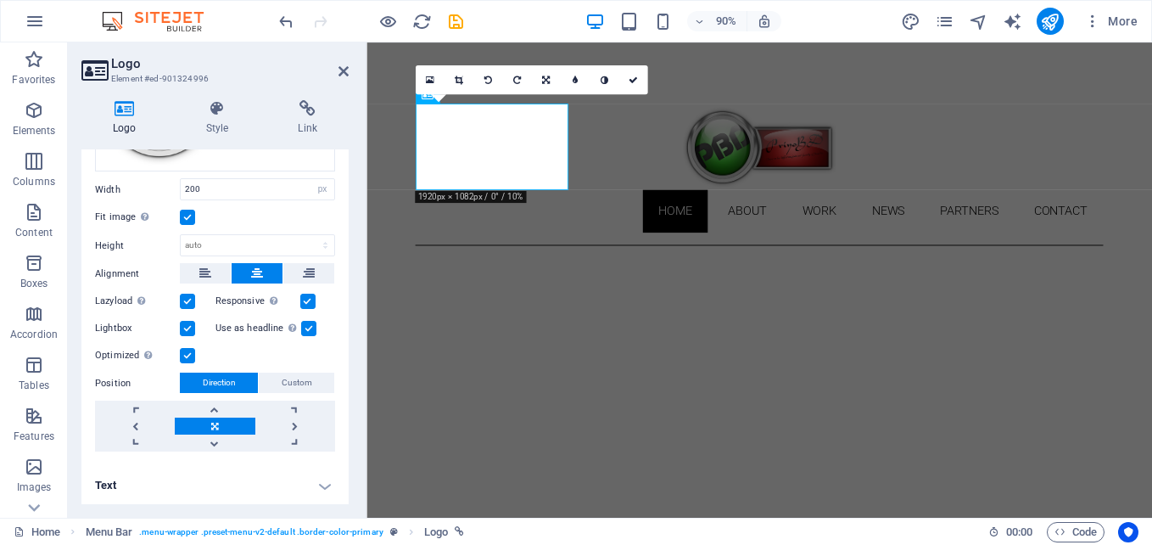
click at [349, 483] on div "Logo Style Link Logo Image Text Drag files here, click to choose files or selec…" at bounding box center [215, 302] width 294 height 431
click at [319, 483] on h4 "Text" at bounding box center [214, 485] width 267 height 41
drag, startPoint x: 344, startPoint y: 370, endPoint x: 354, endPoint y: 463, distance: 93.8
click at [354, 463] on div "Logo Style Link Logo Image Text Drag files here, click to choose files or selec…" at bounding box center [215, 302] width 294 height 431
drag, startPoint x: 344, startPoint y: 406, endPoint x: 350, endPoint y: 483, distance: 76.6
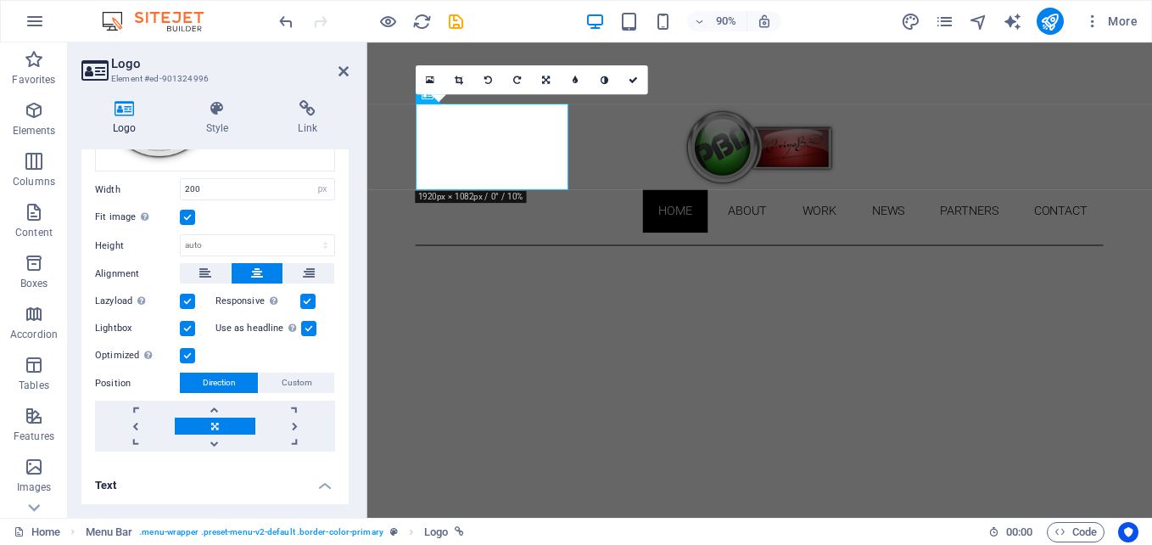
click at [350, 486] on div "Logo Style Link Logo Image Text Drag files here, click to choose files or selec…" at bounding box center [215, 302] width 294 height 431
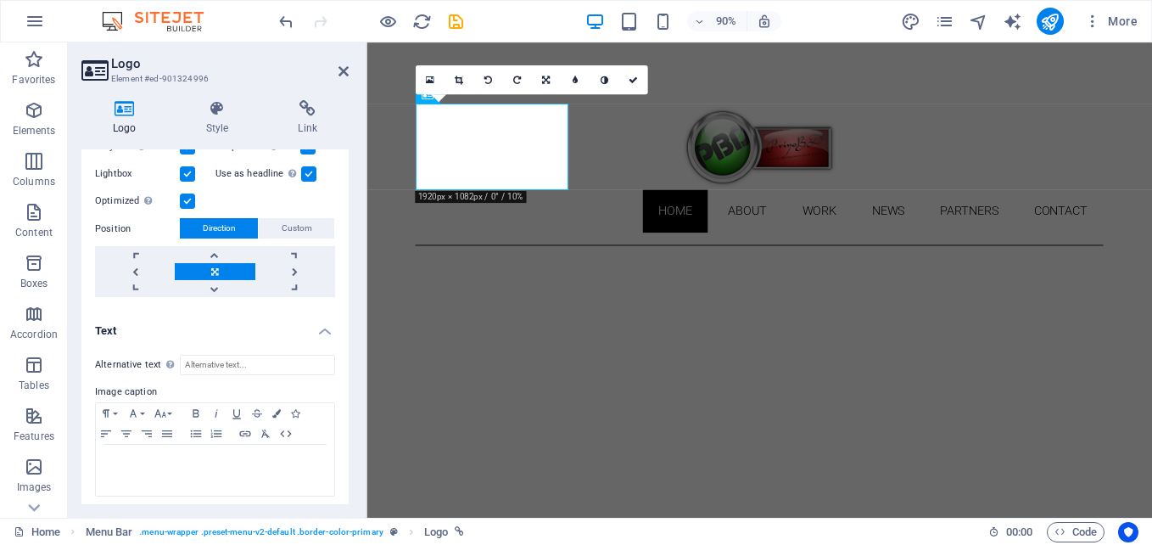
scroll to position [348, 0]
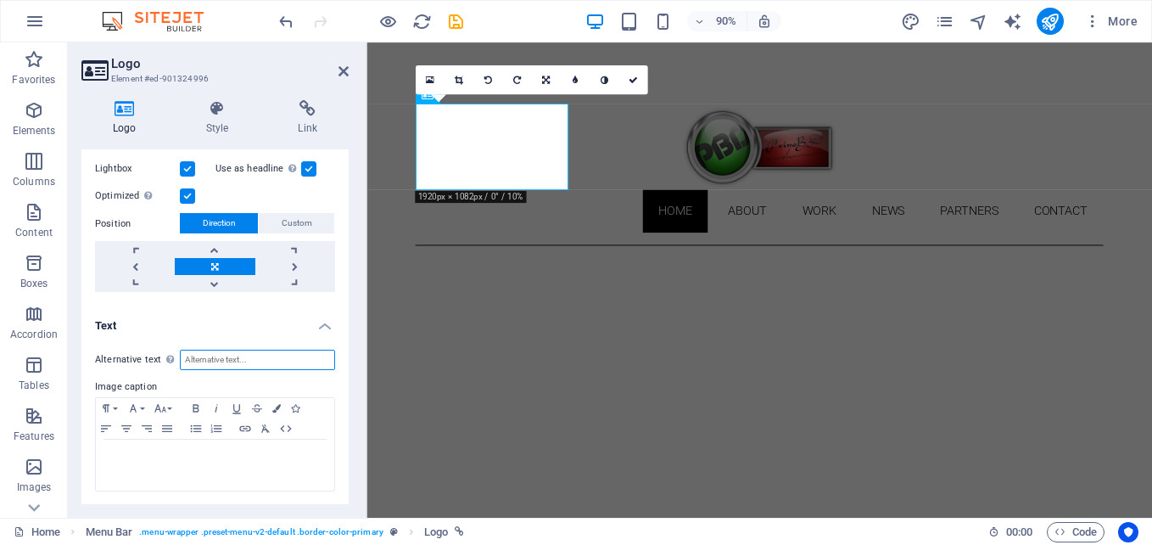
click at [249, 355] on input "Alternative text The alternative text is used by devices that cannot display im…" at bounding box center [257, 359] width 155 height 20
type input "priyobd.com"
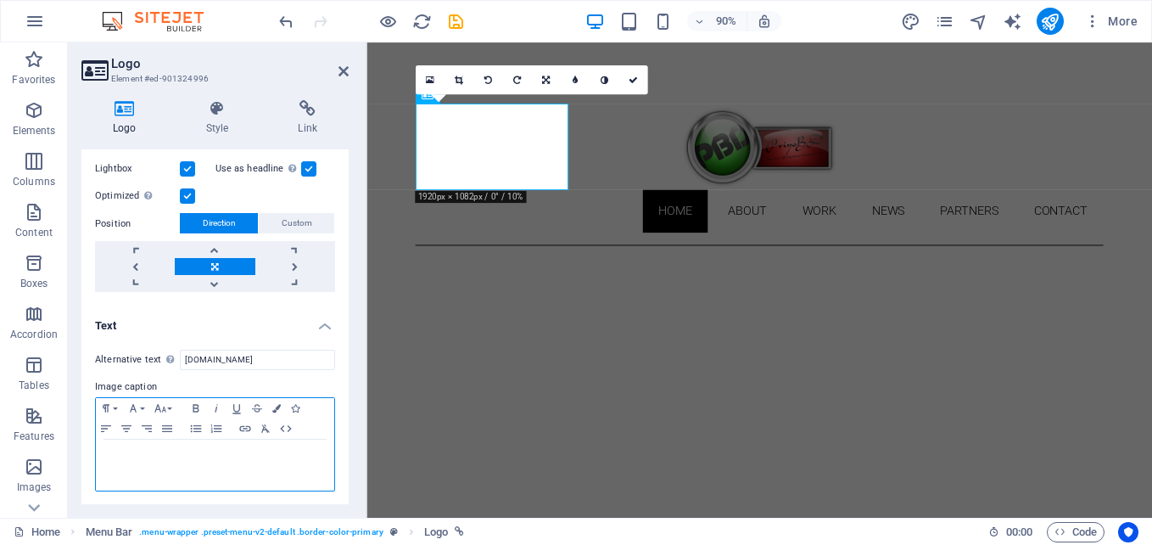
click at [205, 470] on div at bounding box center [215, 464] width 238 height 51
click at [126, 430] on icon "button" at bounding box center [126, 429] width 20 height 14
click at [342, 70] on icon at bounding box center [343, 71] width 10 height 14
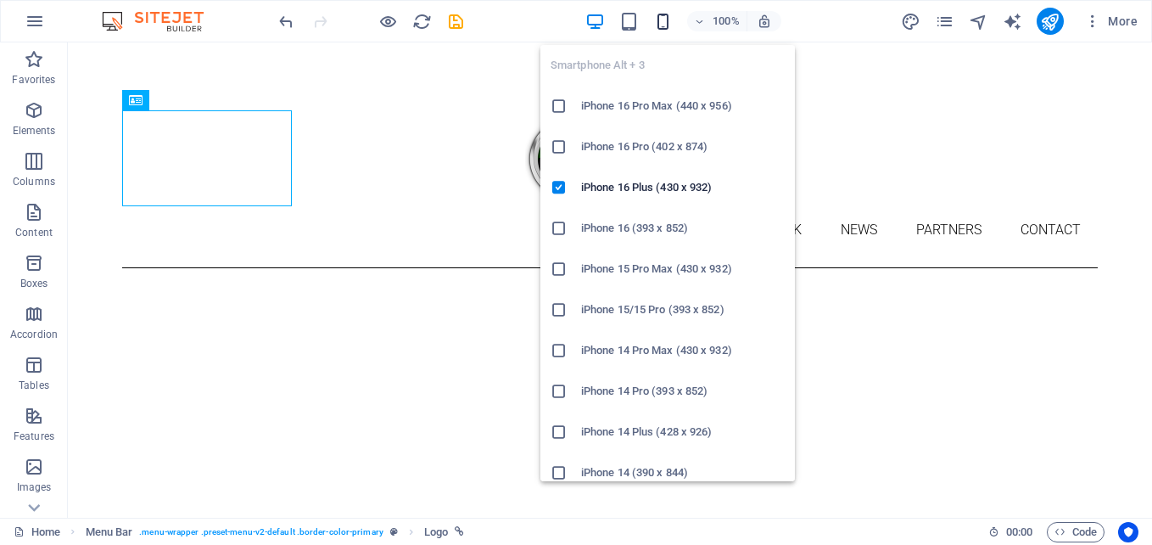
click at [659, 22] on icon "button" at bounding box center [663, 22] width 20 height 20
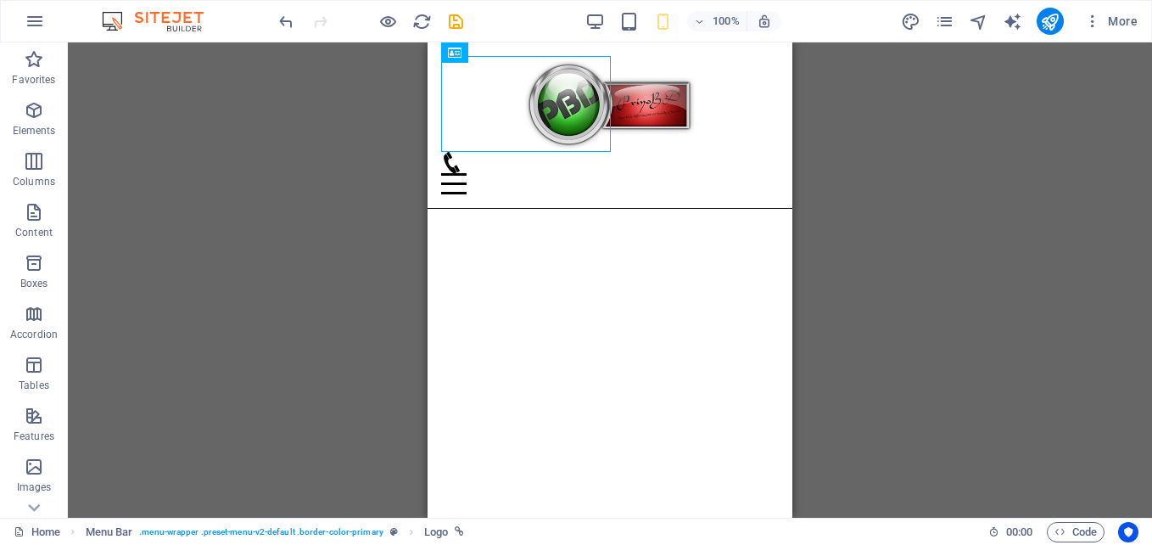
click at [1020, 266] on div "H3 Preset Container Banner Container Banner Container Text Menu Bar Menu Logo S…" at bounding box center [610, 279] width 1084 height 475
click at [591, 10] on div "100%" at bounding box center [683, 21] width 196 height 27
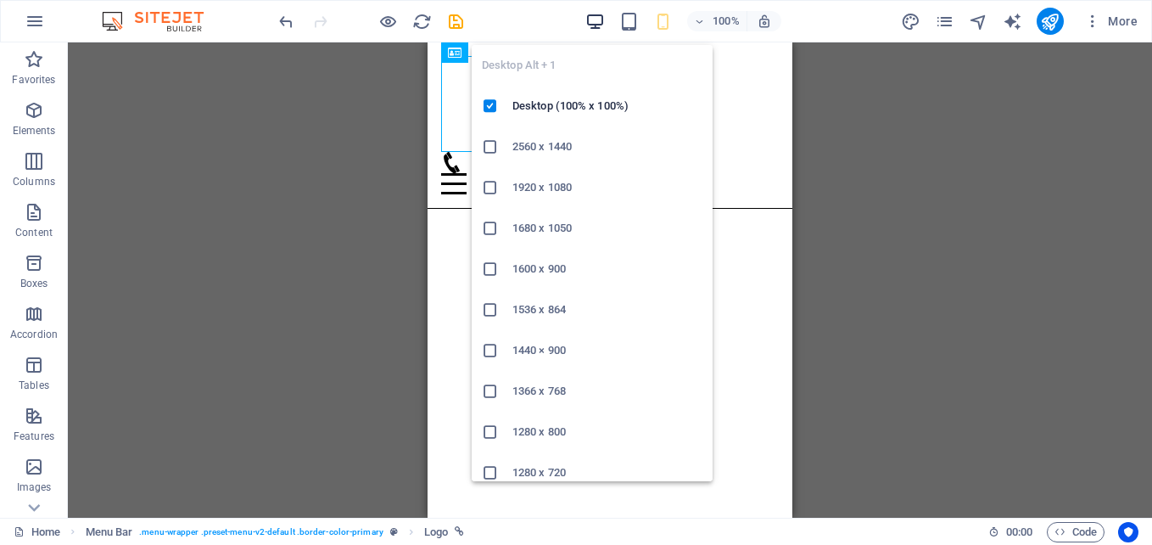
click at [601, 19] on icon "button" at bounding box center [595, 22] width 20 height 20
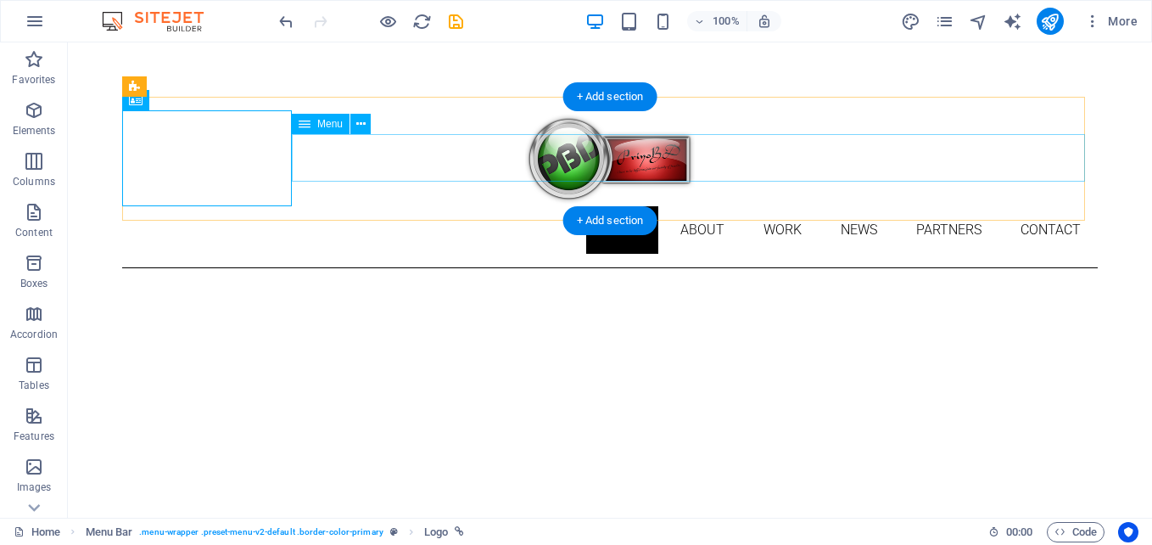
click at [1041, 206] on nav "Home About Work News Partners Contact" at bounding box center [610, 230] width 976 height 48
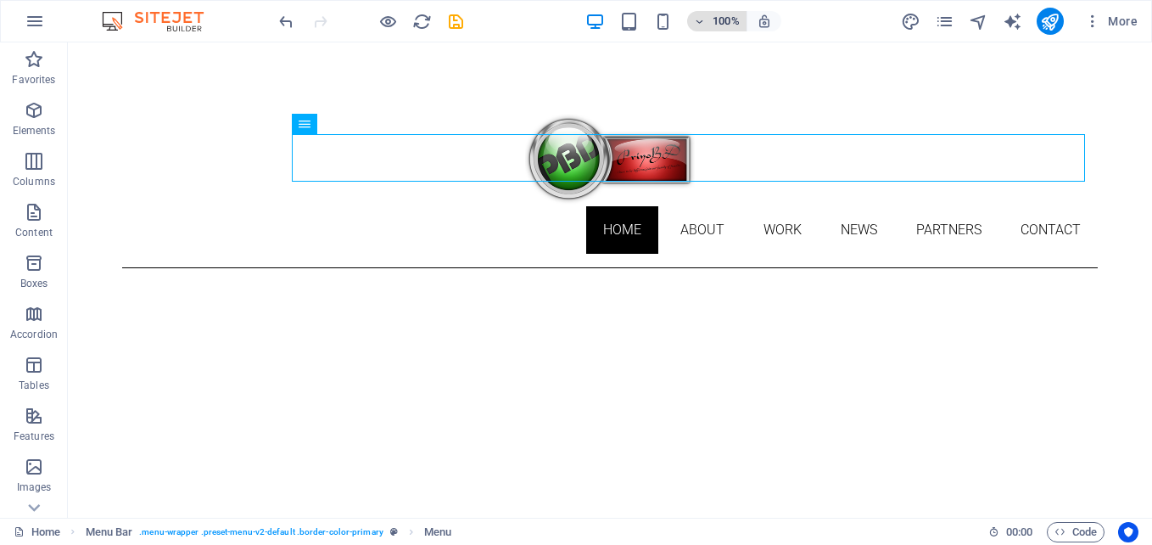
click at [697, 25] on icon "button" at bounding box center [700, 21] width 12 height 11
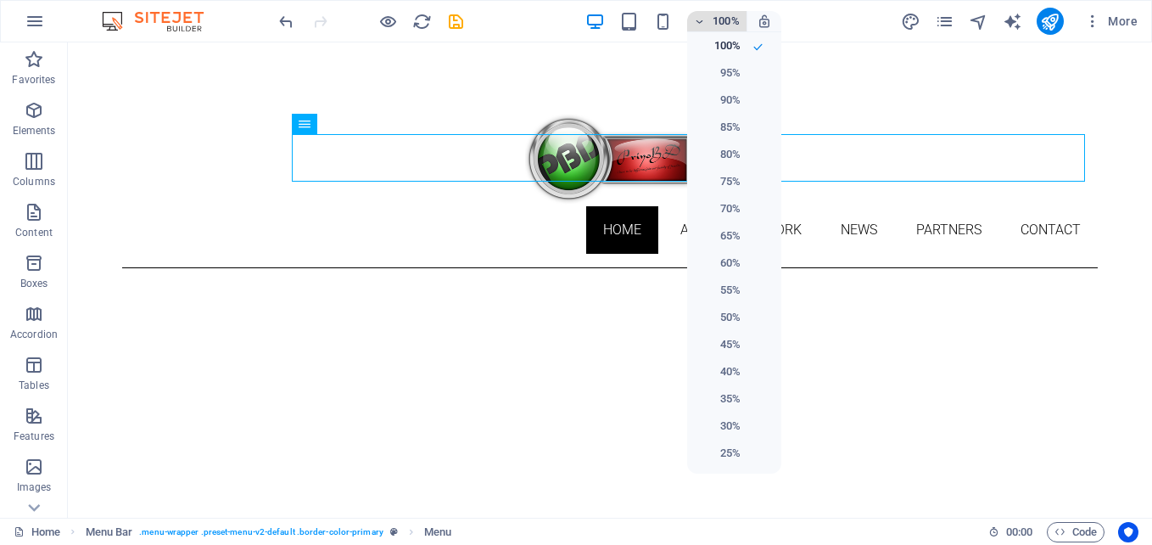
click at [697, 25] on div at bounding box center [576, 272] width 1152 height 545
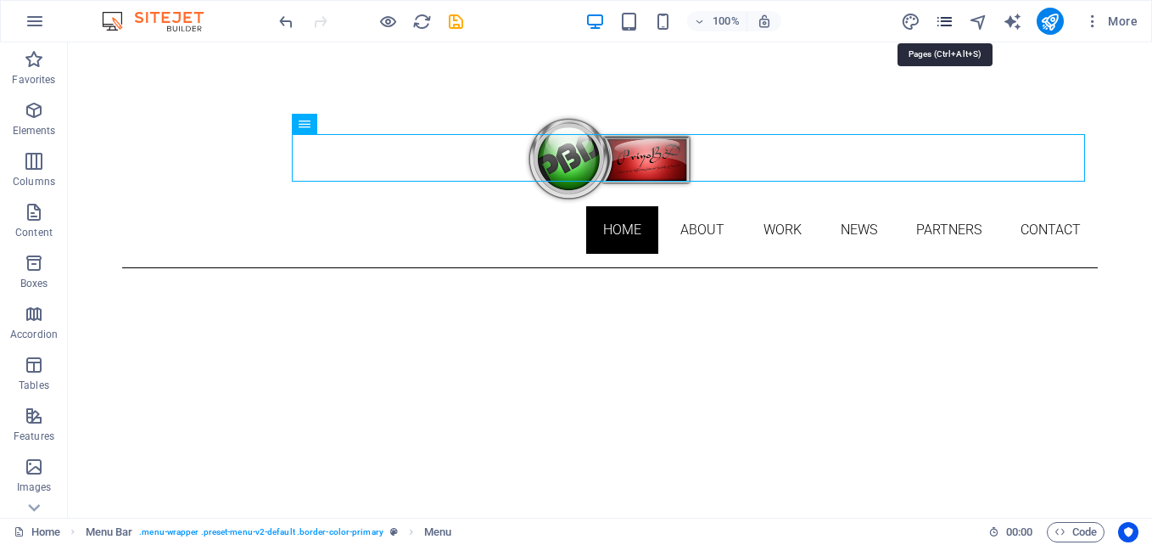
click at [944, 23] on icon "pages" at bounding box center [945, 22] width 20 height 20
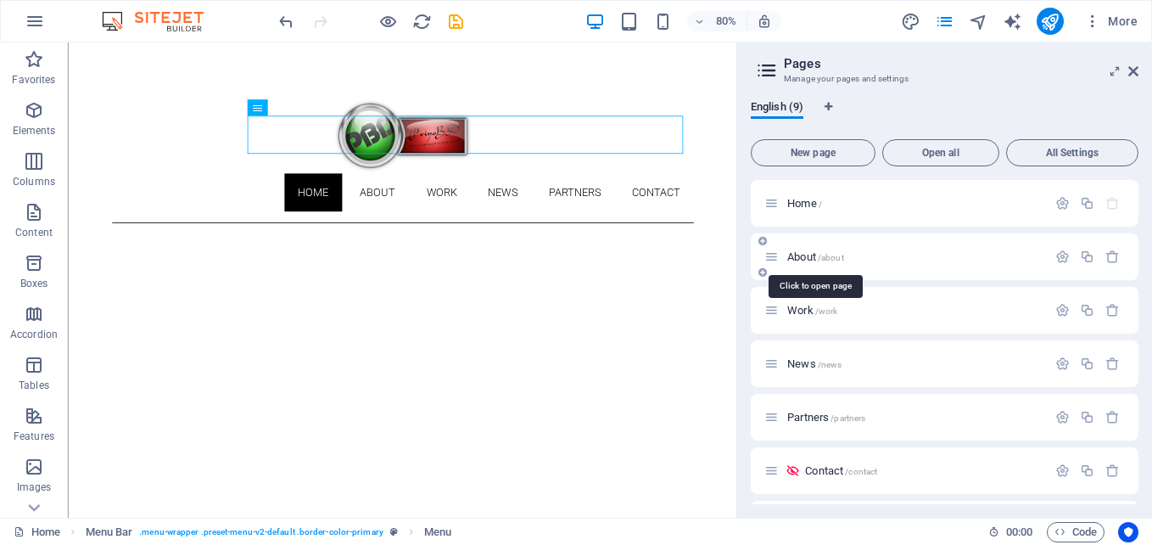
click at [806, 255] on span "About /about" at bounding box center [815, 256] width 57 height 13
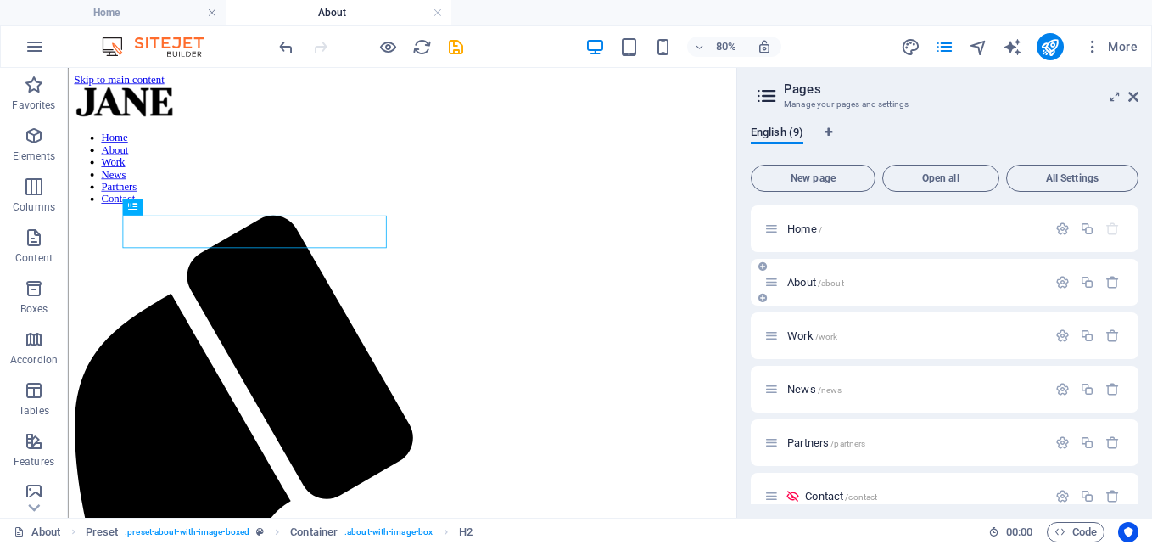
scroll to position [0, 0]
click at [1108, 335] on icon "button" at bounding box center [1112, 335] width 14 height 14
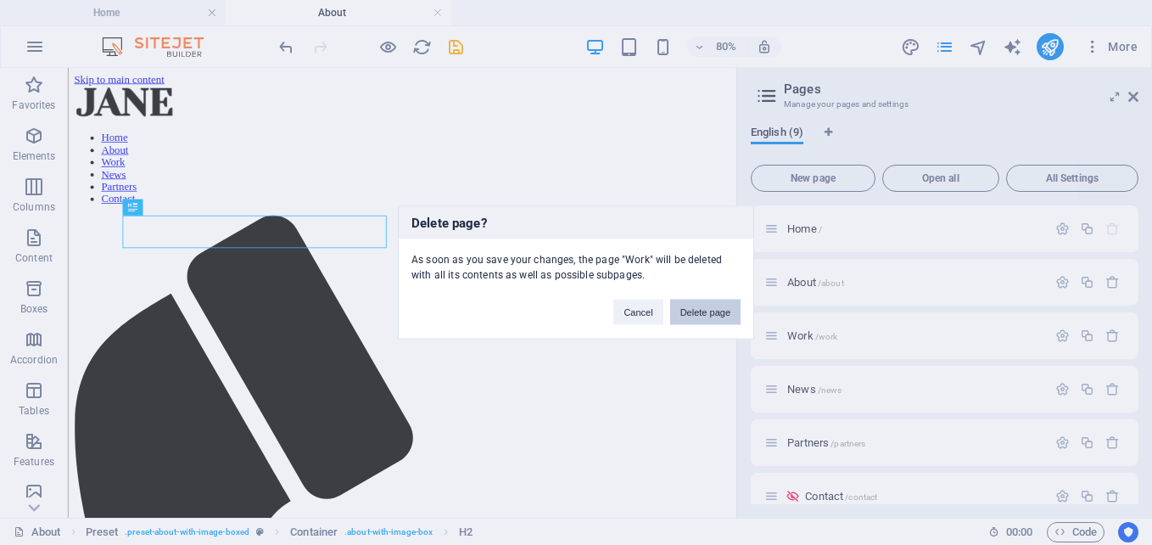
click at [724, 309] on button "Delete page" at bounding box center [705, 311] width 70 height 25
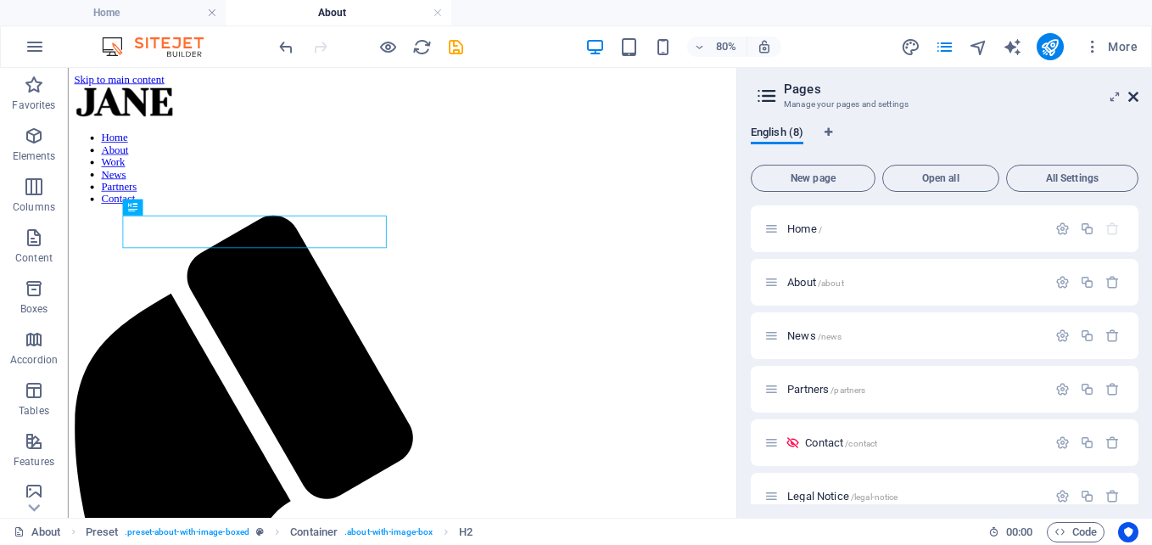
click at [1135, 92] on icon at bounding box center [1133, 97] width 10 height 14
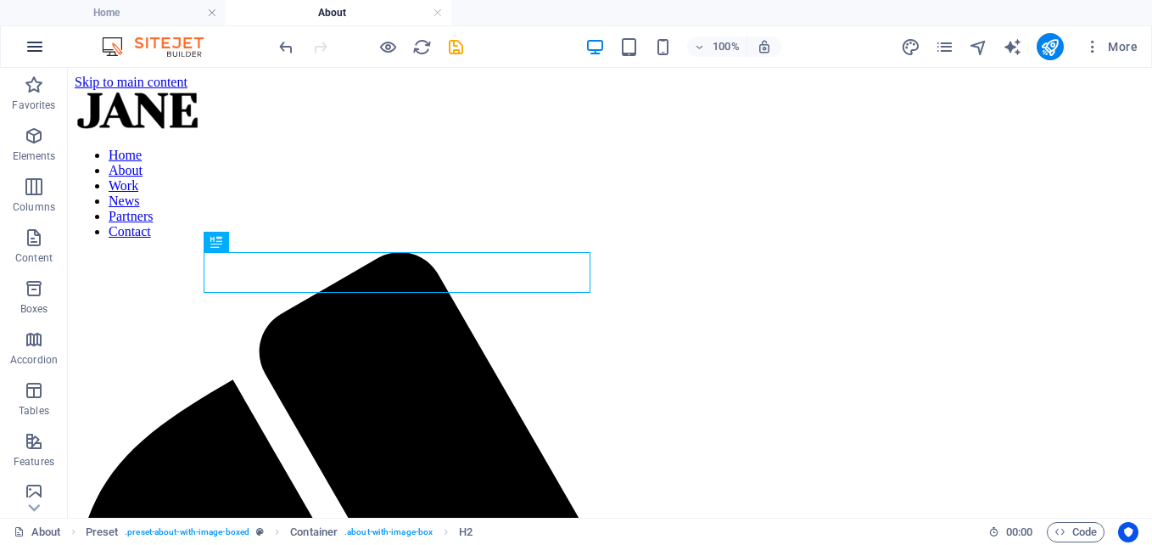
click at [27, 45] on icon "button" at bounding box center [35, 46] width 20 height 20
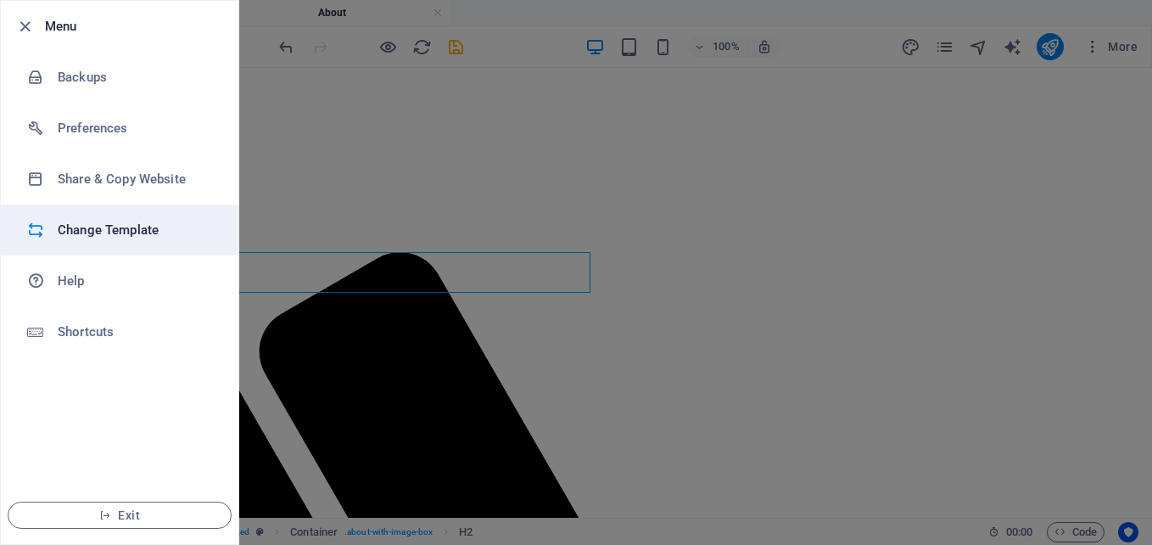
click at [152, 226] on h6 "Change Template" at bounding box center [136, 230] width 157 height 20
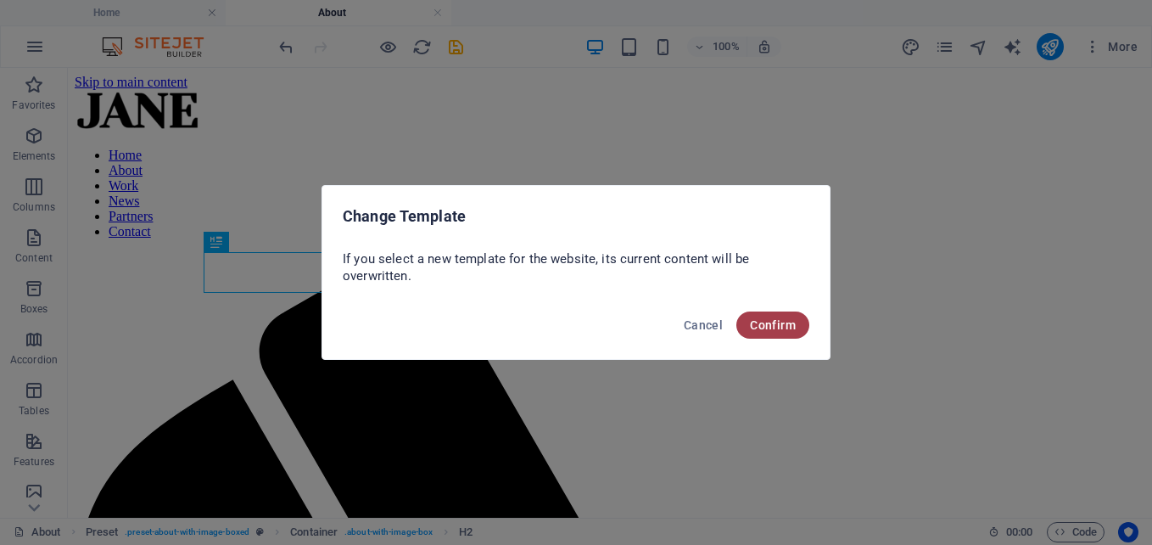
click at [764, 316] on button "Confirm" at bounding box center [772, 324] width 73 height 27
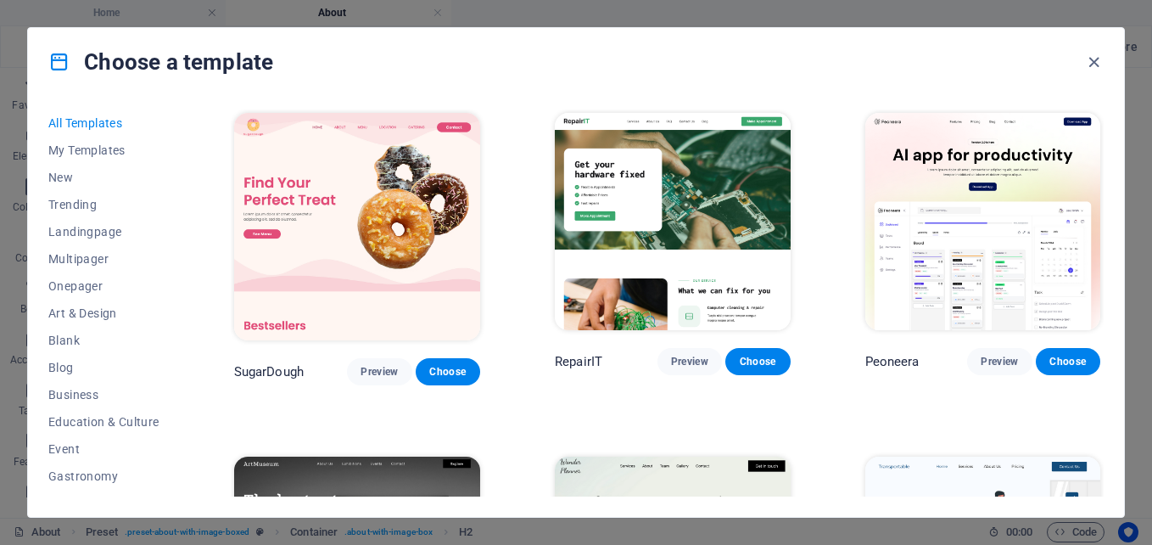
scroll to position [292, 0]
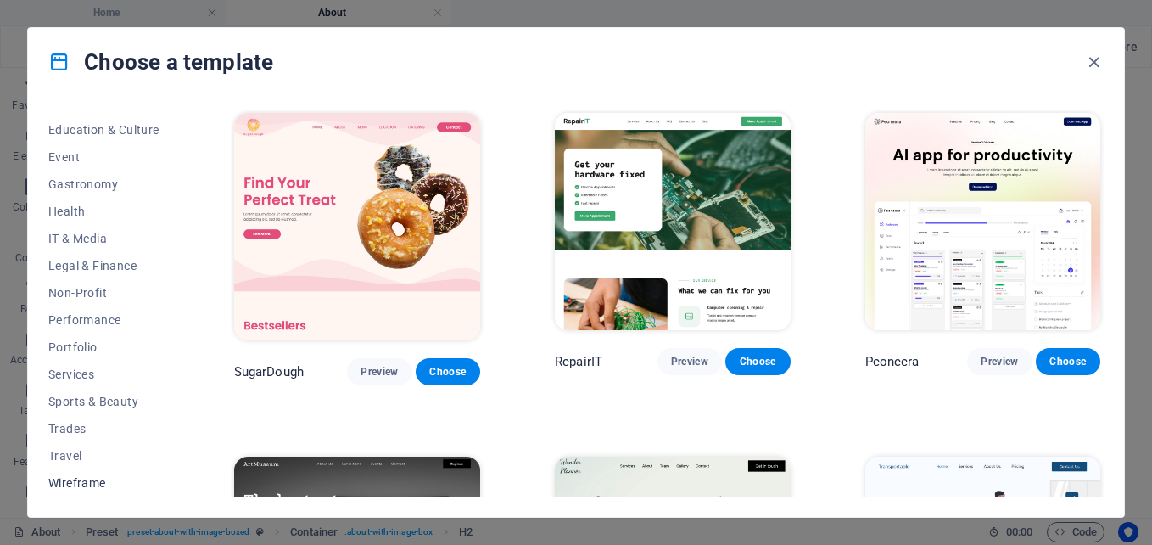
click at [82, 474] on button "Wireframe" at bounding box center [103, 482] width 111 height 27
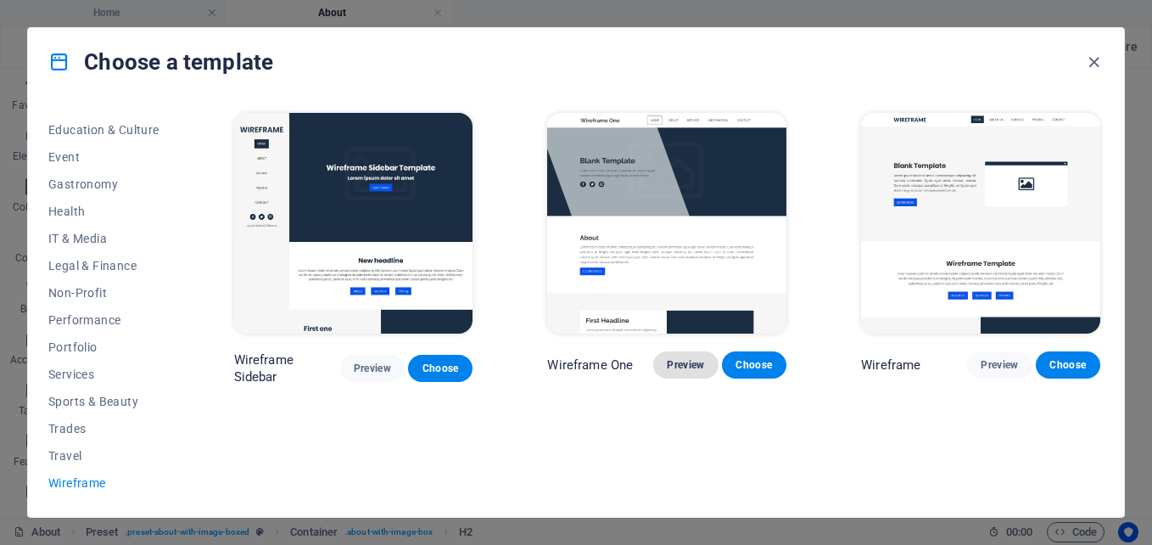
click at [685, 360] on span "Preview" at bounding box center [685, 365] width 37 height 14
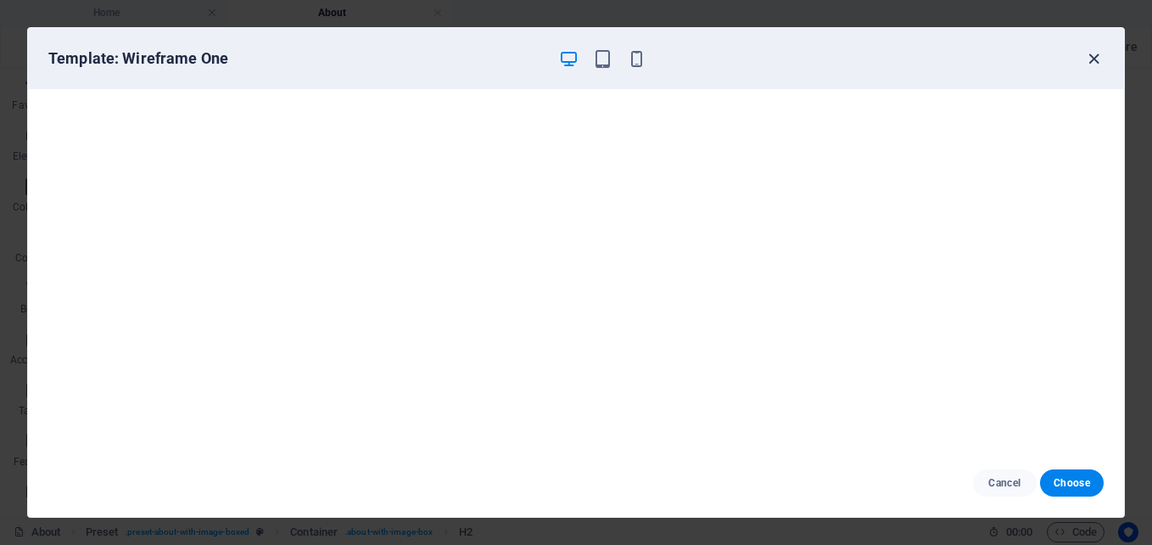
click at [1097, 58] on icon "button" at bounding box center [1094, 59] width 20 height 20
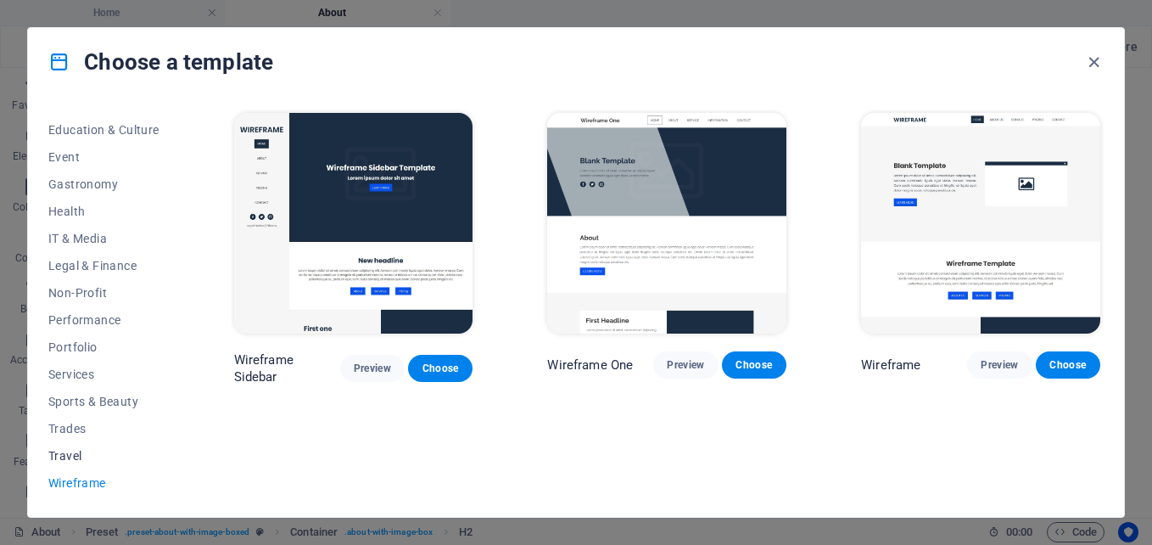
click at [70, 453] on span "Travel" at bounding box center [103, 456] width 111 height 14
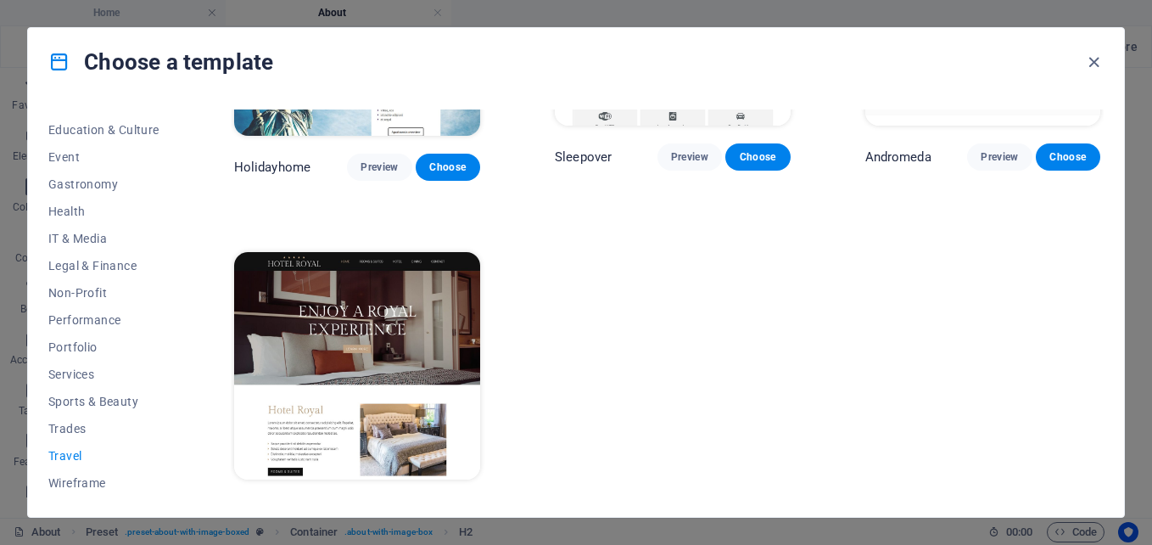
scroll to position [549, 0]
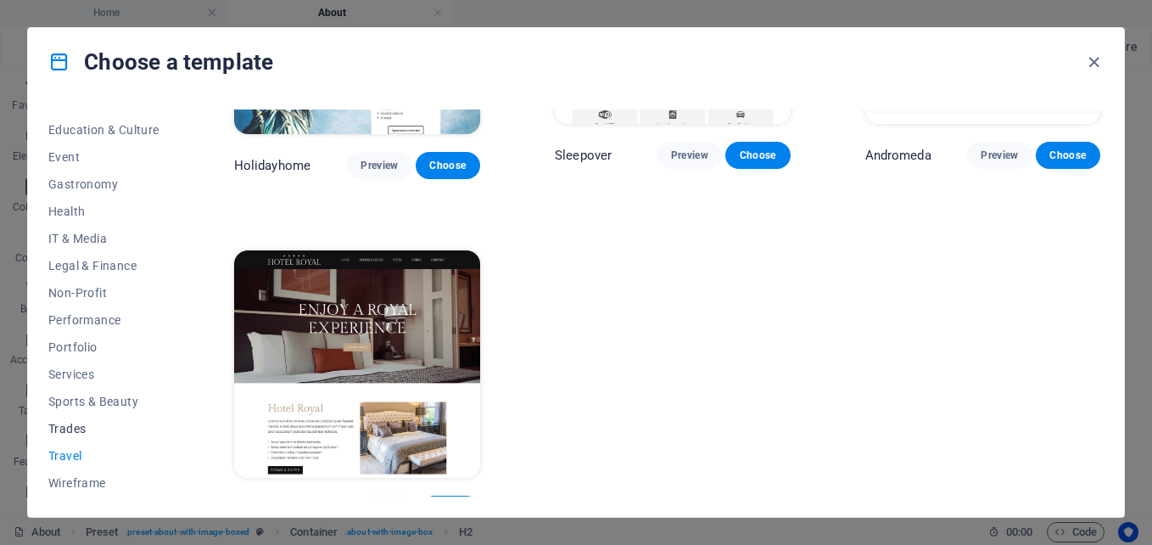
click at [81, 428] on span "Trades" at bounding box center [103, 429] width 111 height 14
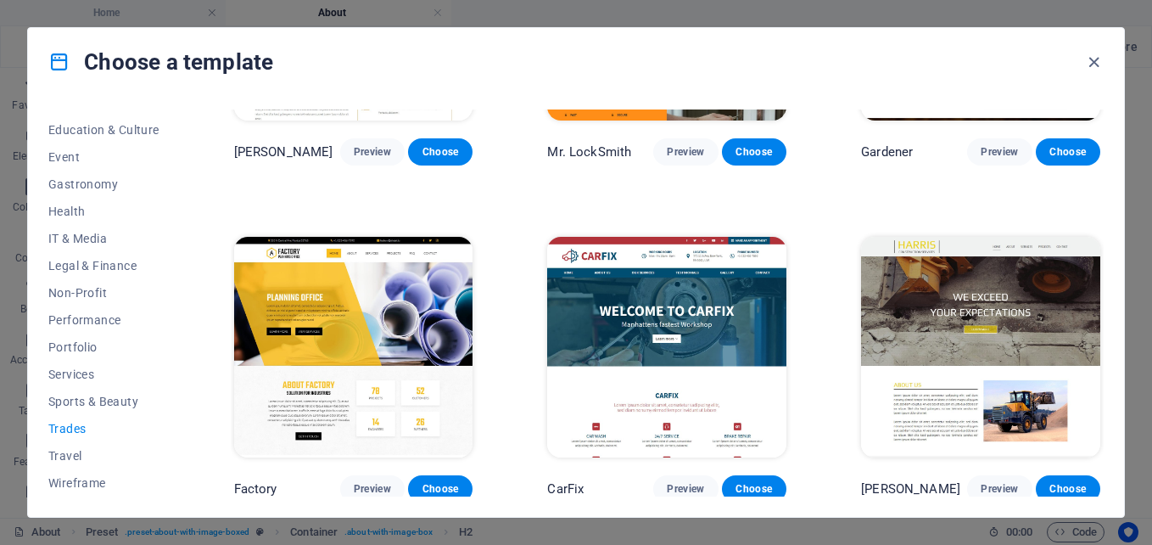
click at [1064, 343] on img at bounding box center [980, 347] width 239 height 221
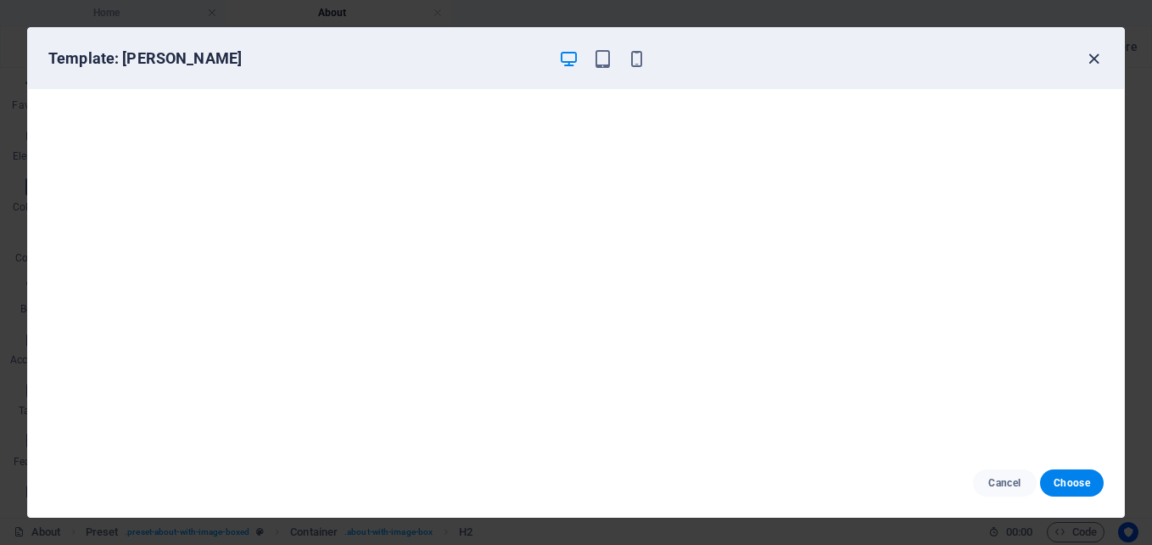
click at [1096, 54] on icon "button" at bounding box center [1094, 59] width 20 height 20
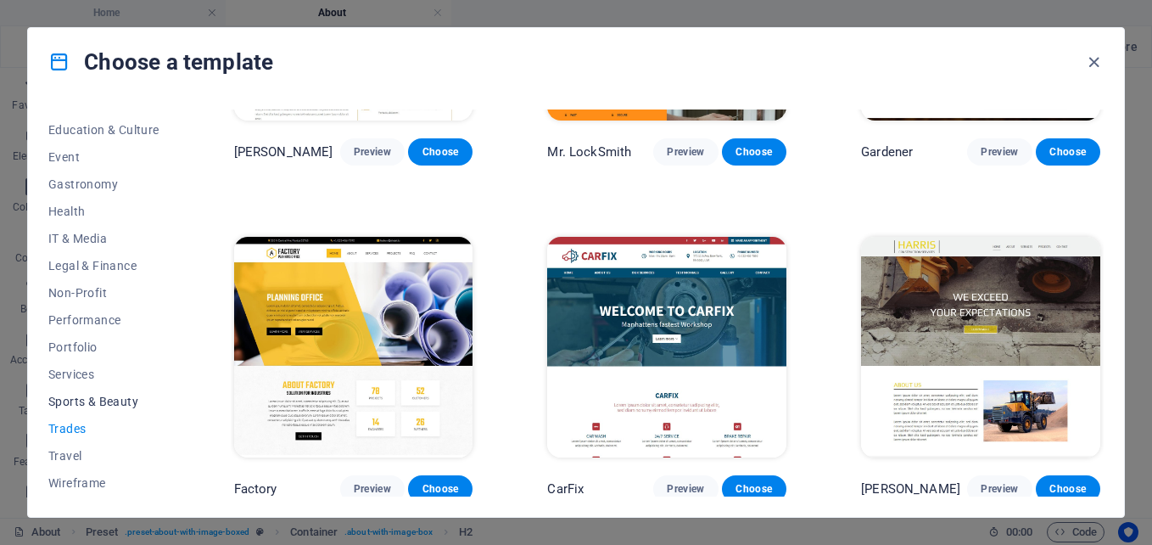
click at [100, 400] on span "Sports & Beauty" at bounding box center [103, 401] width 111 height 14
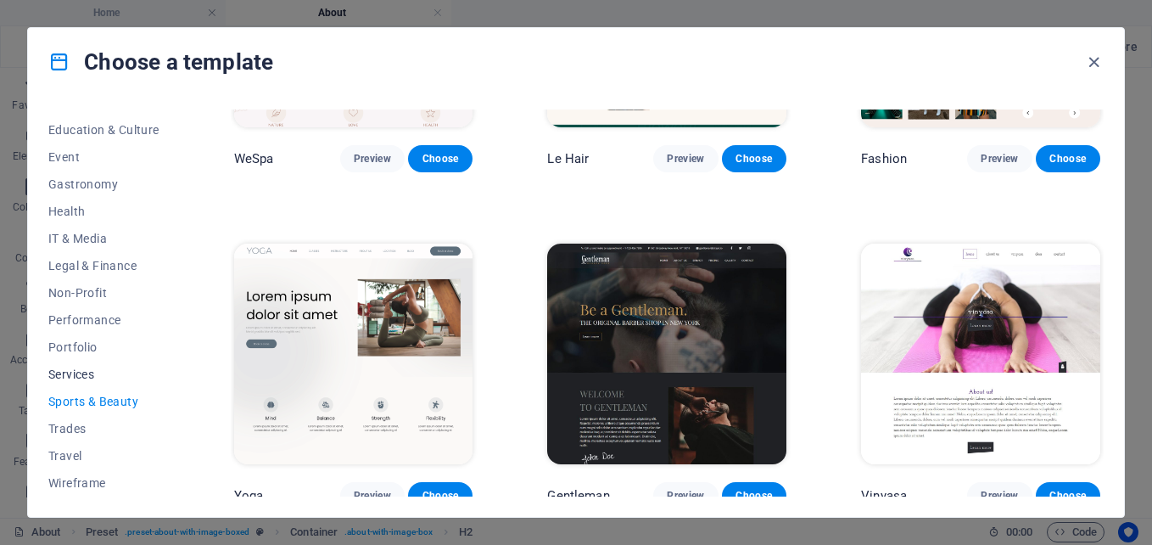
click at [71, 375] on span "Services" at bounding box center [103, 374] width 111 height 14
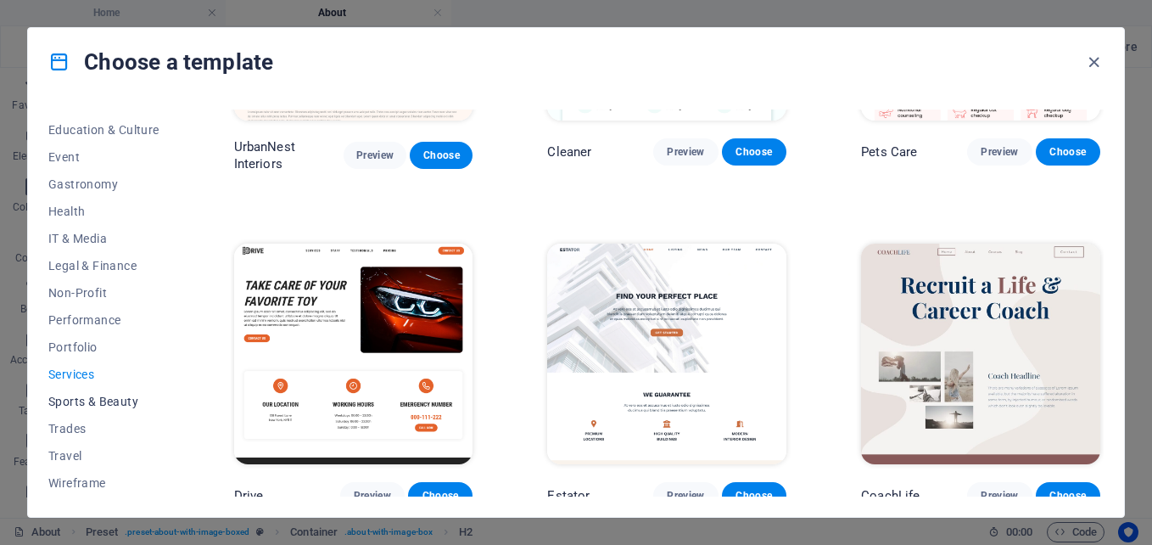
click at [91, 397] on span "Sports & Beauty" at bounding box center [103, 401] width 111 height 14
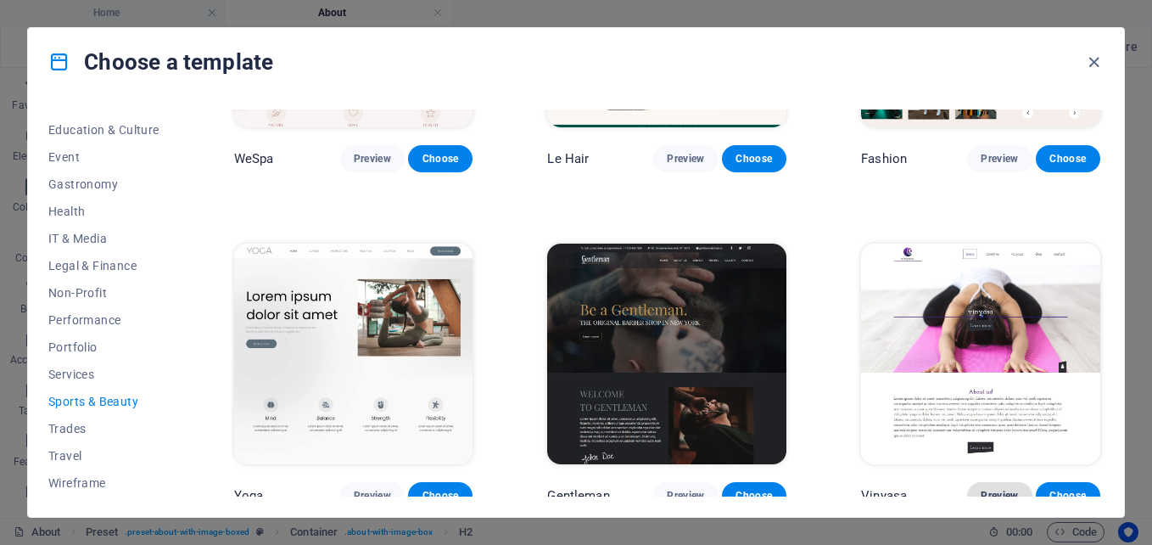
click at [998, 490] on span "Preview" at bounding box center [999, 496] width 37 height 14
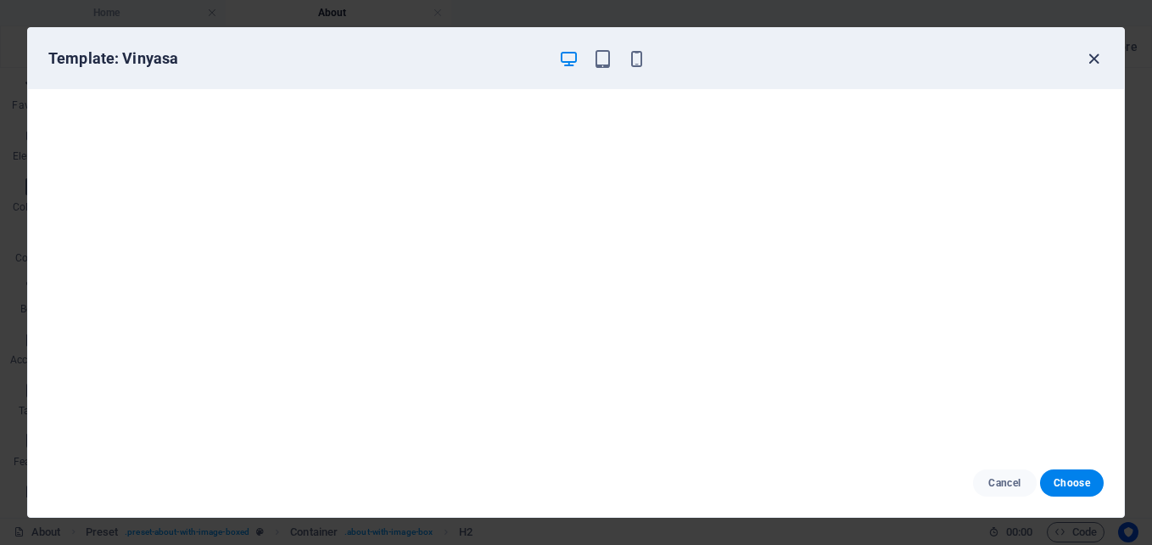
click at [1092, 62] on icon "button" at bounding box center [1094, 59] width 20 height 20
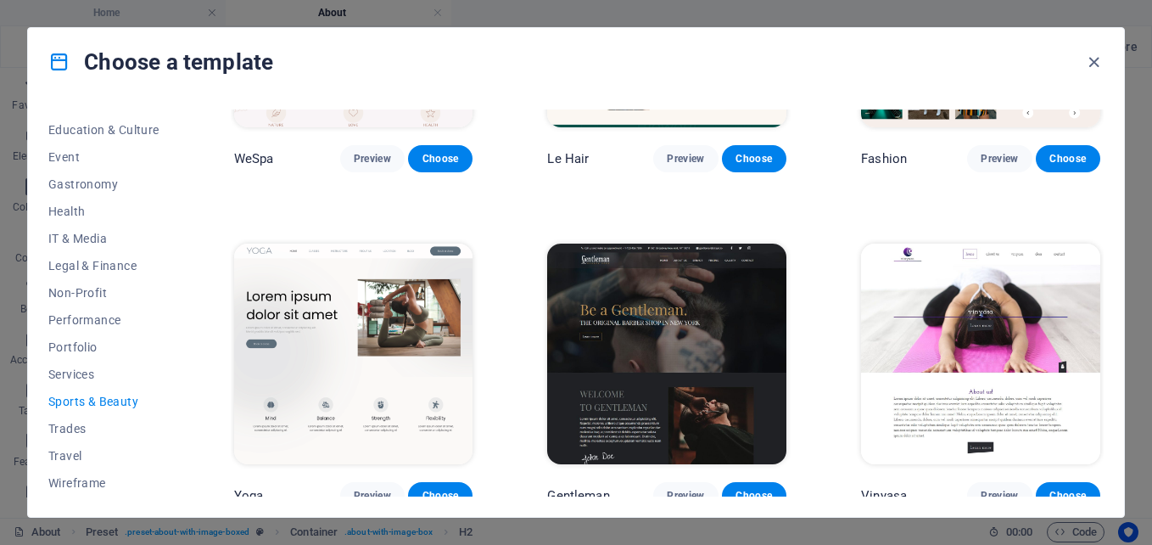
scroll to position [556, 0]
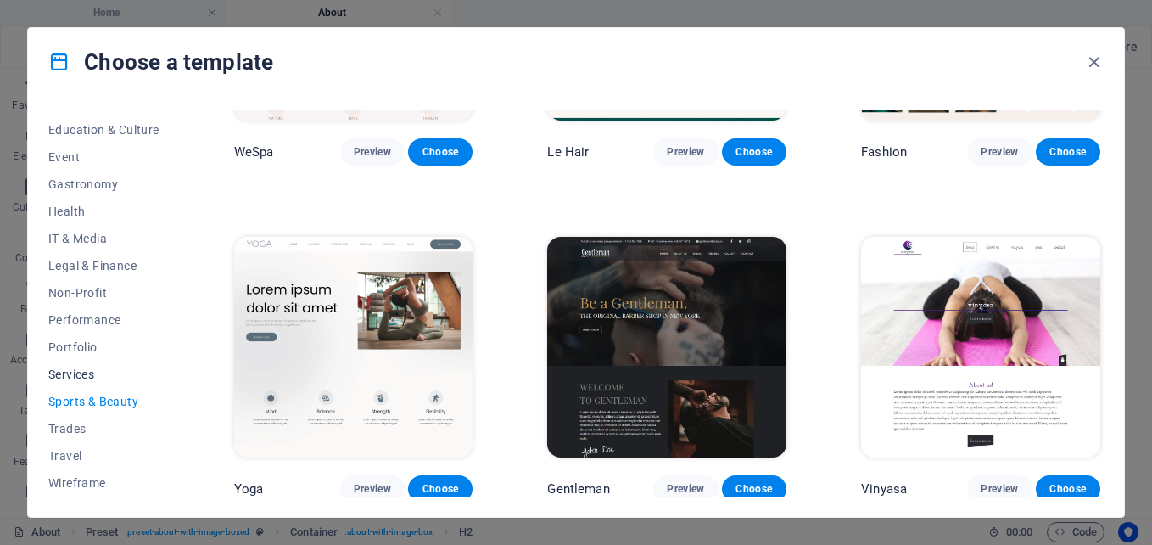
click at [70, 372] on span "Services" at bounding box center [103, 374] width 111 height 14
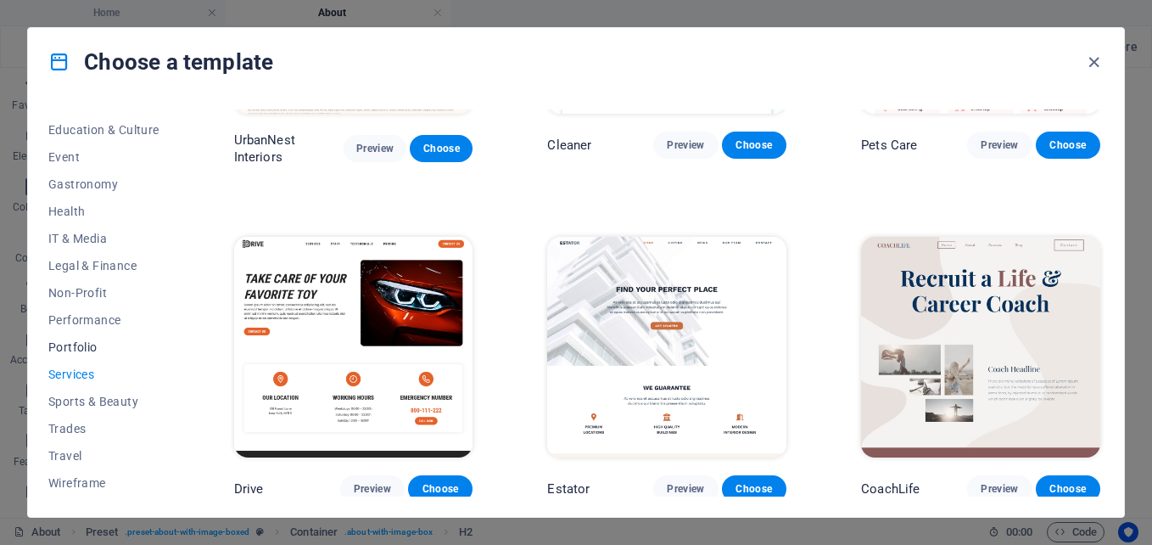
click at [68, 343] on span "Portfolio" at bounding box center [103, 347] width 111 height 14
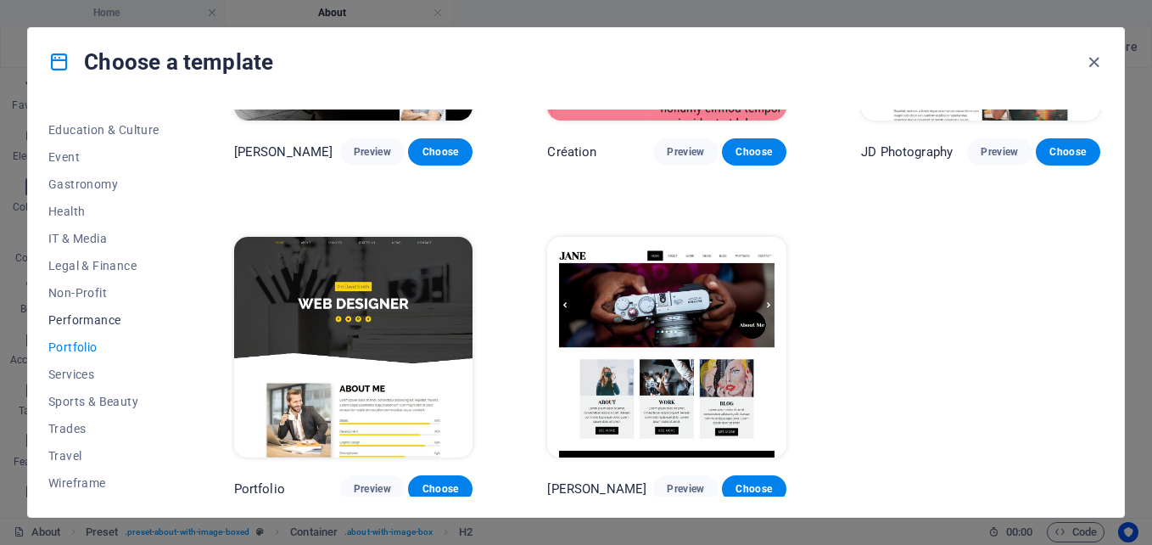
click at [81, 313] on span "Performance" at bounding box center [103, 320] width 111 height 14
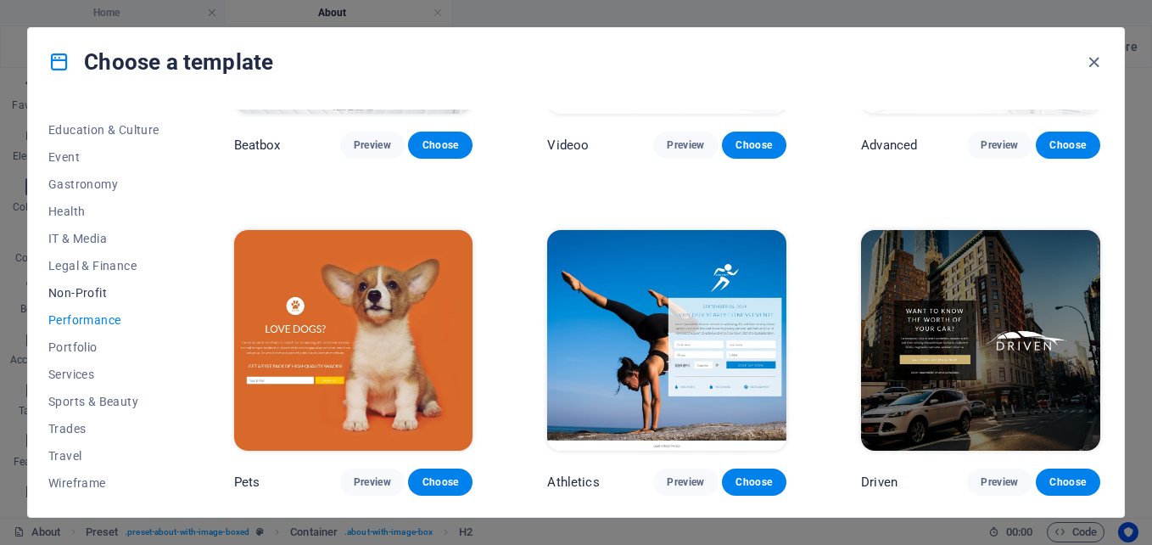
click at [71, 296] on span "Non-Profit" at bounding box center [103, 293] width 111 height 14
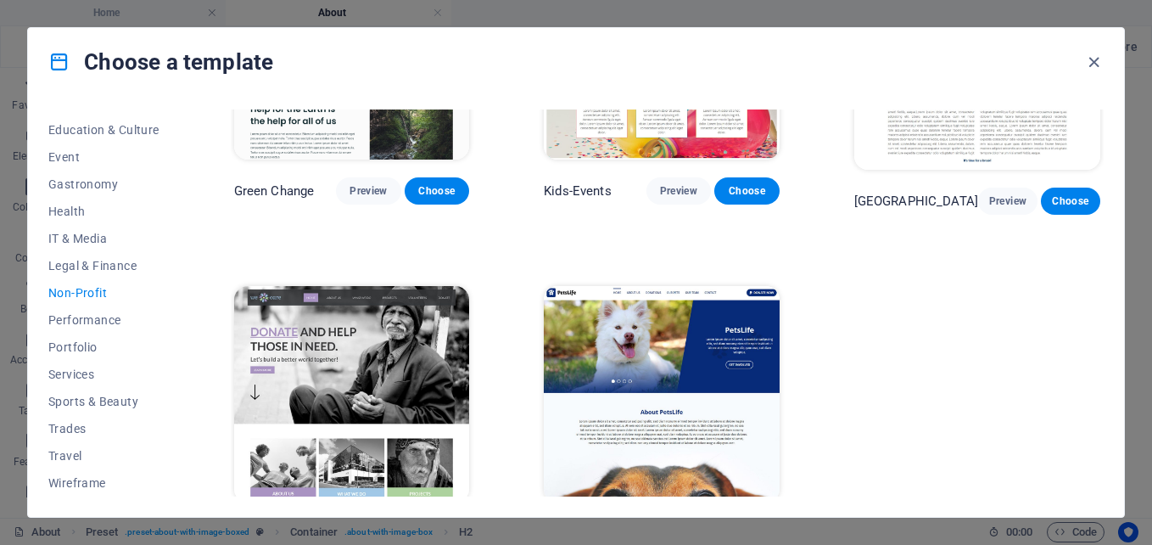
scroll to position [221, 0]
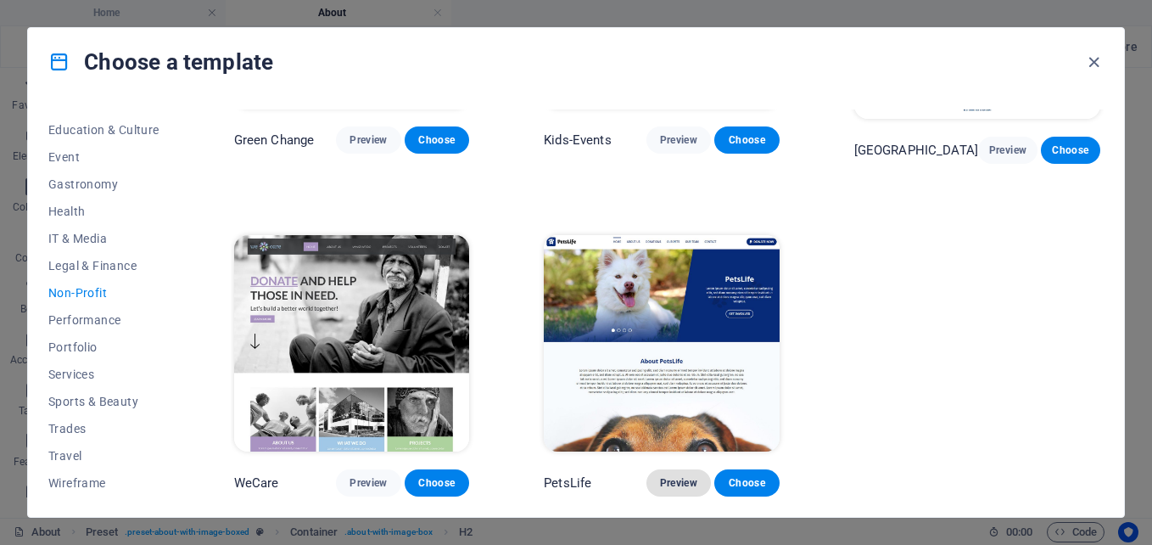
click at [688, 486] on span "Preview" at bounding box center [678, 483] width 37 height 14
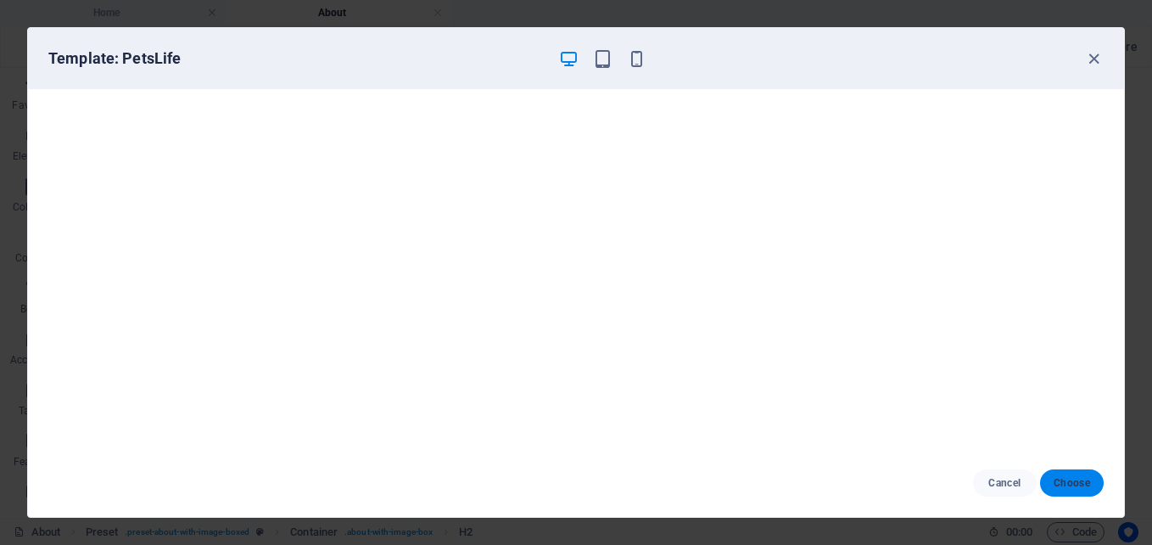
click at [1078, 482] on span "Choose" at bounding box center [1072, 483] width 36 height 14
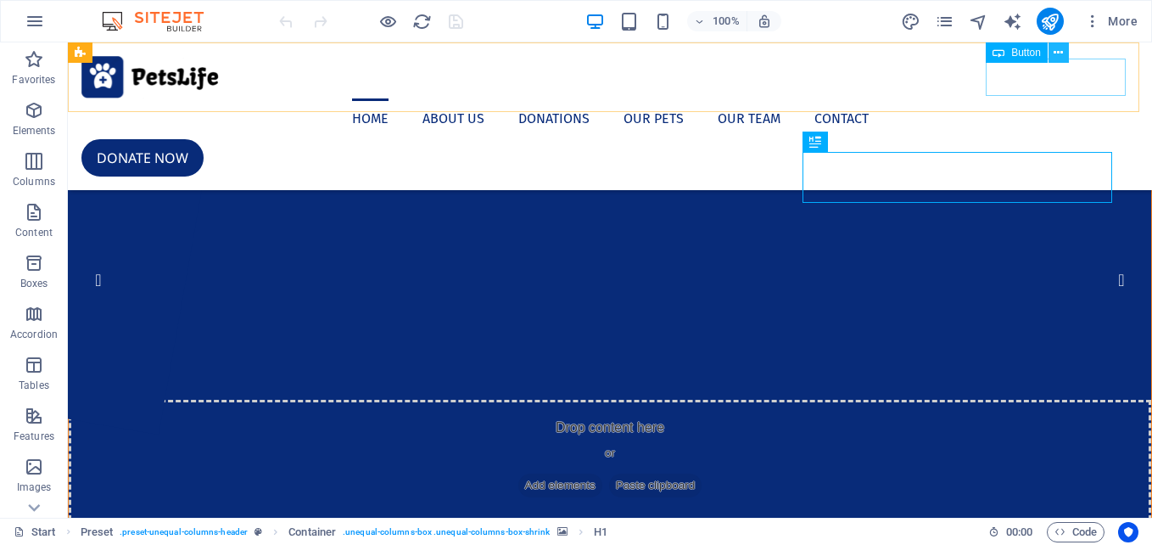
click at [1057, 50] on icon at bounding box center [1058, 53] width 9 height 18
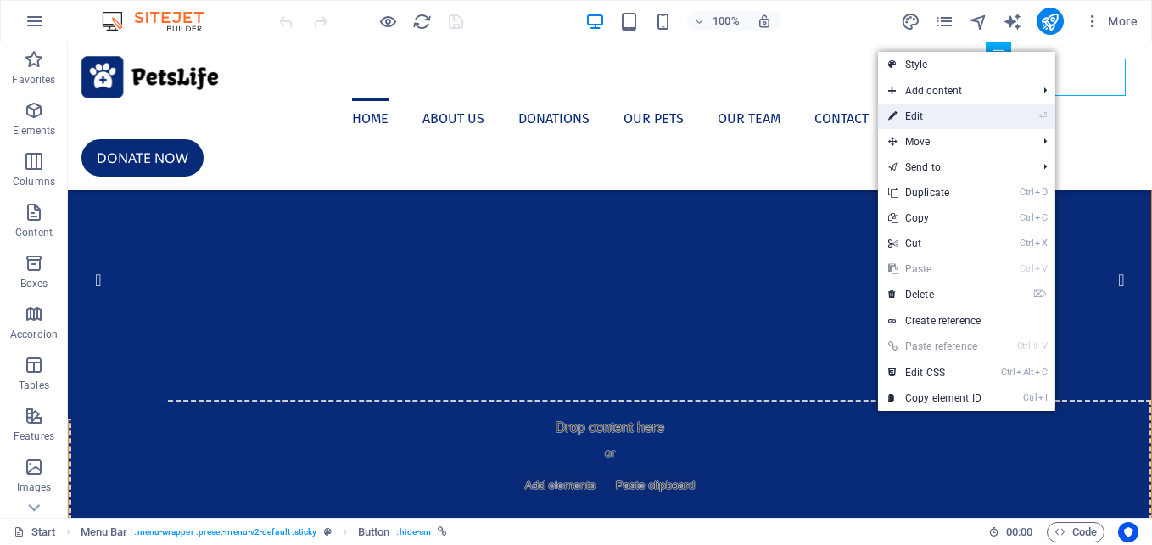
click at [993, 105] on li "⏎ Edit" at bounding box center [966, 115] width 177 height 25
click at [987, 116] on link "⏎ Edit" at bounding box center [935, 115] width 114 height 25
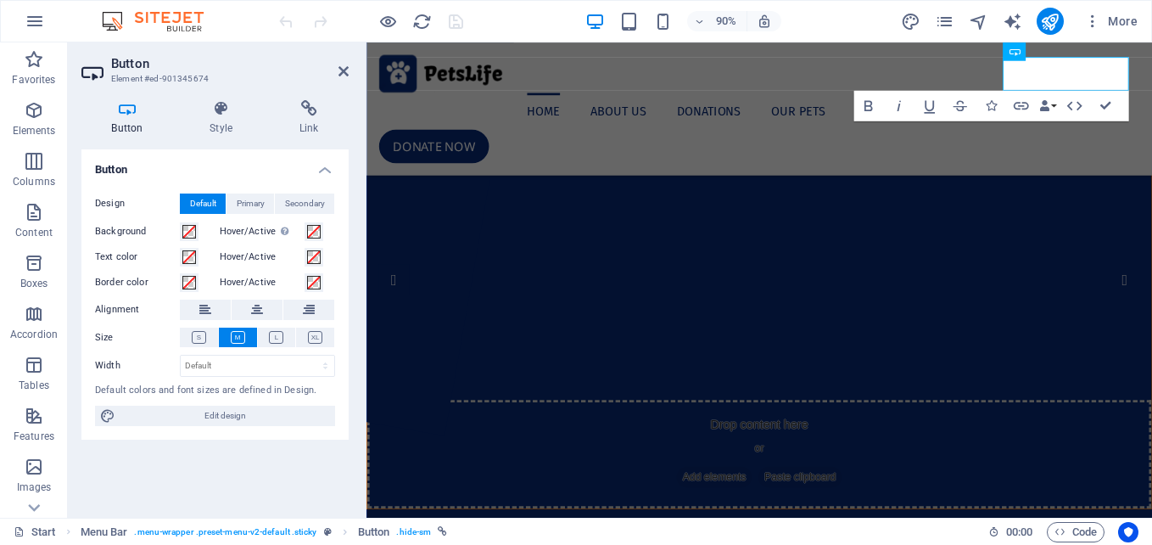
click at [131, 114] on icon at bounding box center [127, 108] width 92 height 17
click at [221, 134] on h4 "Style" at bounding box center [225, 118] width 90 height 36
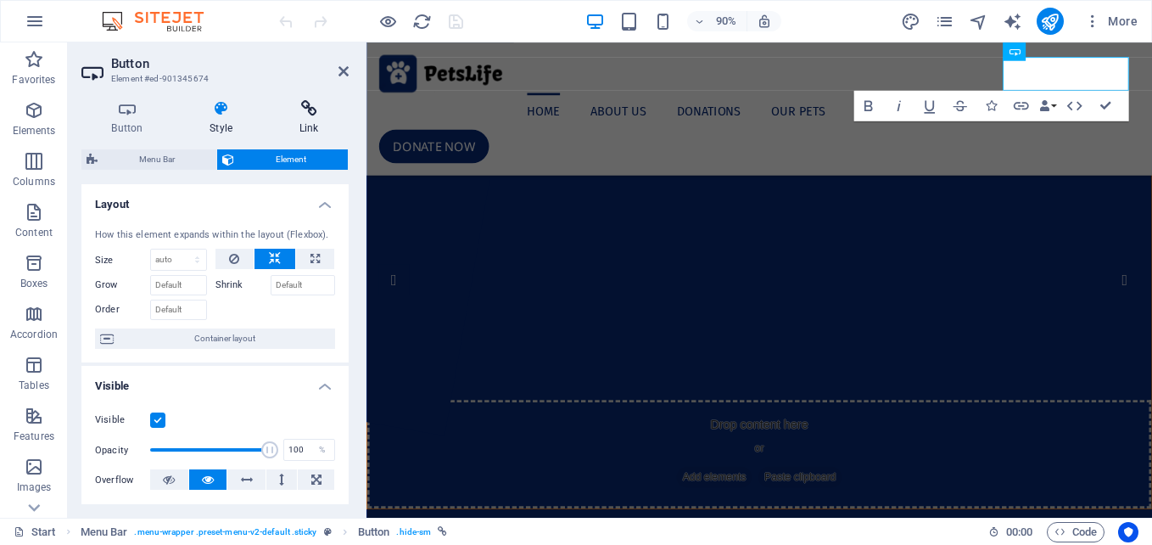
click at [309, 129] on h4 "Link" at bounding box center [309, 118] width 80 height 36
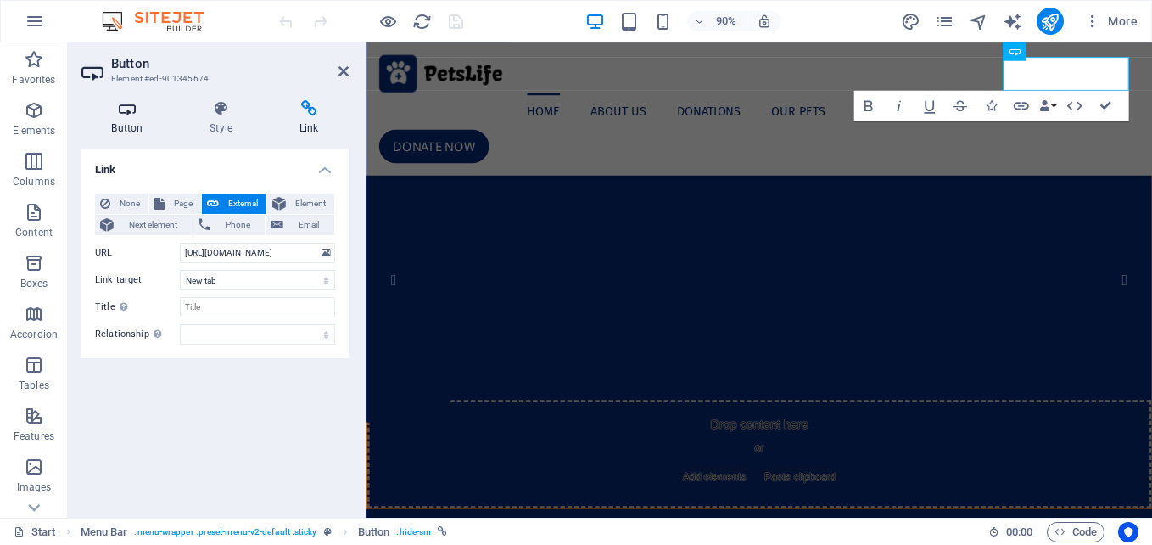
click at [128, 126] on h4 "Button" at bounding box center [130, 118] width 98 height 36
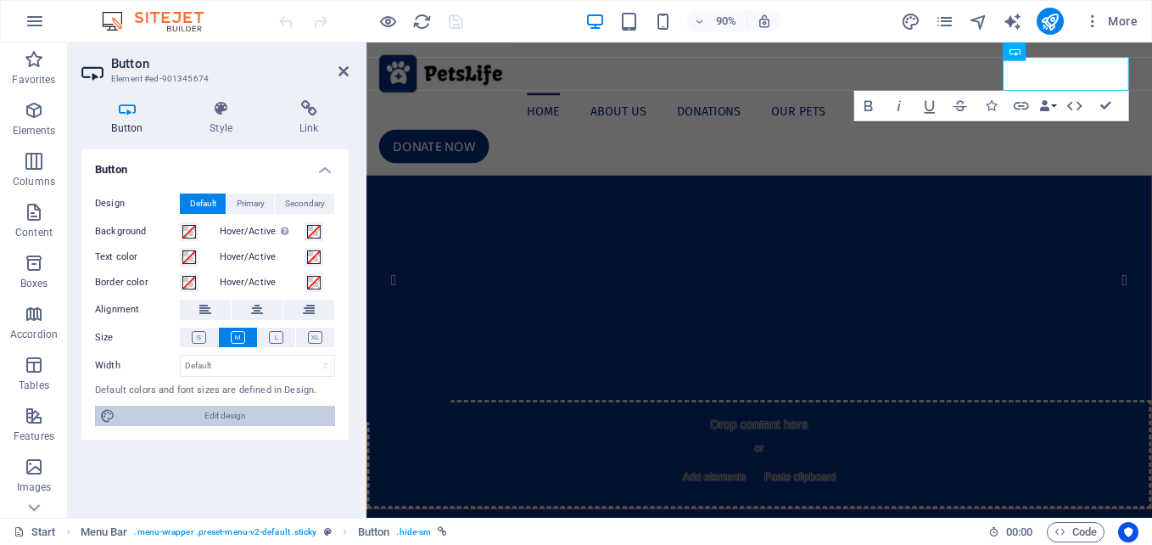
click at [265, 417] on span "Edit design" at bounding box center [225, 415] width 210 height 20
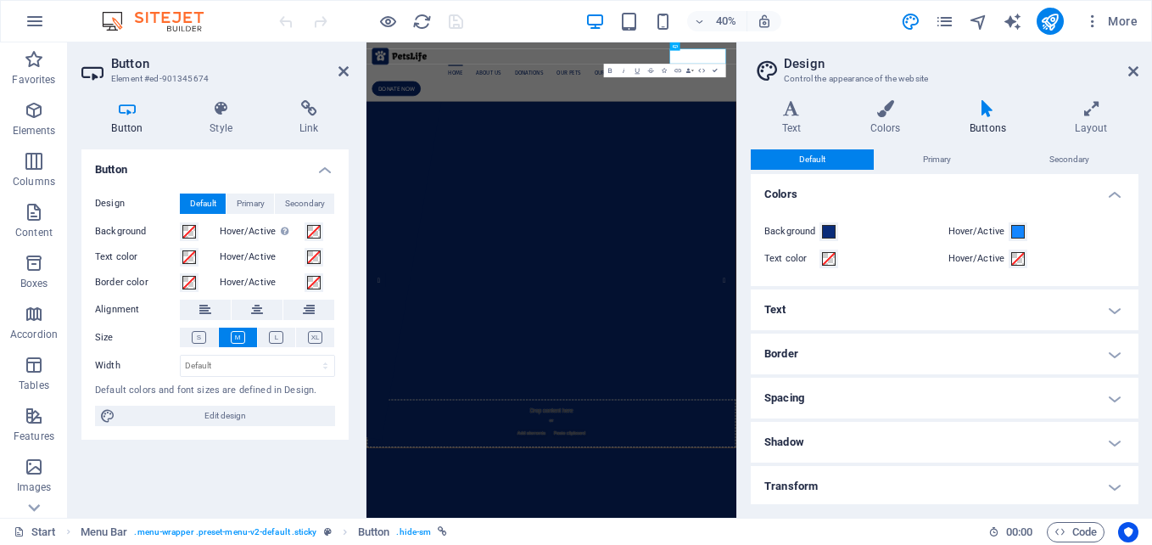
click at [1112, 311] on h4 "Text" at bounding box center [945, 309] width 388 height 41
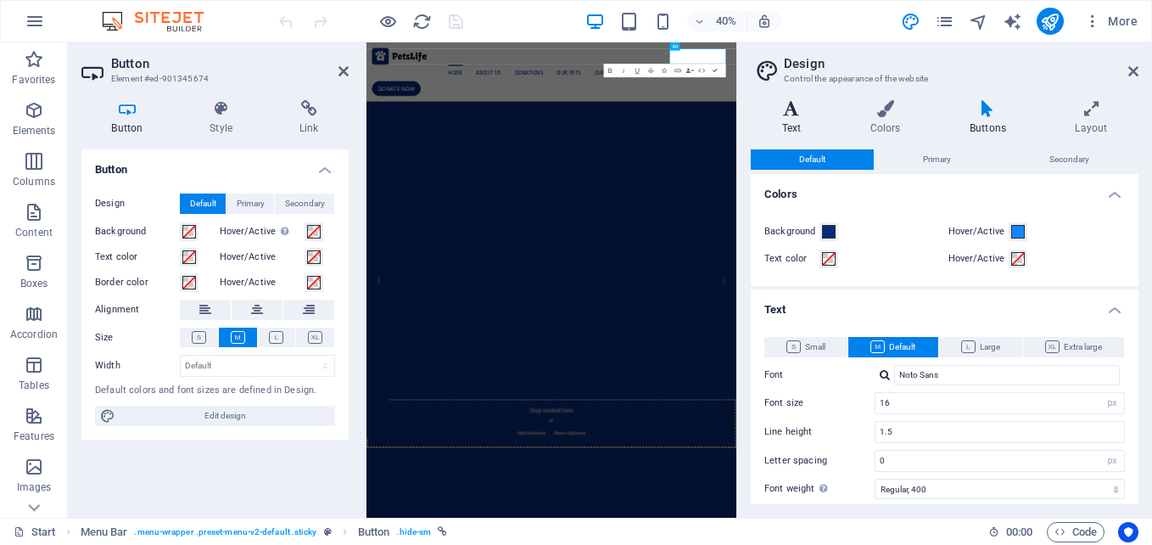
click at [780, 120] on h4 "Text" at bounding box center [795, 118] width 88 height 36
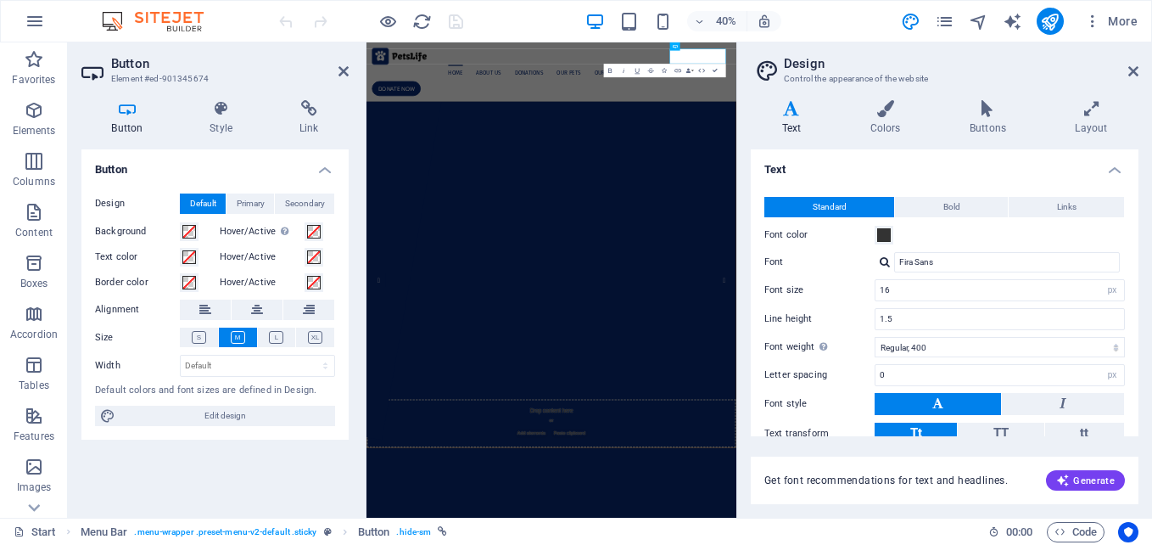
click at [789, 120] on h4 "Text" at bounding box center [795, 118] width 88 height 36
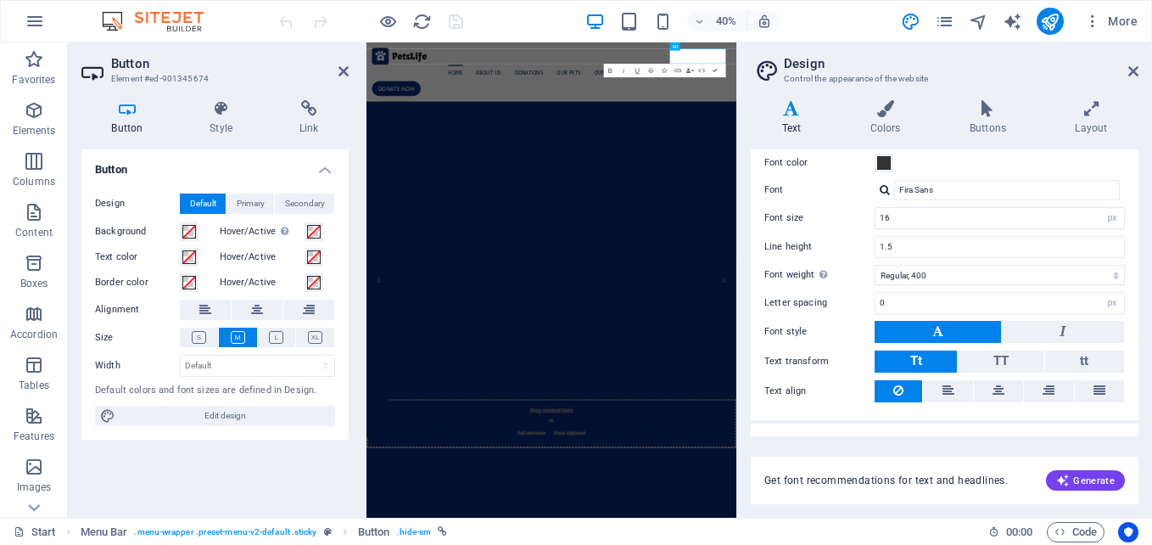
scroll to position [100, 0]
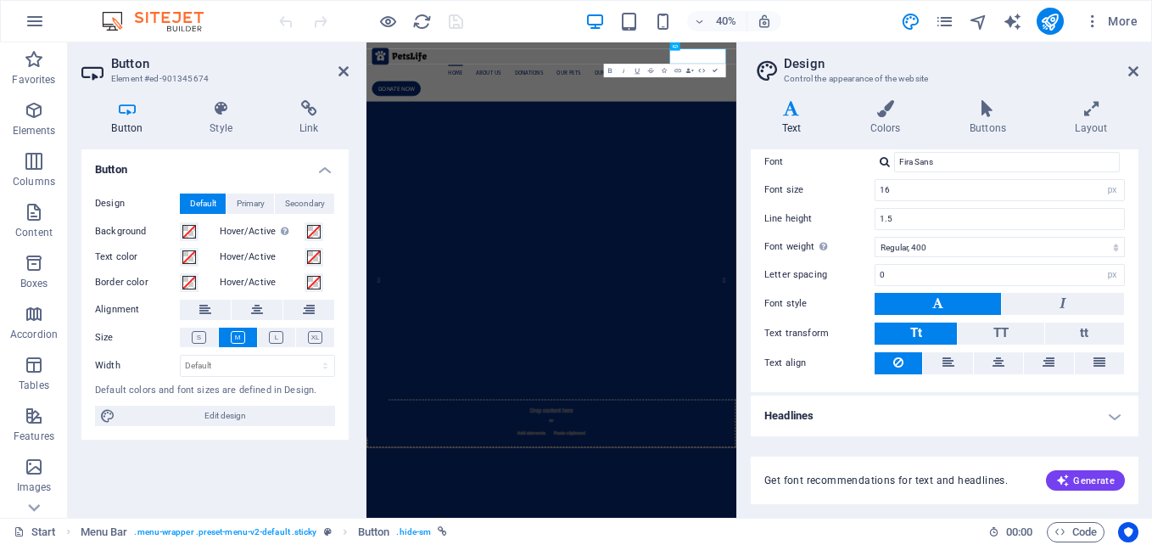
click at [1115, 423] on h4 "Headlines" at bounding box center [945, 415] width 388 height 41
drag, startPoint x: 1133, startPoint y: 267, endPoint x: 1138, endPoint y: 320, distance: 52.8
click at [1138, 320] on div "Text Standard Bold Links Font color Font Fira Sans Font size 16 rem px Line hei…" at bounding box center [945, 292] width 388 height 287
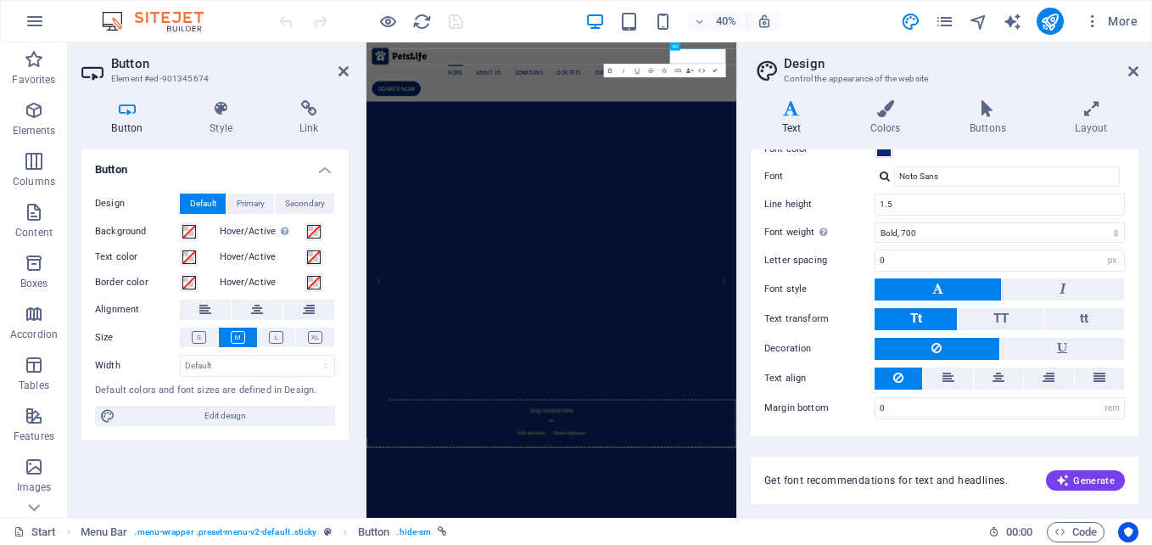
scroll to position [181, 0]
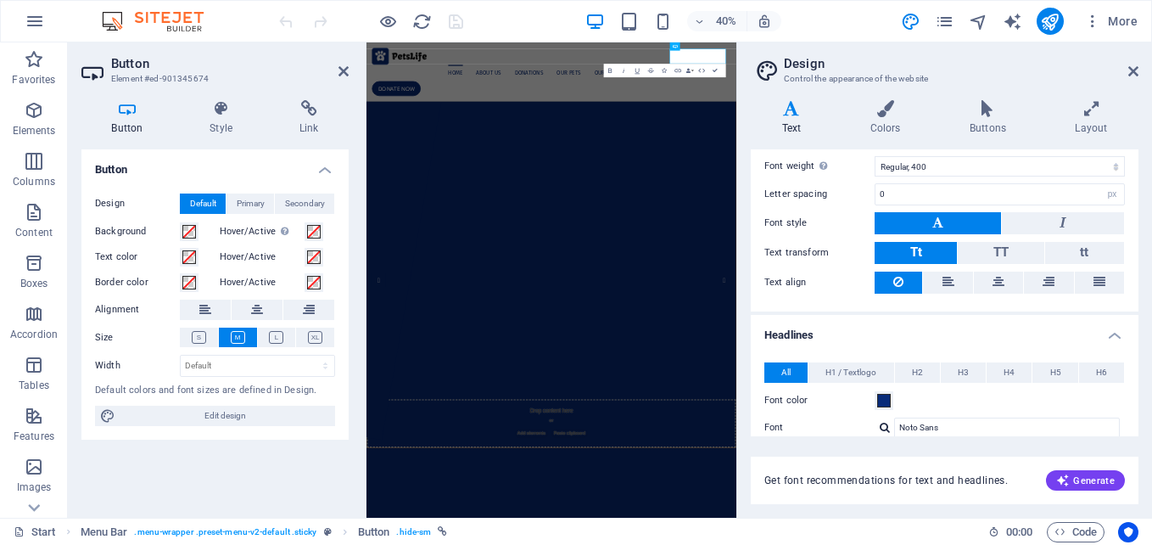
click at [1132, 148] on div "Text Colors Buttons Layout Text Standard Bold Links Font color Font Fira Sans F…" at bounding box center [945, 302] width 388 height 404
drag, startPoint x: 1132, startPoint y: 148, endPoint x: 1004, endPoint y: 120, distance: 131.1
click at [1004, 120] on div "Text Colors Buttons Layout Text Standard Bold Links Font color Font Fira Sans F…" at bounding box center [945, 302] width 388 height 404
click at [1004, 120] on h4 "Buttons" at bounding box center [990, 118] width 105 height 36
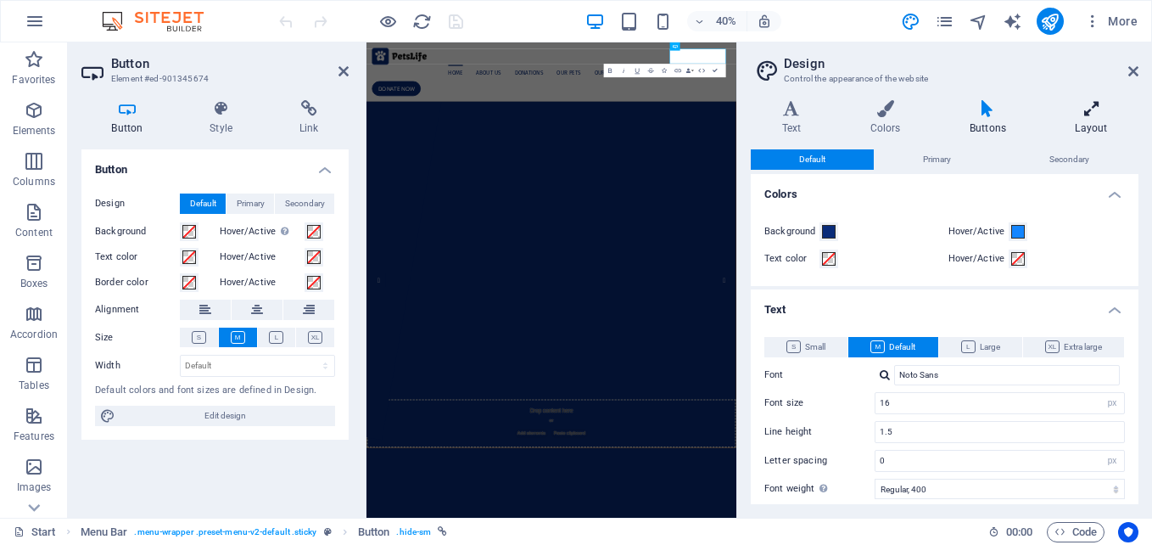
click at [1102, 121] on h4 "Layout" at bounding box center [1091, 118] width 94 height 36
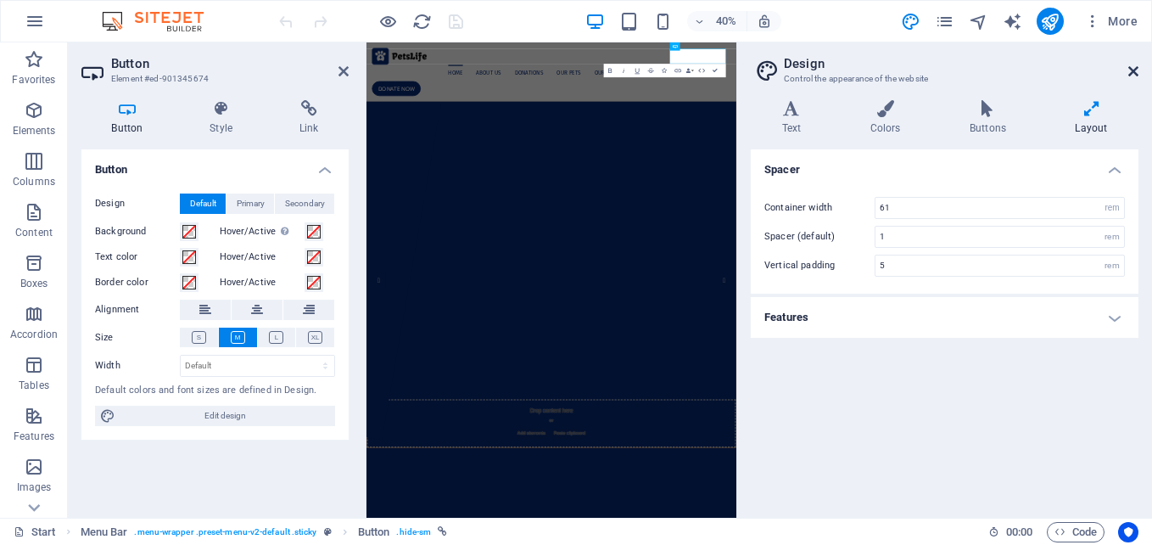
click at [1138, 65] on icon at bounding box center [1133, 71] width 10 height 14
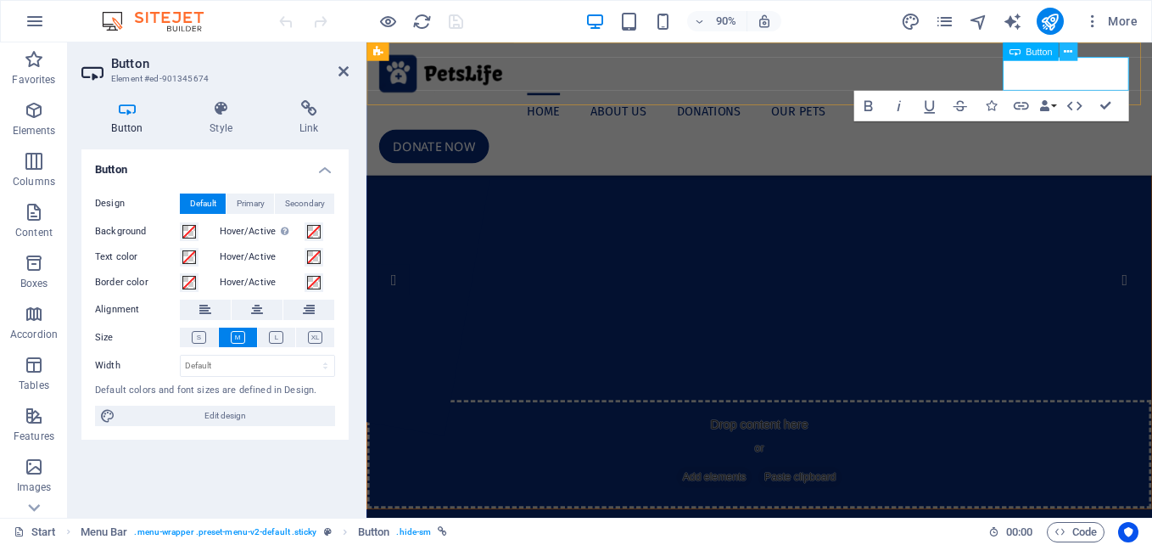
click at [1071, 50] on icon at bounding box center [1068, 51] width 8 height 16
